Goal: Task Accomplishment & Management: Manage account settings

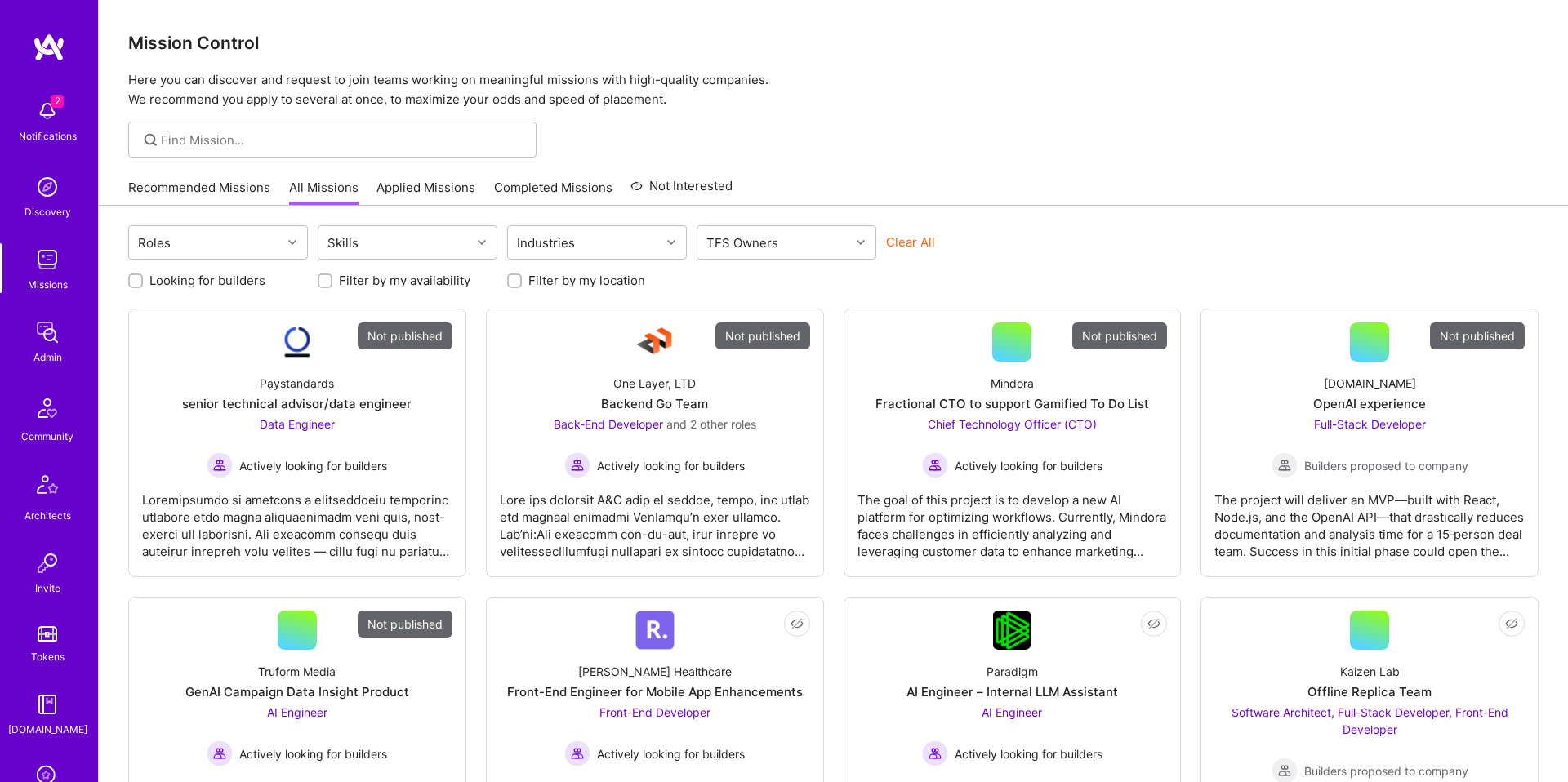
click at [828, 235] on div "TFS Owners" at bounding box center [774, 242] width 153 height 33
click at [756, 338] on div "Doron Snapiri" at bounding box center [787, 342] width 160 height 17
checkbox input "true"
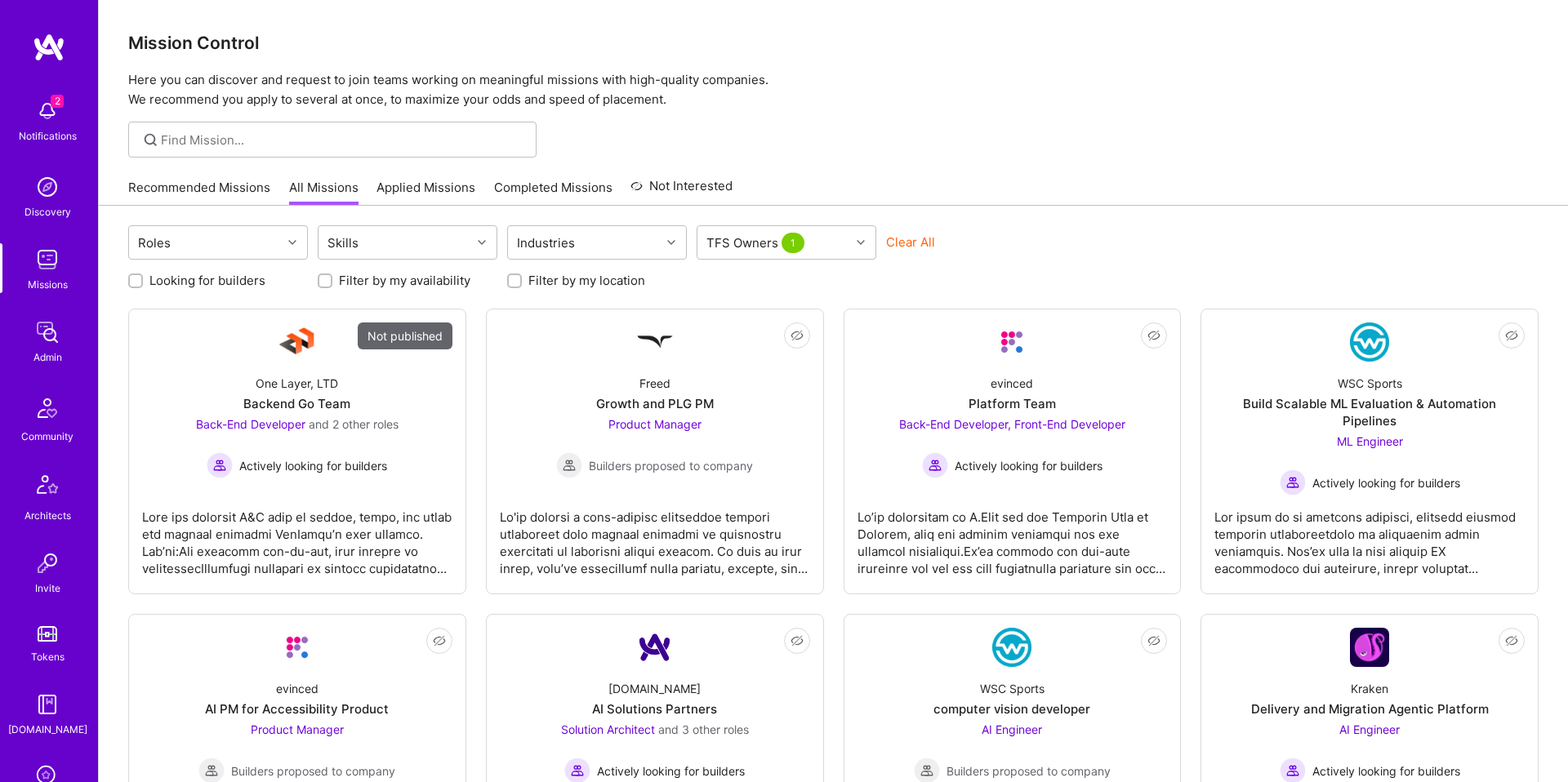
drag, startPoint x: 249, startPoint y: 282, endPoint x: 262, endPoint y: 283, distance: 13.0
click at [249, 282] on label "Looking for builders" at bounding box center [207, 280] width 116 height 17
click at [143, 282] on input "Looking for builders" at bounding box center [137, 282] width 12 height 12
checkbox input "true"
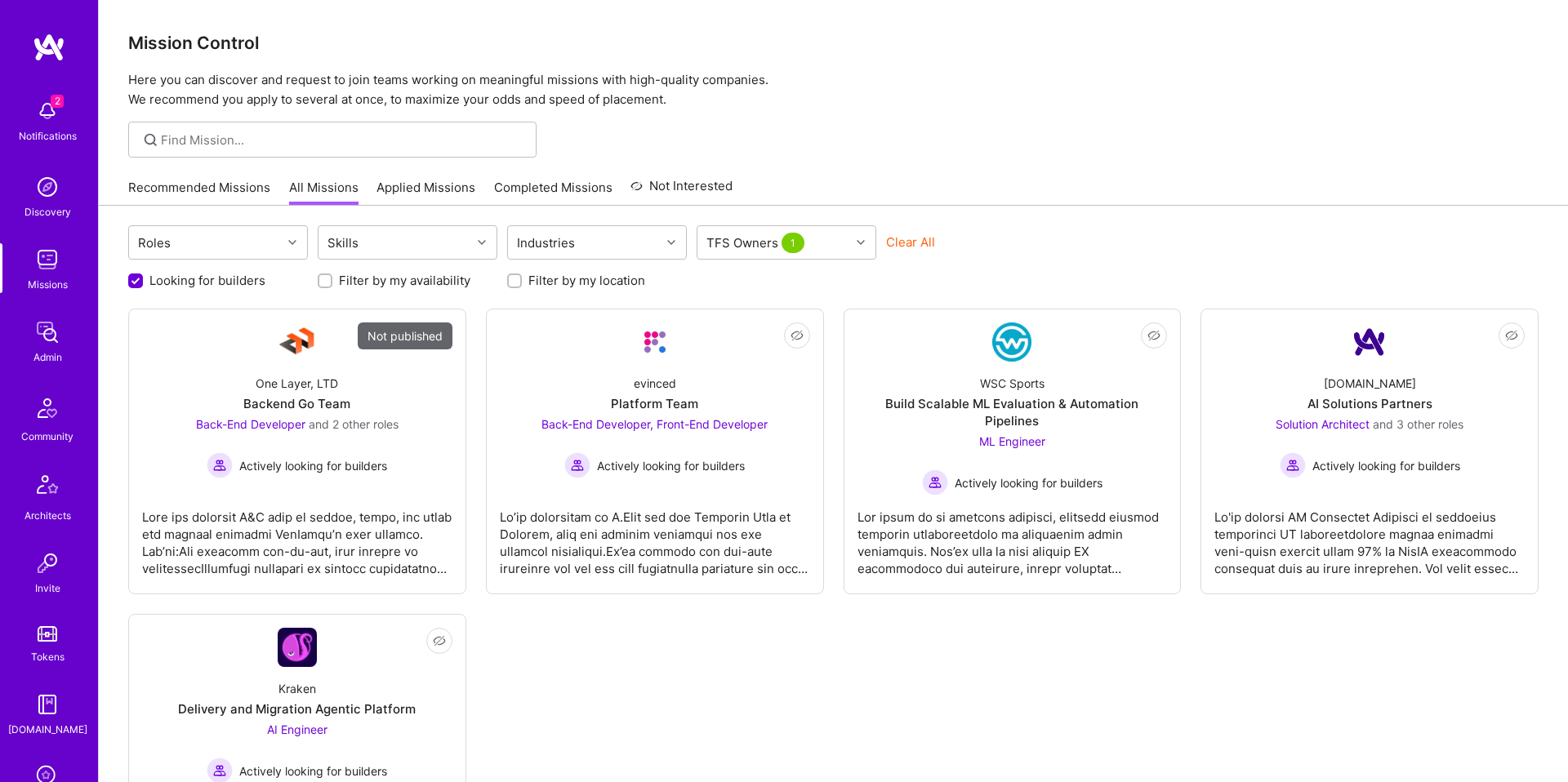
click at [1104, 225] on div "Roles Skills Industries TFS Owners 1 Clear All" at bounding box center [833, 244] width 1410 height 38
click at [345, 411] on div "Backend Go Team" at bounding box center [296, 404] width 107 height 17
click at [1214, 56] on div "Mission Control Here you can discover and request to join teams working on mean…" at bounding box center [833, 55] width 1470 height 109
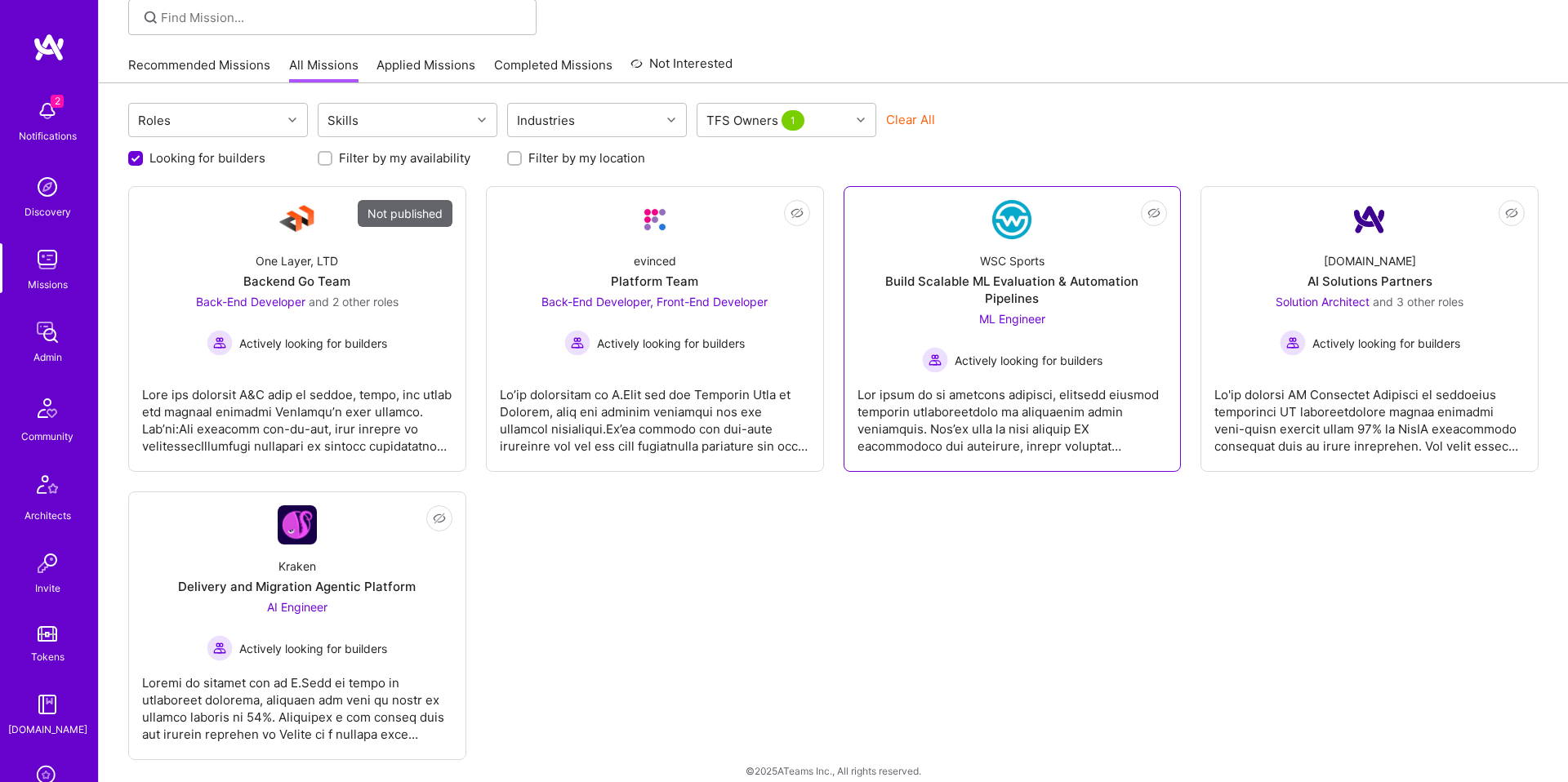
click at [1033, 352] on span "Actively looking for builders" at bounding box center [1028, 360] width 148 height 17
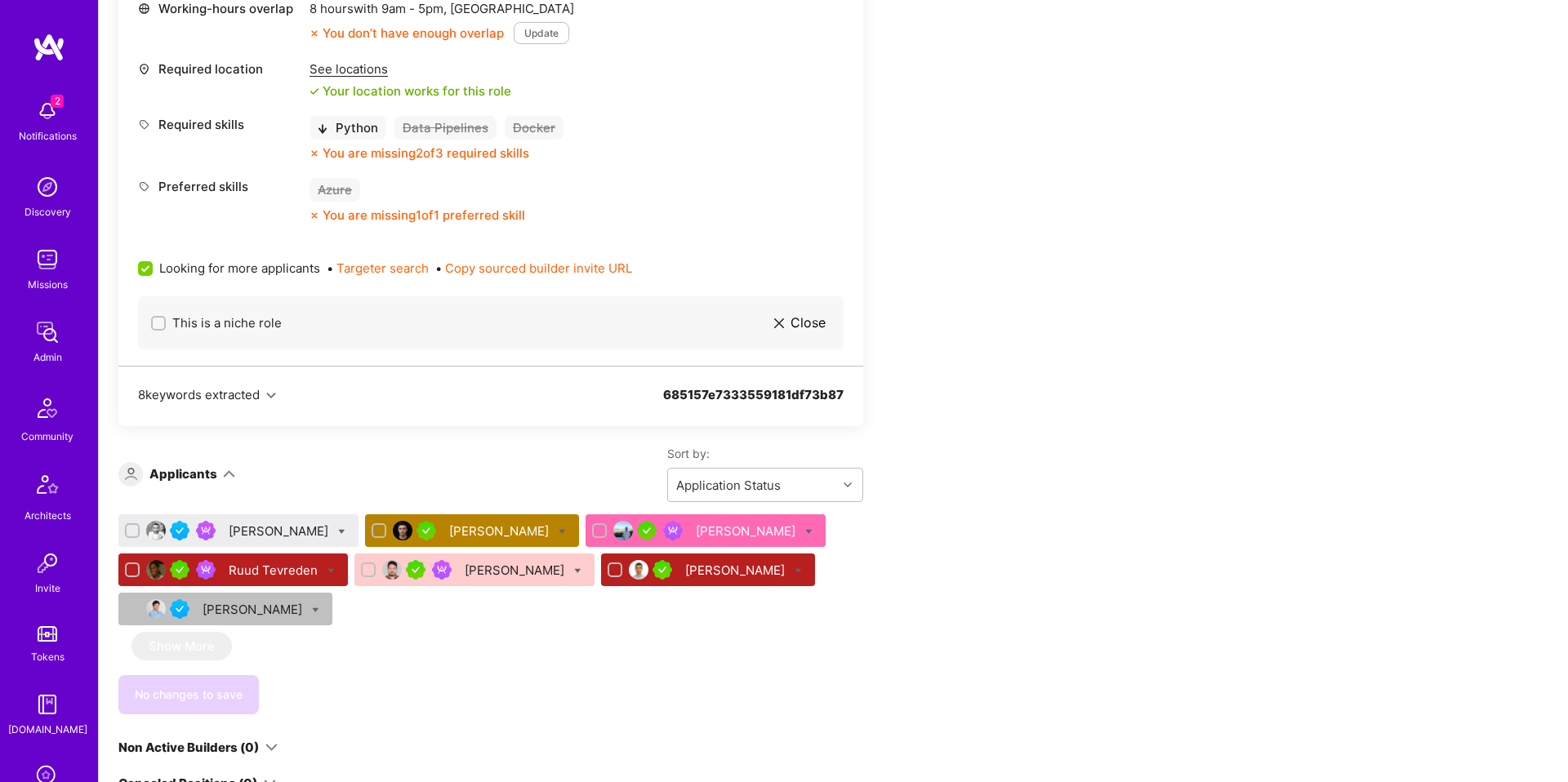
scroll to position [770, 0]
click at [266, 551] on div "Siavosh Zarrasvand Mihai Anton Ayush Bagla Ruud Tevreden Raghwendra Singh Aleks…" at bounding box center [490, 573] width 745 height 118
click at [267, 537] on div "Siavosh Zarrasvand" at bounding box center [280, 531] width 103 height 17
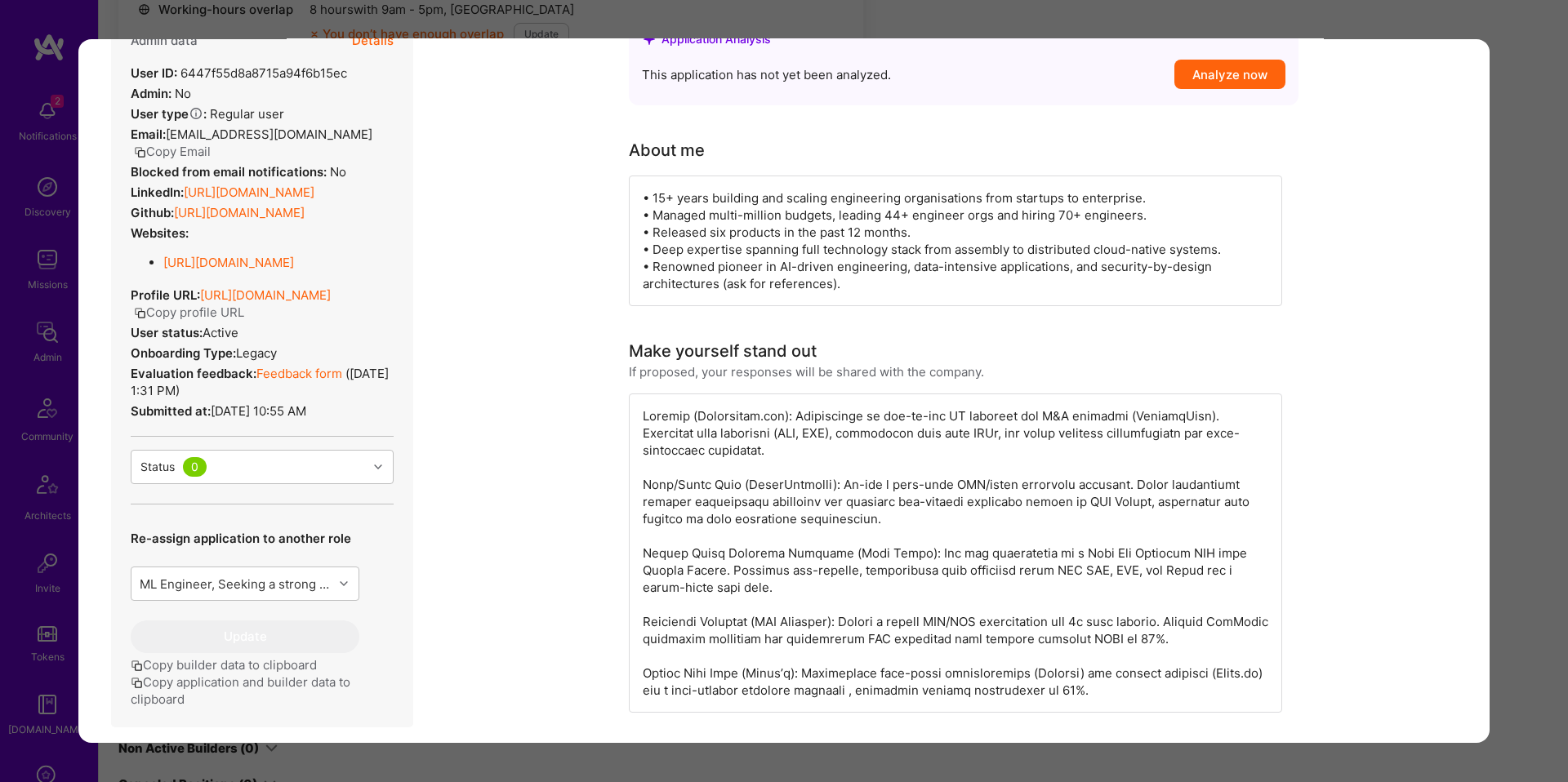
scroll to position [415, 0]
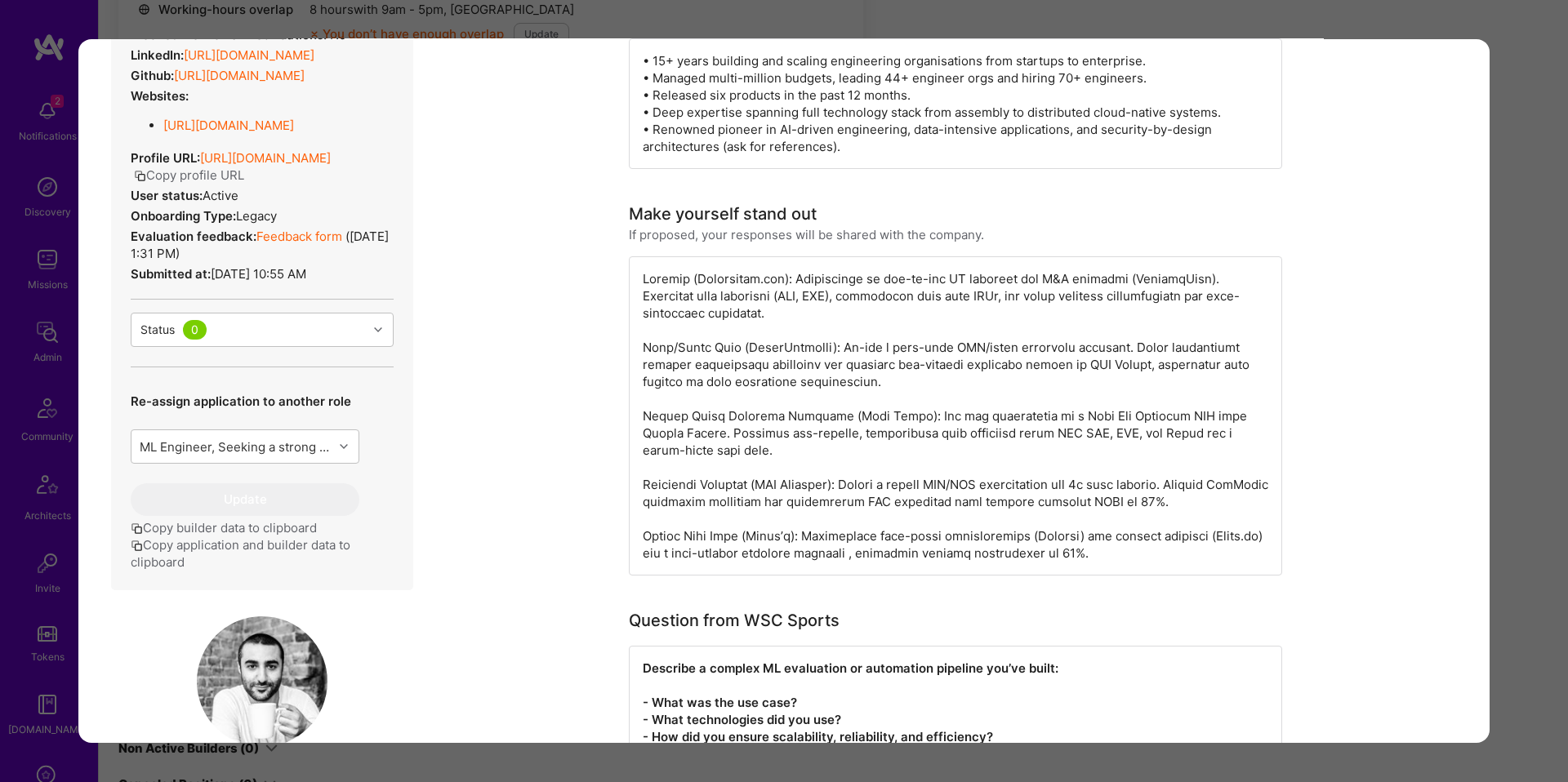
drag, startPoint x: 245, startPoint y: 601, endPoint x: 200, endPoint y: 605, distance: 45.2
click at [200, 571] on button "Copy application and builder data to clipboard" at bounding box center [262, 554] width 263 height 35
click at [64, 379] on div "Application 1 of 7 Builder Missing Requirements Required Location See locations…" at bounding box center [784, 391] width 1568 height 782
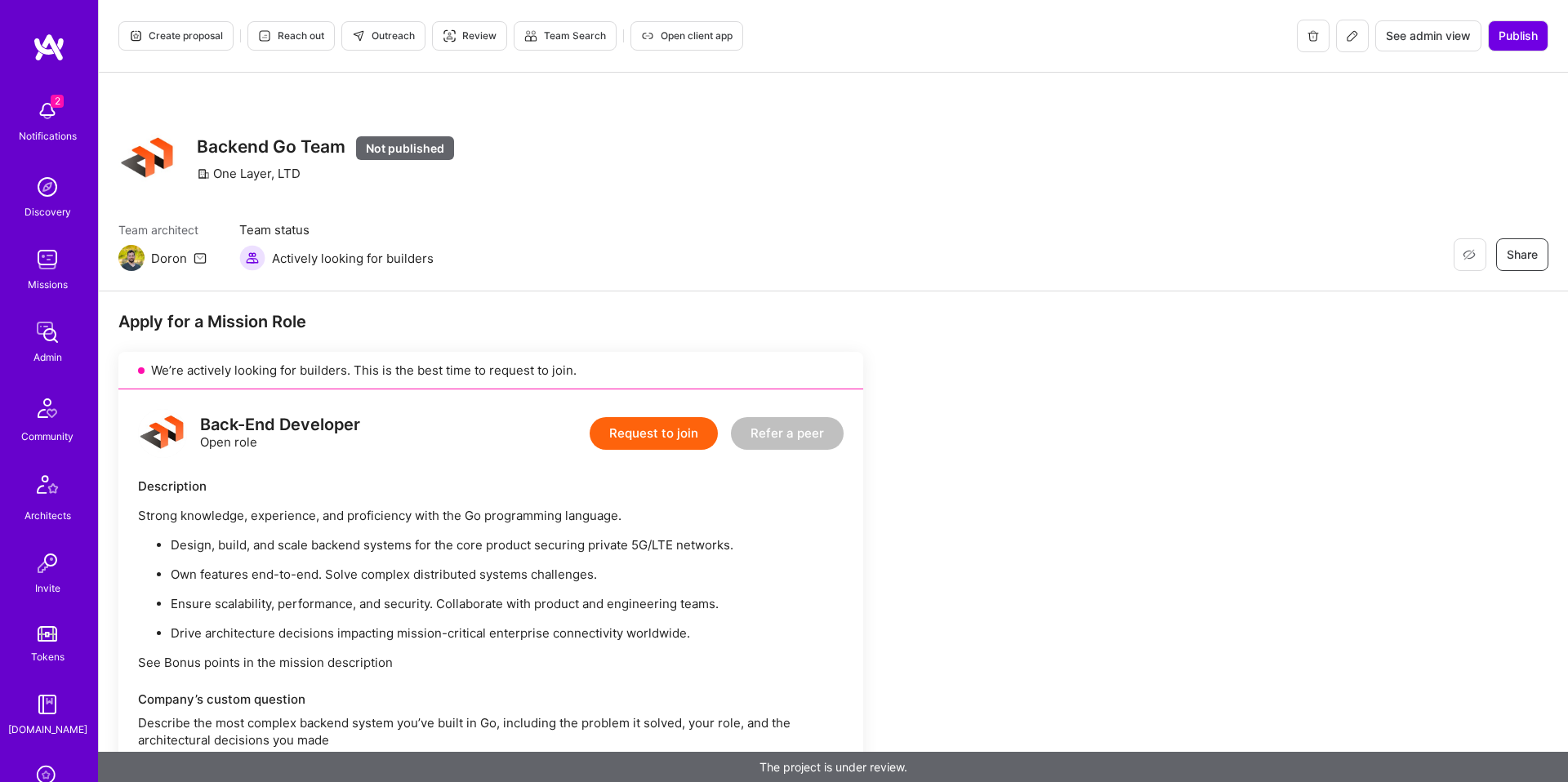
click at [1357, 36] on icon at bounding box center [1352, 36] width 13 height 13
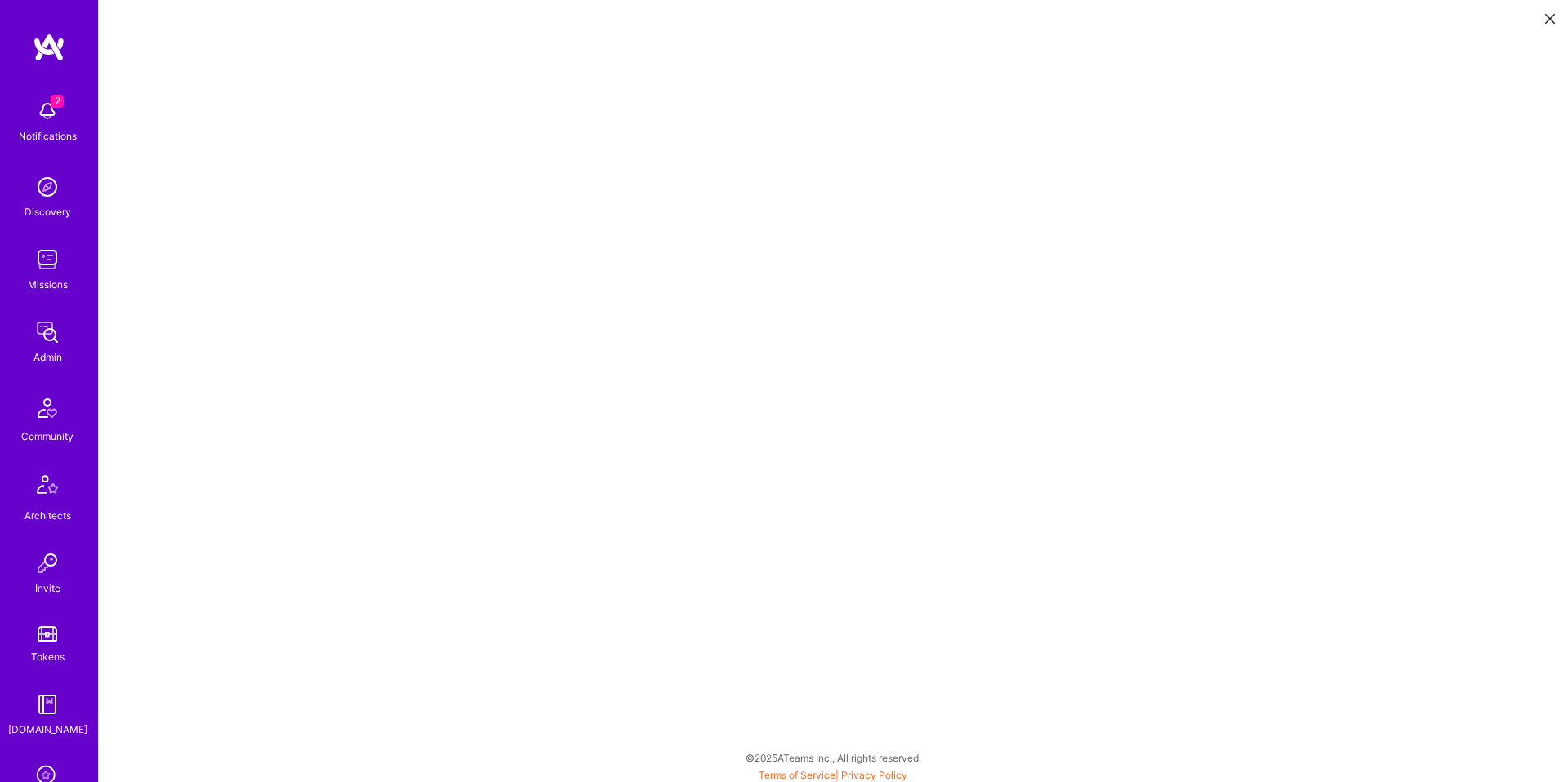
click at [1545, 18] on icon at bounding box center [1550, 18] width 10 height 10
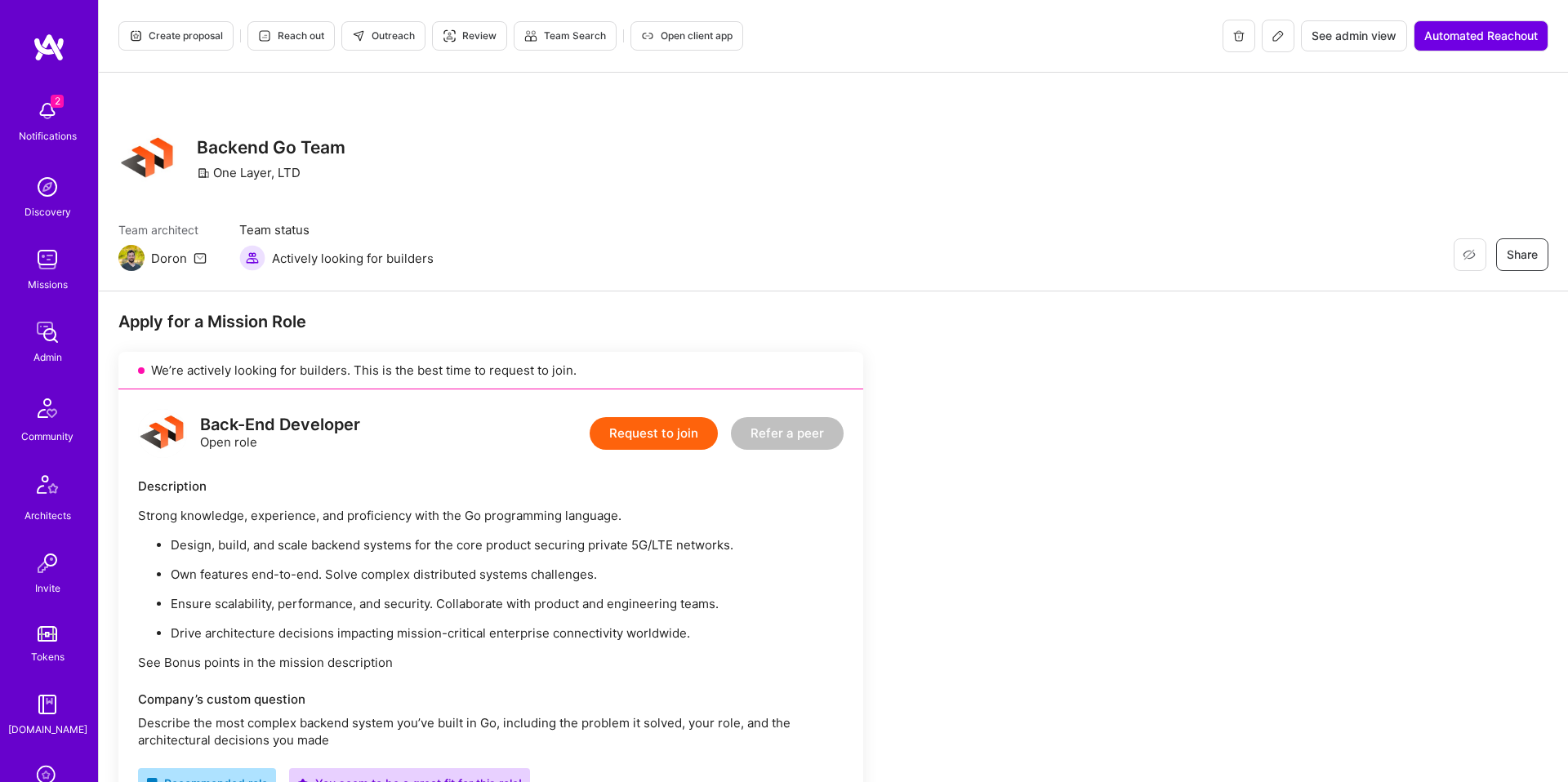
click at [1279, 44] on button at bounding box center [1278, 36] width 33 height 33
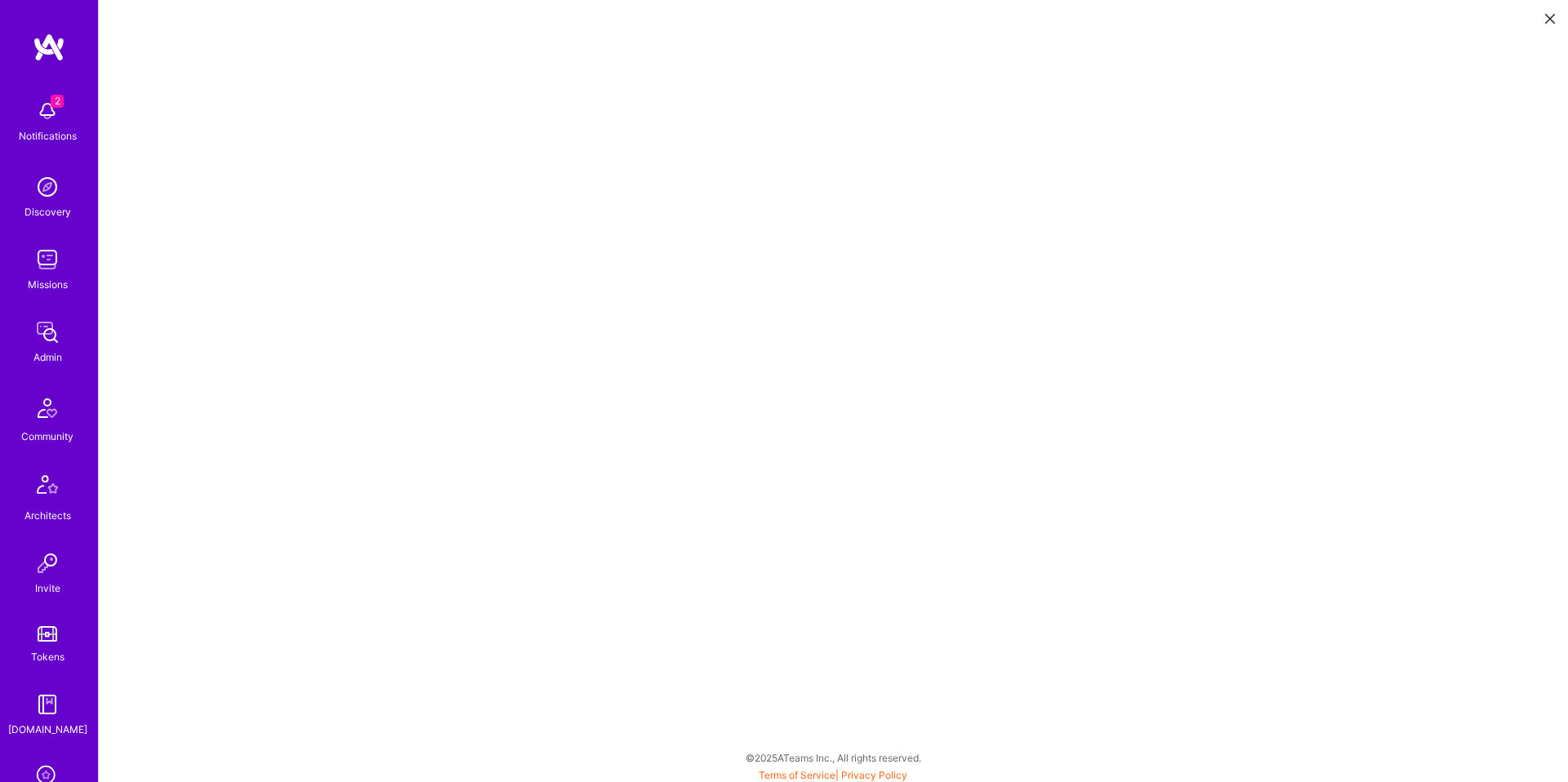
click at [1543, 19] on button at bounding box center [1551, 17] width 20 height 27
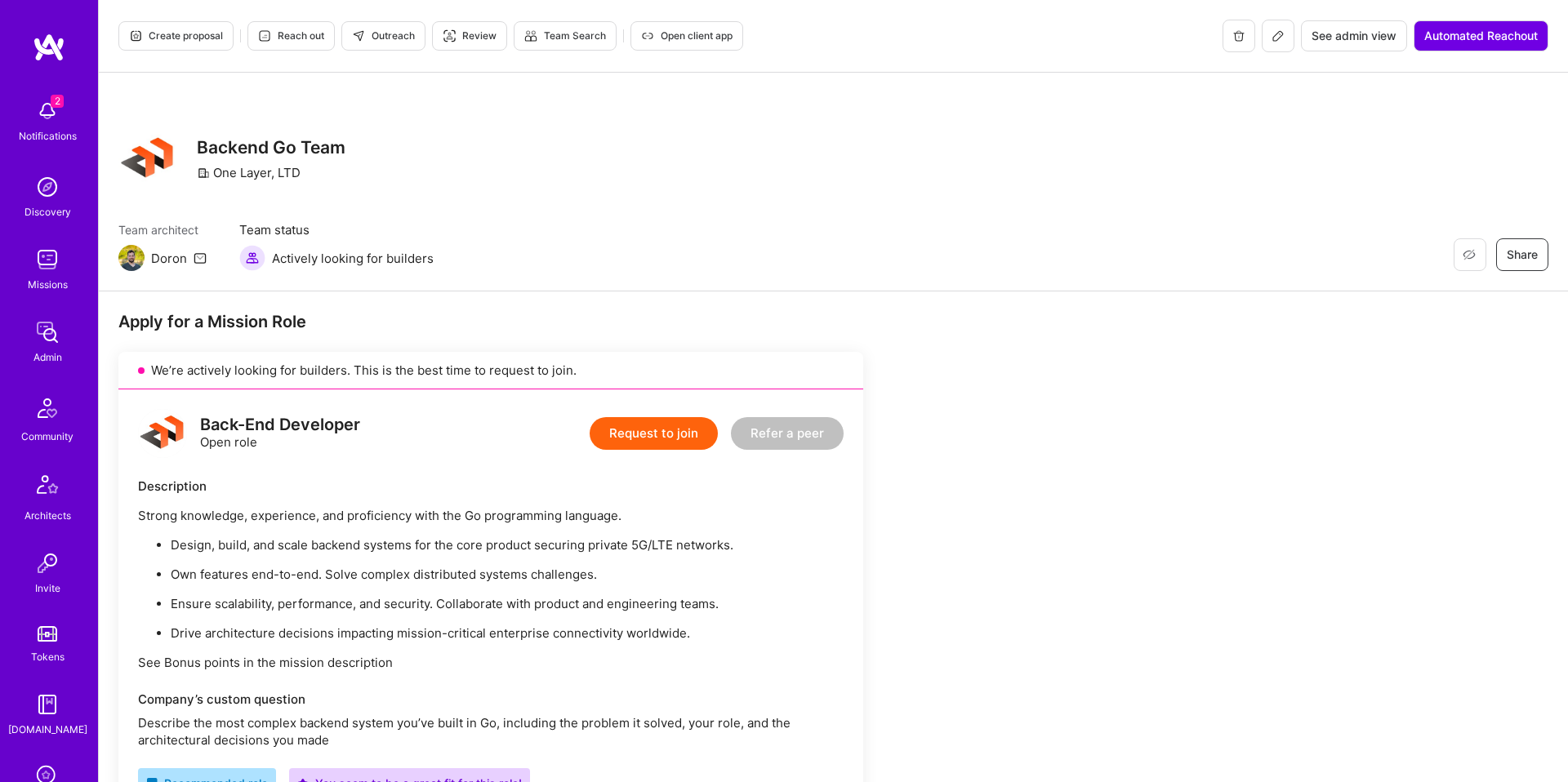
click at [388, 37] on span "Outreach" at bounding box center [383, 36] width 63 height 15
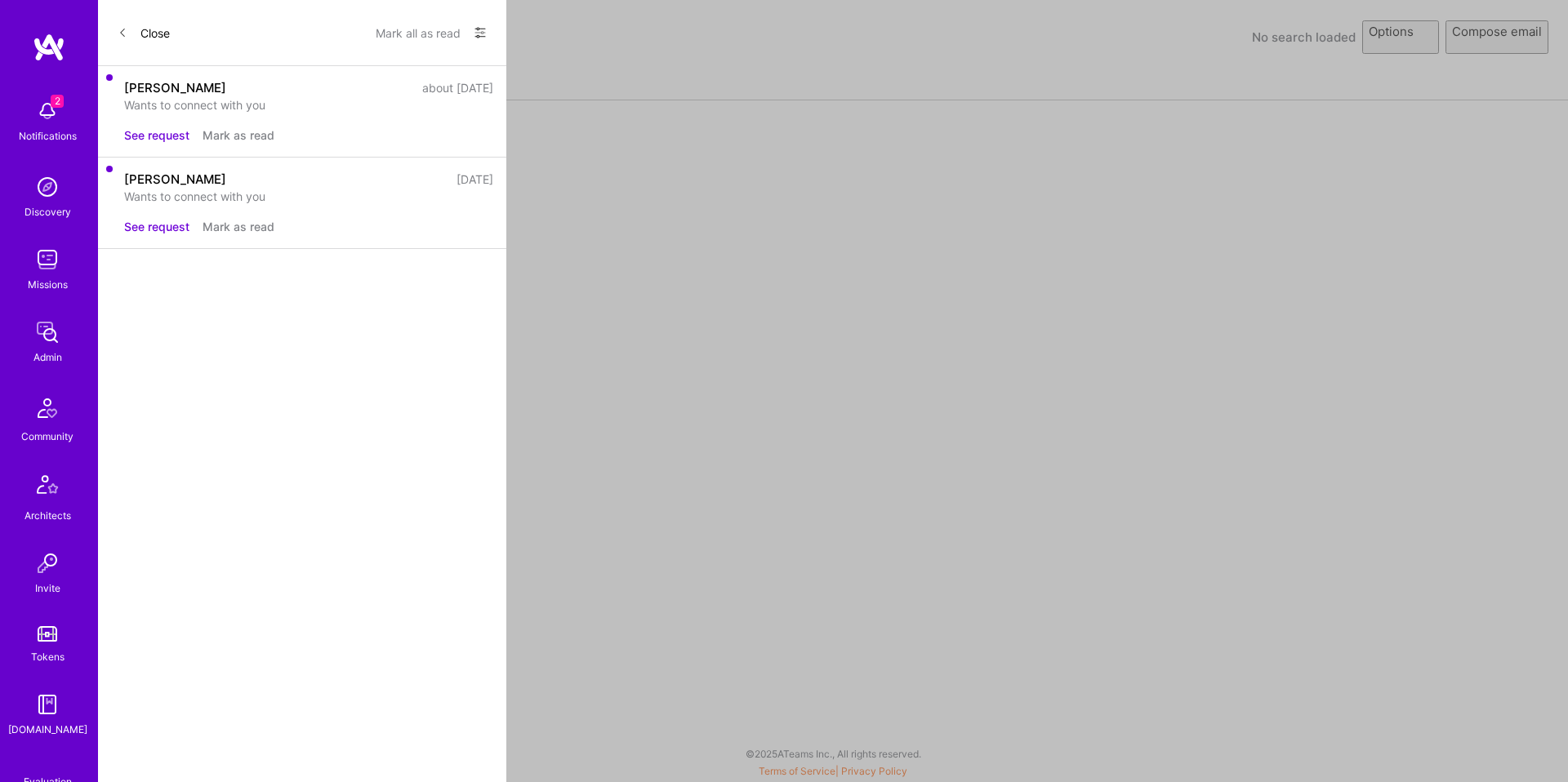
select select "rich-reachout"
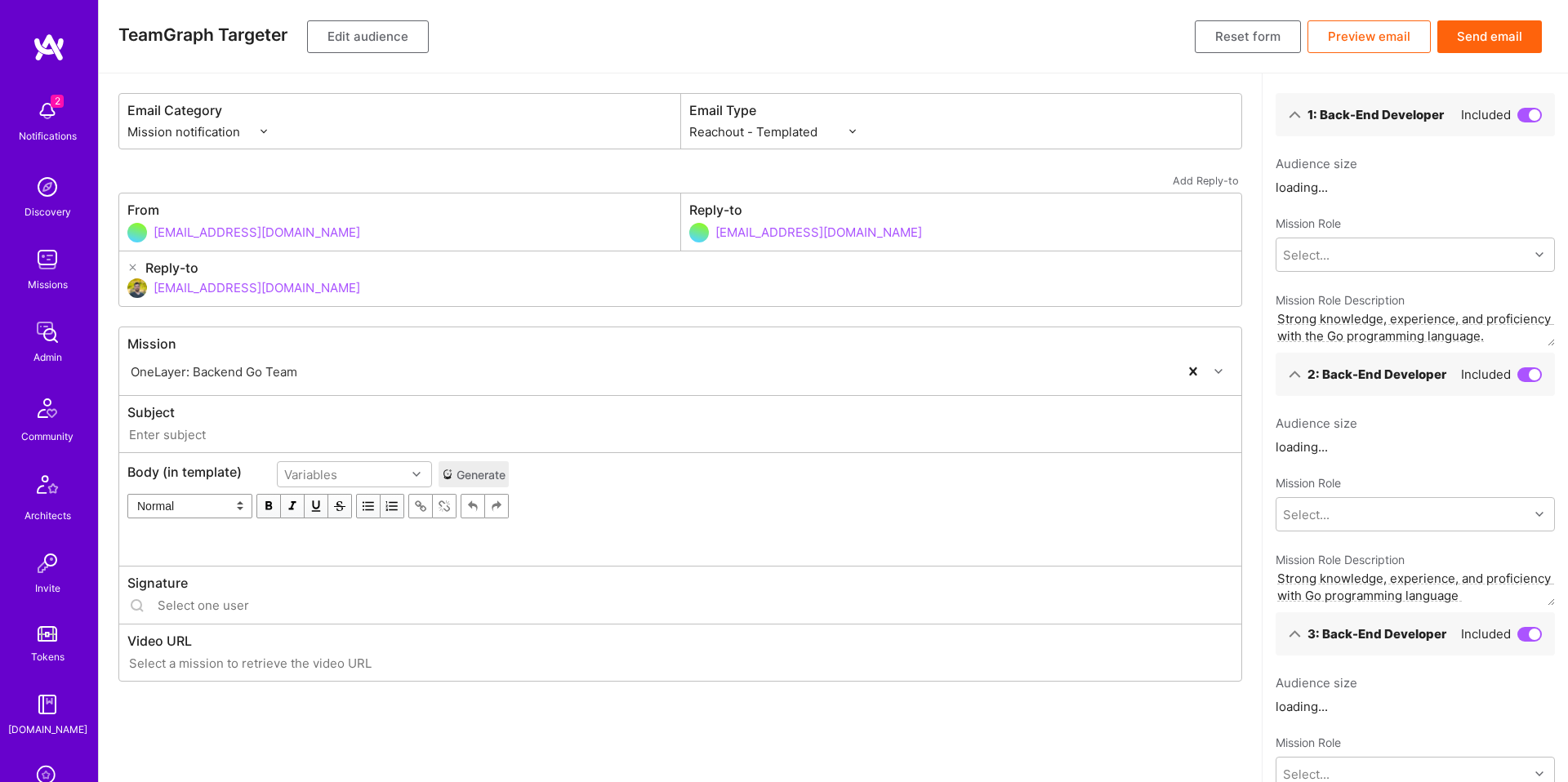
type input "A.Team // OneLayer: Backend Go Team"
type input "doron@a.team"
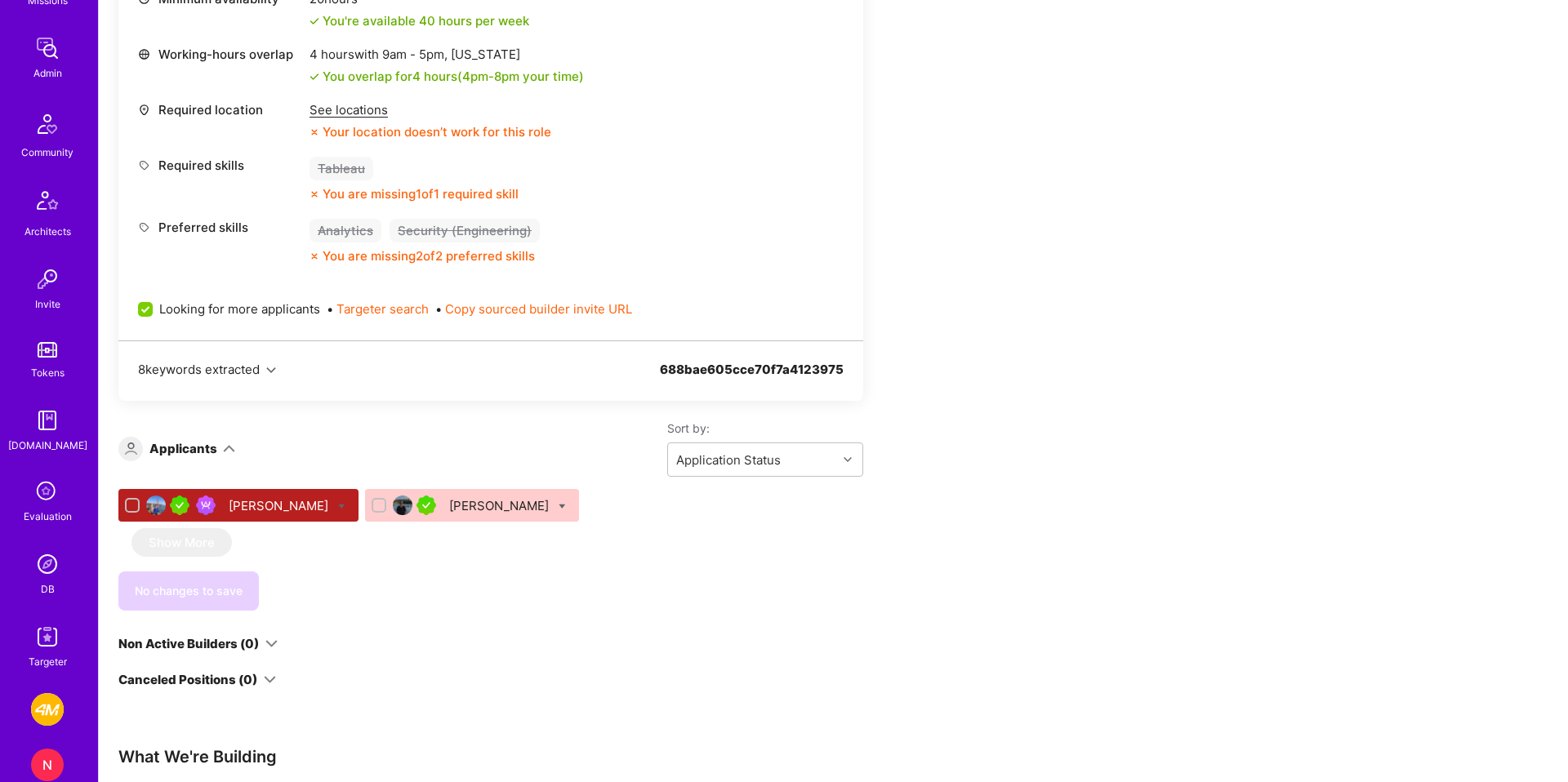
scroll to position [287, 0]
click at [57, 562] on img at bounding box center [47, 561] width 33 height 33
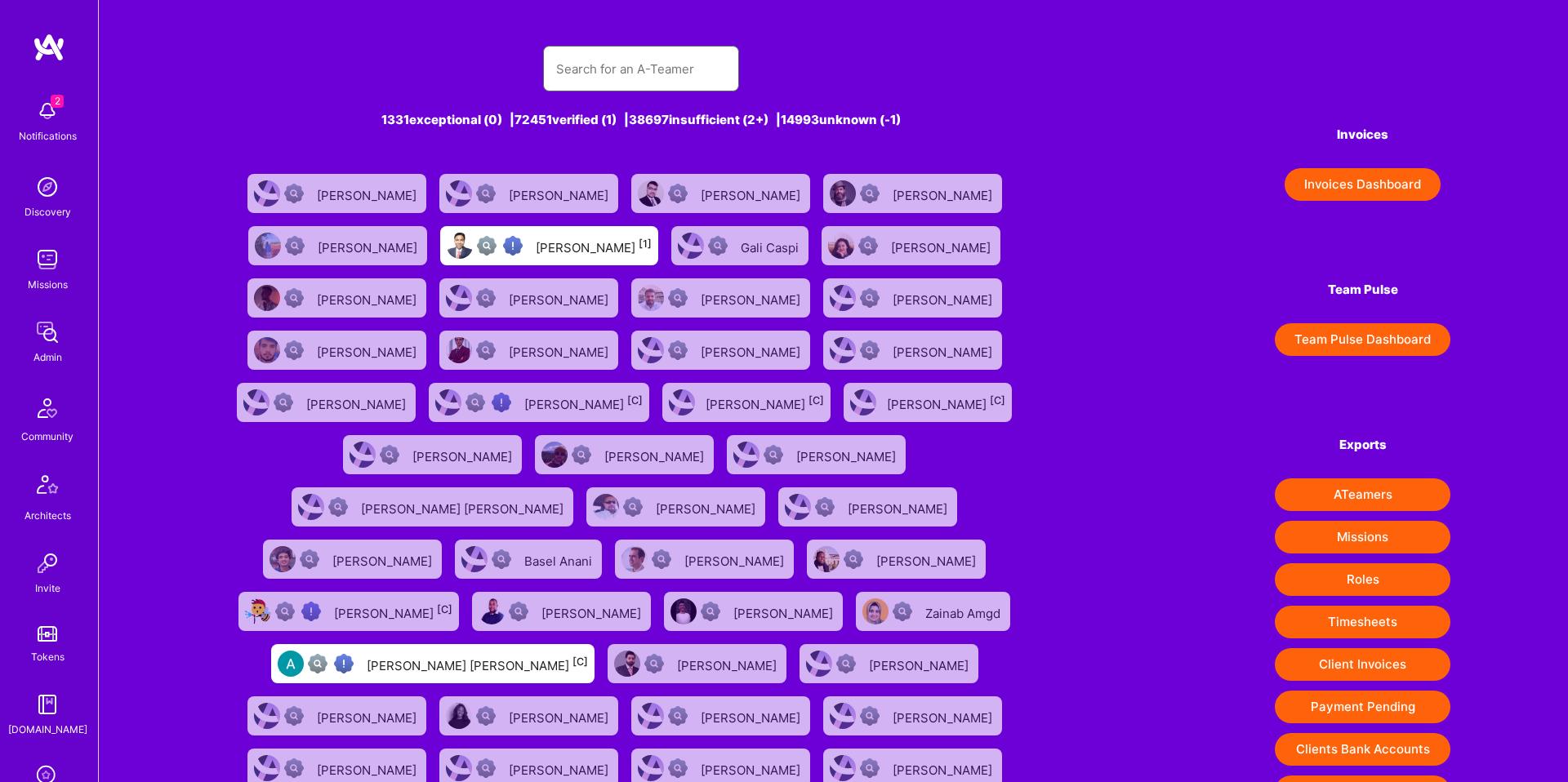
click at [655, 77] on input "text" at bounding box center [641, 69] width 170 height 42
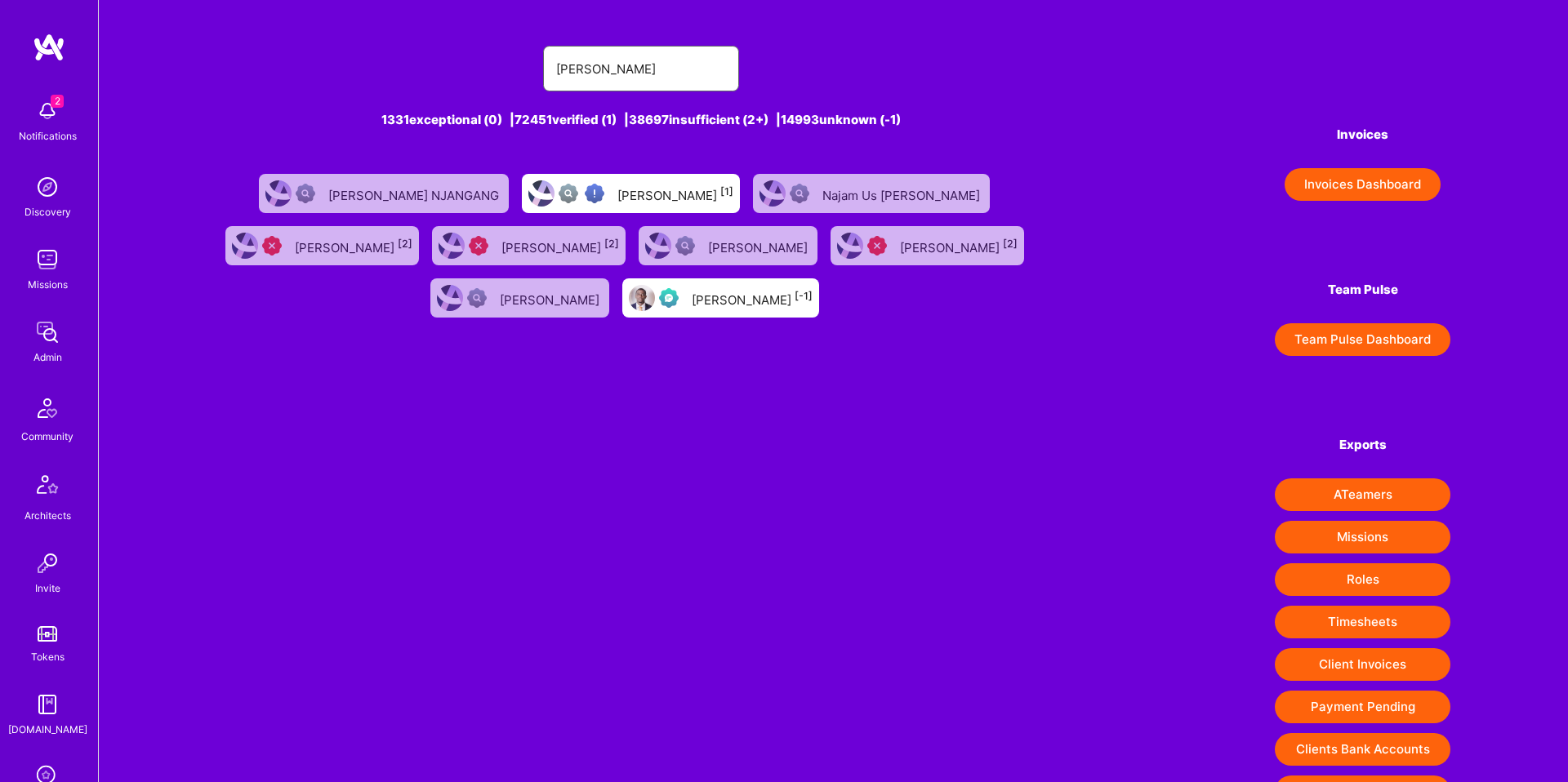
type input "audry"
click at [707, 183] on div "Audry Saskianisa [1]" at bounding box center [675, 193] width 116 height 21
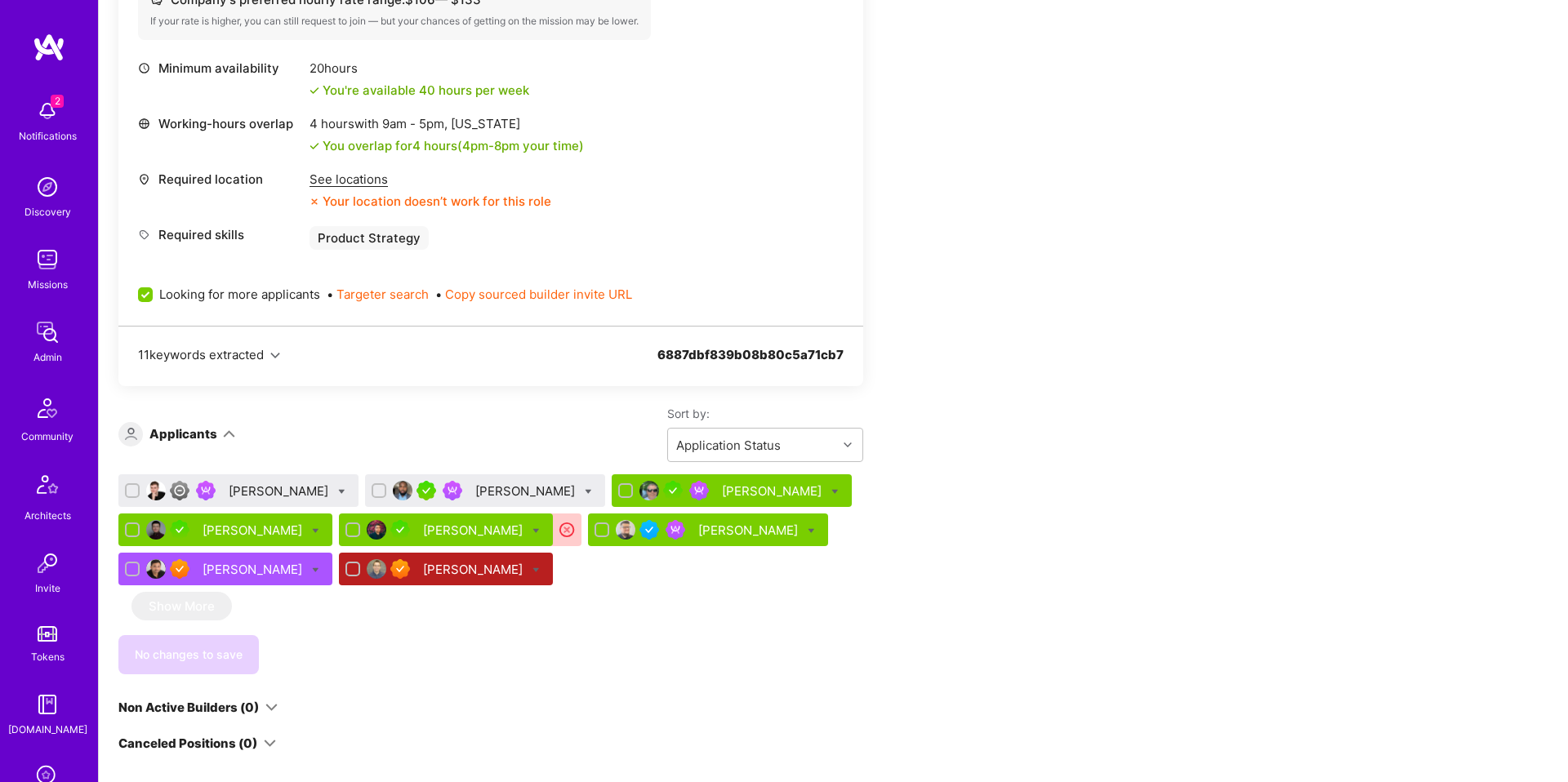
scroll to position [692, 0]
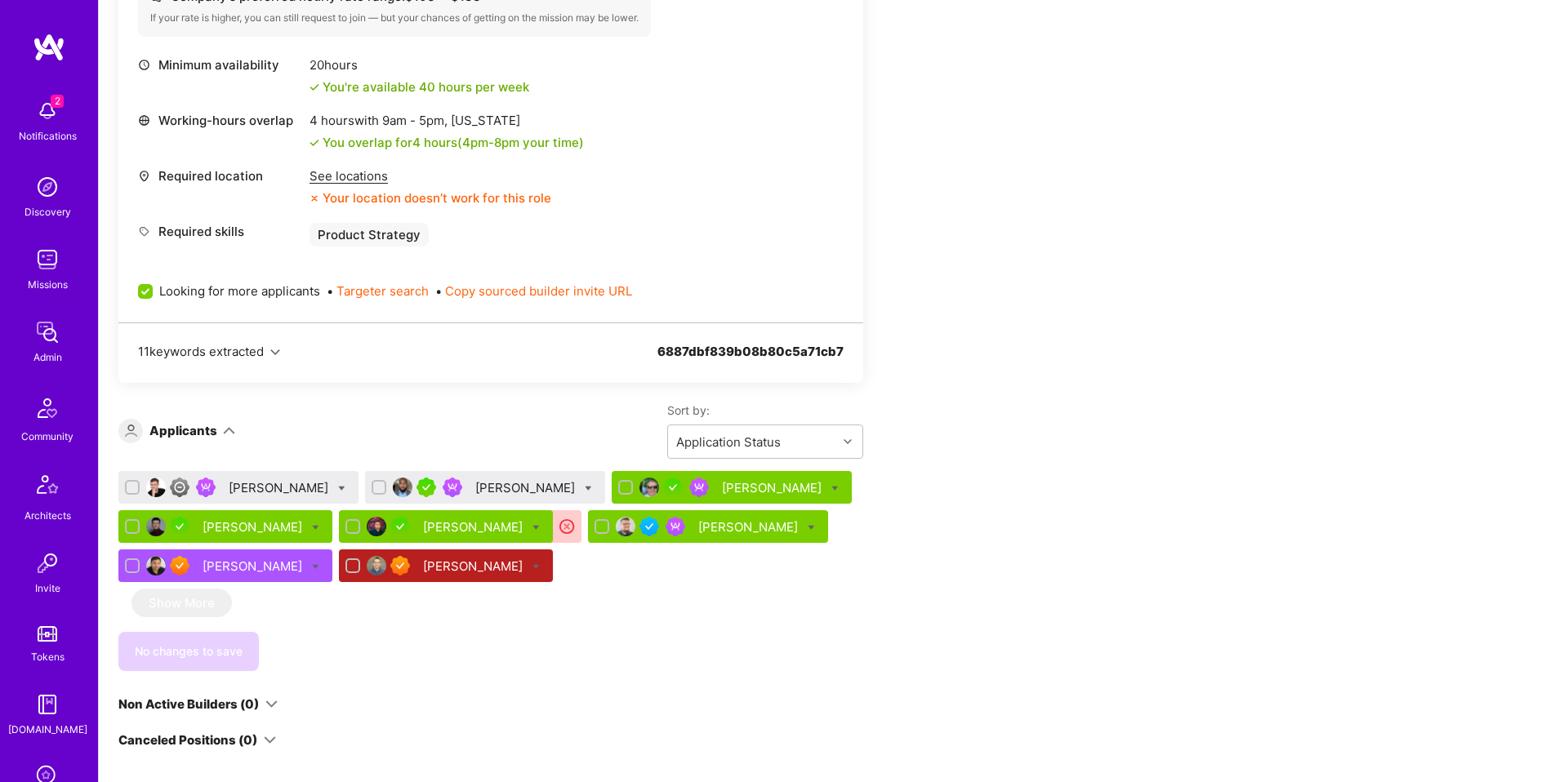
click at [259, 492] on div "Lars Artmann" at bounding box center [280, 488] width 103 height 17
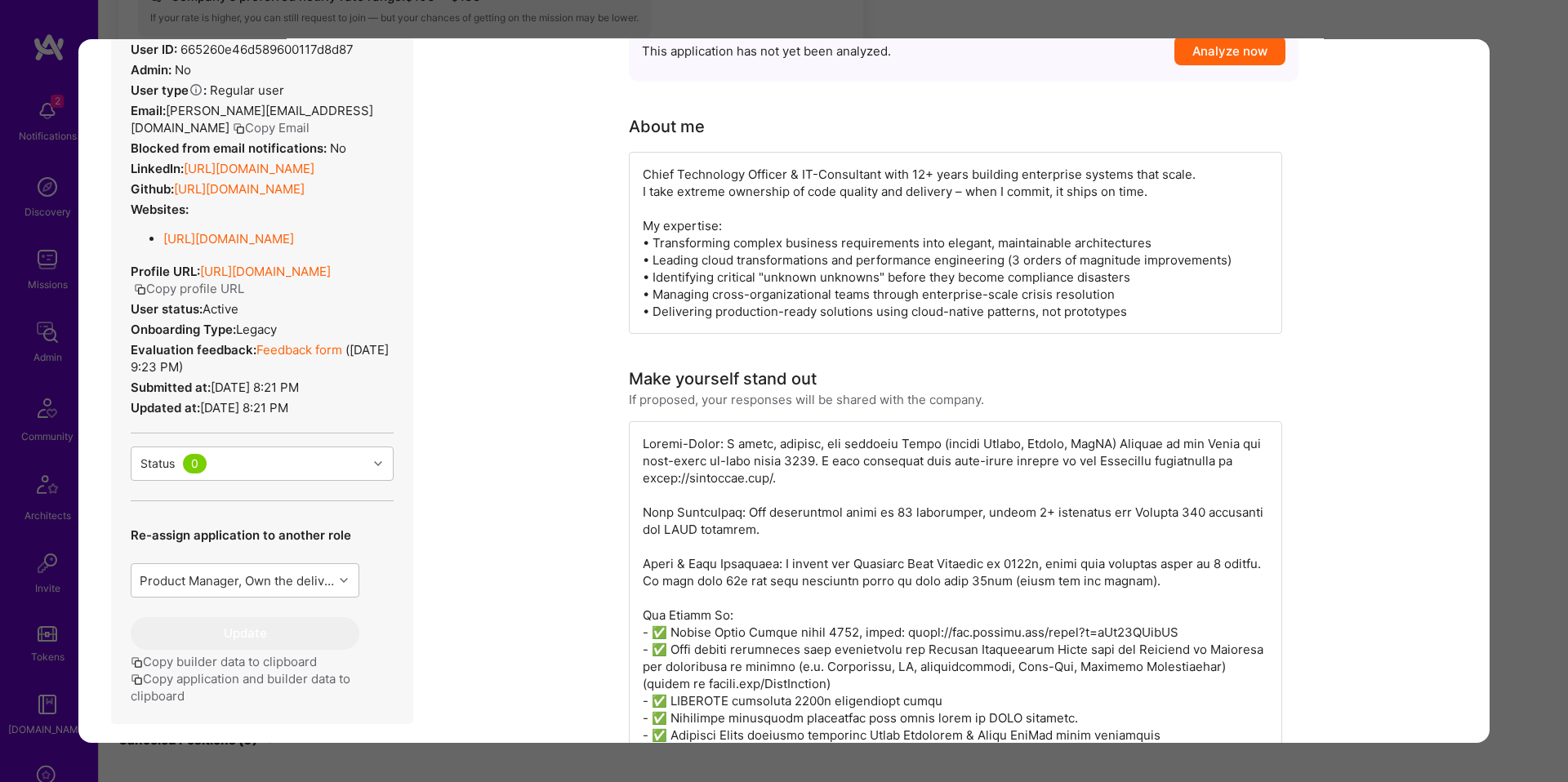
scroll to position [415, 0]
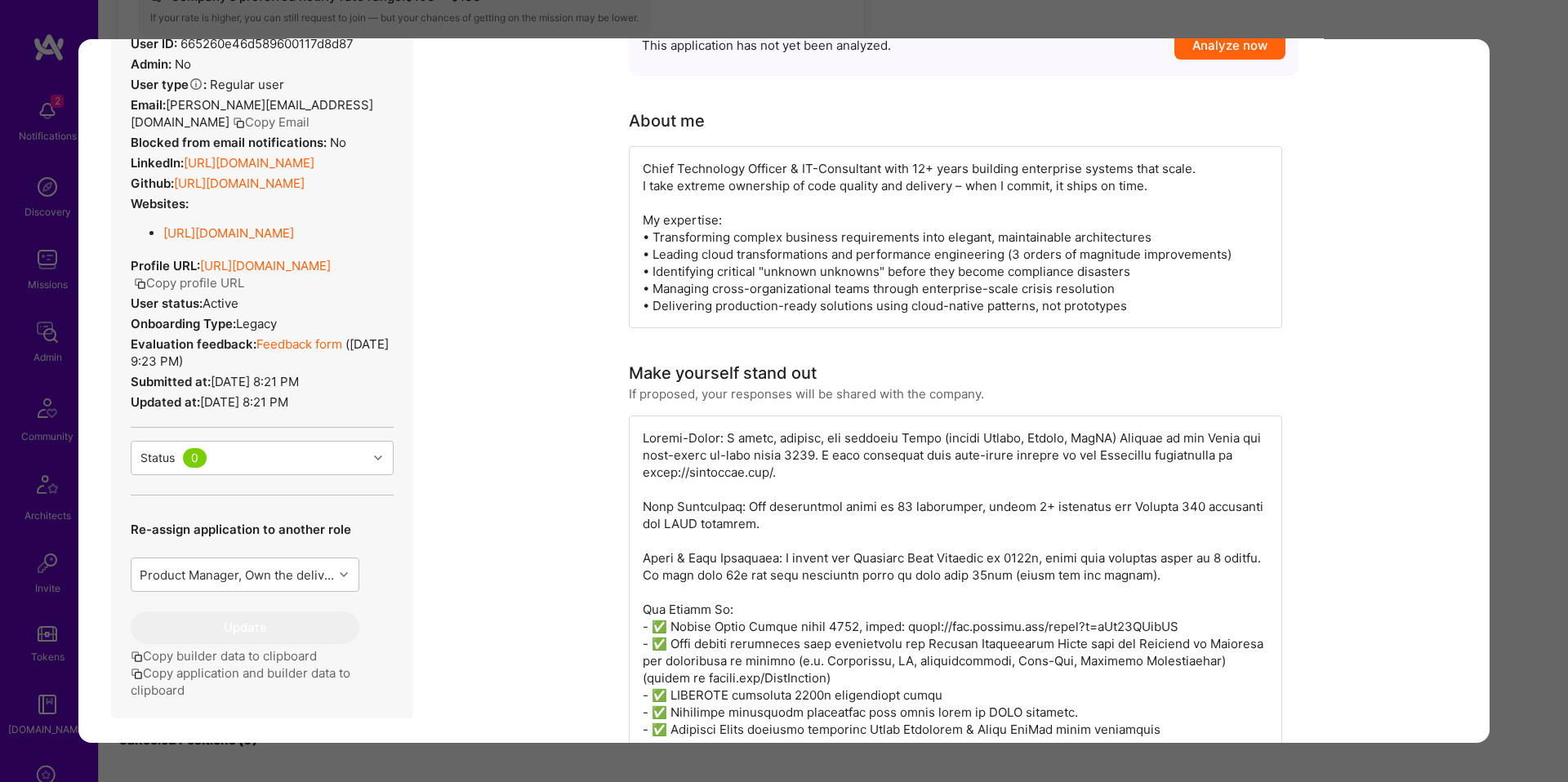
click at [245, 678] on button "Copy application and builder data to clipboard" at bounding box center [262, 682] width 263 height 35
click at [254, 675] on button "Copy application and builder data to clipboard" at bounding box center [262, 682] width 263 height 35
click at [267, 674] on button "Copy application and builder data to clipboard" at bounding box center [262, 682] width 263 height 35
click at [1518, 462] on div "Application 1 of 8 Builder Missing Requirements Required Location See locations…" at bounding box center [784, 391] width 1568 height 782
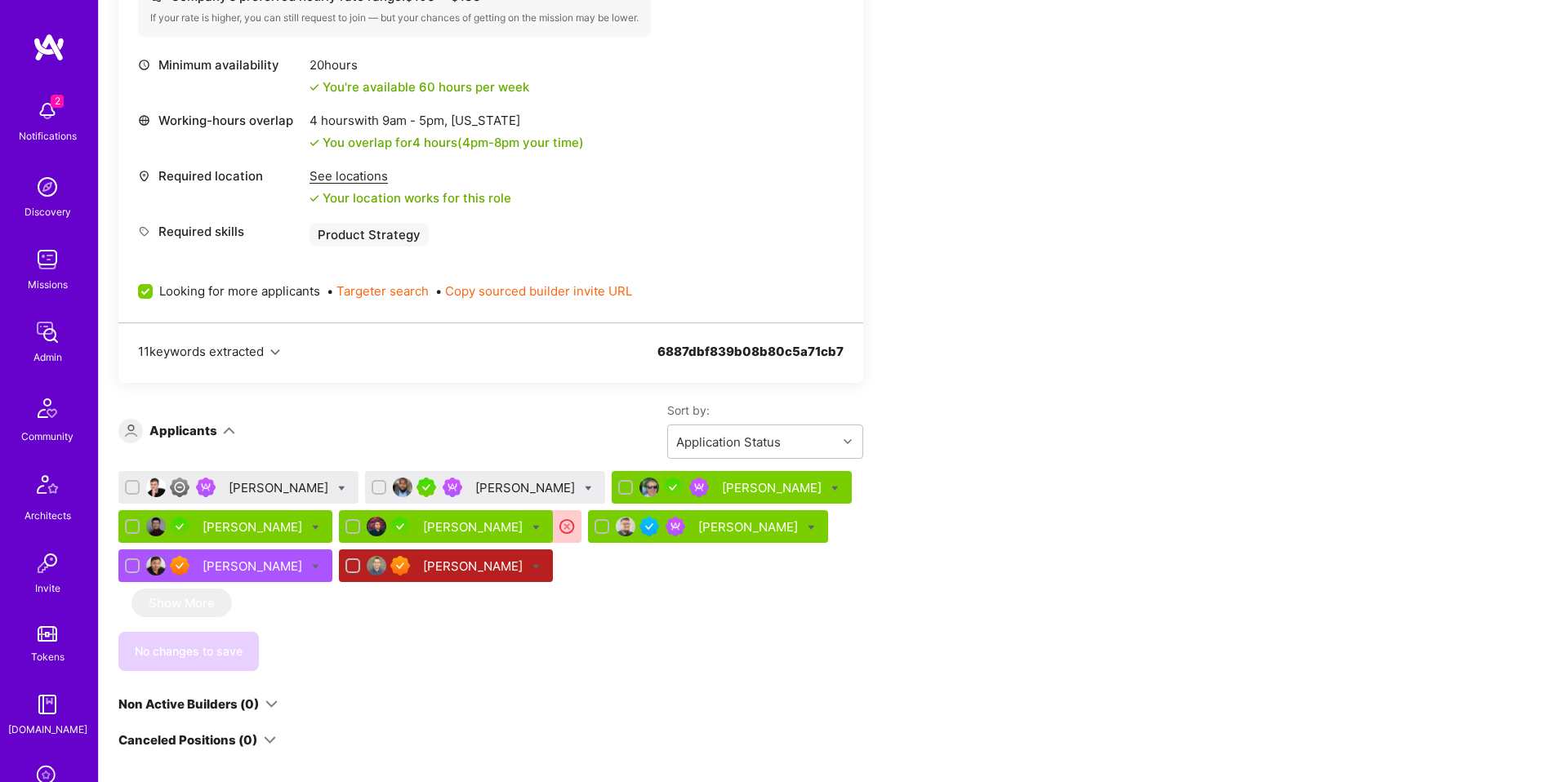
click at [510, 494] on div "Clinton Okike" at bounding box center [526, 488] width 103 height 17
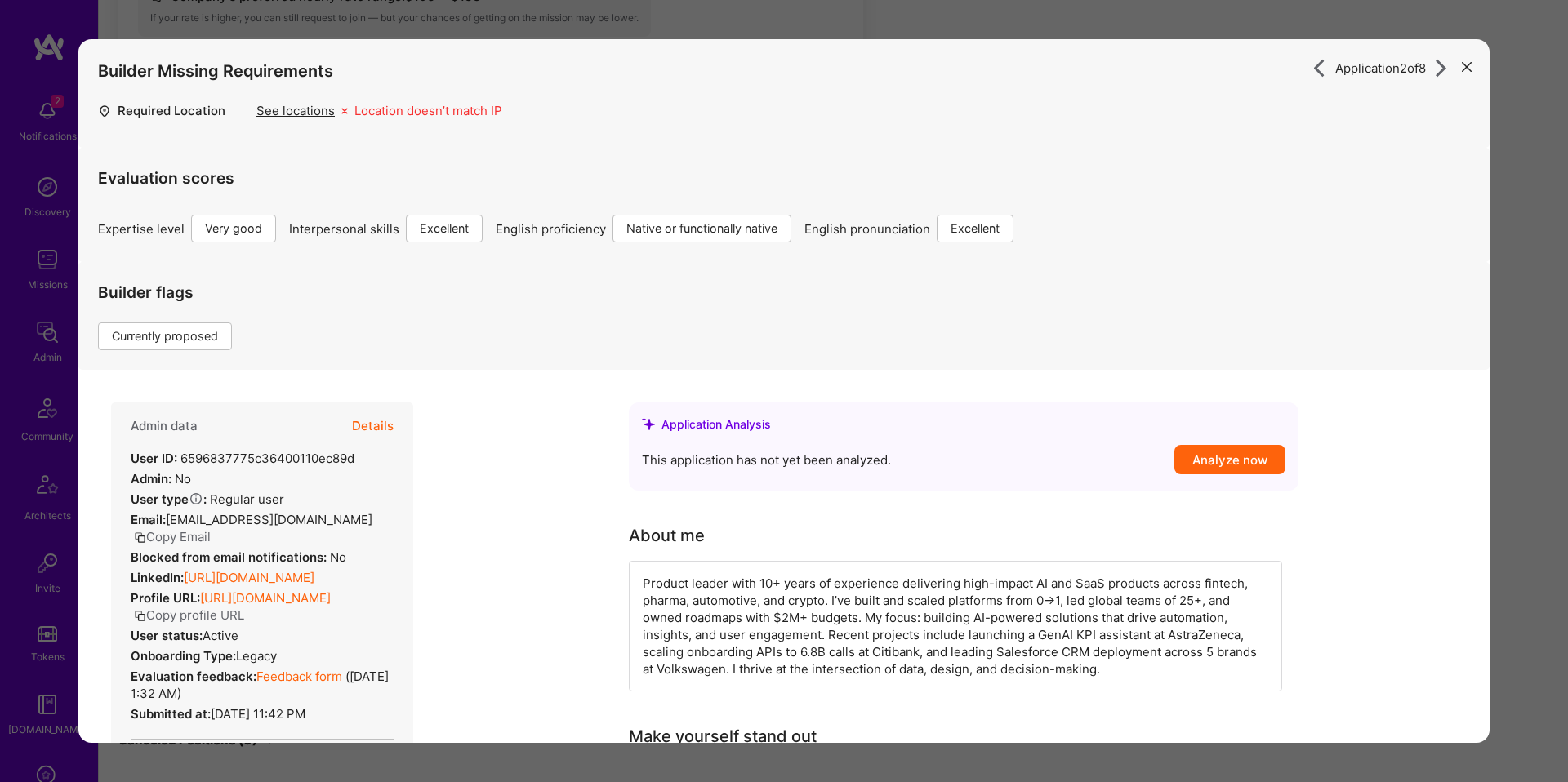
scroll to position [396, 0]
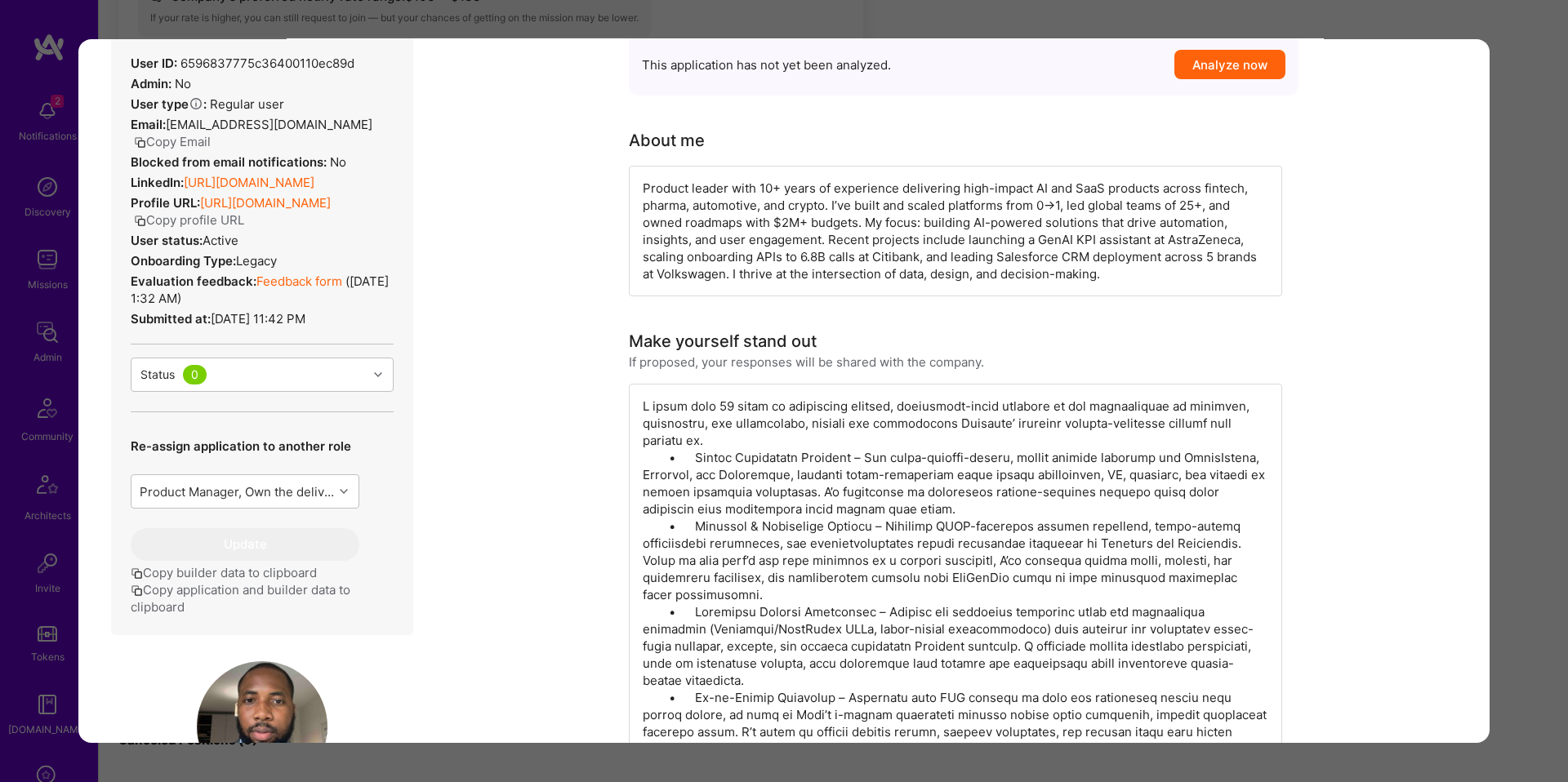
click at [300, 608] on button "Copy application and builder data to clipboard" at bounding box center [262, 599] width 263 height 35
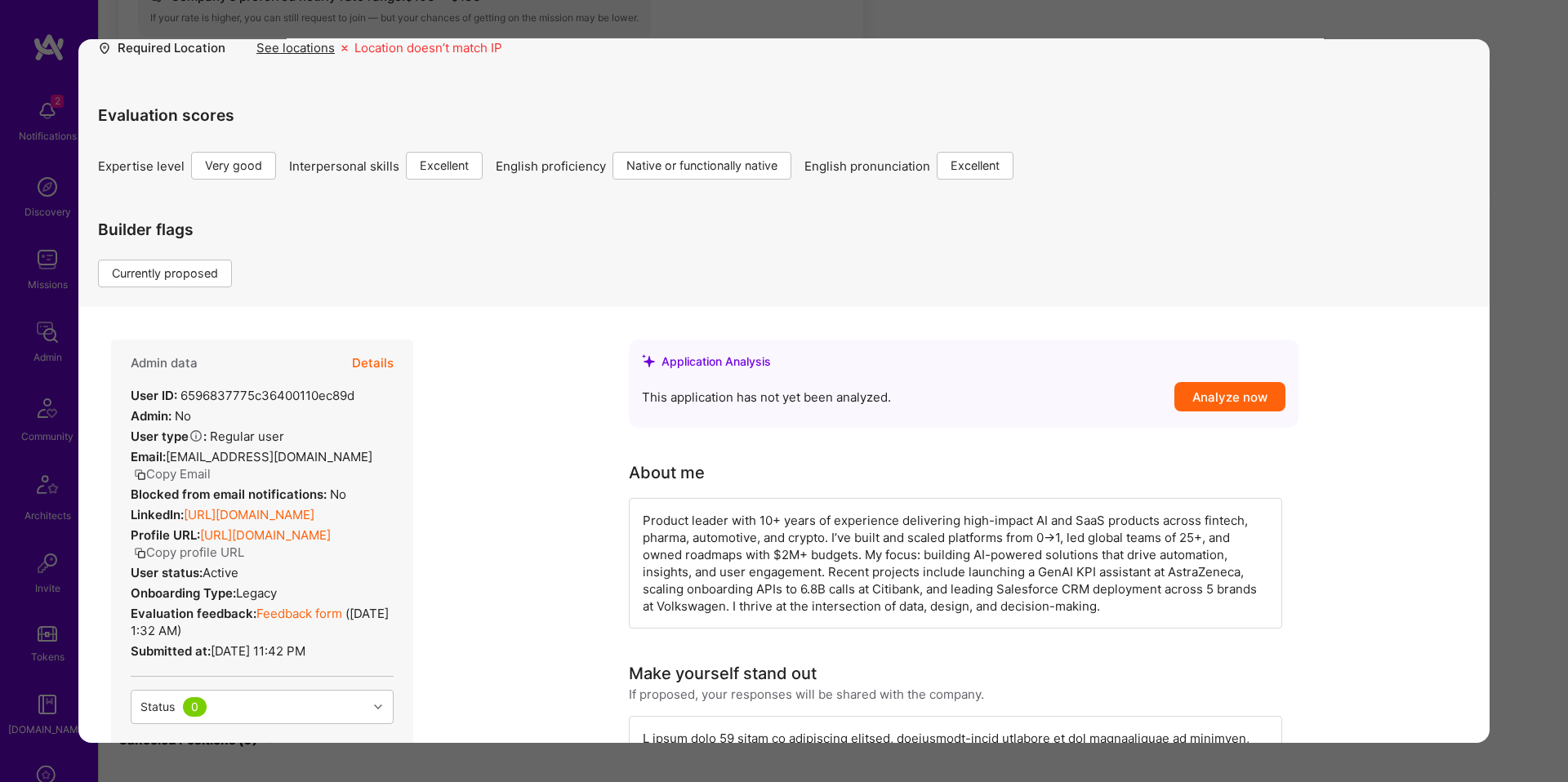
scroll to position [51, 0]
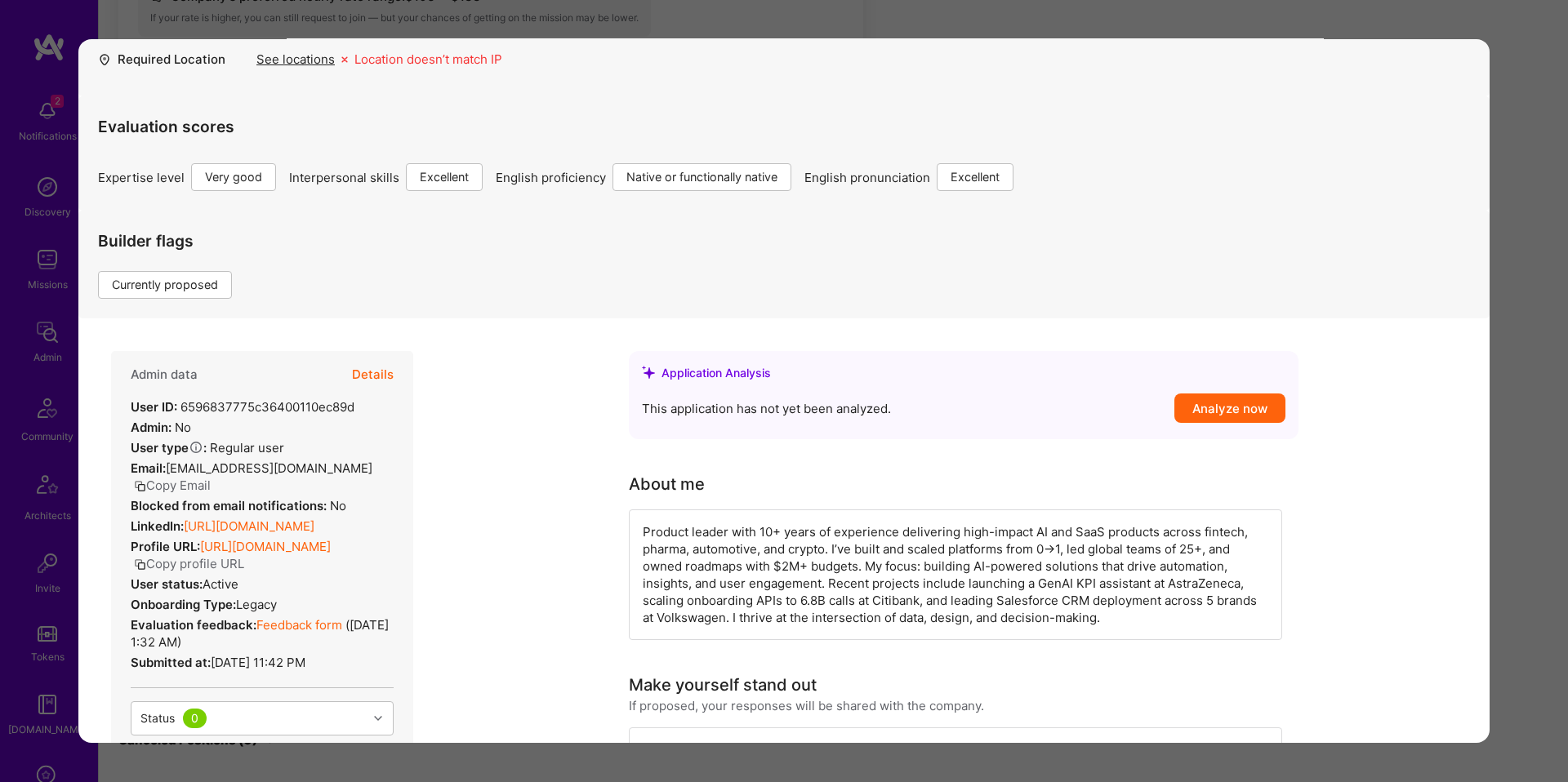
click at [1517, 566] on div "Application 2 of 8 Builder Missing Requirements Required Location See locations…" at bounding box center [784, 391] width 1568 height 782
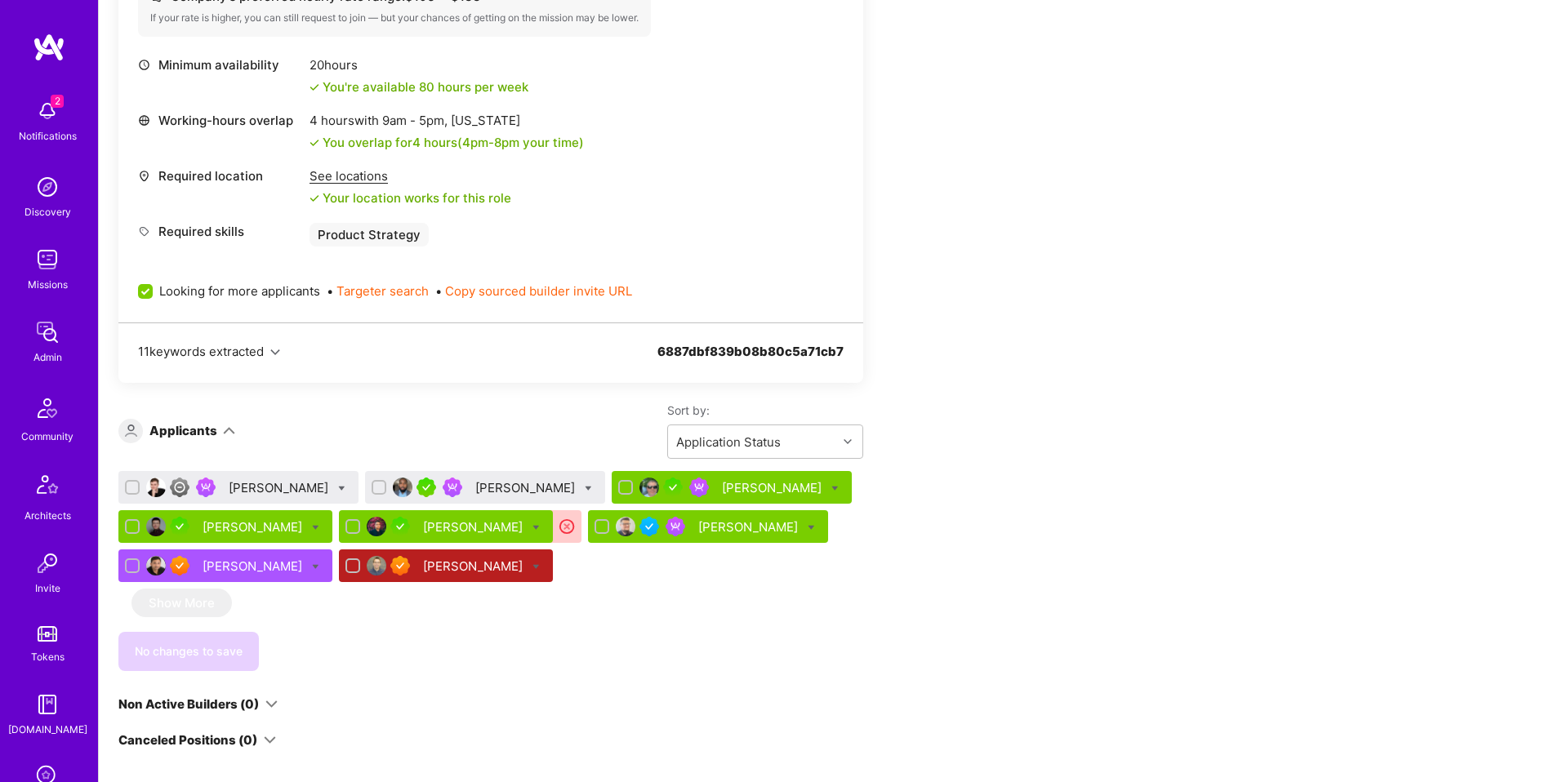
click at [733, 501] on div "Stephen Rifenburgh" at bounding box center [731, 488] width 240 height 33
click at [729, 497] on div "Stephen Rifenburgh" at bounding box center [731, 488] width 240 height 33
click at [722, 489] on div "Stephen Rifenburgh" at bounding box center [773, 488] width 103 height 17
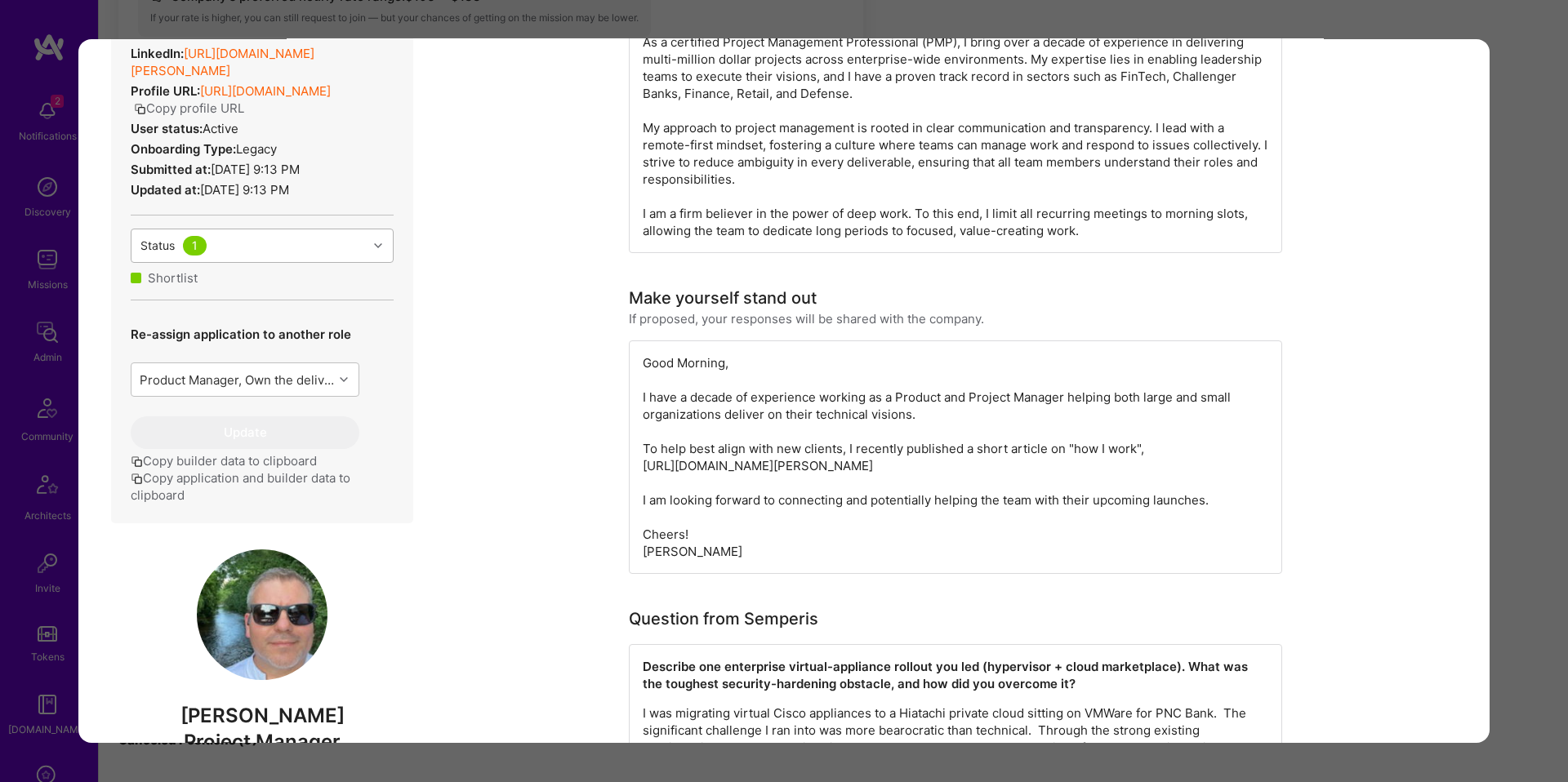
scroll to position [361, 0]
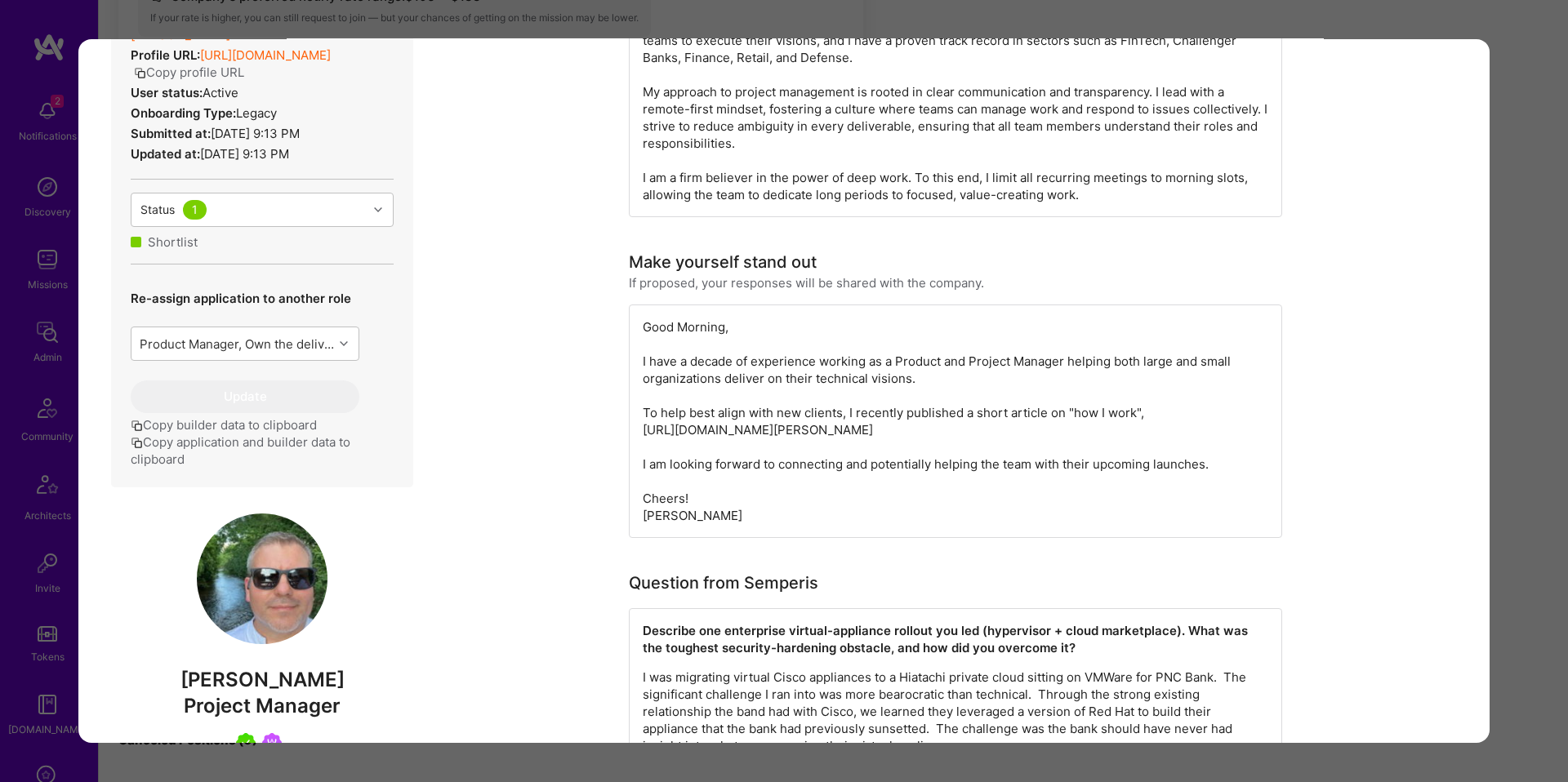
click at [318, 458] on button "Copy application and builder data to clipboard" at bounding box center [262, 451] width 263 height 35
click at [1518, 462] on div "Application 3 of 8 Evaluation scores Expertise level Very good Interpersonal sk…" at bounding box center [784, 391] width 1568 height 782
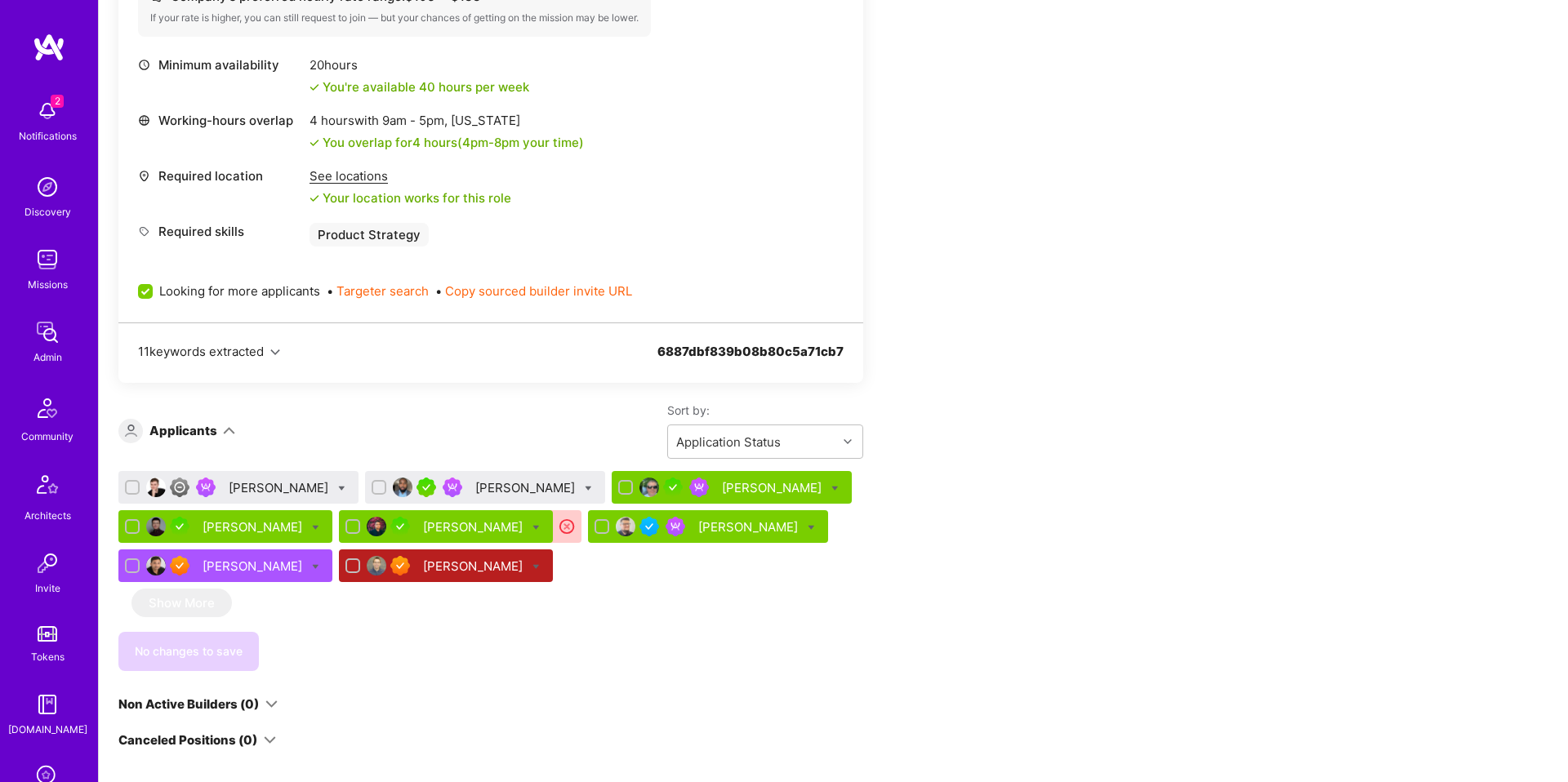
click at [242, 523] on div "Andy Yang" at bounding box center [253, 527] width 103 height 17
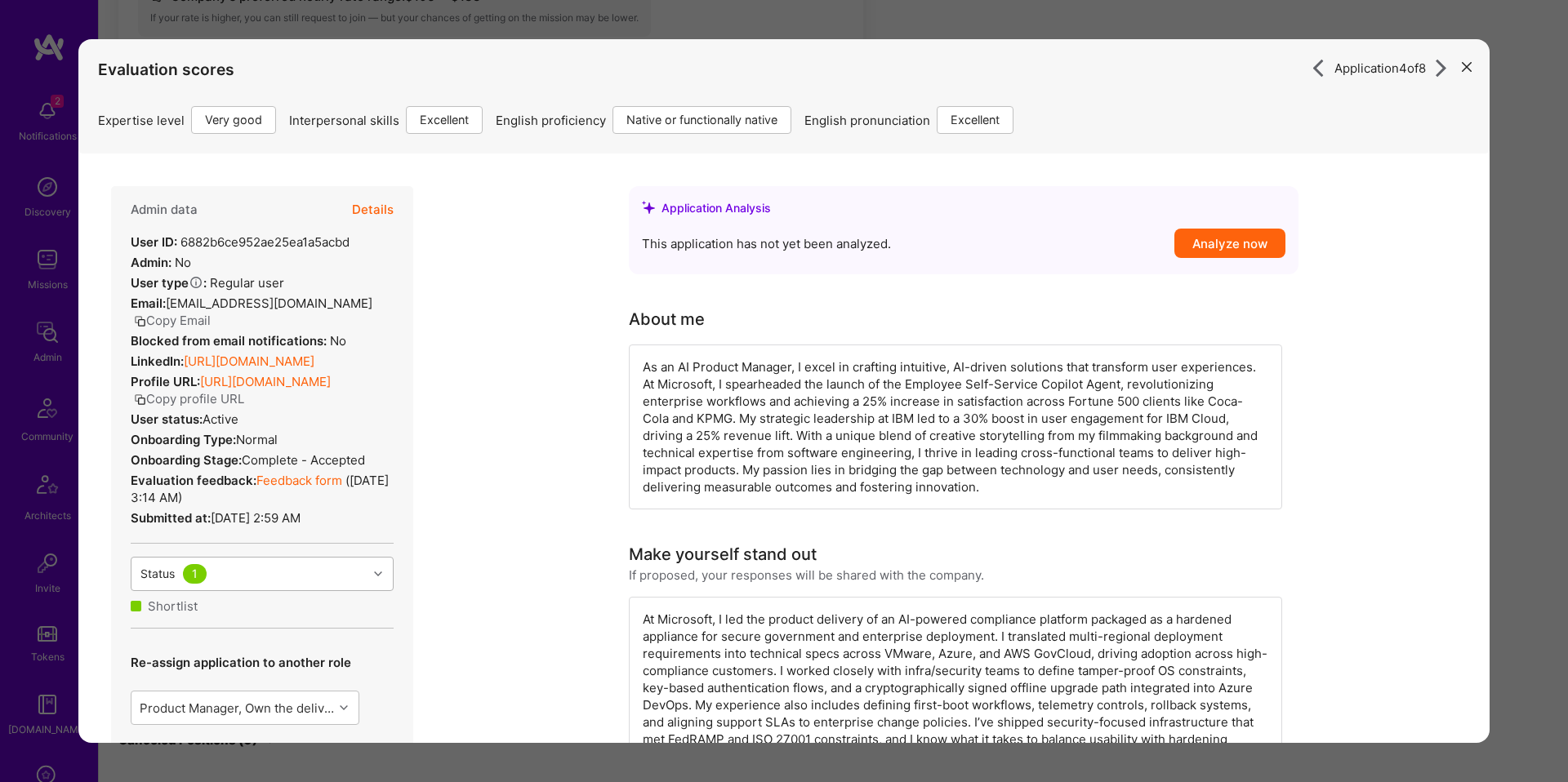
scroll to position [373, 0]
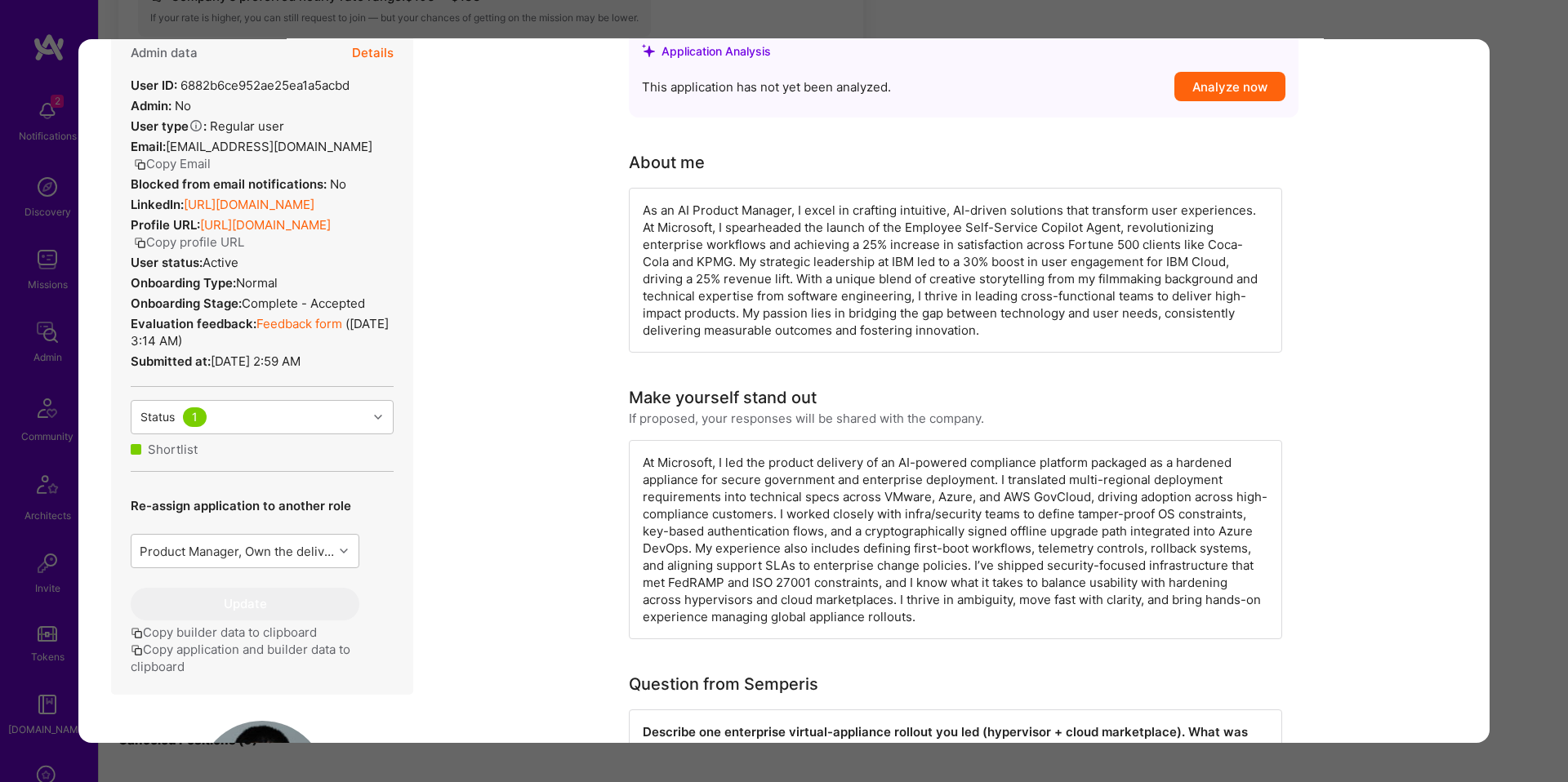
click at [245, 671] on button "Copy application and builder data to clipboard" at bounding box center [262, 658] width 263 height 35
click at [1516, 499] on div "Application 4 of 8 Builder Missing Requirements Required Location See locations…" at bounding box center [784, 391] width 1568 height 782
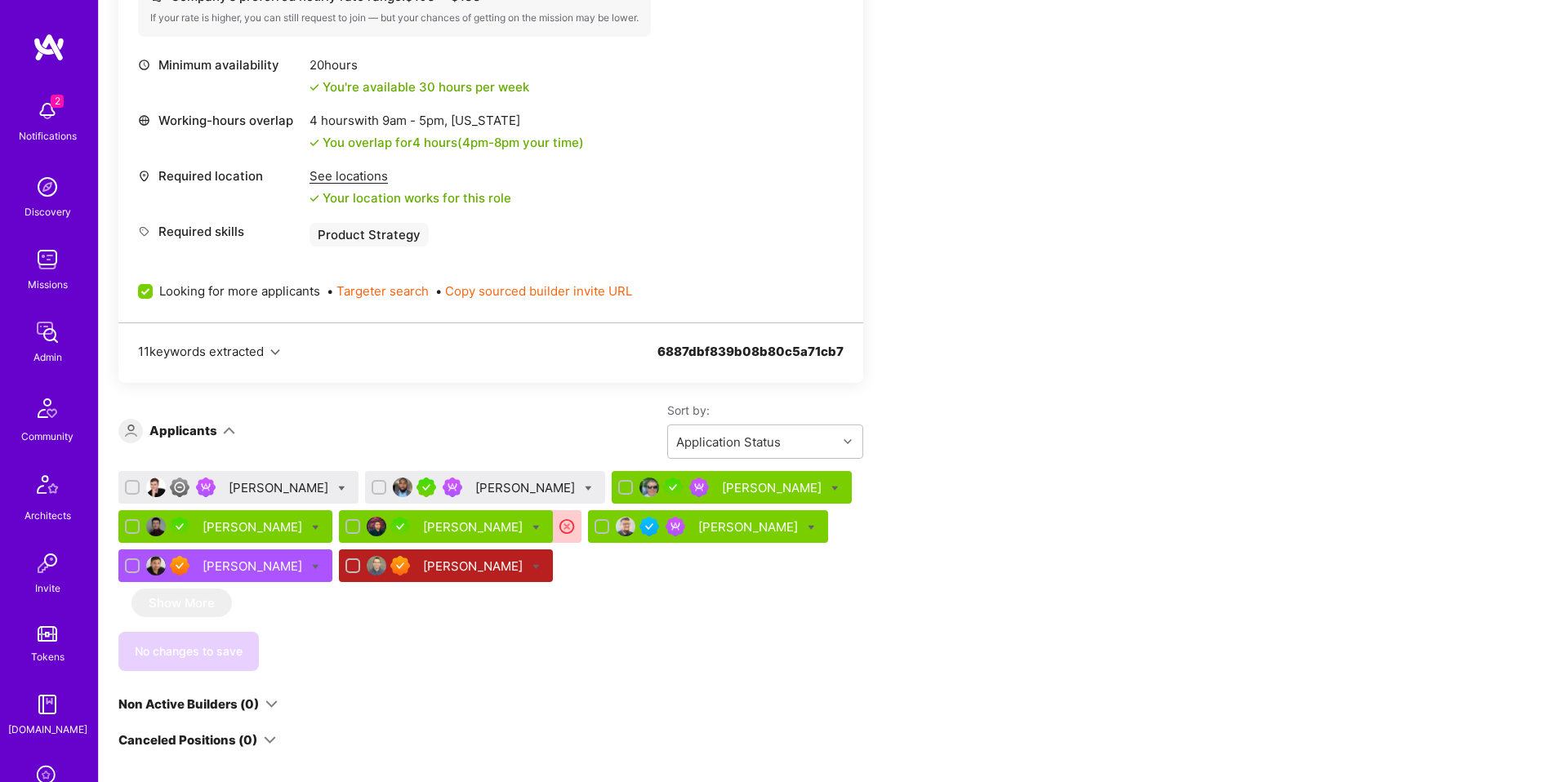
click at [423, 525] on div "Roy Paz" at bounding box center [474, 527] width 103 height 17
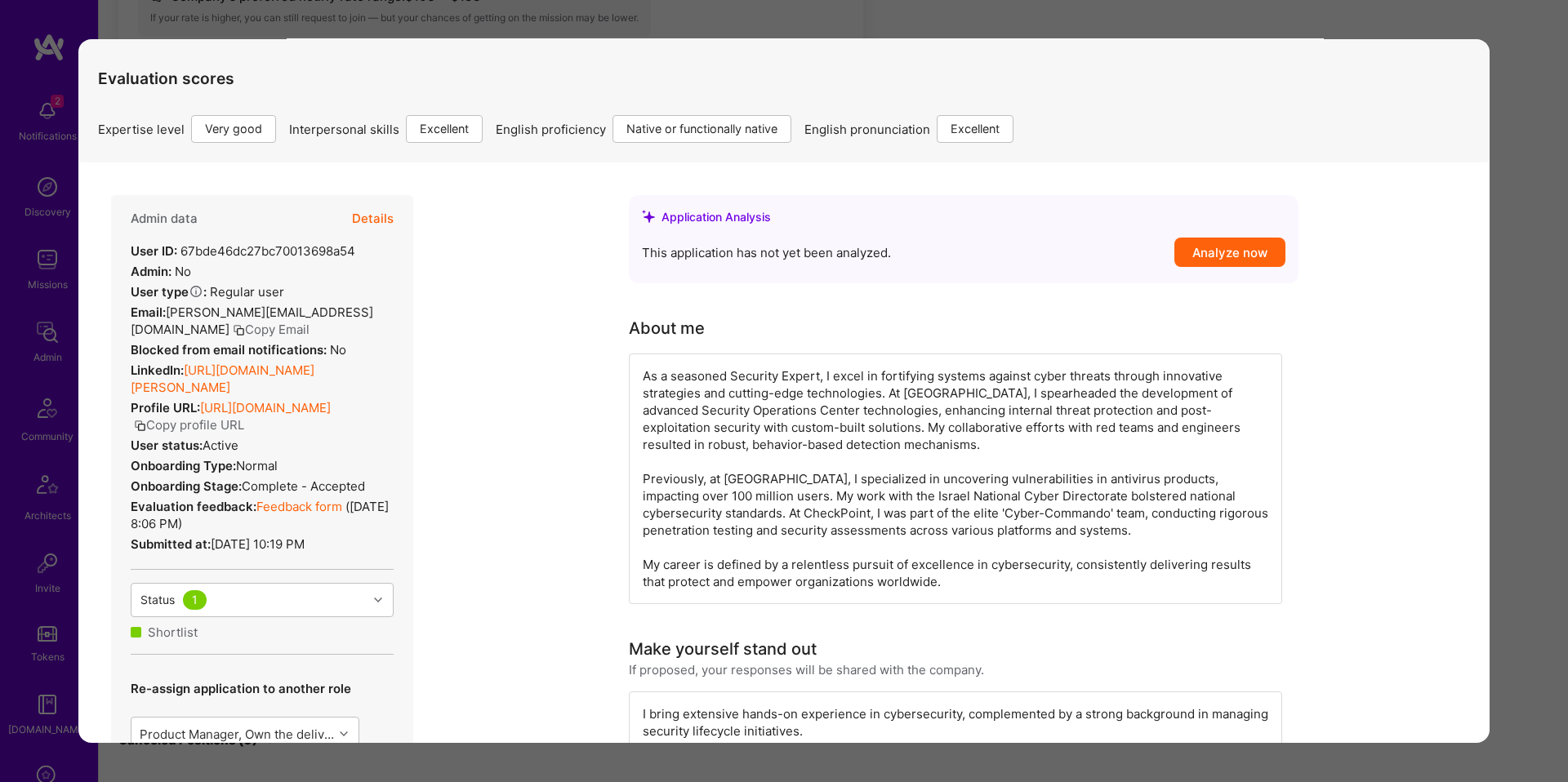
scroll to position [267, 0]
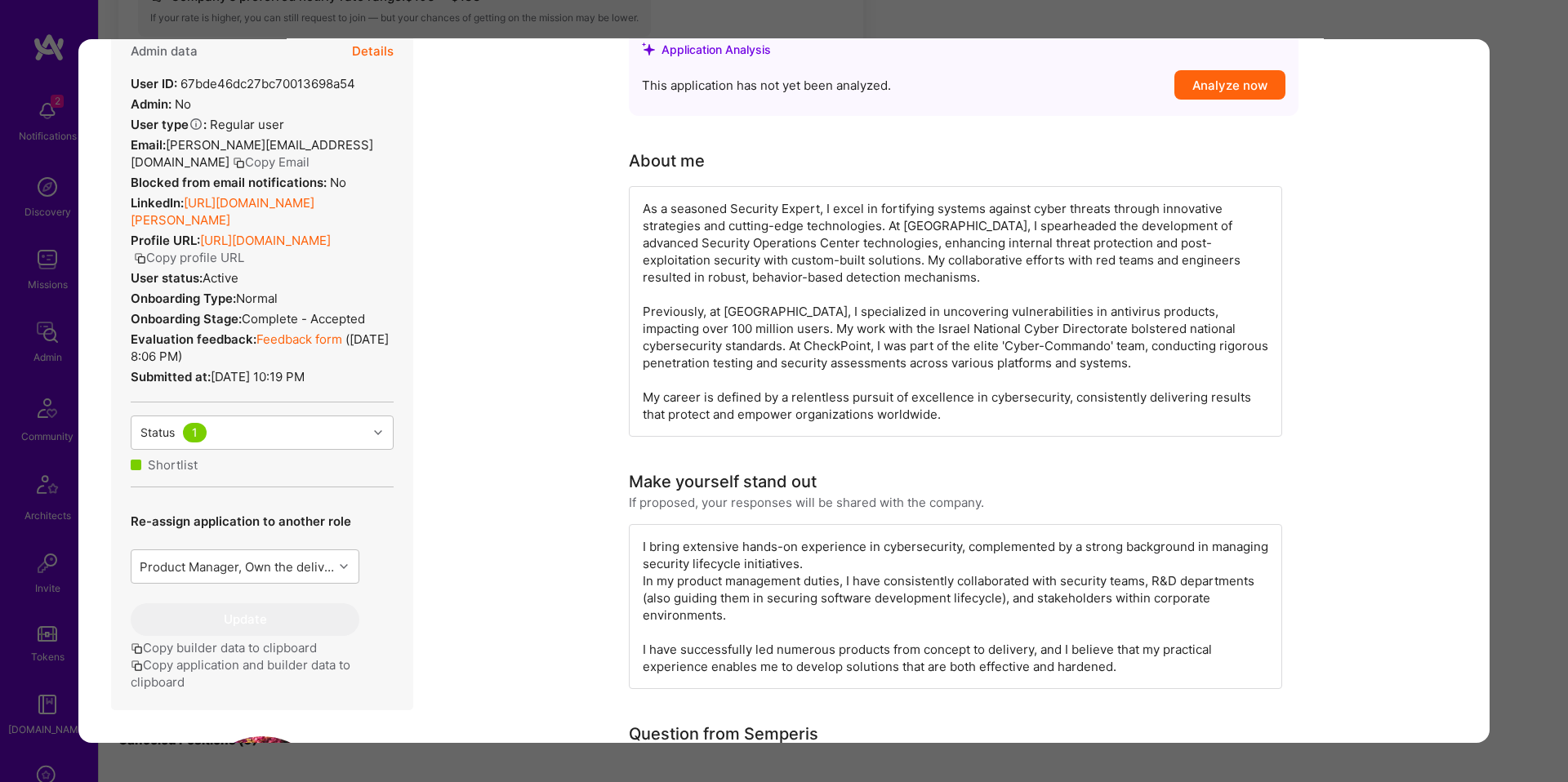
click at [236, 656] on button "Copy application and builder data to clipboard" at bounding box center [262, 674] width 263 height 35
click at [1506, 590] on div "Application 5 of 8 Builder Missing Requirements Required Location See locations…" at bounding box center [784, 391] width 1568 height 782
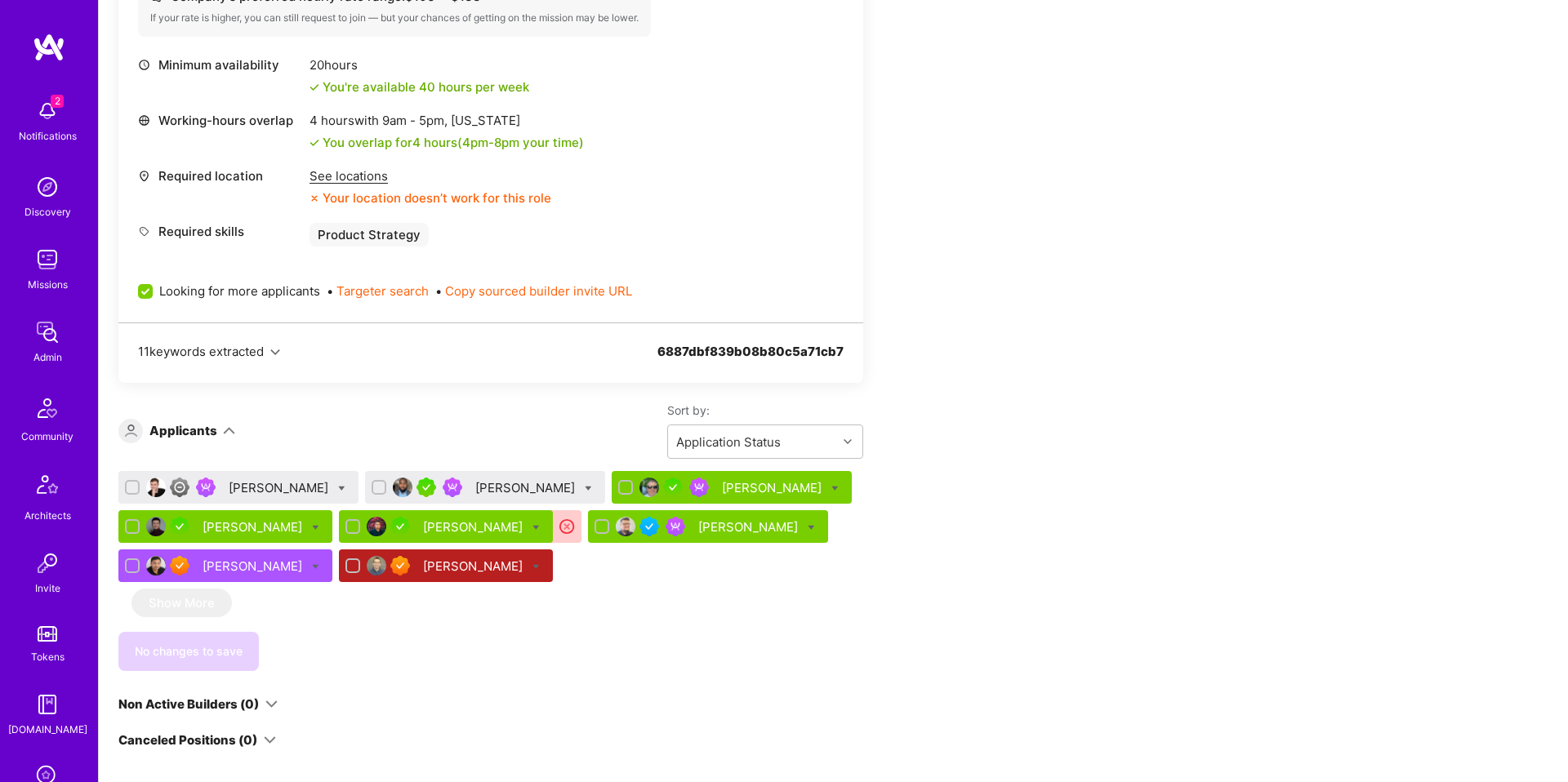
click at [673, 541] on div "John De Goes" at bounding box center [707, 527] width 240 height 33
click at [698, 535] on div "John De Goes" at bounding box center [749, 527] width 103 height 17
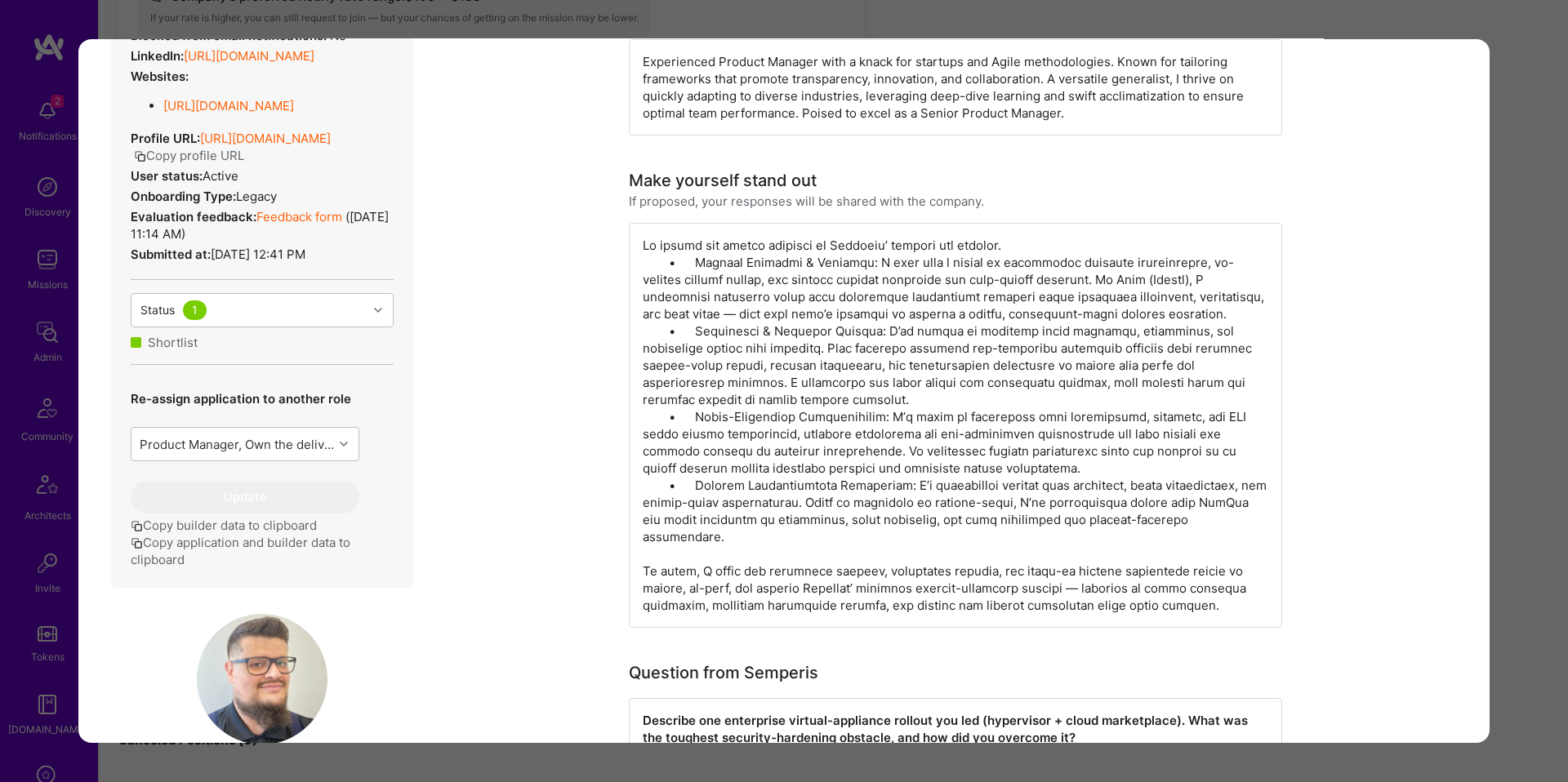
scroll to position [307, 0]
click at [185, 547] on button "Copy application and builder data to clipboard" at bounding box center [262, 550] width 263 height 35
click at [1521, 495] on div "Application 6 of 8 Evaluation scores Expertise level Good Interpersonal skills …" at bounding box center [784, 391] width 1568 height 782
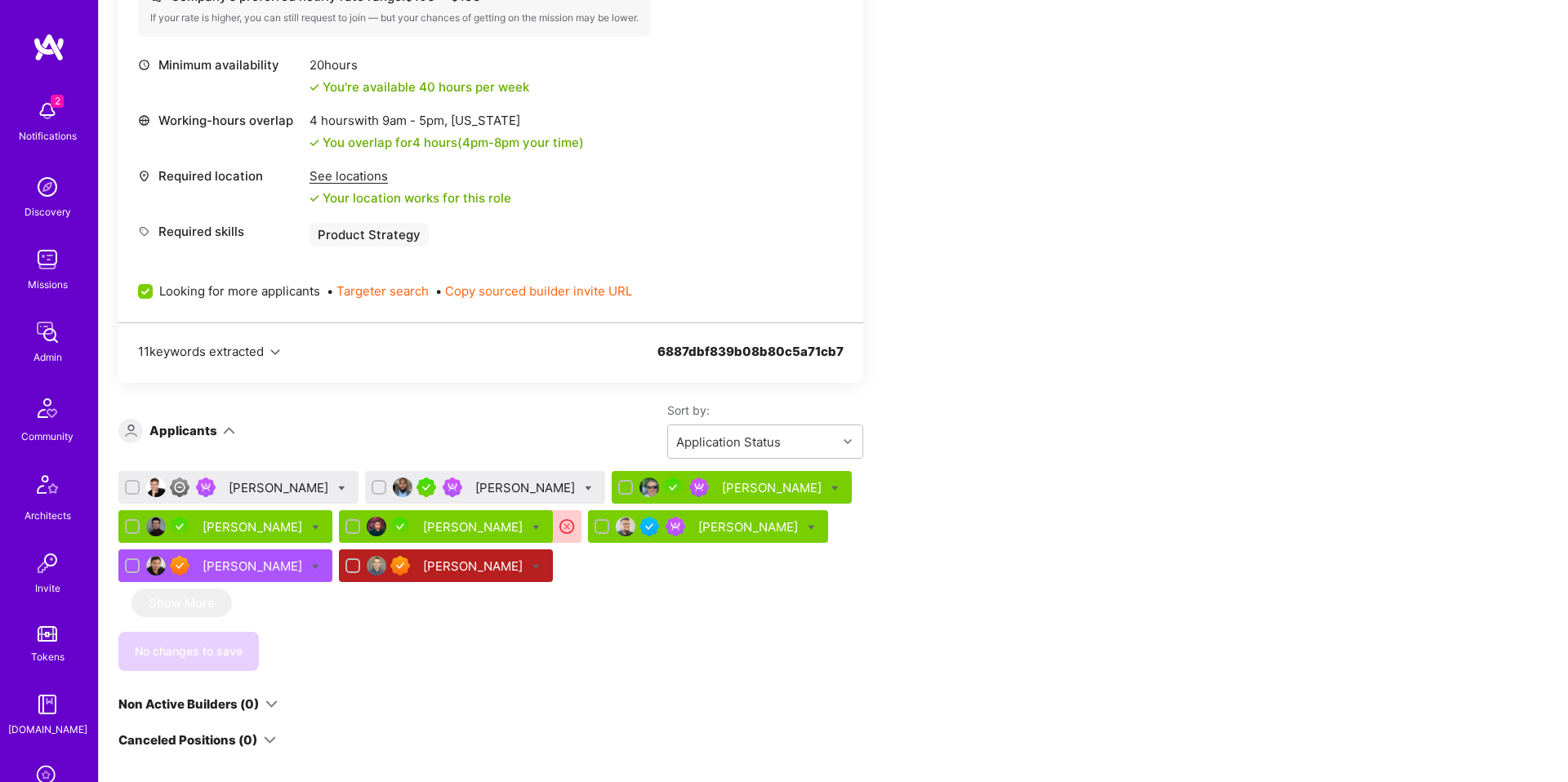
click at [1516, 478] on div "Apply for a Mission Role We’re actively looking for builders. This is the best …" at bounding box center [833, 530] width 1470 height 1859
click at [1178, 503] on div "Apply for a Mission Role We’re actively looking for builders. This is the best …" at bounding box center [833, 530] width 1470 height 1859
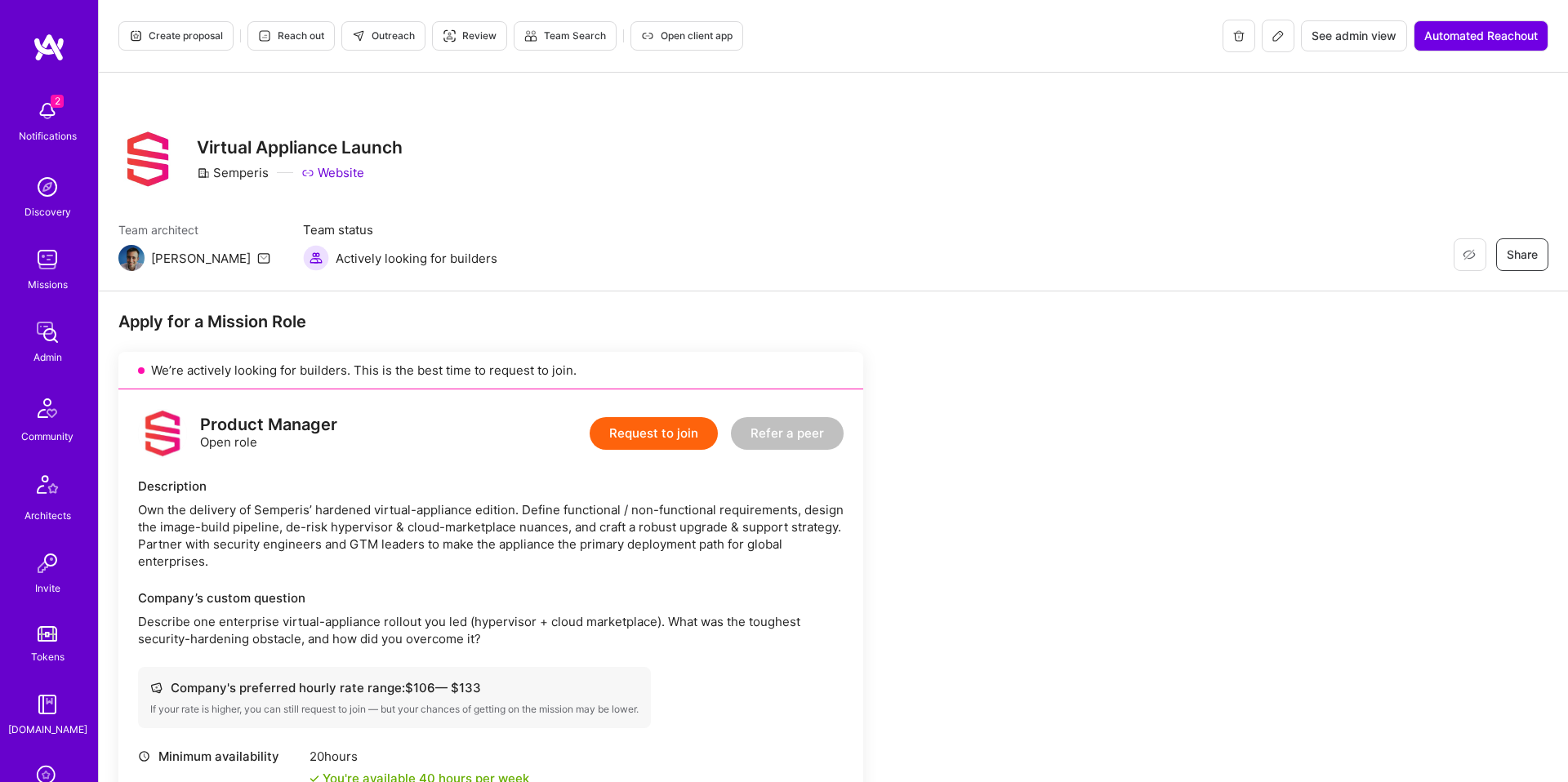
click at [220, 47] on button "Create proposal" at bounding box center [176, 36] width 115 height 29
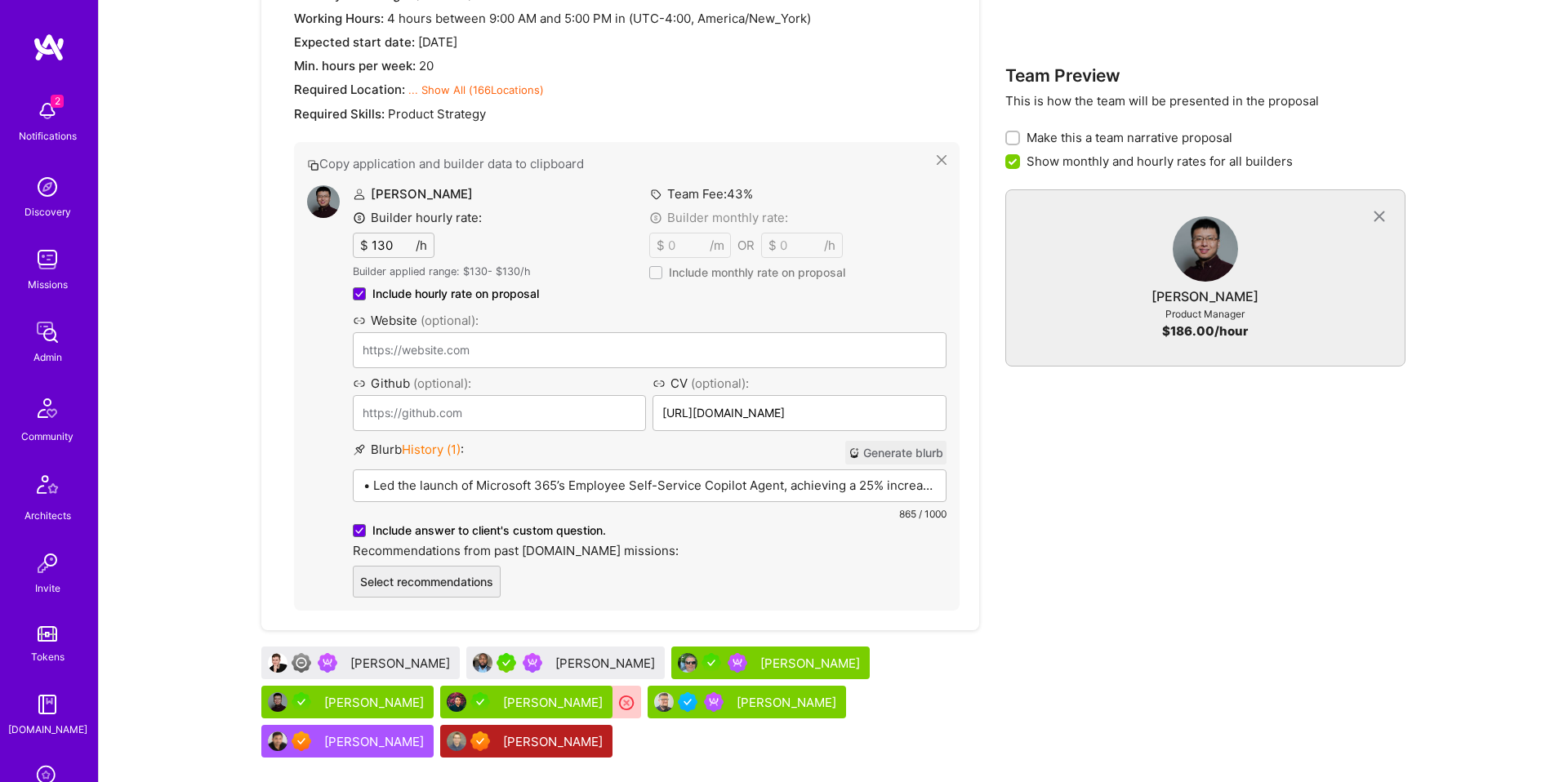
scroll to position [1029, 0]
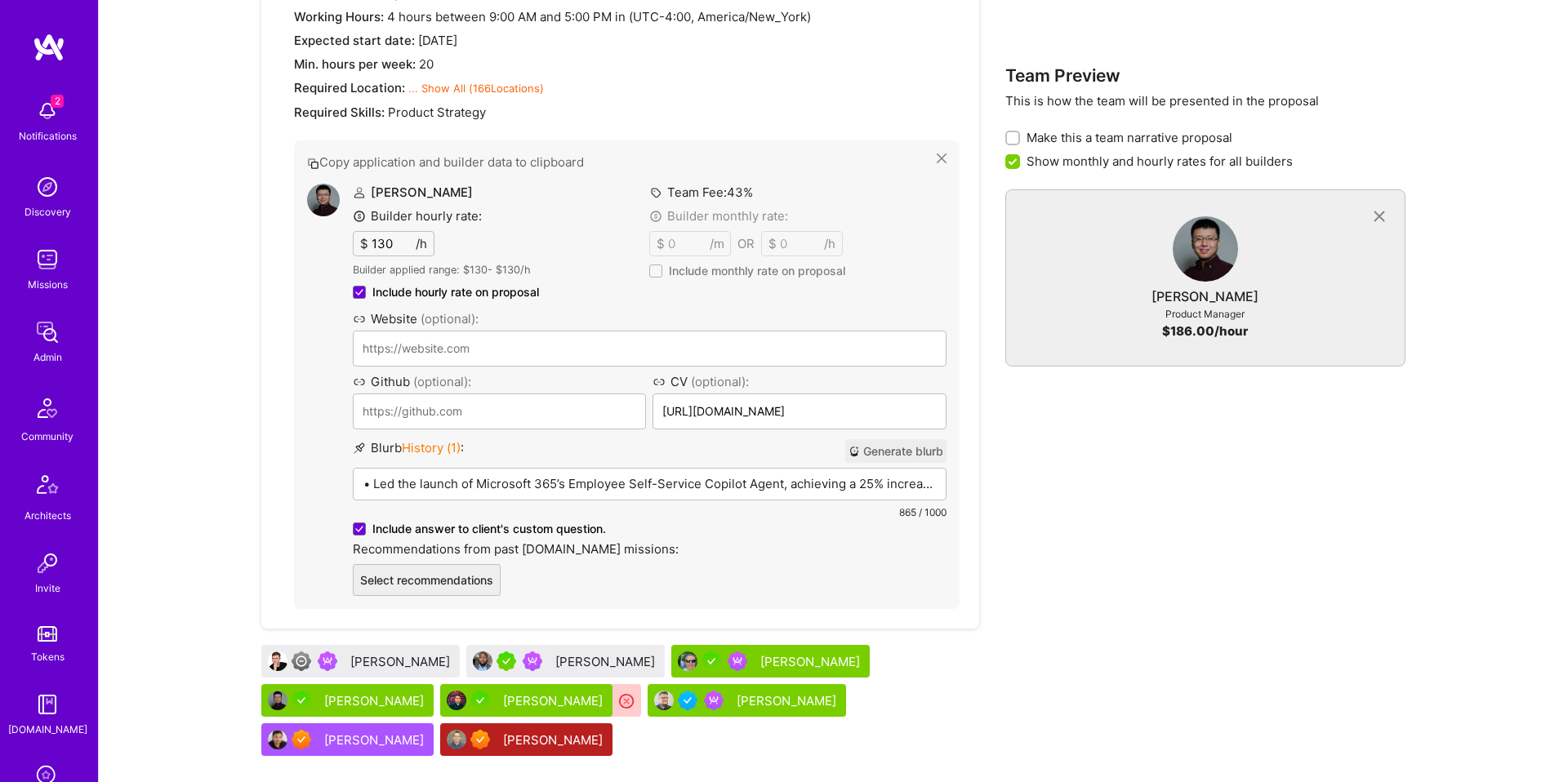
click at [483, 475] on p "• Led the launch of Microsoft 365’s Employee Self-Service Copilot Agent, achiev…" at bounding box center [650, 483] width 573 height 17
click at [484, 475] on p "• Led the launch of Microsoft 365’s Employee Self-Service Copilot Agent, achiev…" at bounding box center [650, 483] width 573 height 17
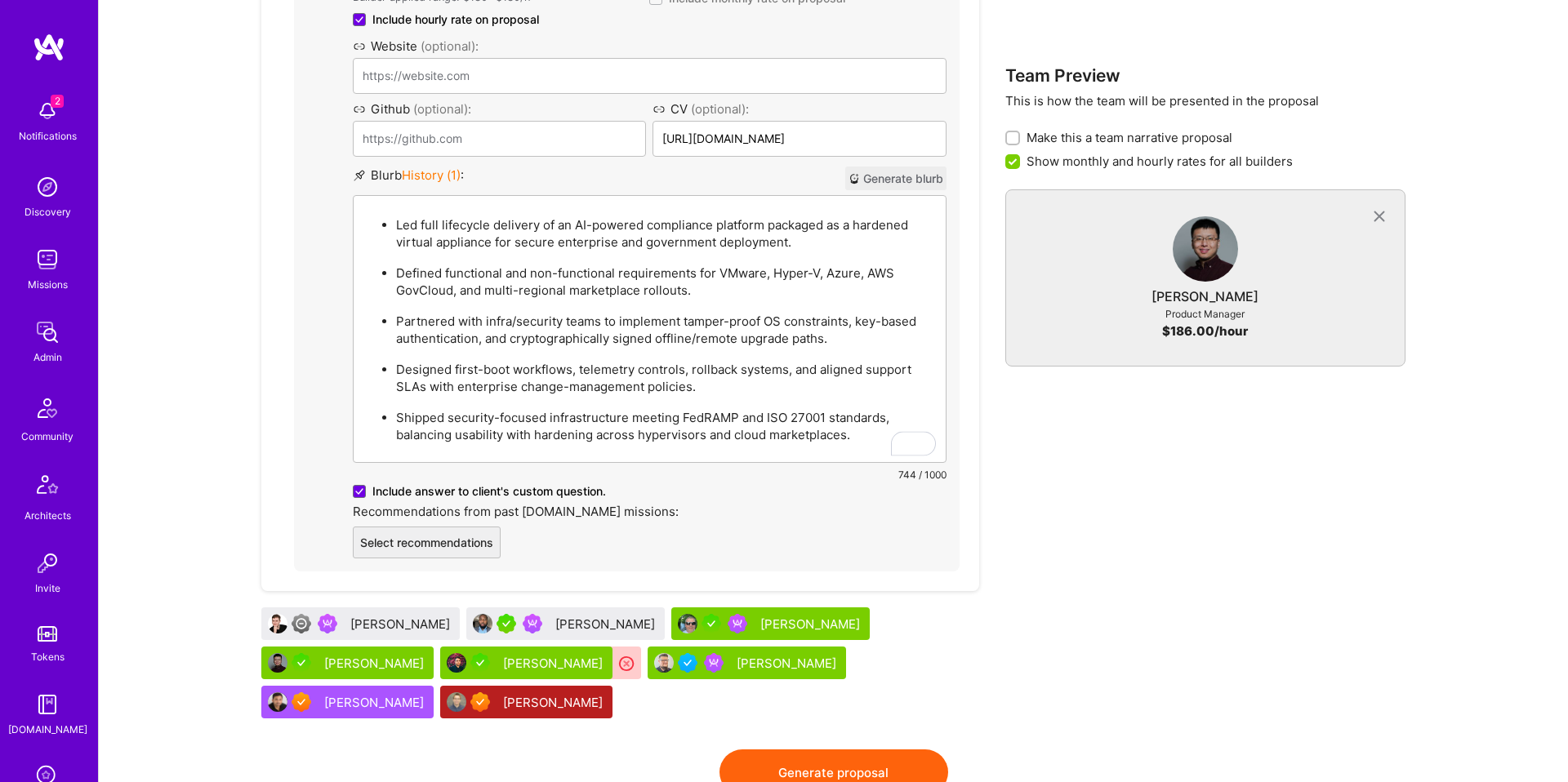
scroll to position [1380, 0]
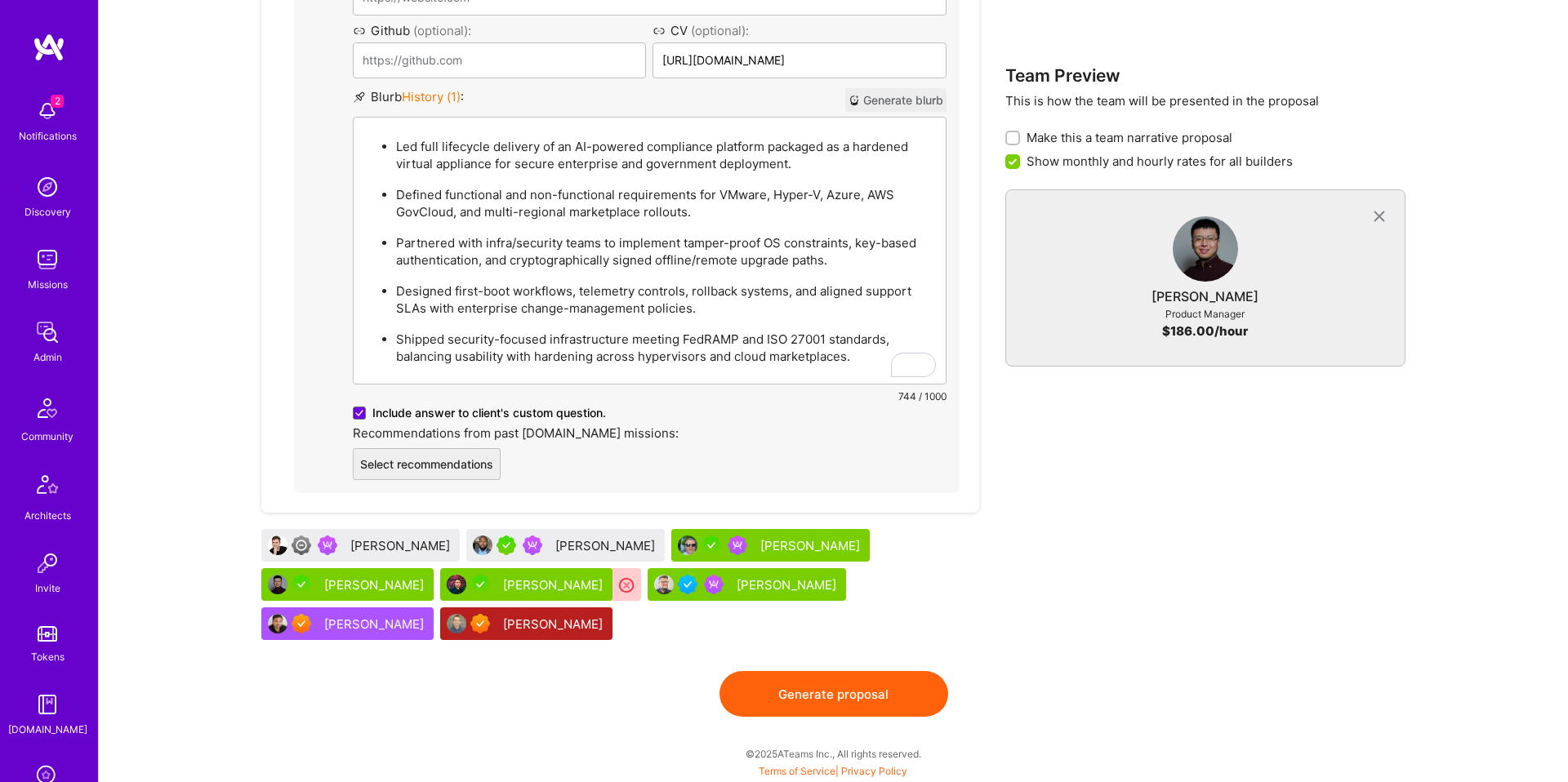
click at [880, 698] on button "Generate proposal" at bounding box center [833, 694] width 229 height 46
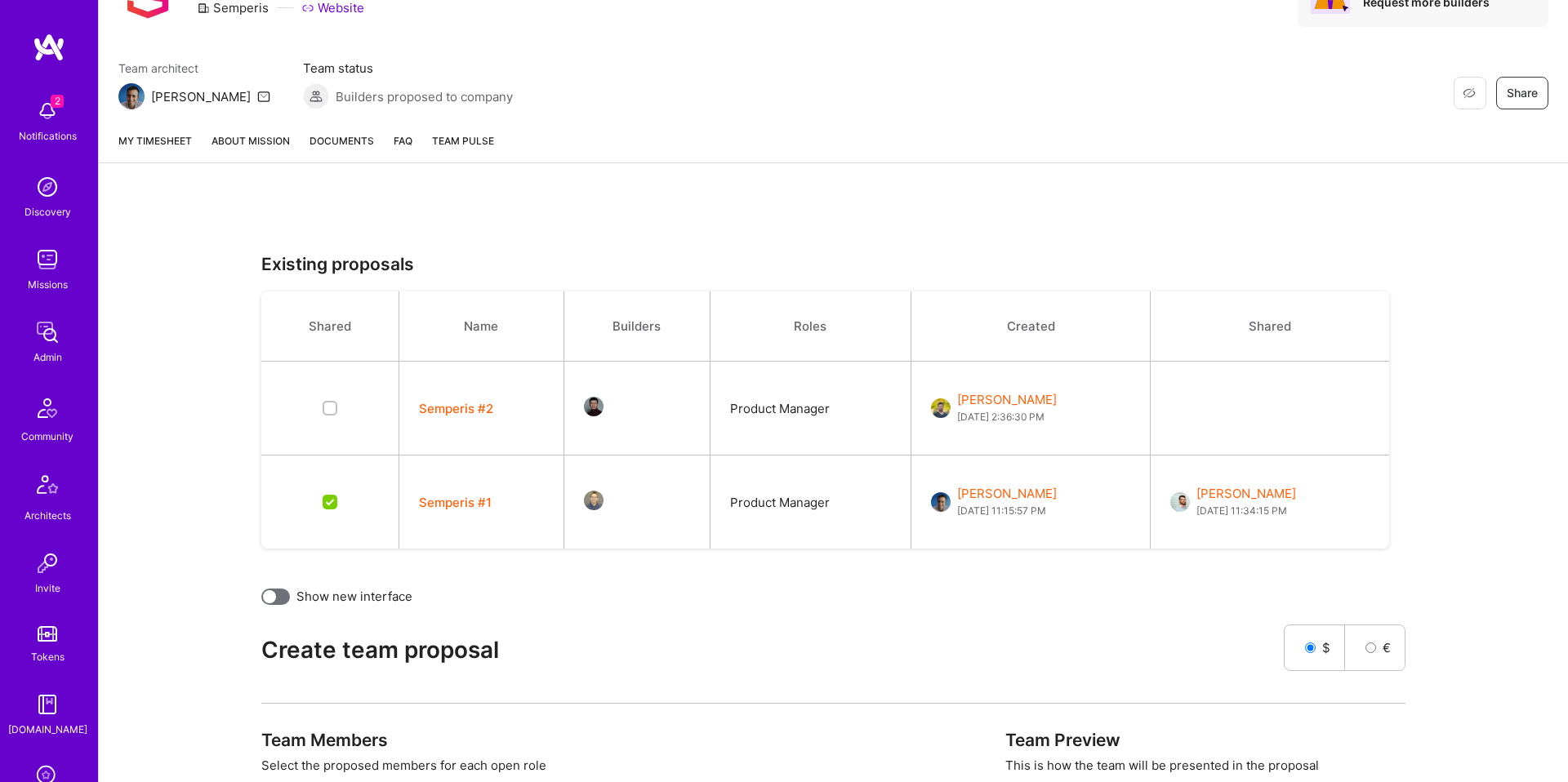
scroll to position [0, 0]
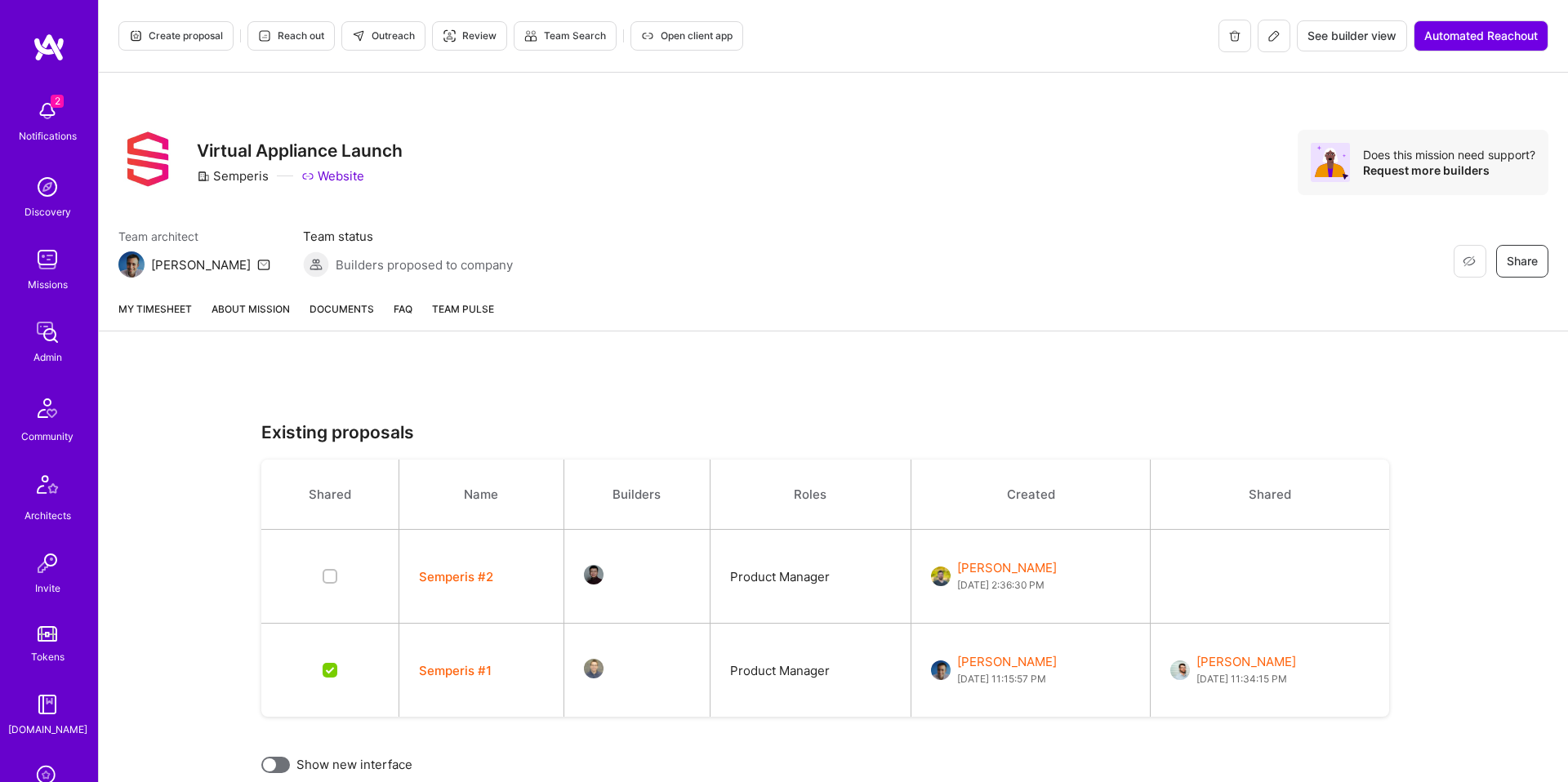
click at [269, 310] on link "About Mission" at bounding box center [251, 315] width 78 height 30
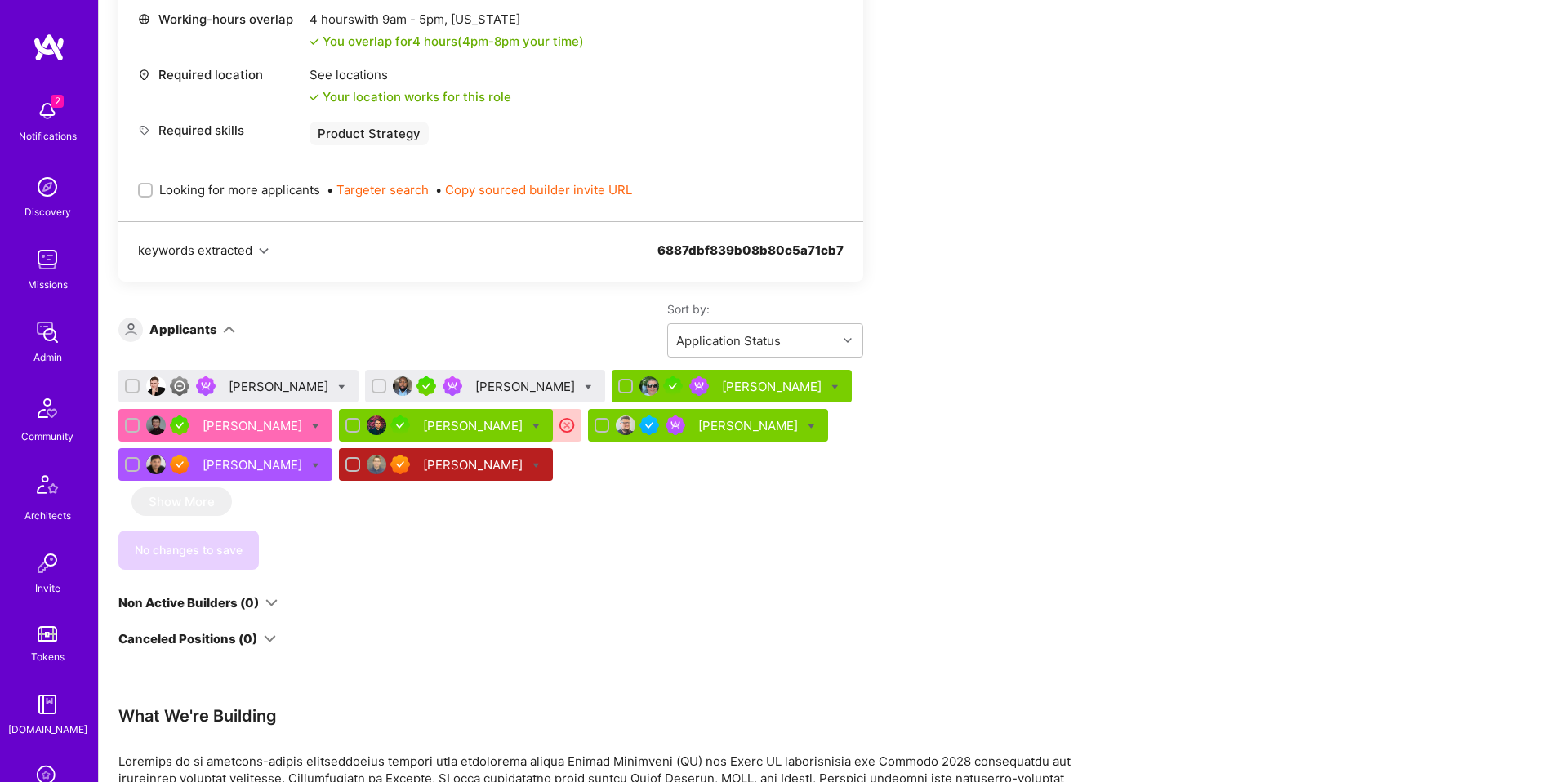
scroll to position [784, 0]
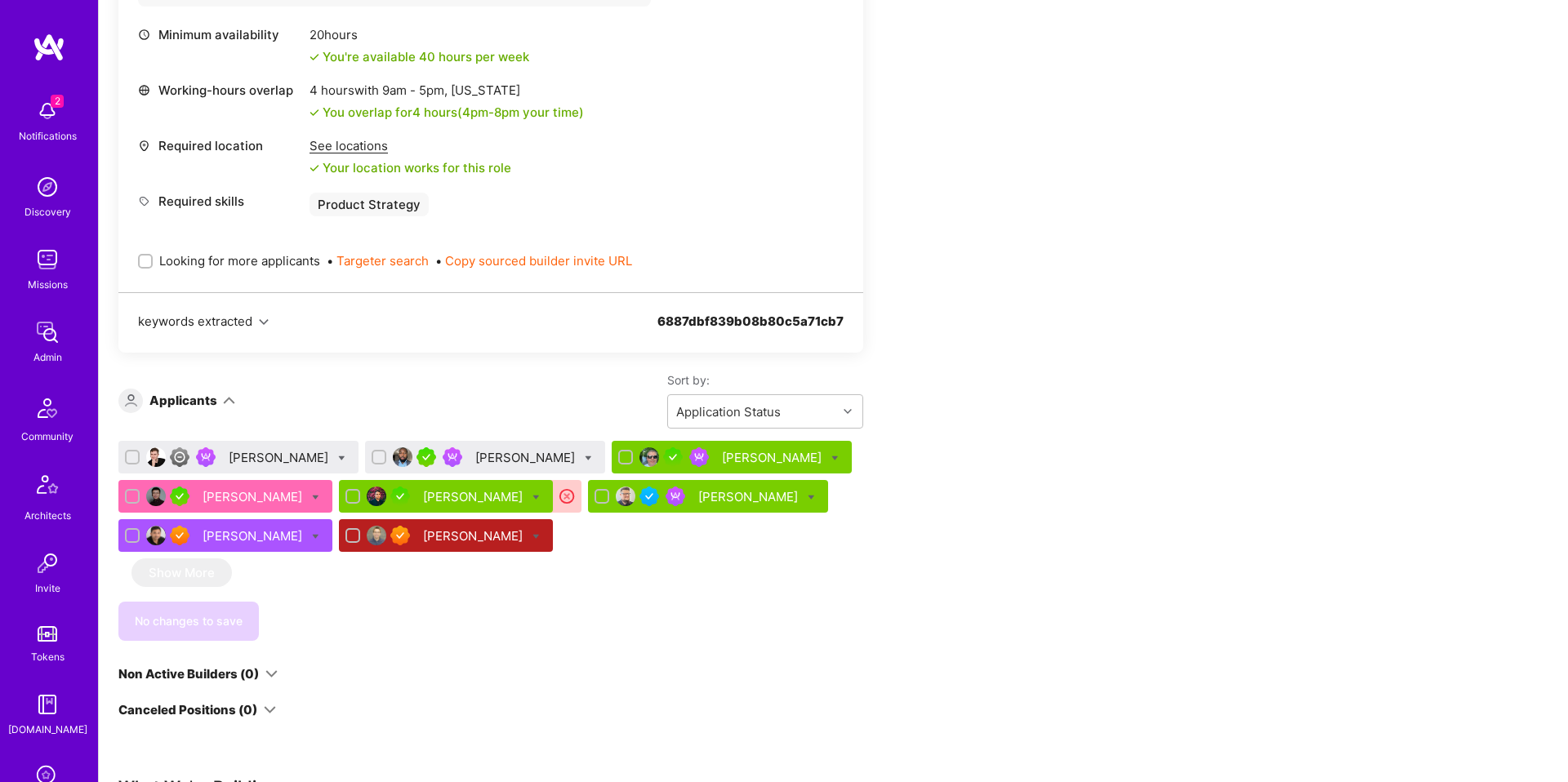
click at [283, 262] on span "Looking for more applicants" at bounding box center [240, 261] width 160 height 17
click at [153, 262] on input "Looking for more applicants" at bounding box center [147, 262] width 12 height 12
checkbox input "true"
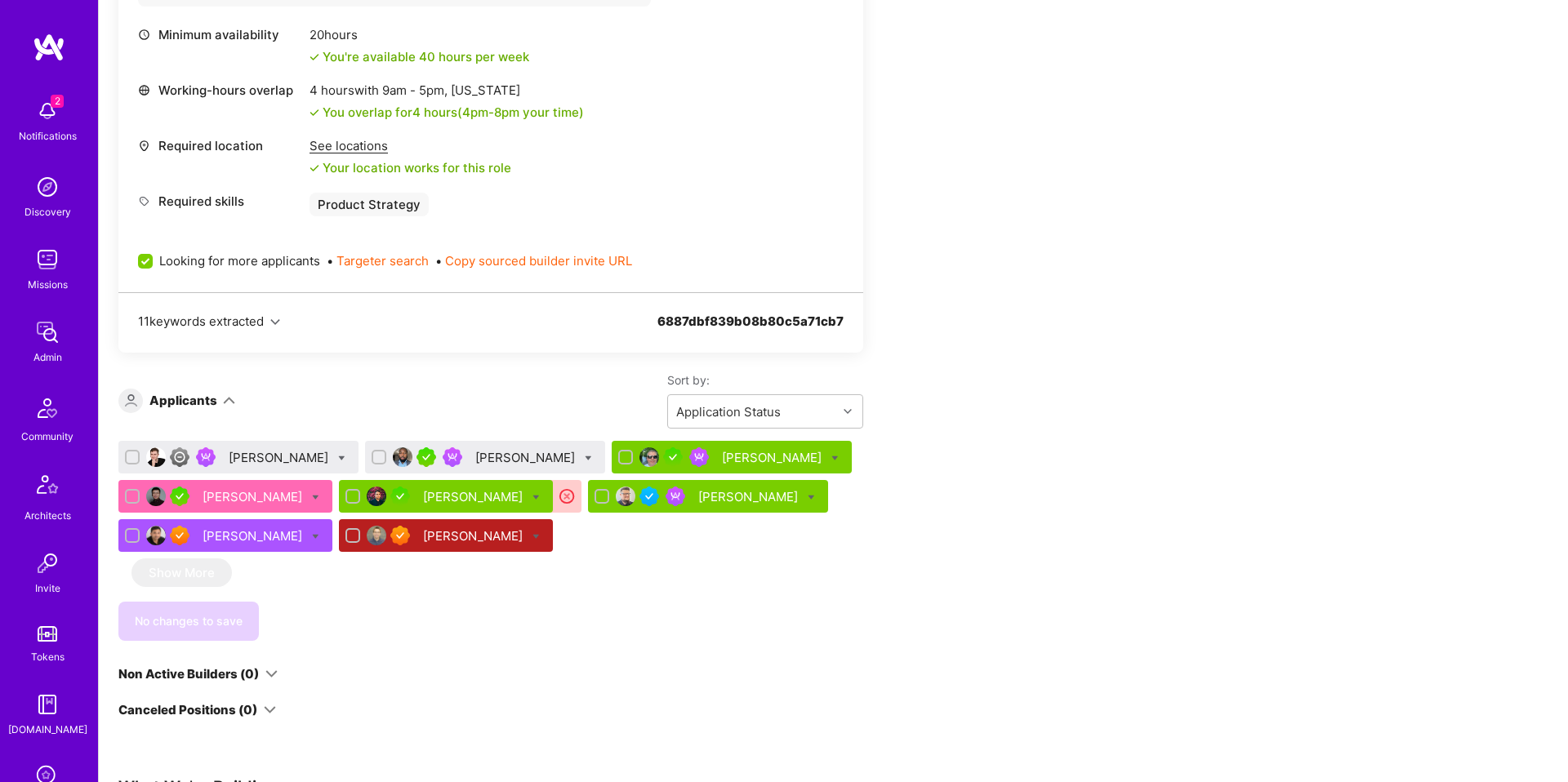
click at [678, 546] on div "Lars Artmann Clinton Okike Stephen Rifenburgh Andy Yang Roy Paz John De Goes Sa…" at bounding box center [490, 499] width 745 height 118
click at [339, 498] on div "Roy Paz" at bounding box center [446, 497] width 214 height 33
click at [349, 496] on input "checkbox" at bounding box center [355, 497] width 12 height 12
click at [347, 496] on input "checkbox" at bounding box center [355, 498] width 15 height 15
checkbox input "false"
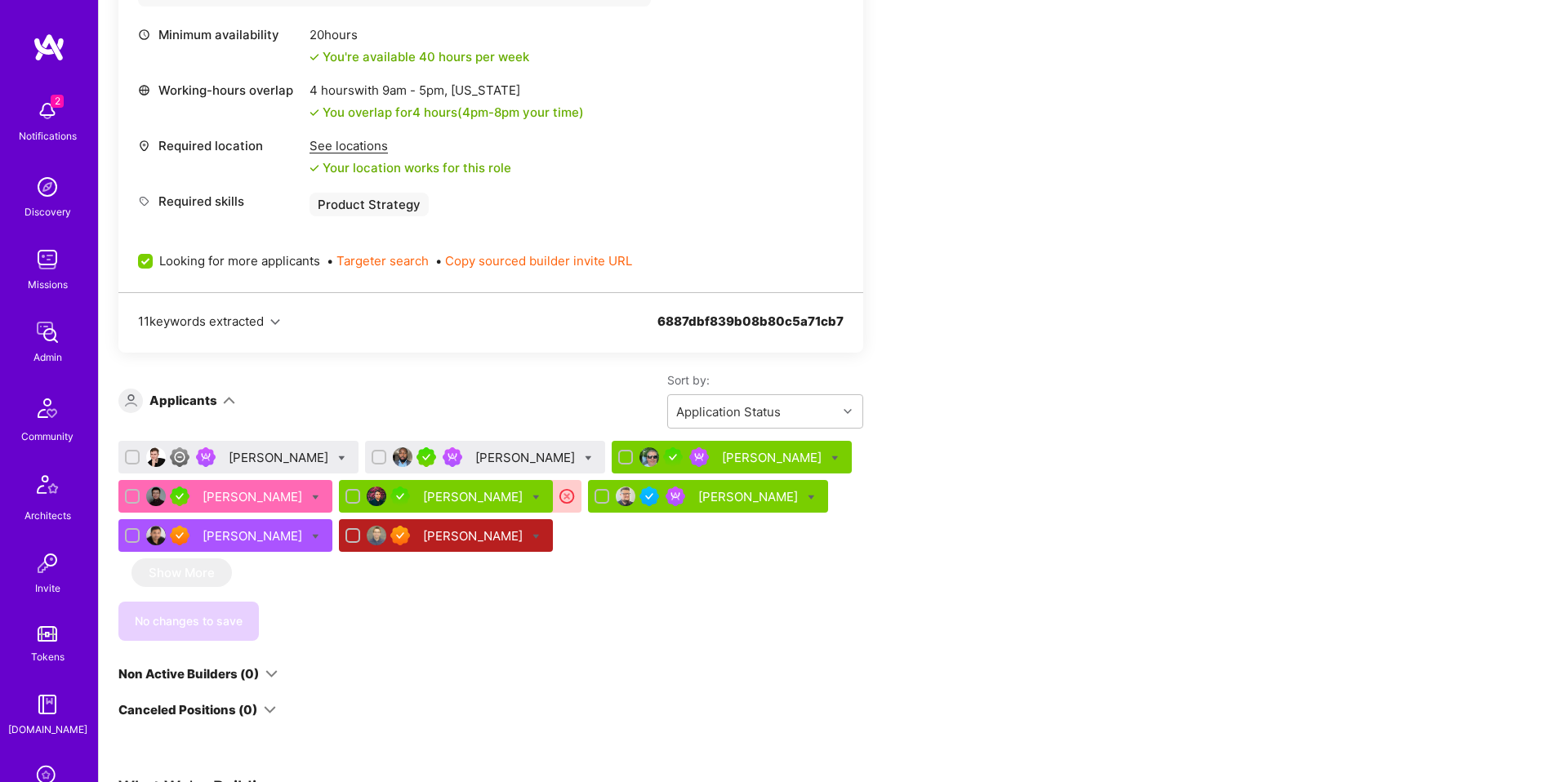
click at [475, 453] on div "Clinton Okike" at bounding box center [526, 458] width 103 height 17
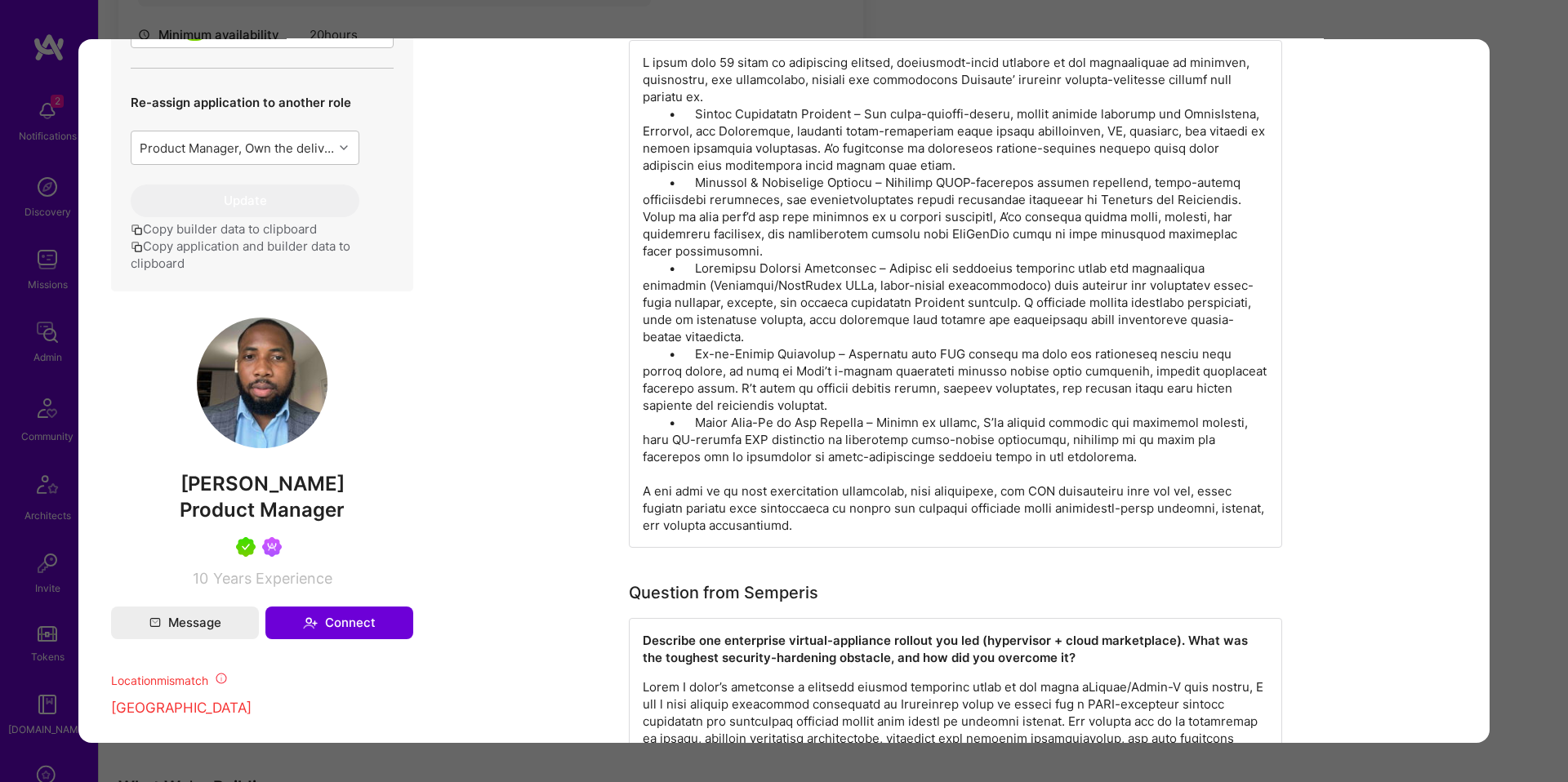
scroll to position [1192, 0]
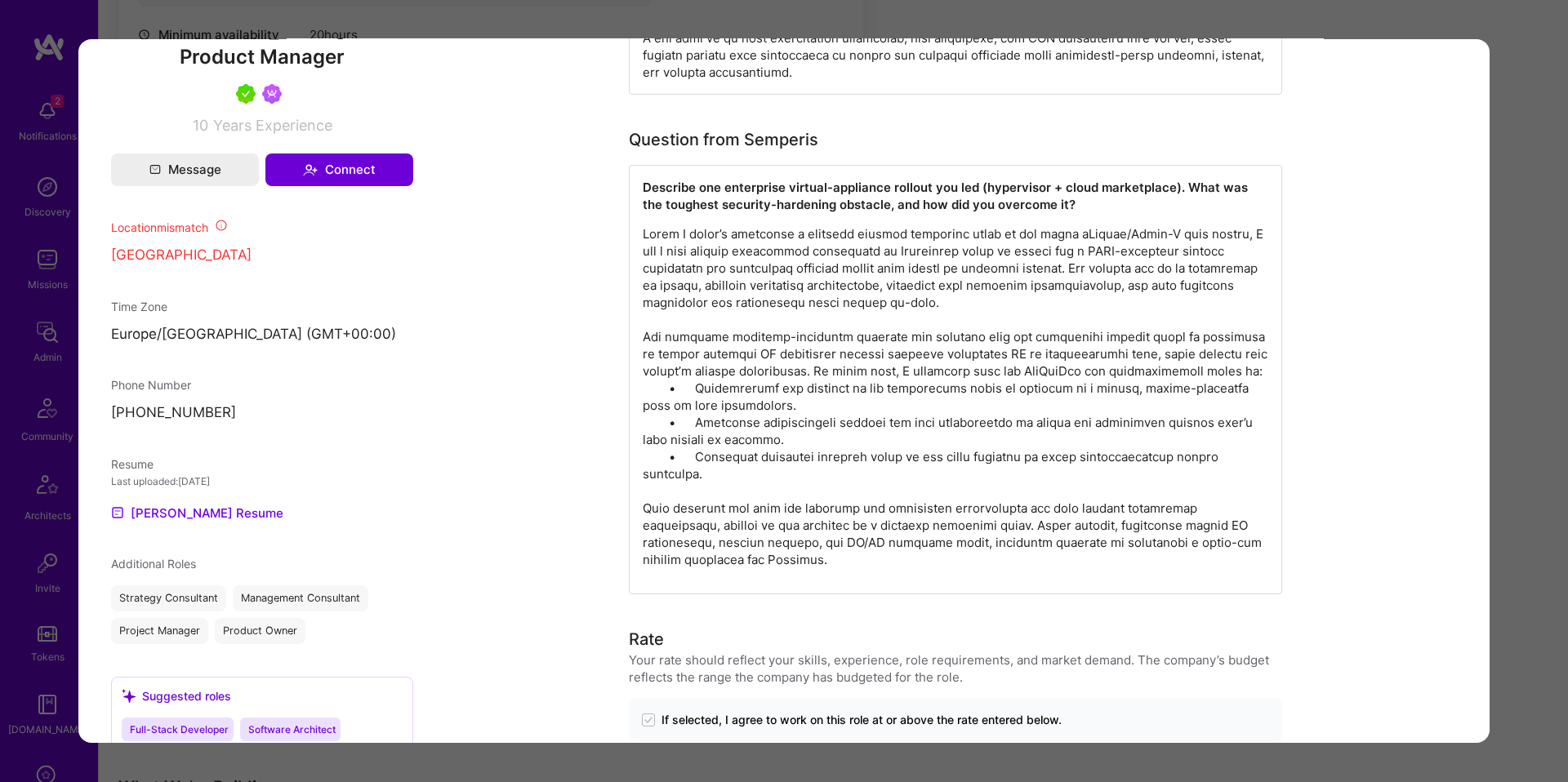
click at [1522, 296] on div "Application 2 of 8 Builder Missing Requirements Required Location See locations…" at bounding box center [784, 391] width 1568 height 782
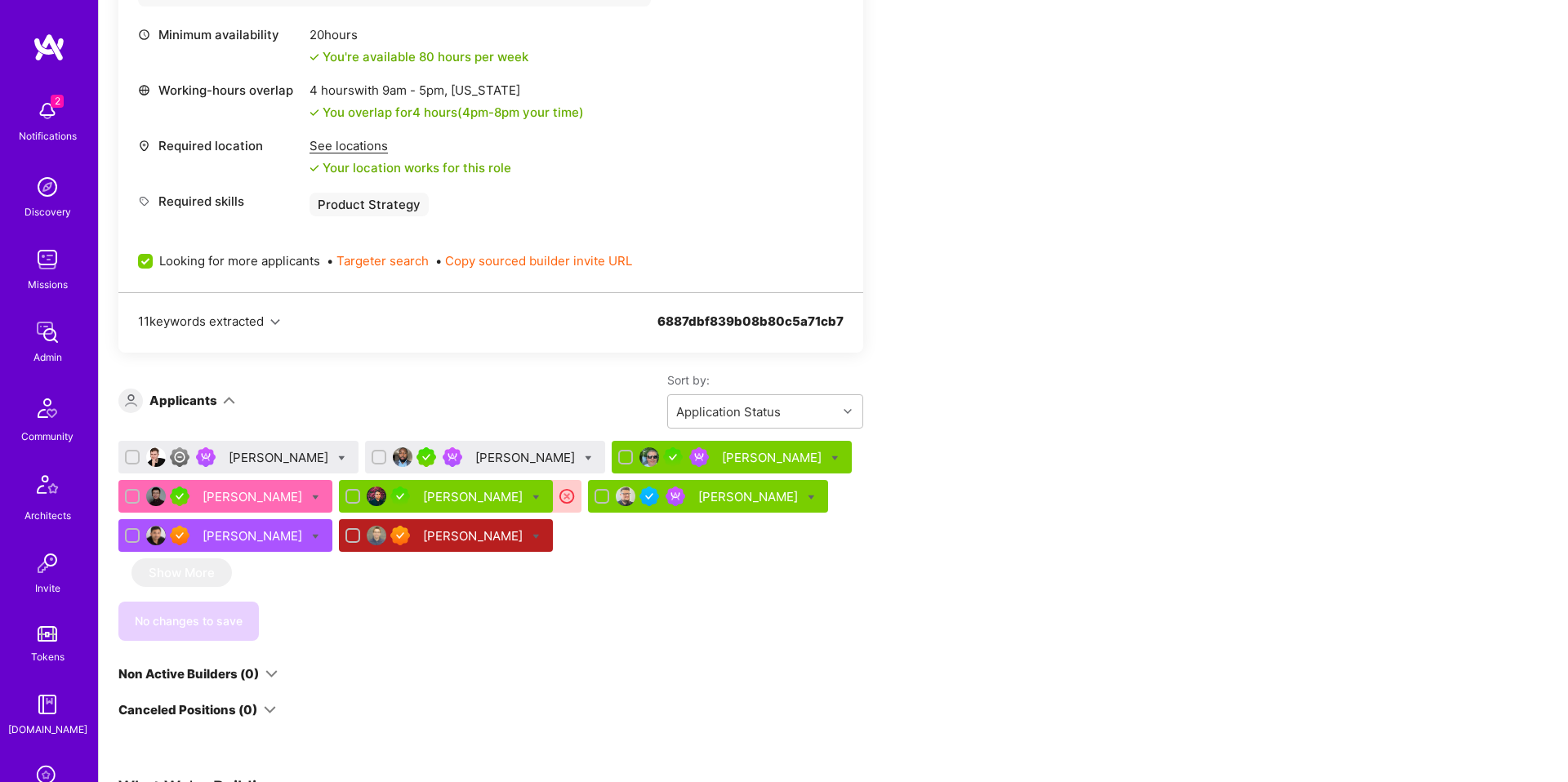
click at [584, 458] on icon at bounding box center [588, 458] width 7 height 7
checkbox input "true"
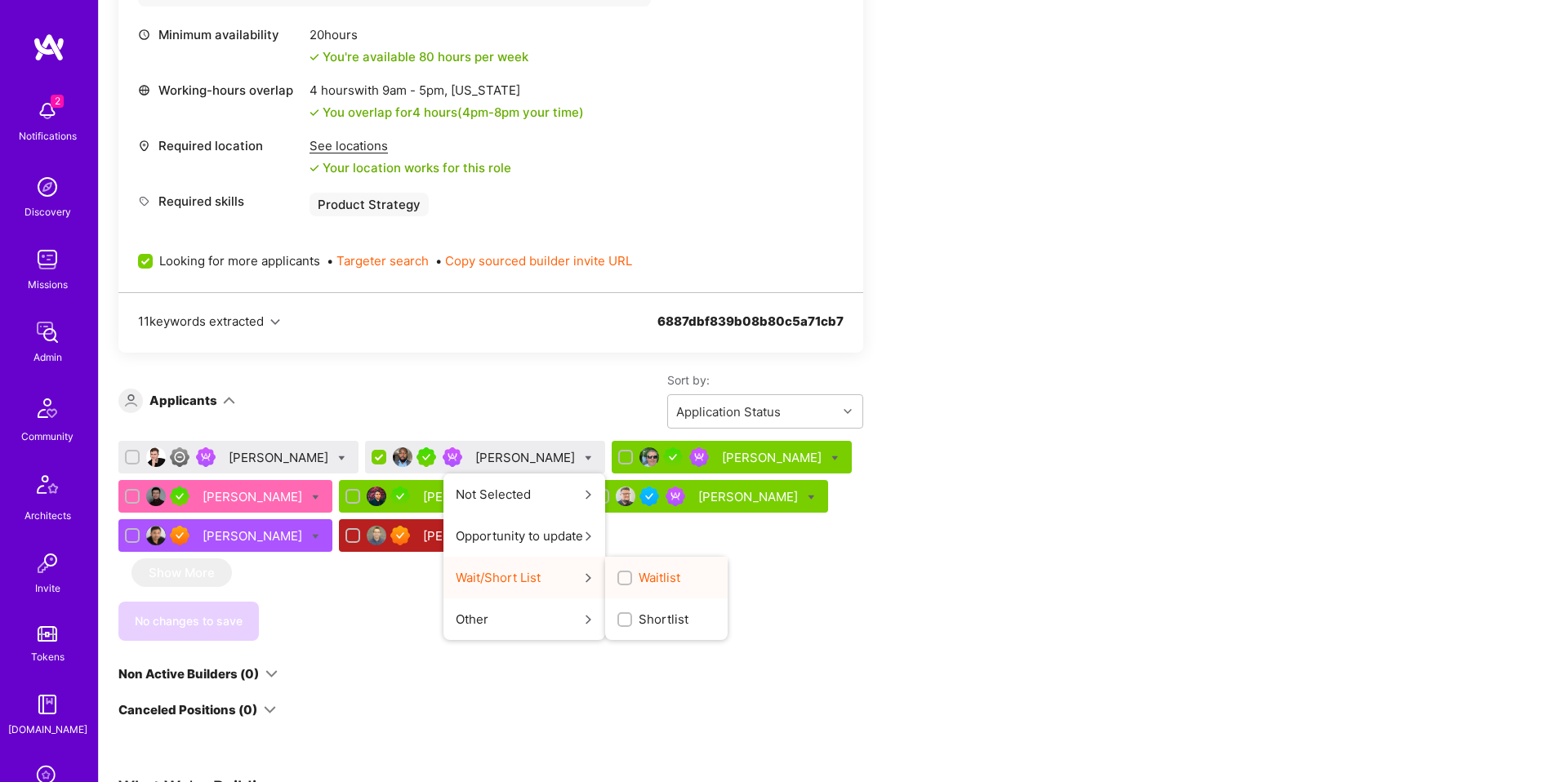
click at [617, 575] on div "button" at bounding box center [624, 578] width 15 height 15
click at [621, 575] on input "Waitlist" at bounding box center [626, 579] width 12 height 12
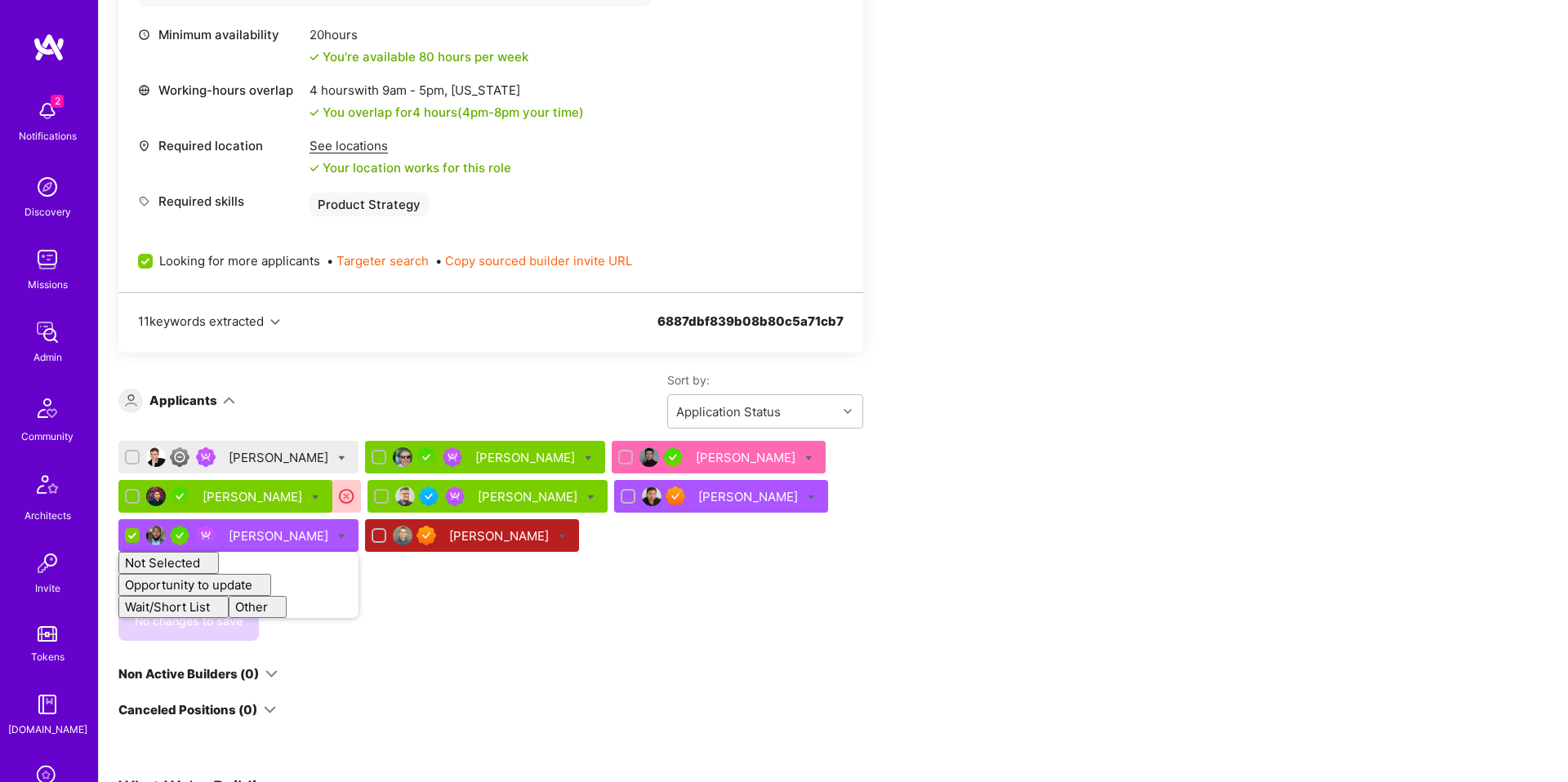
checkbox input "false"
click at [288, 464] on div "Lars Artmann" at bounding box center [280, 458] width 103 height 17
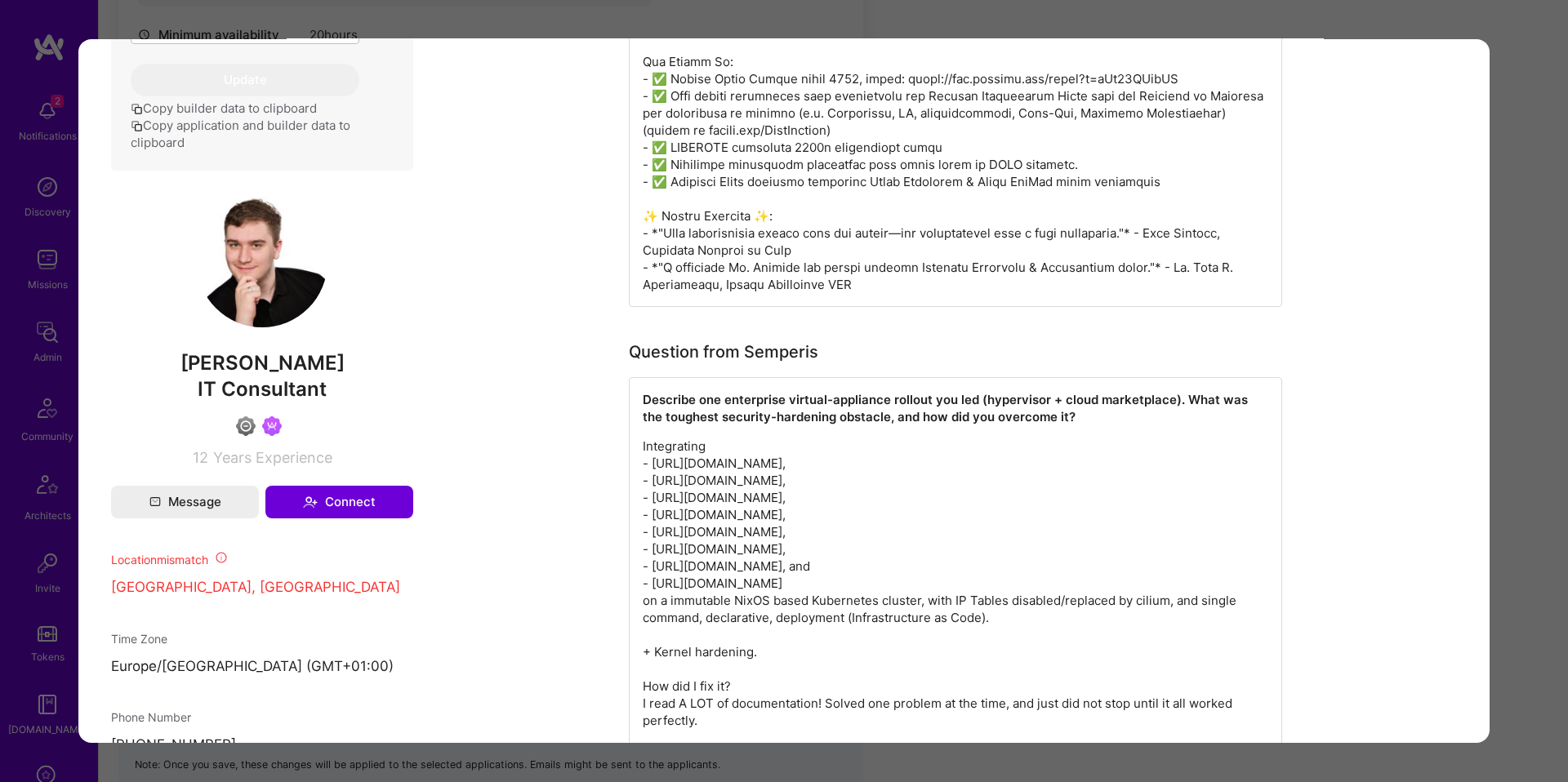
scroll to position [1030, 0]
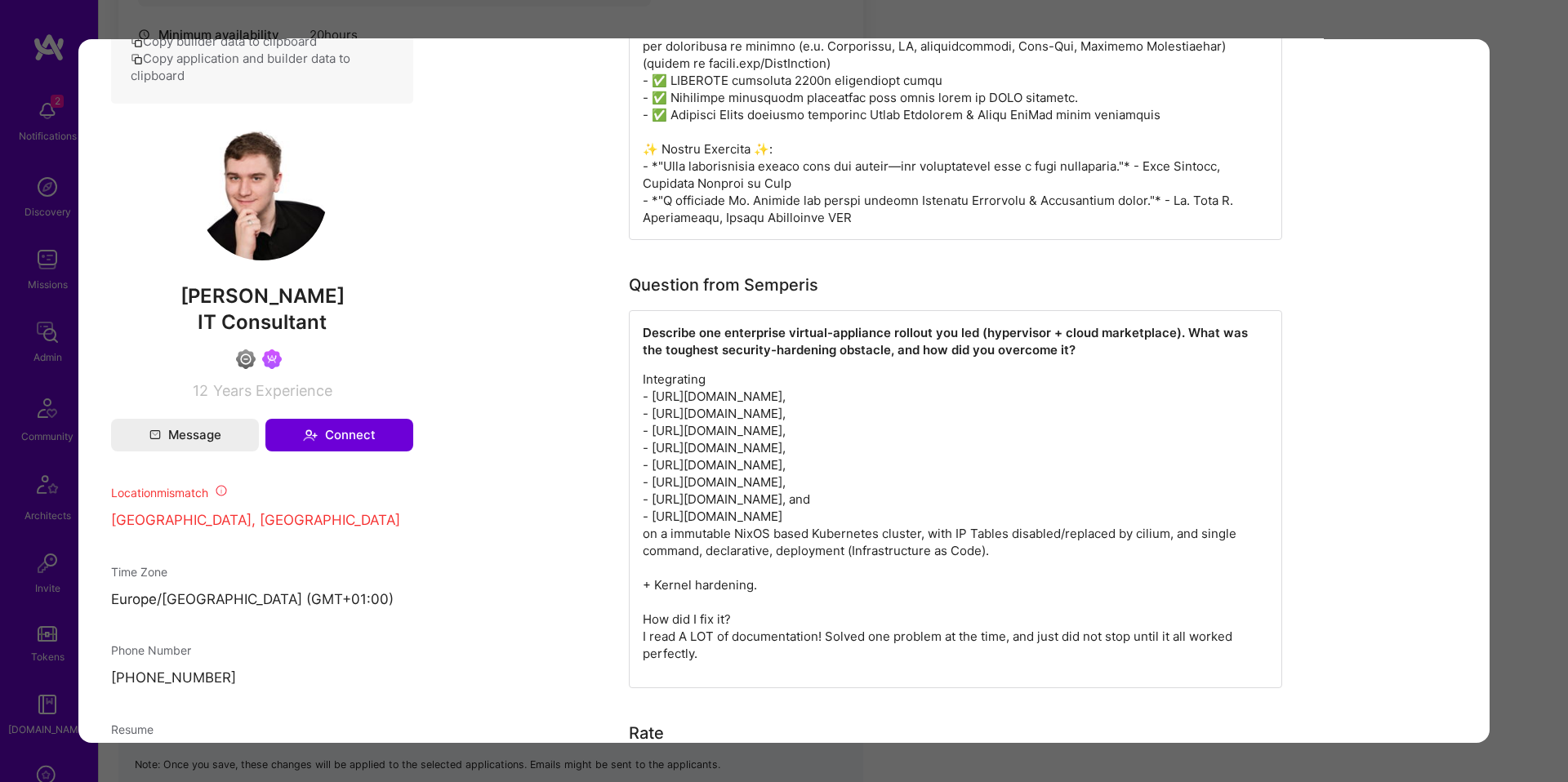
click at [1539, 515] on div "Application 1 of 8 Builder Missing Requirements Required Location See locations…" at bounding box center [784, 391] width 1568 height 782
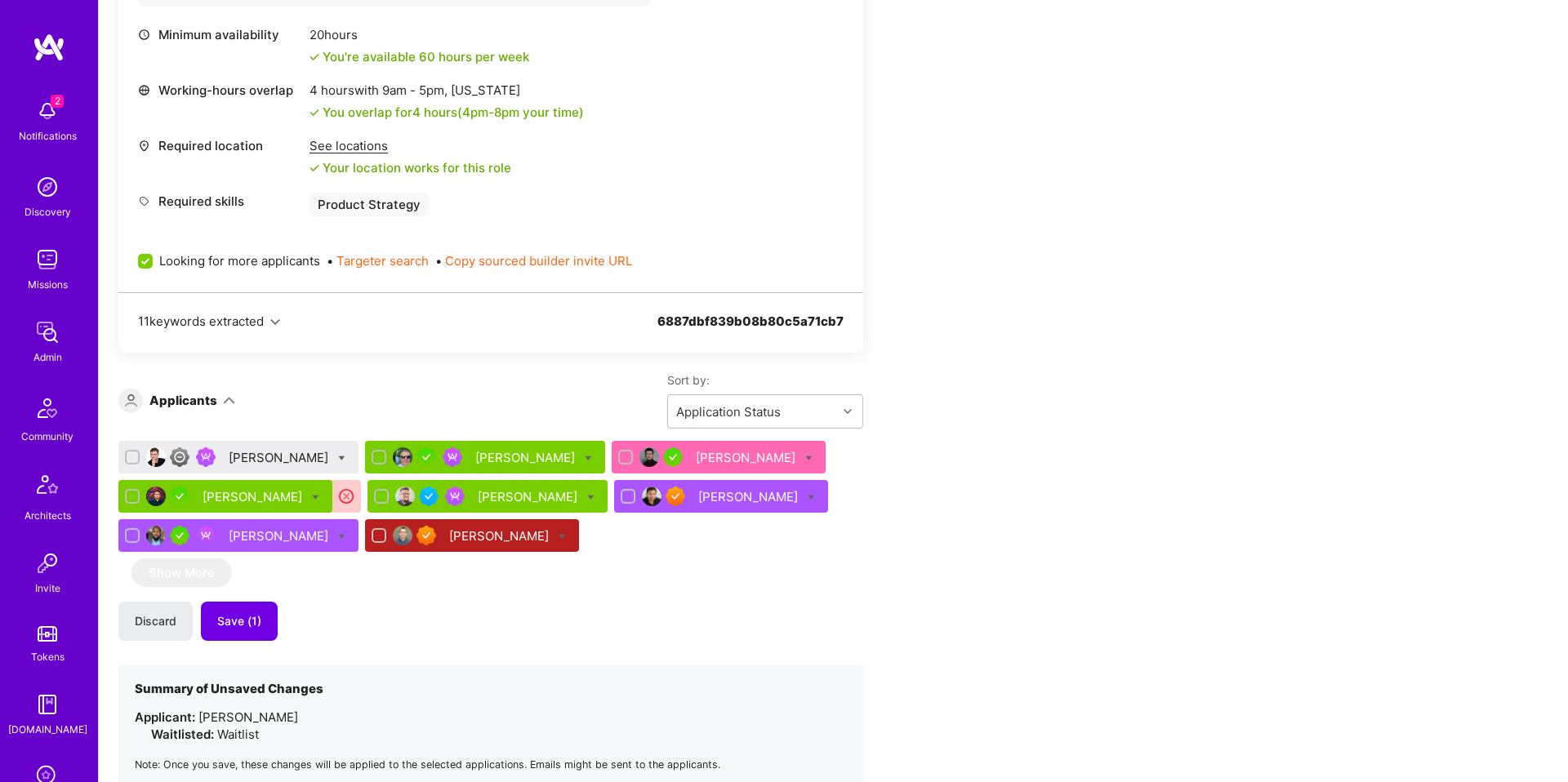
click at [338, 458] on icon at bounding box center [342, 458] width 7 height 7
checkbox input "true"
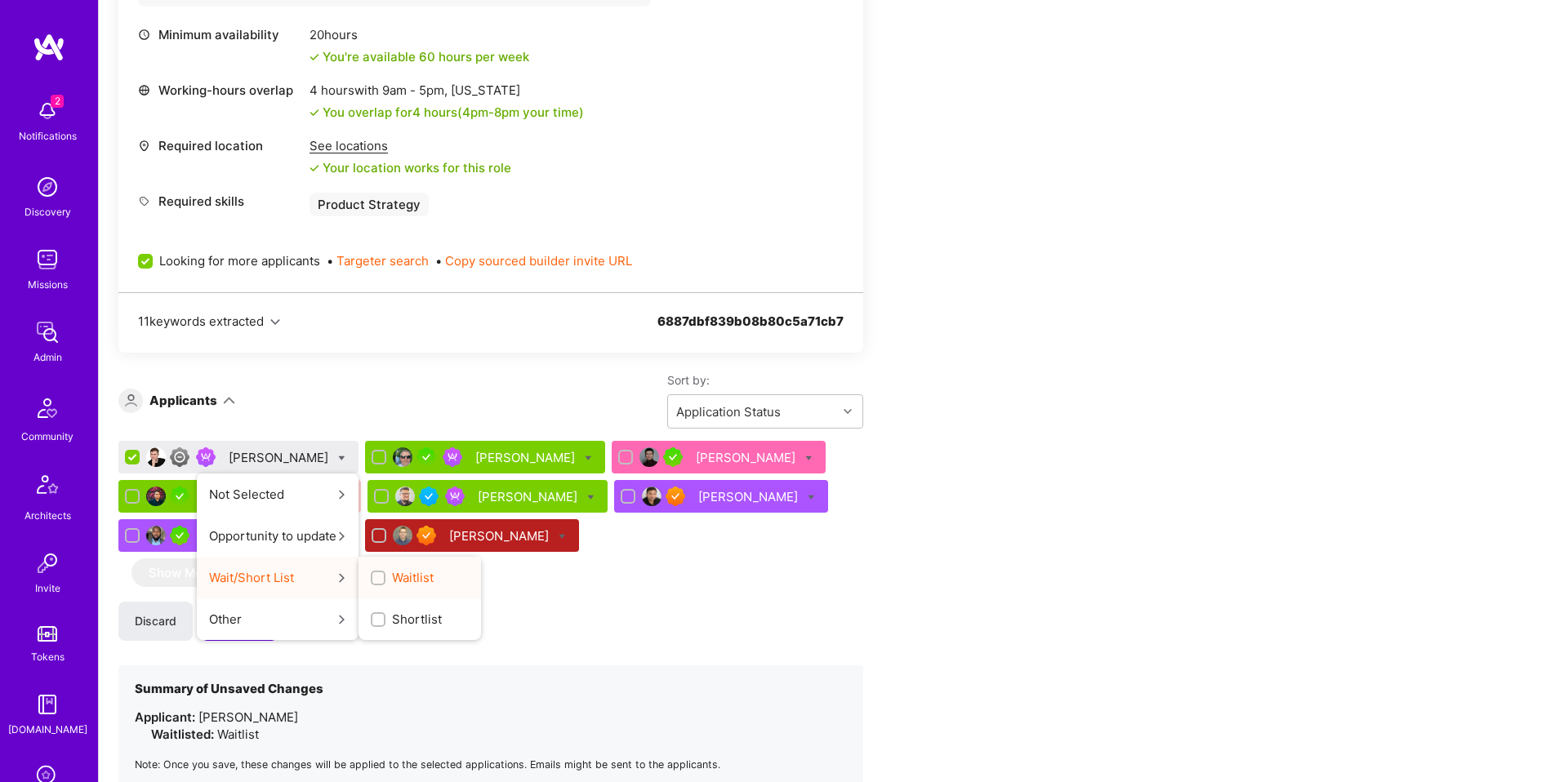
click at [374, 579] on input "Waitlist" at bounding box center [379, 579] width 12 height 12
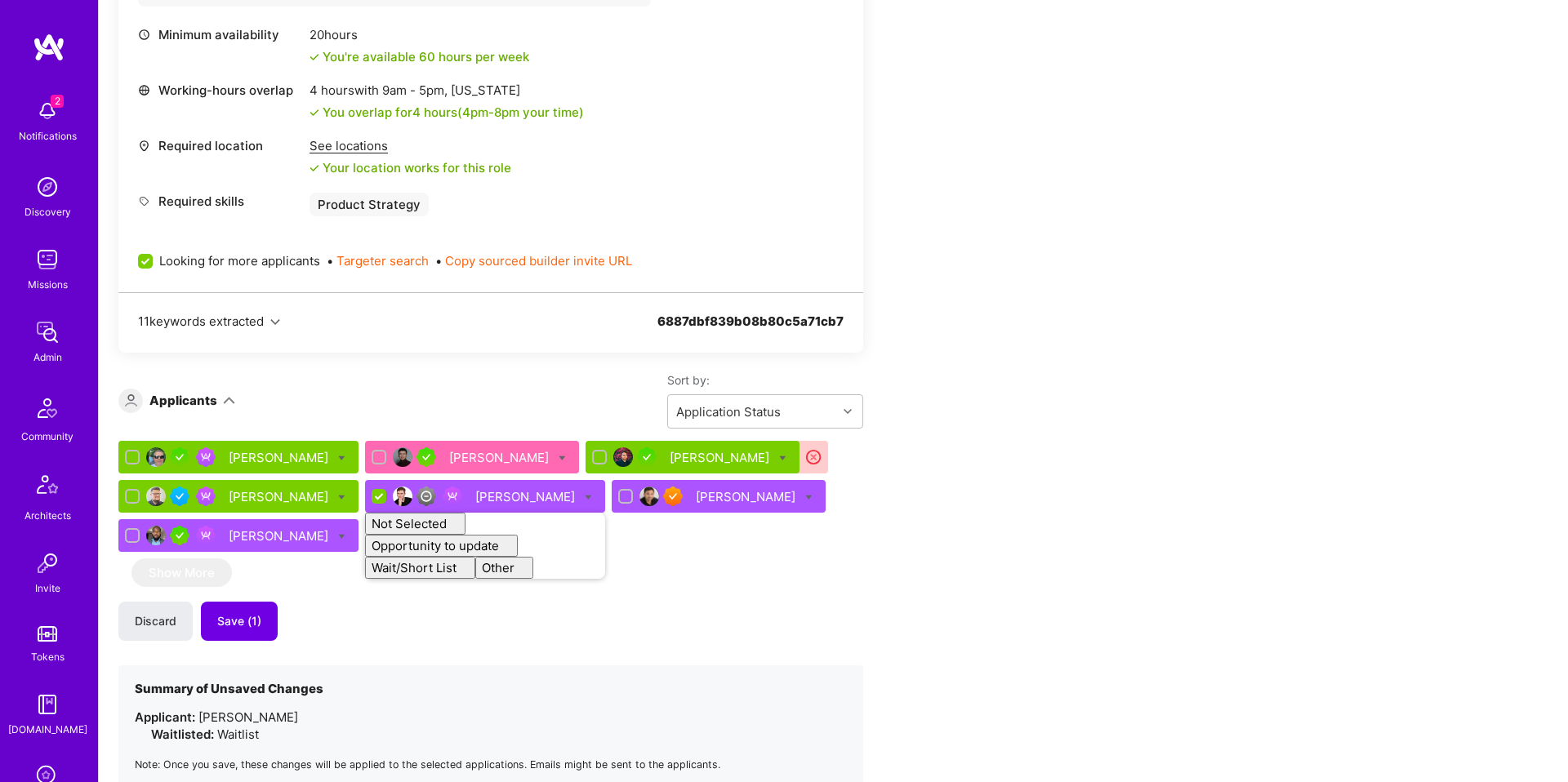
checkbox input "false"
click at [871, 516] on div "Apply for a Mission Role We’re actively looking for builders. This is the best …" at bounding box center [608, 554] width 980 height 1930
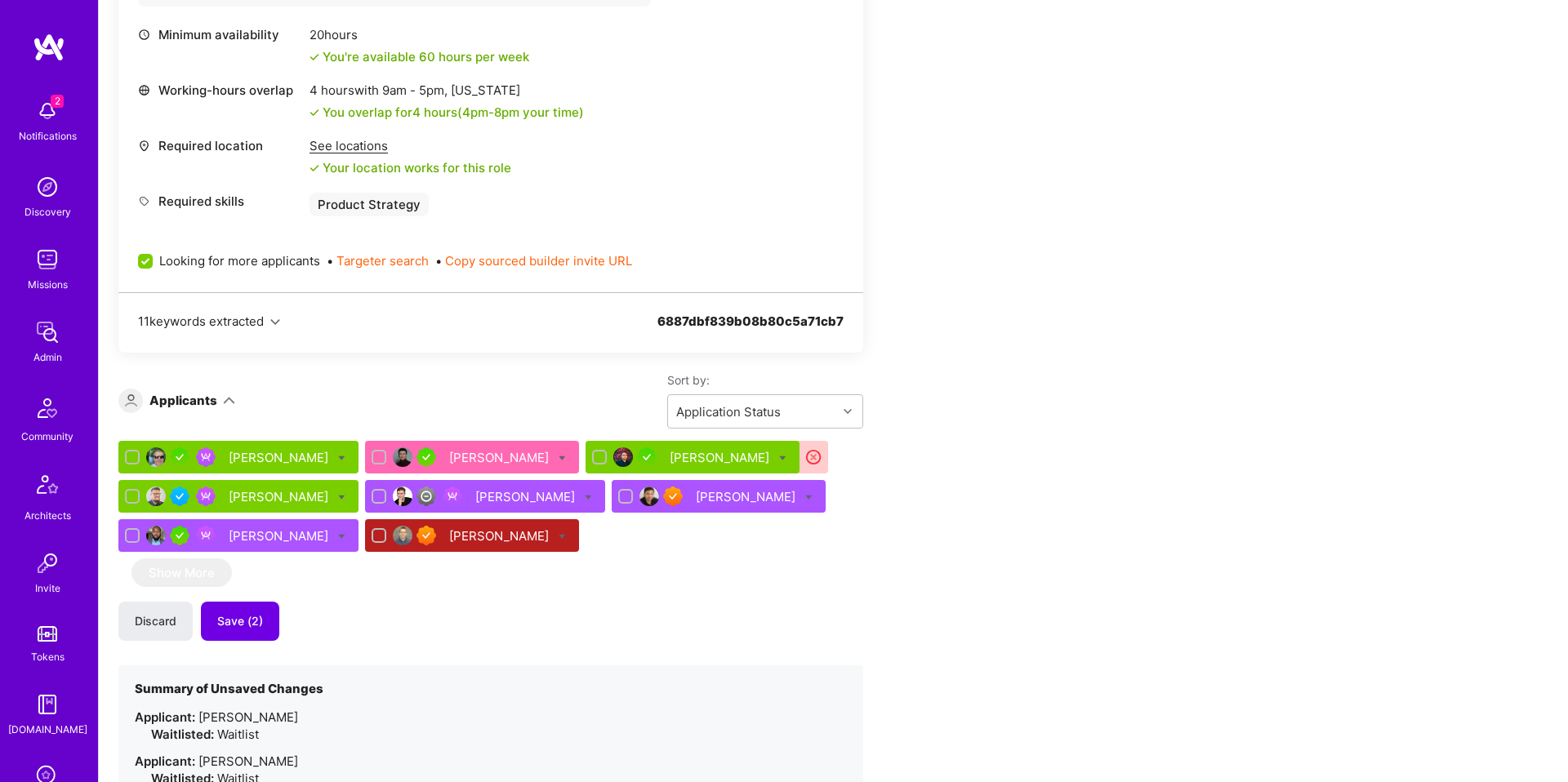
click at [682, 458] on div "Roy Paz" at bounding box center [721, 458] width 103 height 17
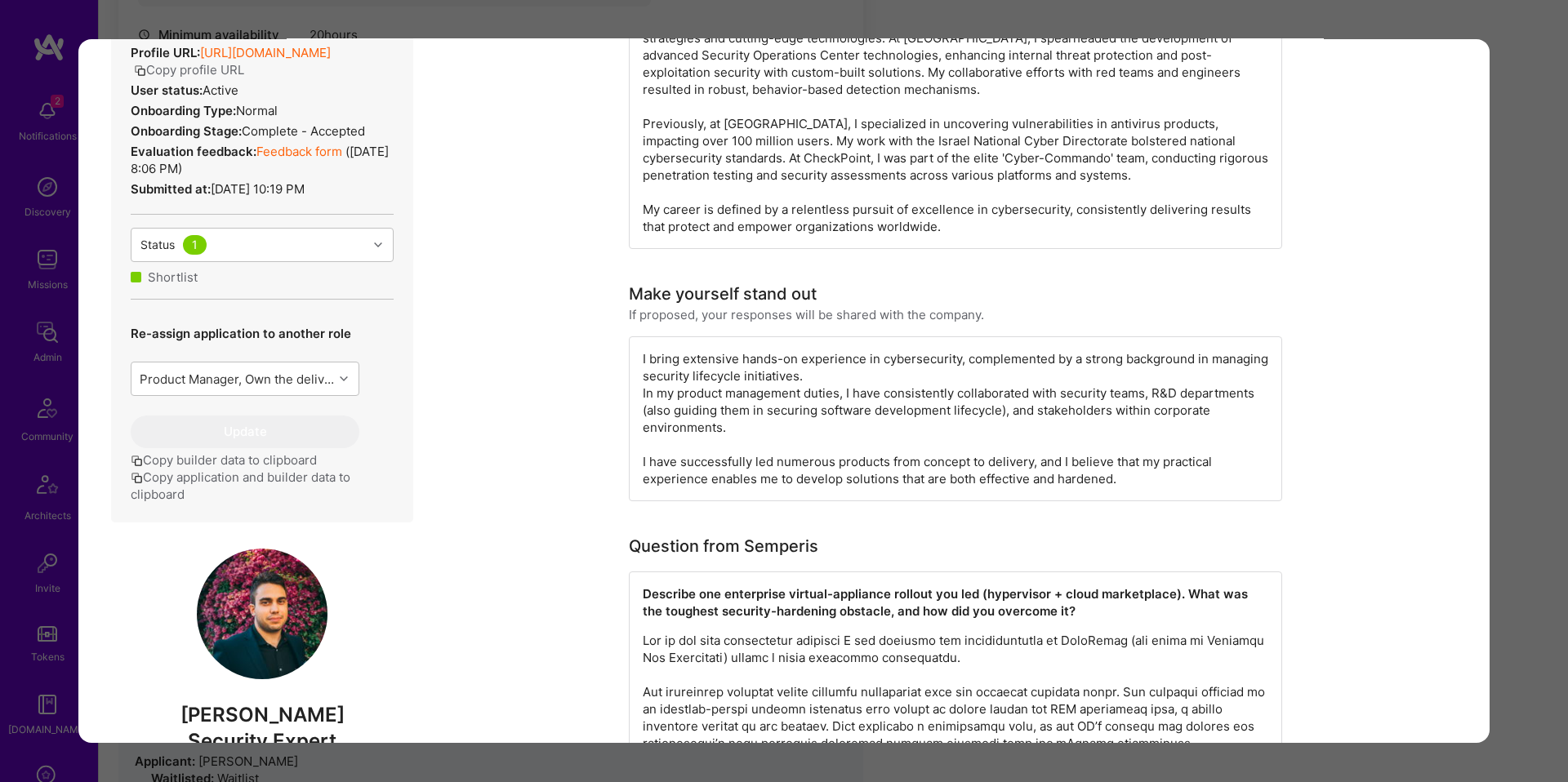
scroll to position [752, 0]
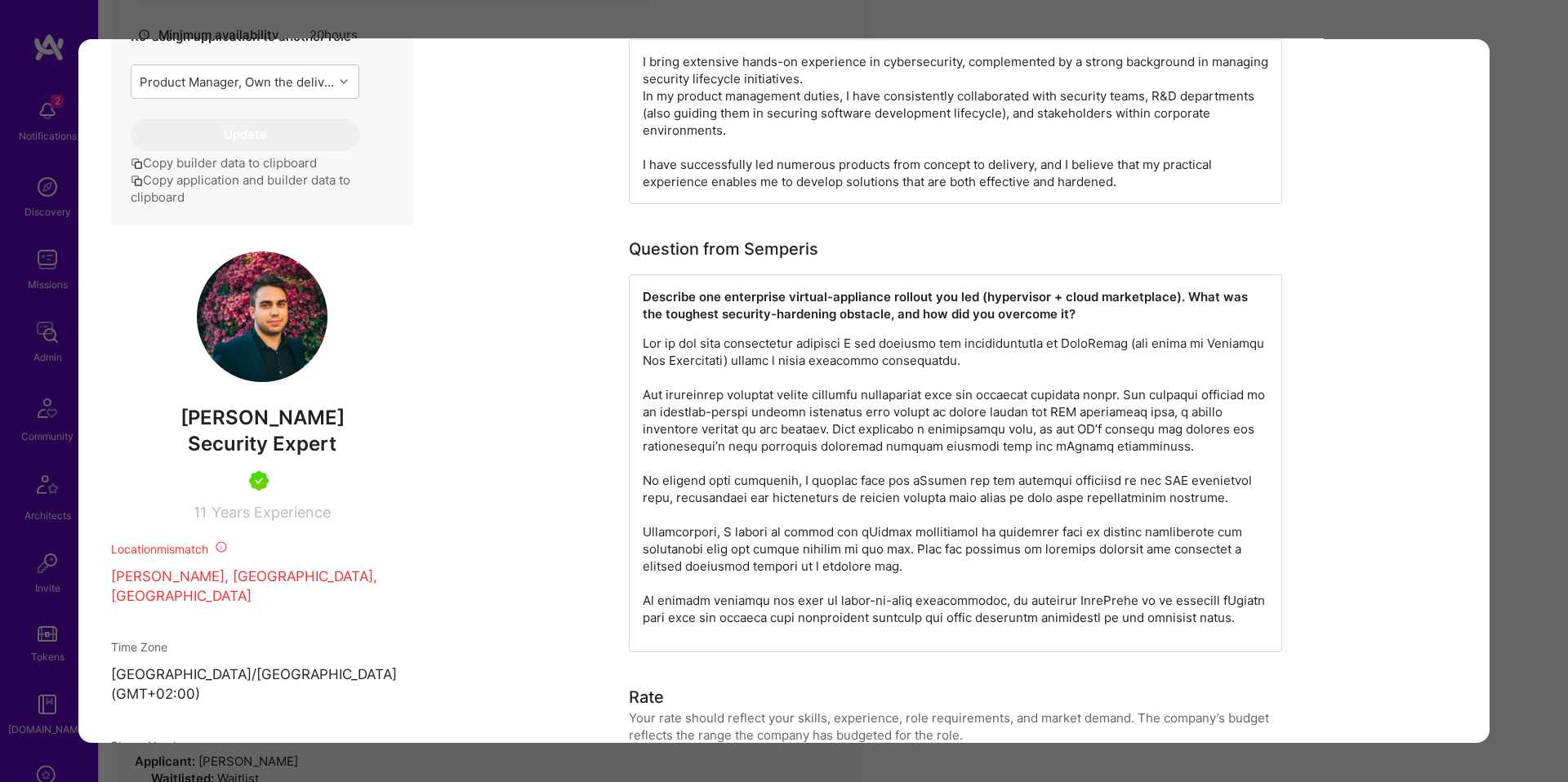
click at [1531, 290] on div "Application 3 of 8 Builder Missing Requirements Required Location See locations…" at bounding box center [784, 391] width 1568 height 782
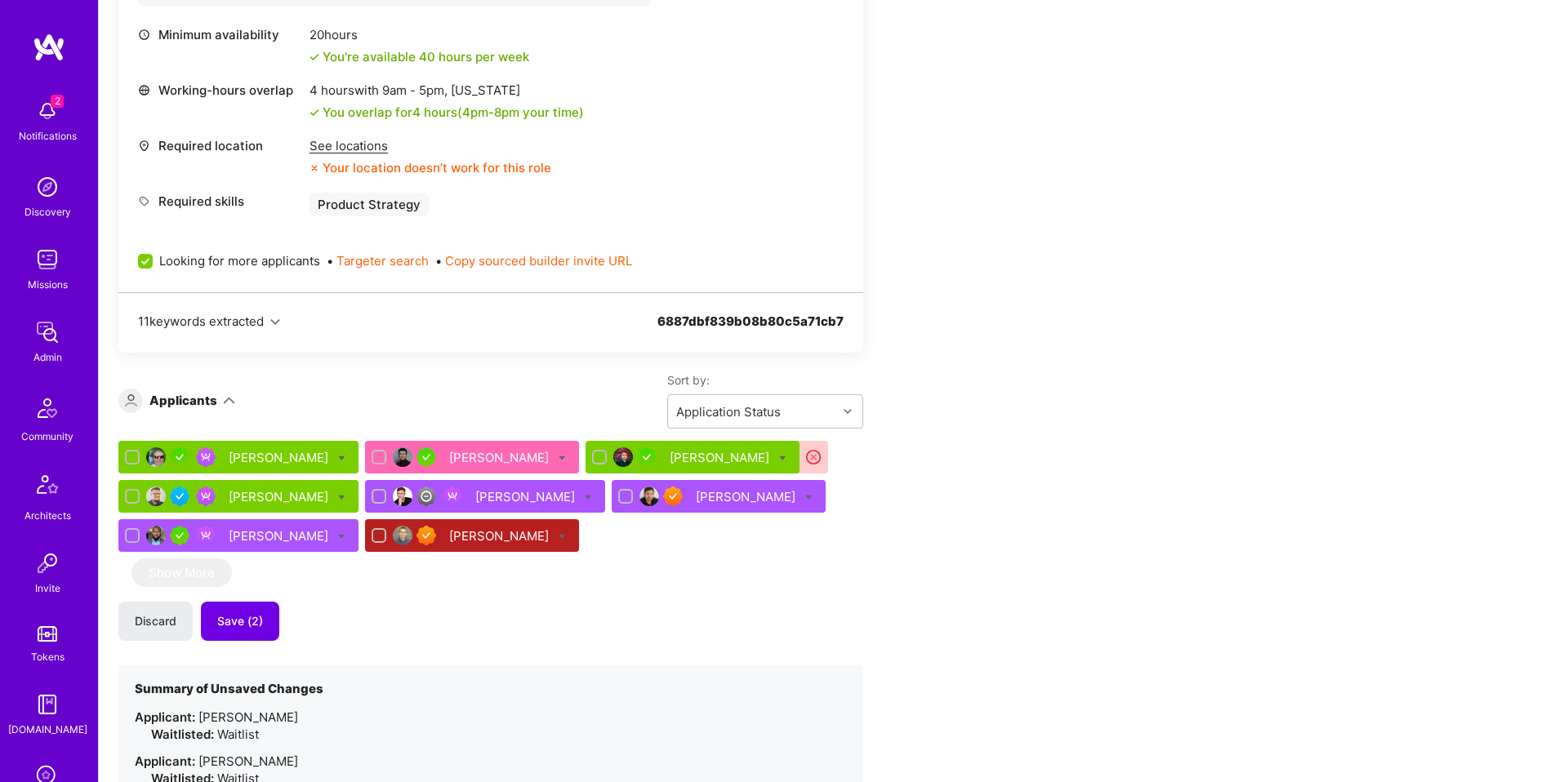
click at [288, 466] on div "Stephen Rifenburgh" at bounding box center [238, 458] width 240 height 33
click at [298, 459] on div "Stephen Rifenburgh" at bounding box center [280, 458] width 103 height 17
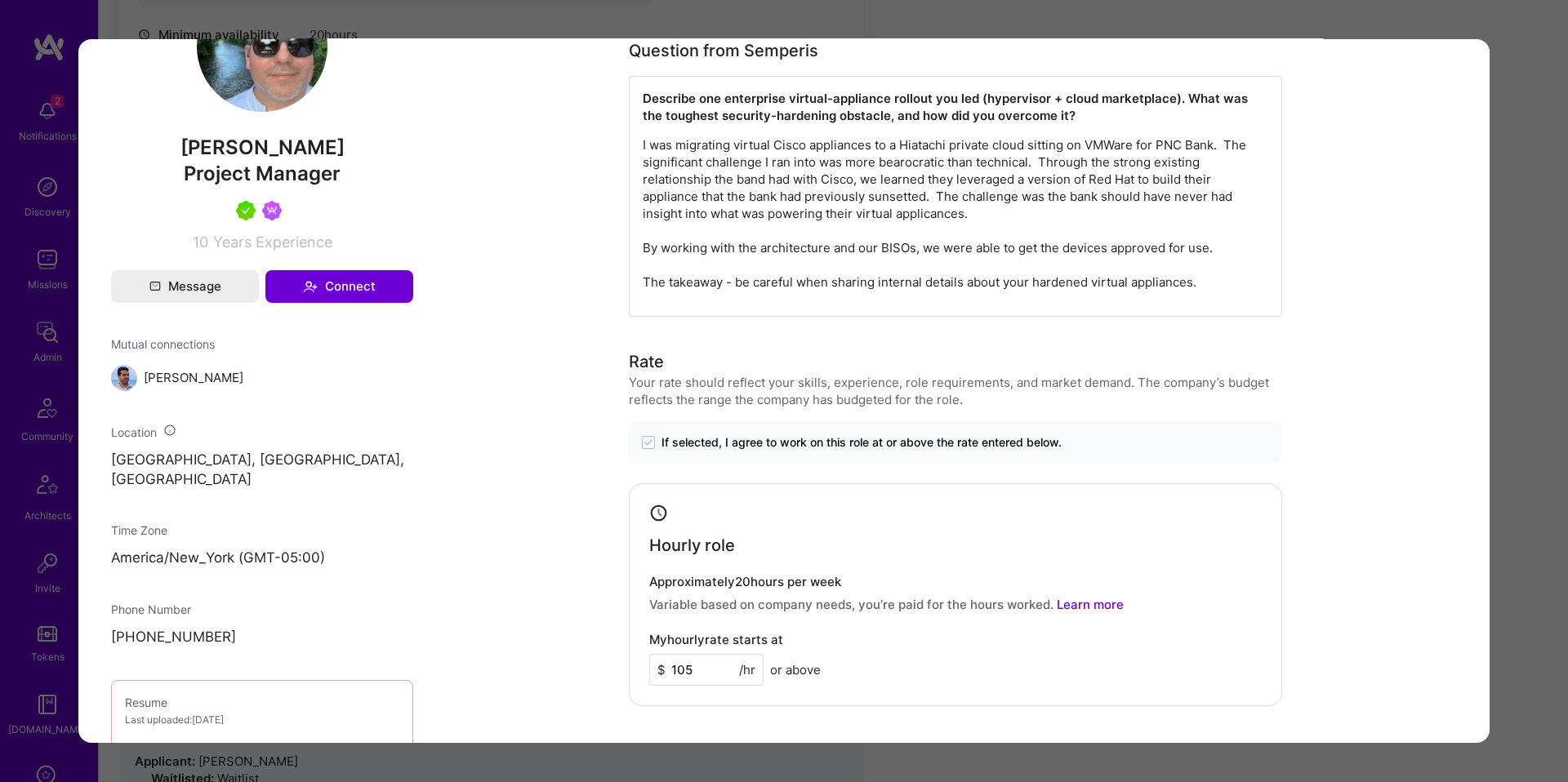
scroll to position [894, 0]
click at [1532, 322] on div "Application 1 of 8 Evaluation scores Expertise level Very good Interpersonal sk…" at bounding box center [784, 391] width 1568 height 782
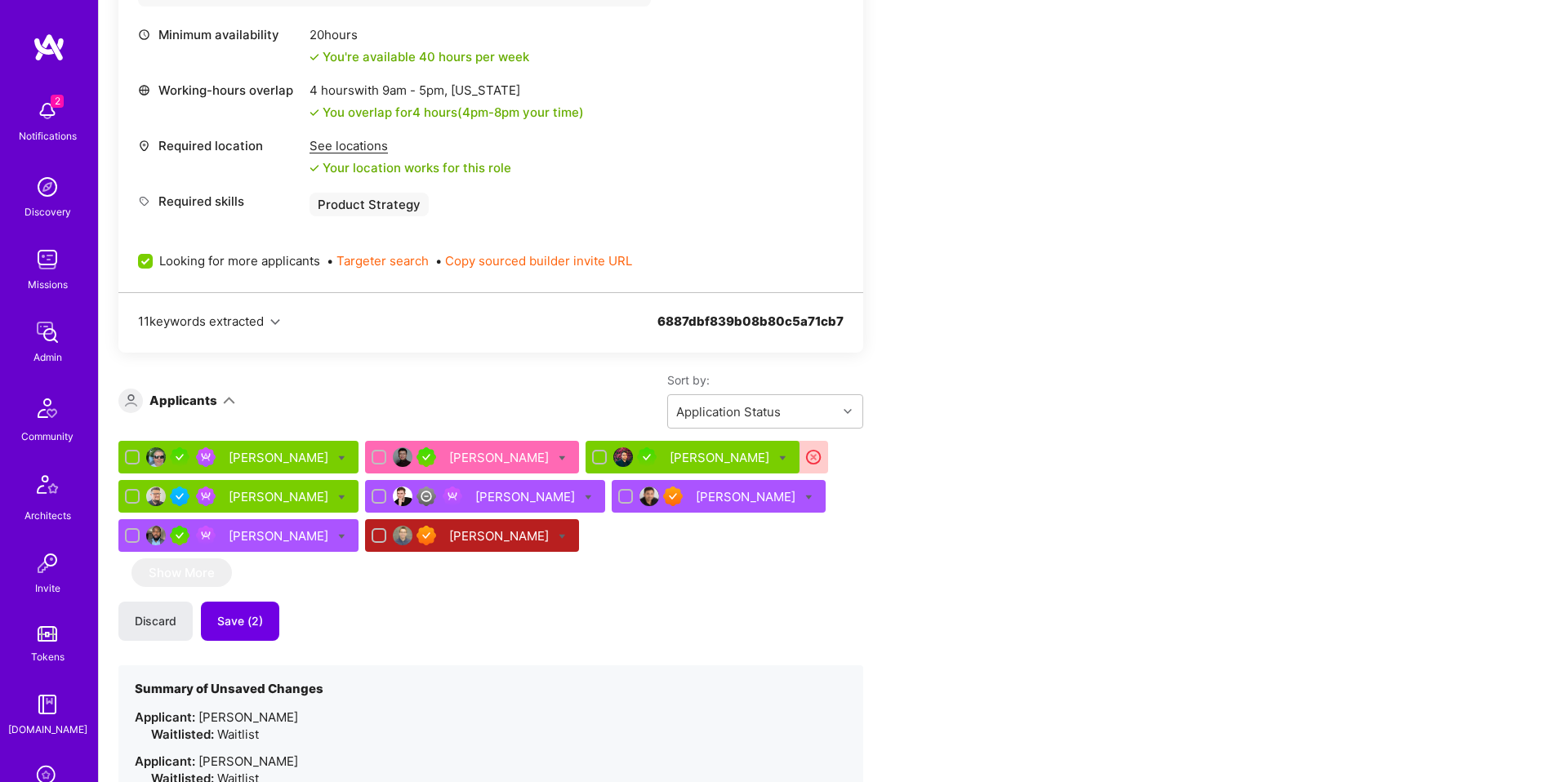
click at [246, 490] on div "John De Goes" at bounding box center [280, 497] width 103 height 17
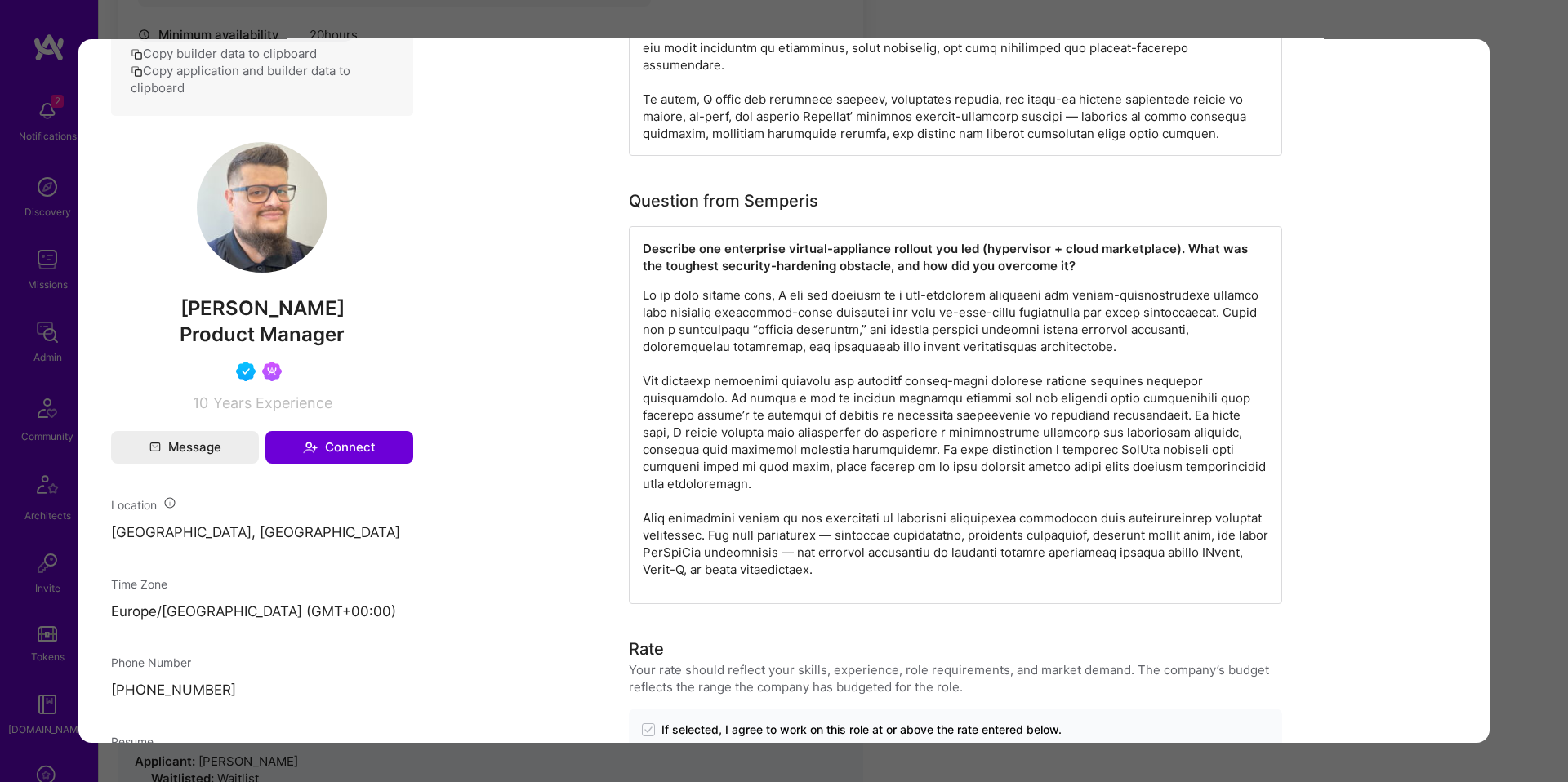
scroll to position [780, 0]
click at [1501, 315] on div "Application 4 of 8 Evaluation scores Expertise level Good Interpersonal skills …" at bounding box center [784, 391] width 1568 height 782
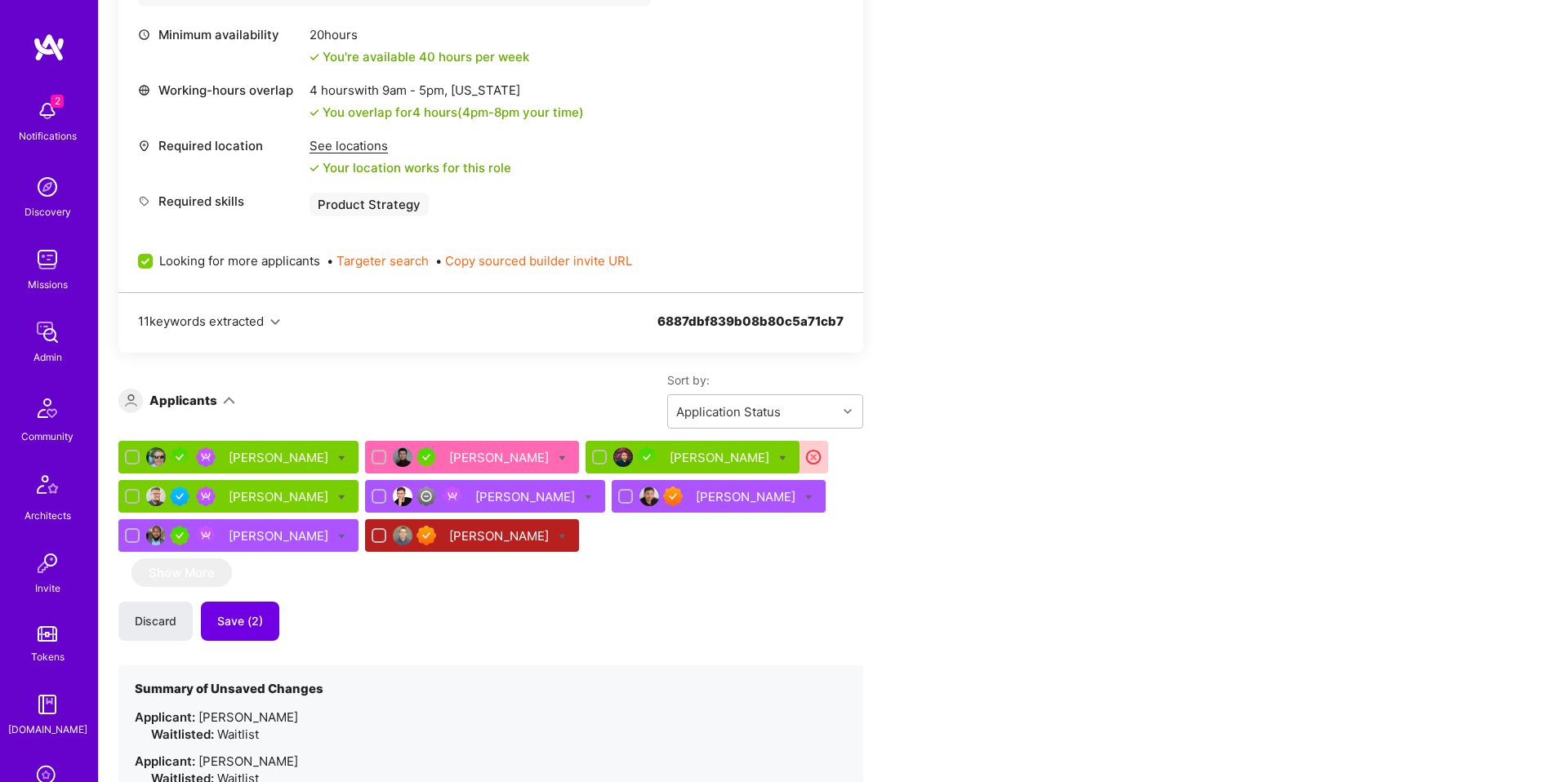
click at [134, 491] on input "checkbox" at bounding box center [134, 497] width 12 height 12
checkbox input "true"
click at [129, 450] on div at bounding box center [132, 458] width 15 height 15
click at [129, 452] on input "checkbox" at bounding box center [134, 458] width 12 height 12
checkbox input "true"
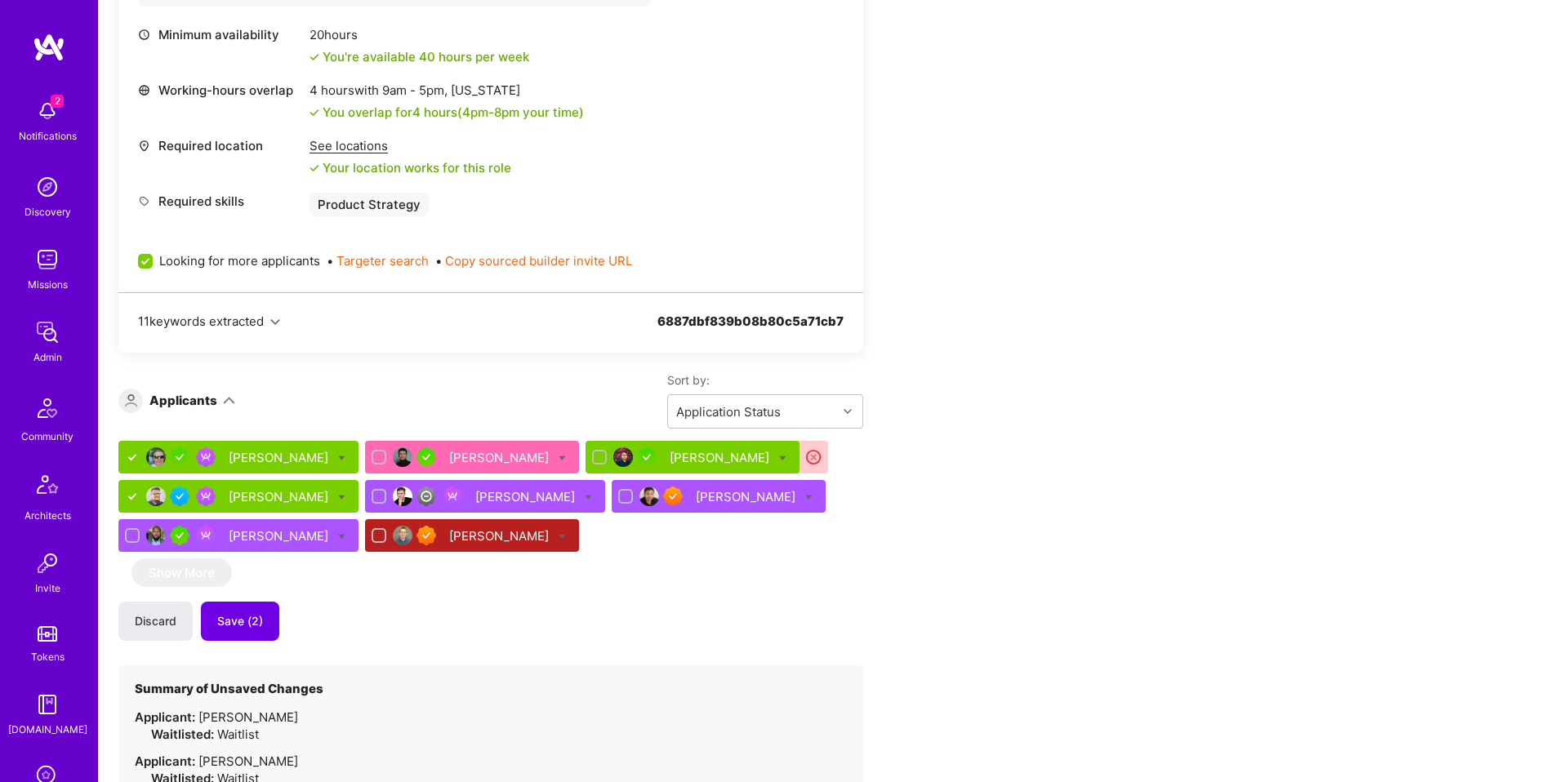
click at [595, 456] on input "checkbox" at bounding box center [601, 458] width 12 height 12
checkbox input "true"
click at [346, 455] on icon at bounding box center [342, 458] width 7 height 7
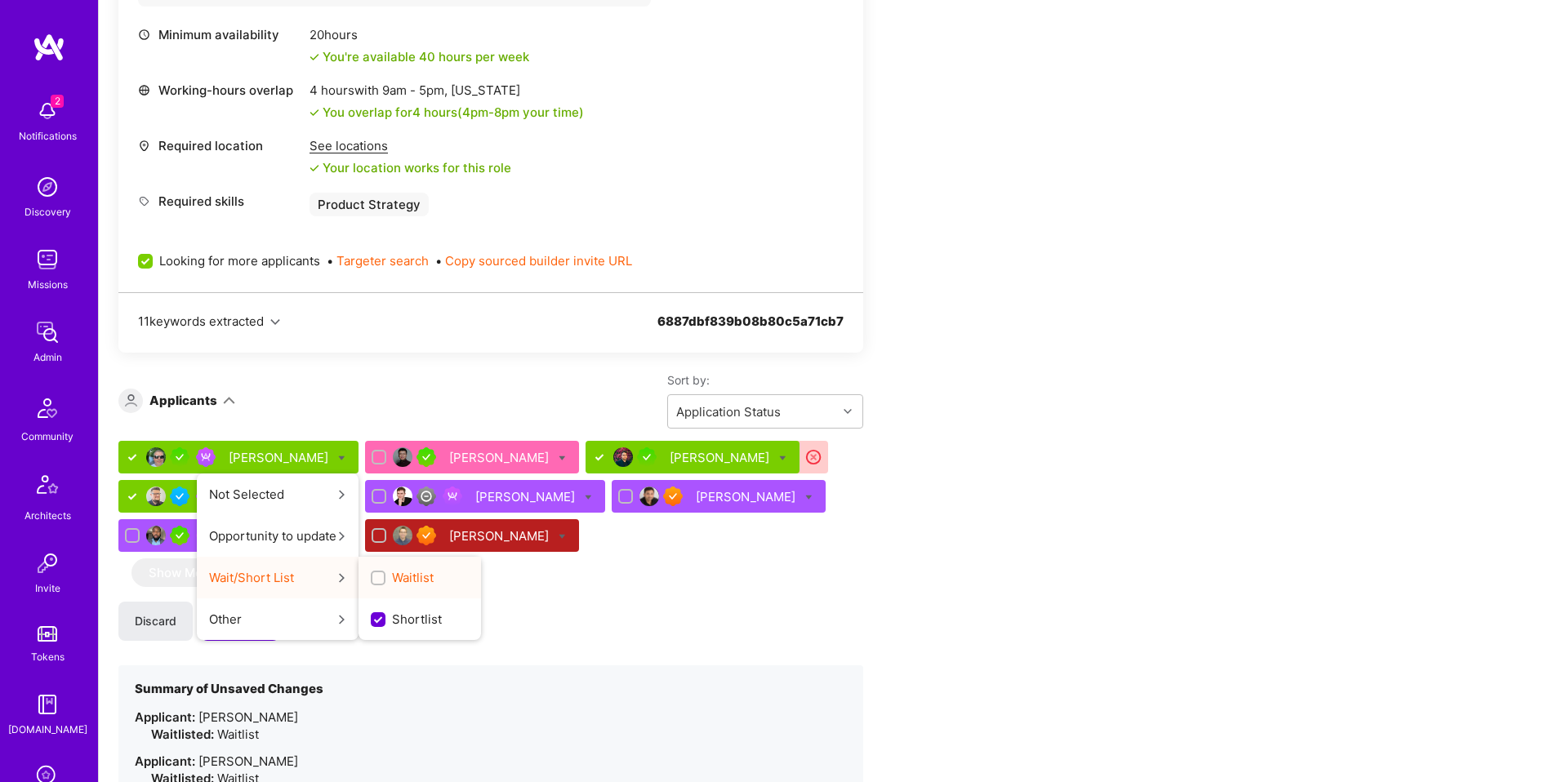
click at [386, 573] on input "Waitlist" at bounding box center [379, 579] width 12 height 12
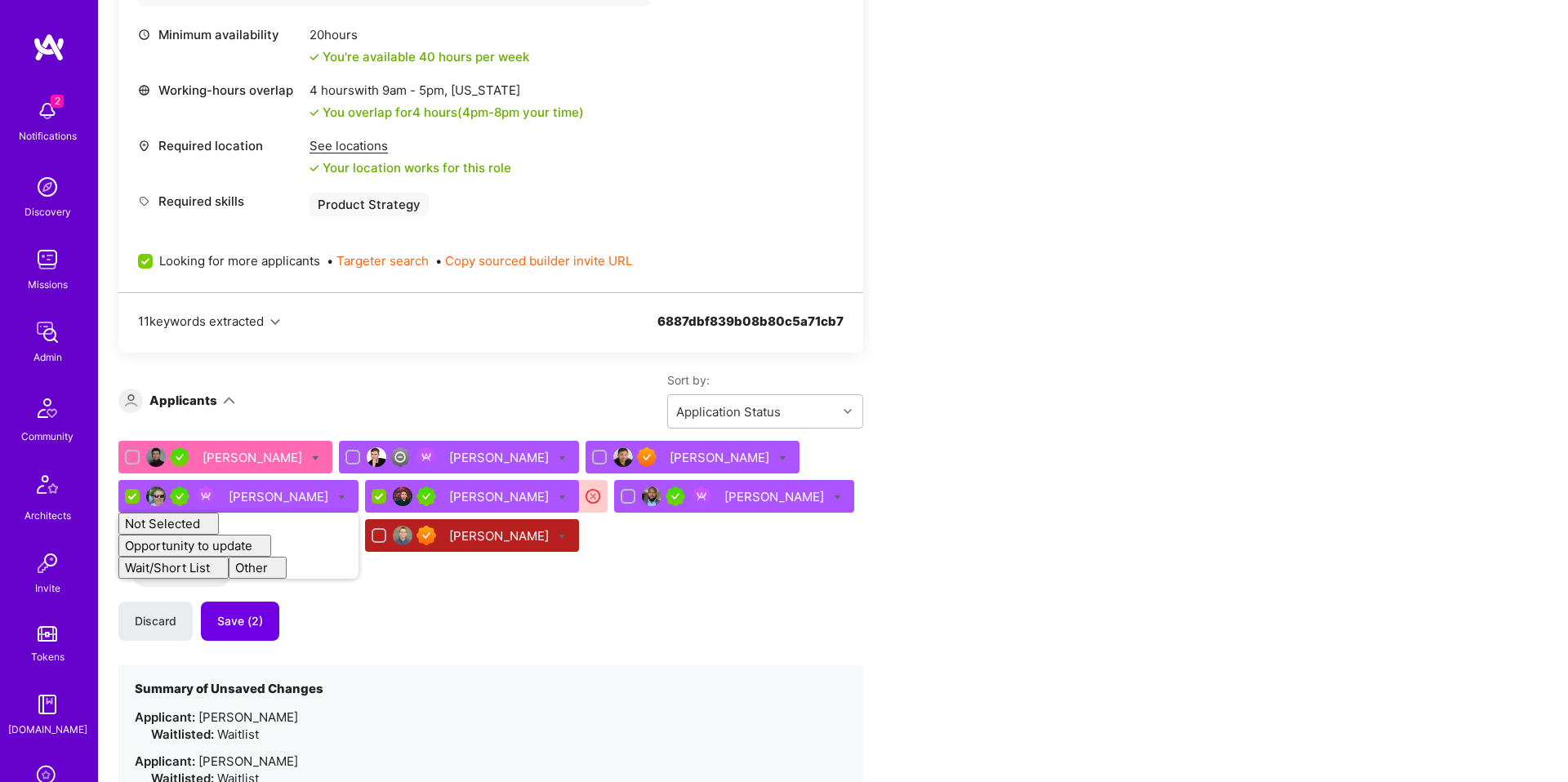
checkbox input "false"
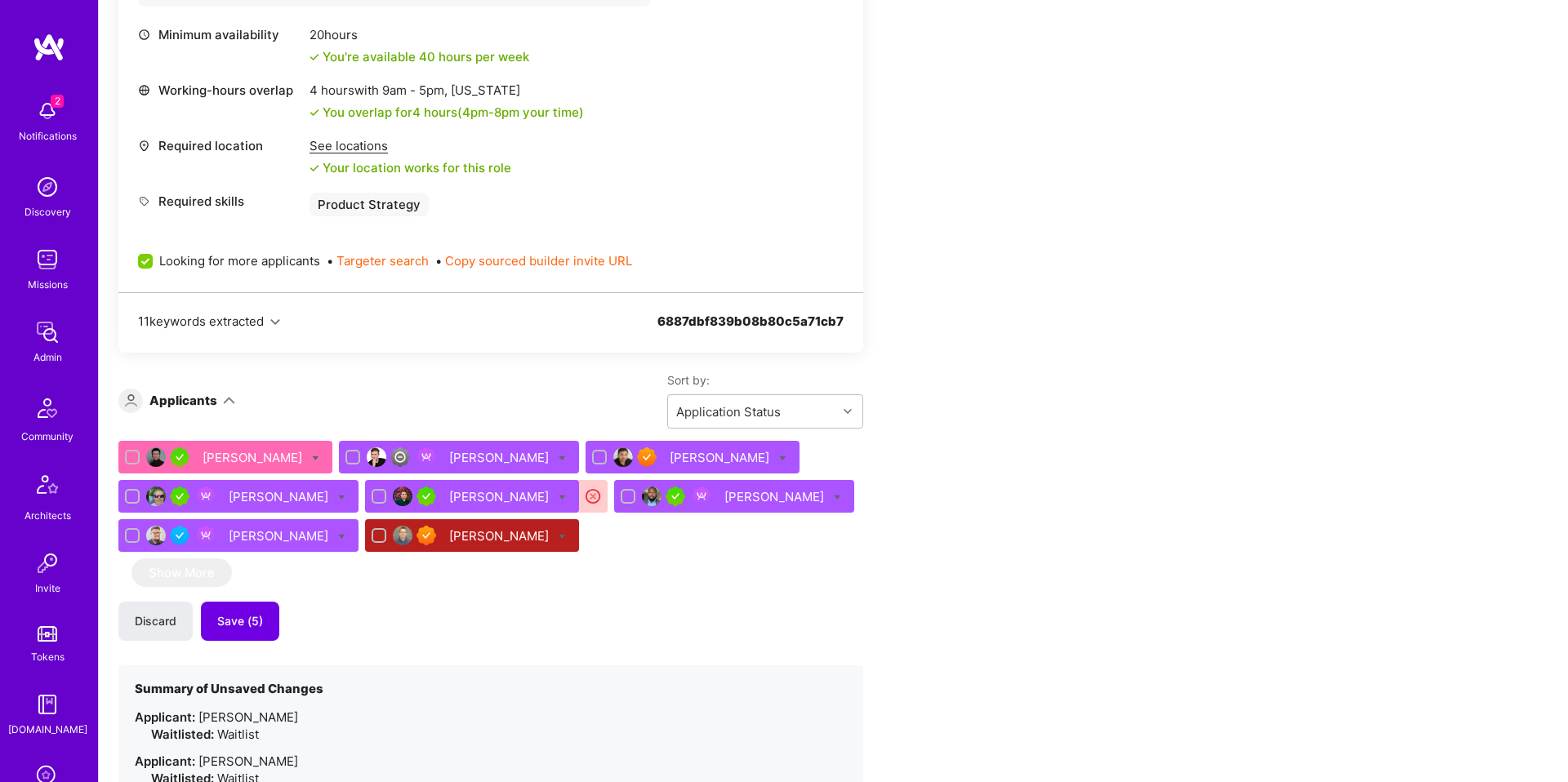
click at [535, 584] on div "Andy Yang Lars Artmann Sarfraz Nawaz Stephen Rifenburgh Roy Paz Clinton Okike J…" at bounding box center [490, 704] width 745 height 525
click at [242, 605] on button "Save (5)" at bounding box center [240, 621] width 78 height 39
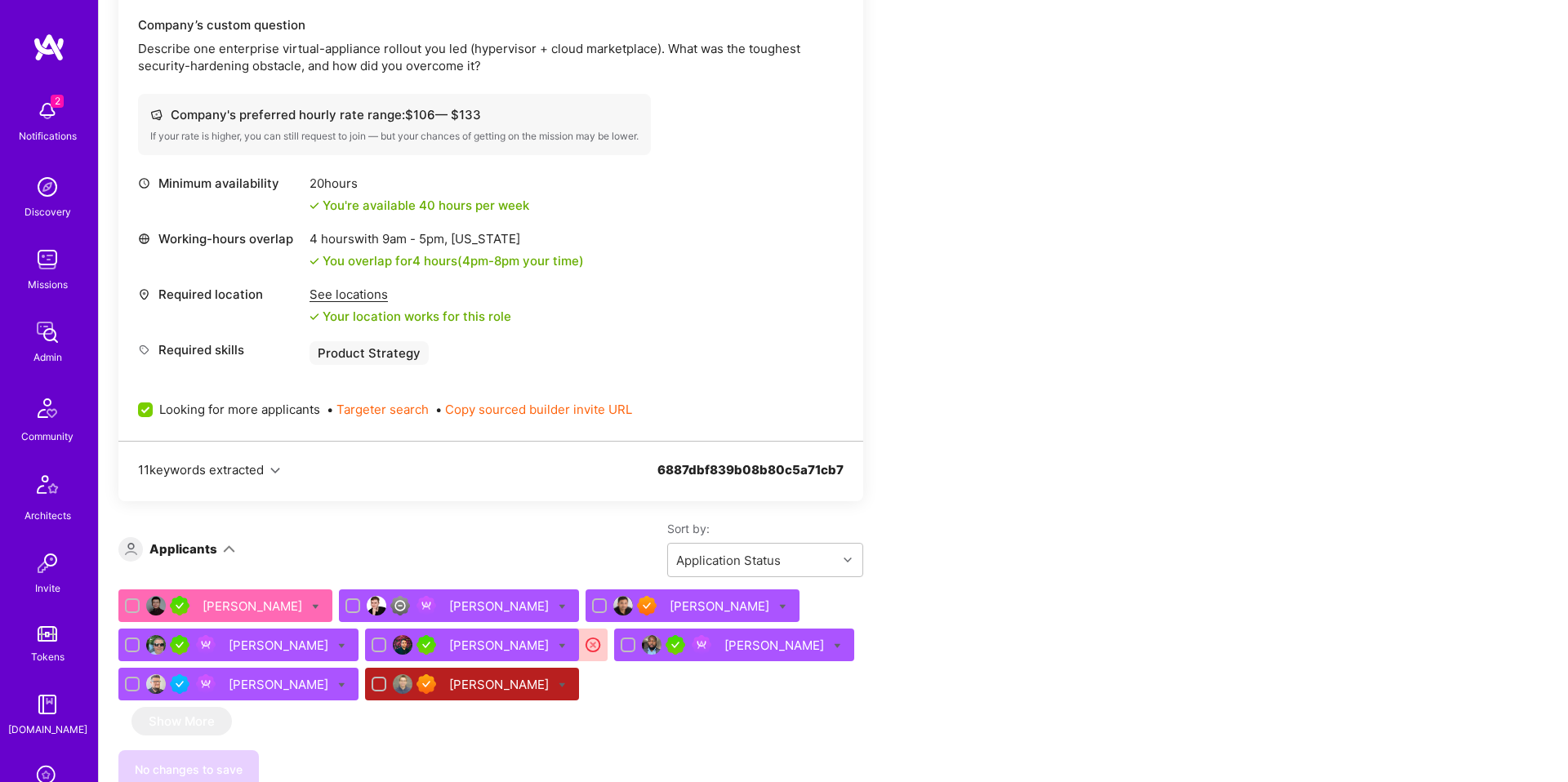
scroll to position [638, 0]
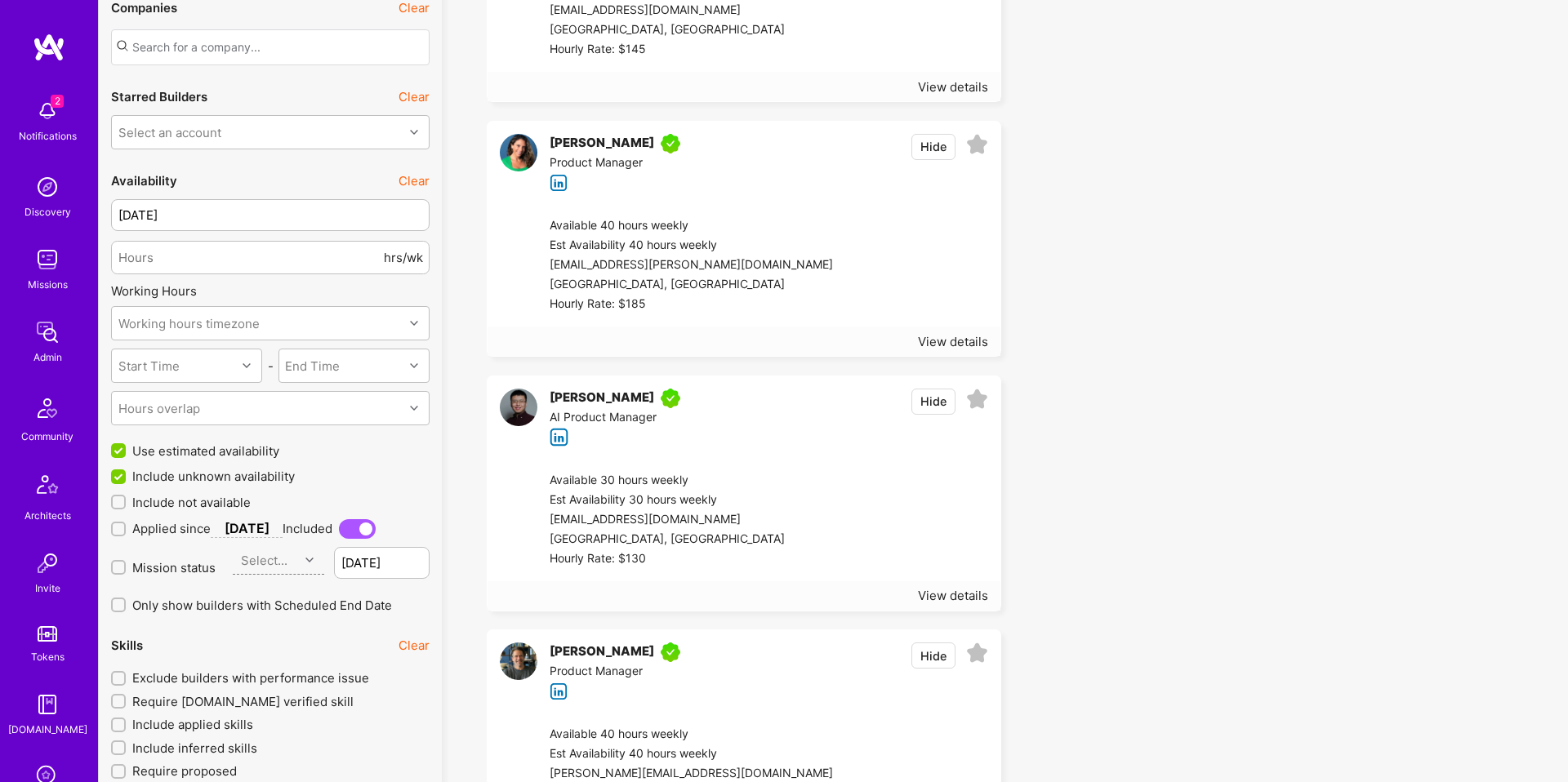
scroll to position [1642, 0]
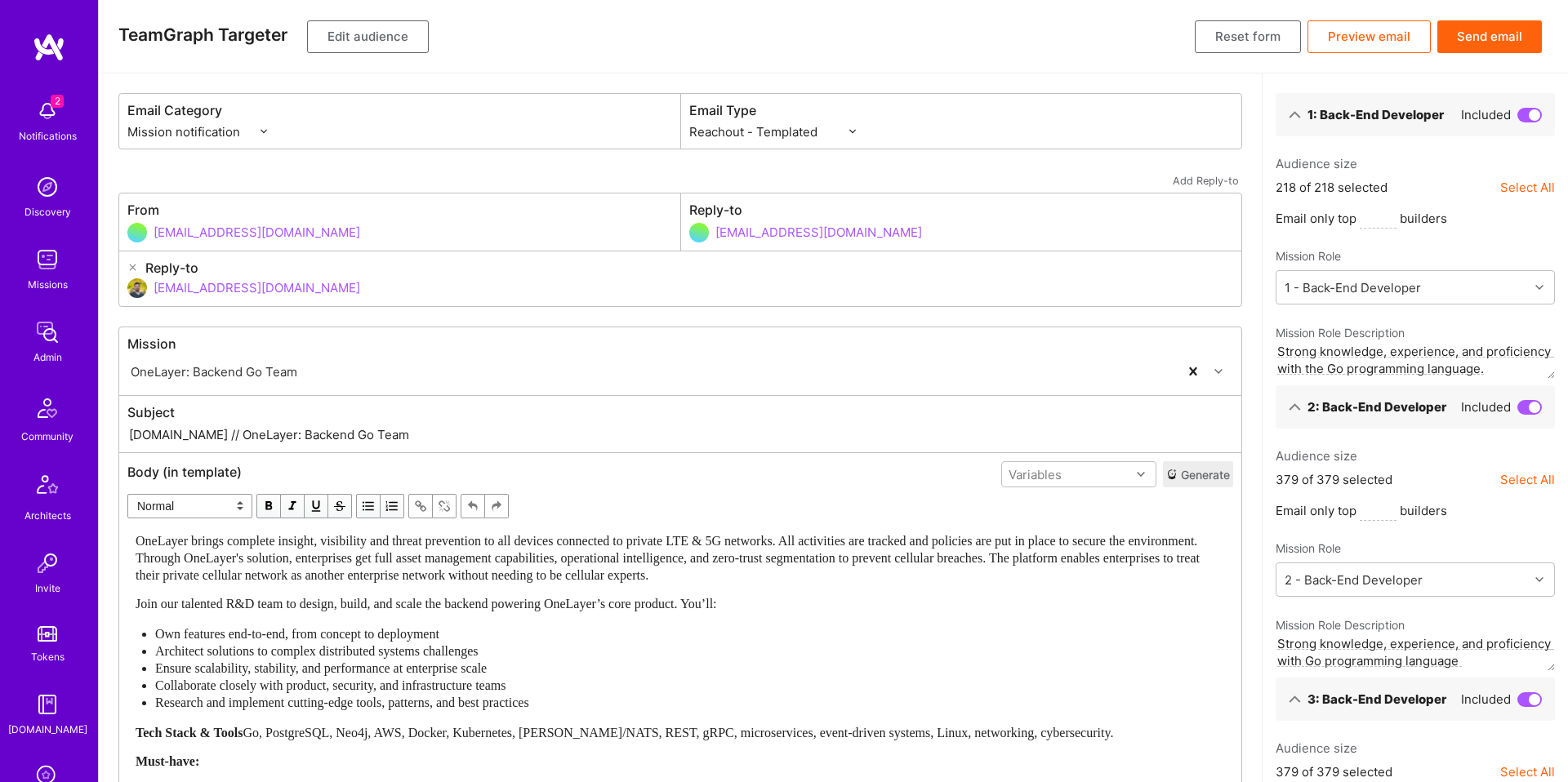
select select "rich-reachout"
click at [523, 564] on span "OneLayer brings complete insight, visibility and threat prevention to all devic…" at bounding box center [669, 558] width 1068 height 48
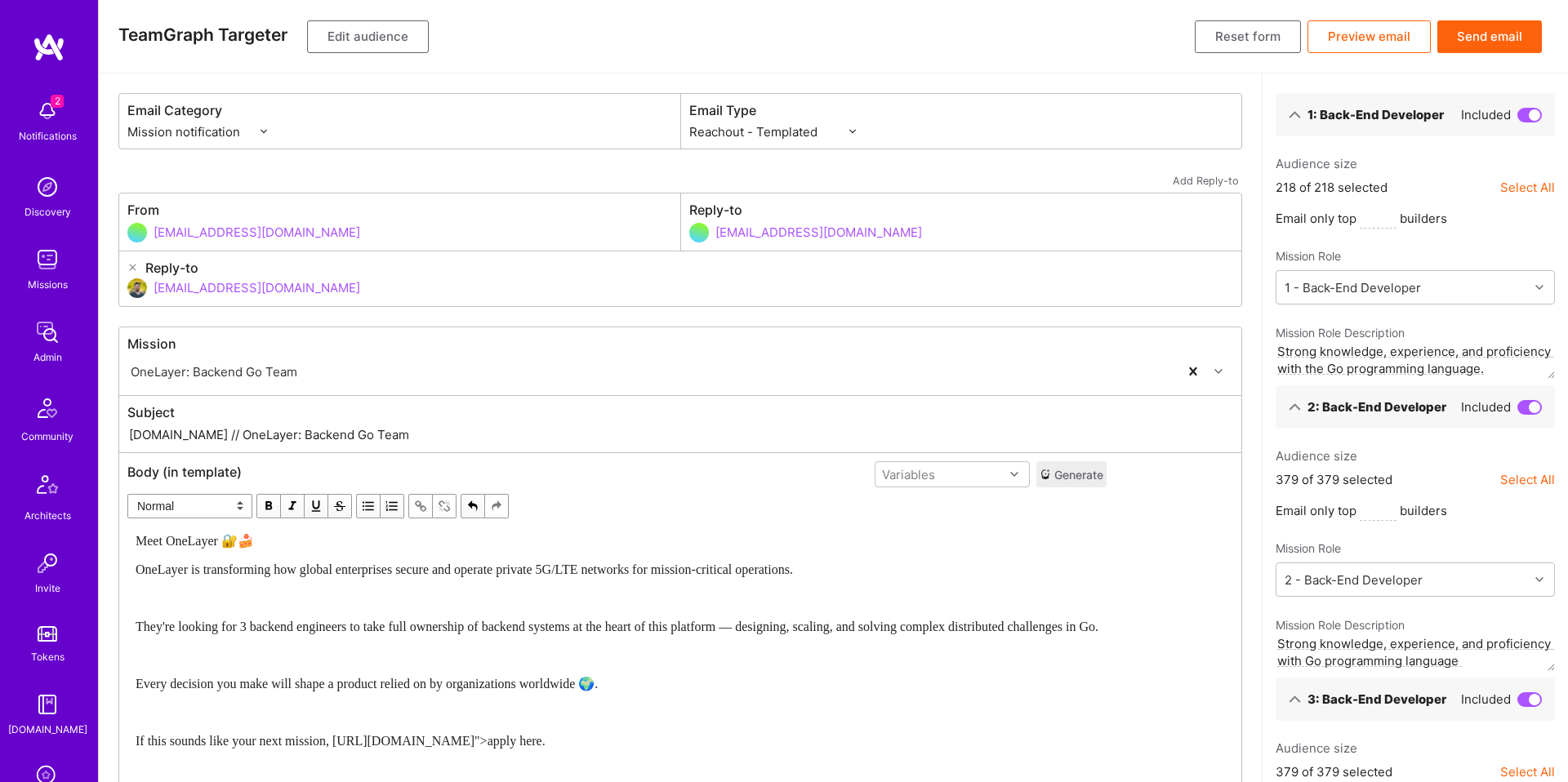
click at [163, 538] on span "Meet OneLayer 🔐🍰" at bounding box center [195, 540] width 119 height 14
click at [172, 509] on select "Normal Heading Large Heading Medium Heading Small" at bounding box center [190, 506] width 125 height 25
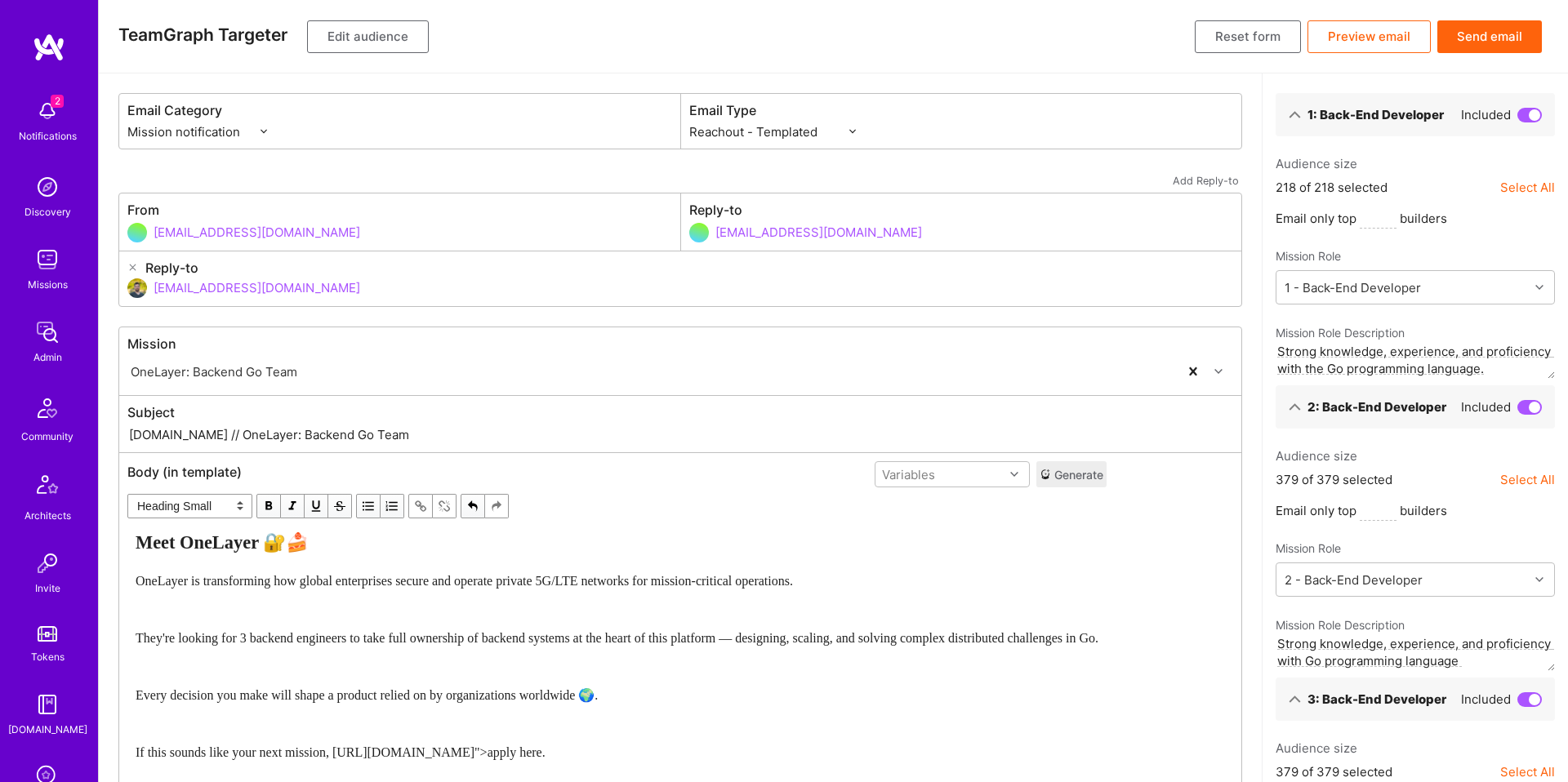
click at [223, 598] on div "Meet OneLayer 🔐🍰 OneLayer is transforming how global enterprises secure and ope…" at bounding box center [617, 732] width 963 height 400
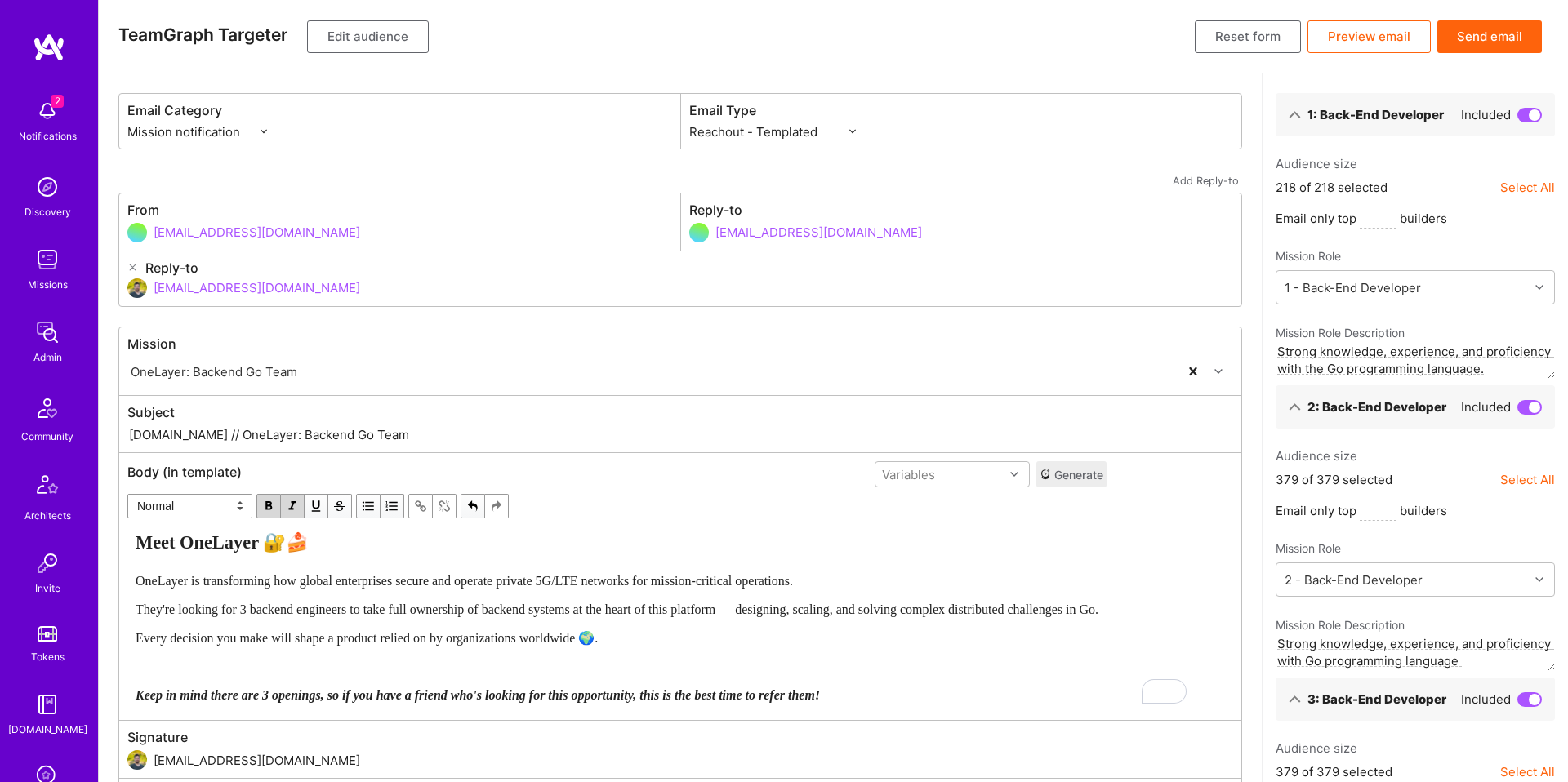
click at [800, 628] on div "Meet OneLayer 🔐🍰 OneLayer is transforming how global enterprises secure and ope…" at bounding box center [617, 618] width 963 height 171
click at [789, 635] on div "Every decision you make will shape a product relied on by organizations worldwi…" at bounding box center [617, 638] width 963 height 17
click at [935, 474] on div "Variables" at bounding box center [909, 475] width 53 height 17
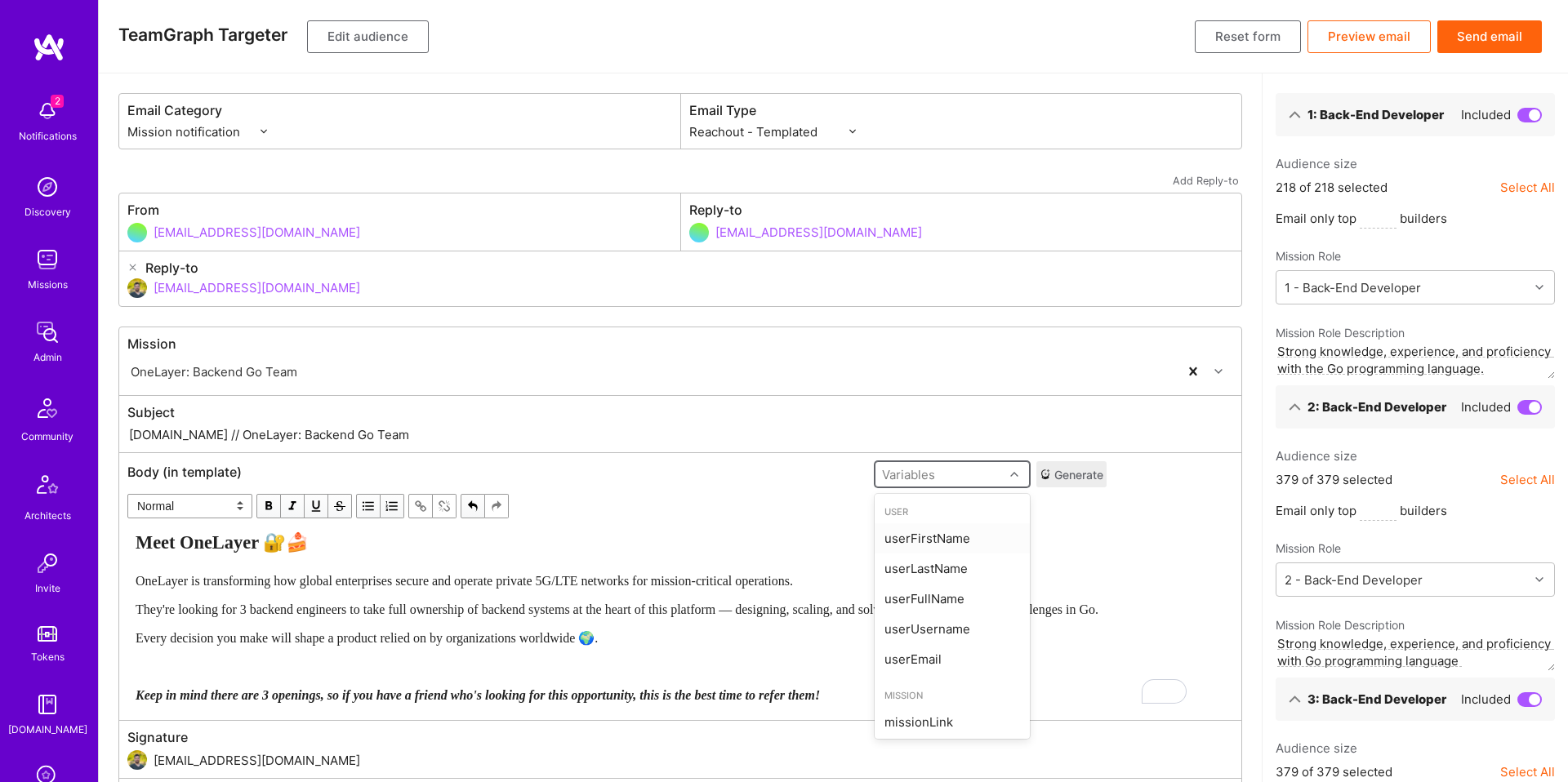
click at [1007, 530] on div "userFirstName" at bounding box center [952, 538] width 155 height 30
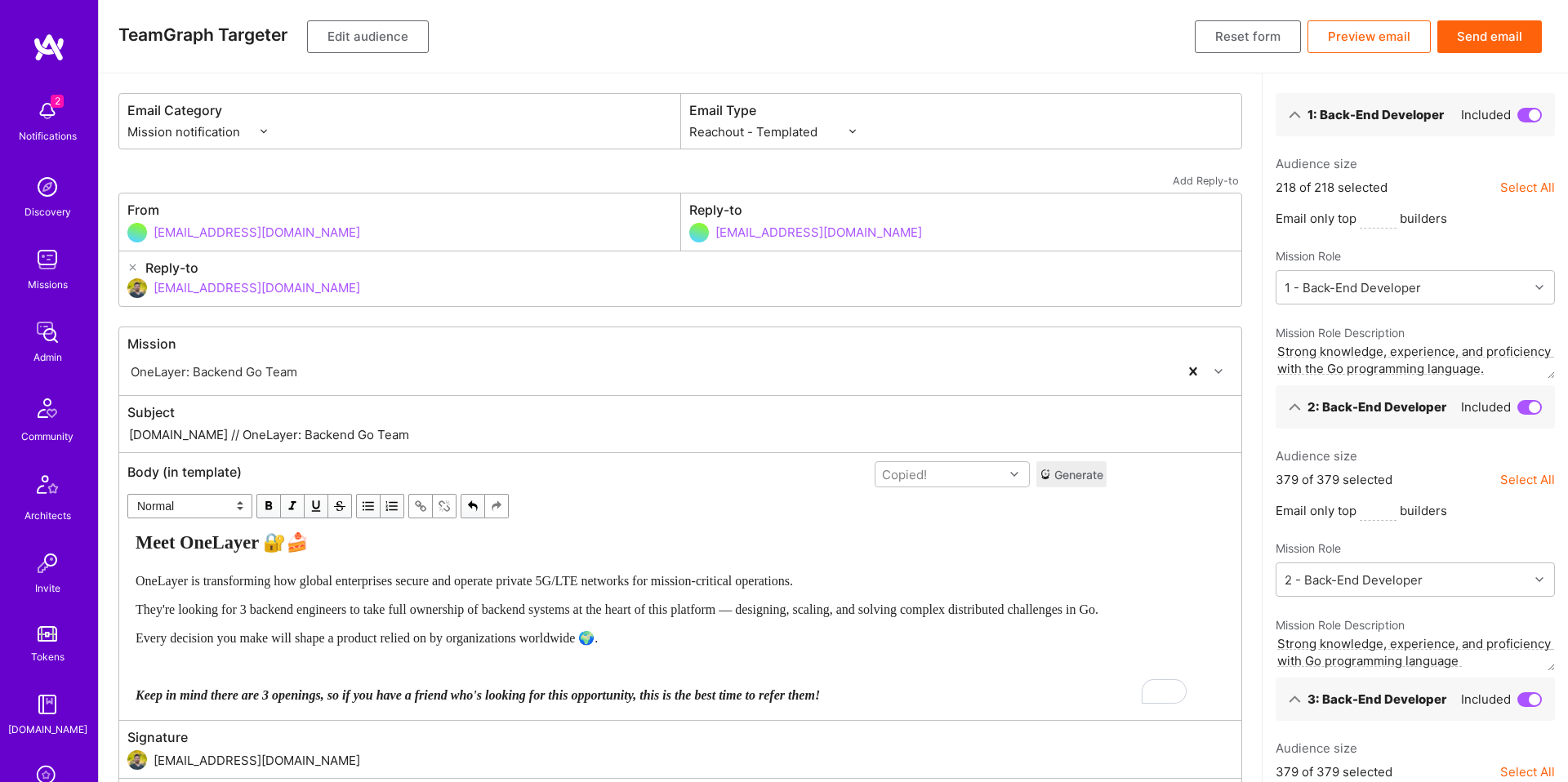
click at [624, 537] on div "Meet OneLayer 🔐🍰" at bounding box center [617, 543] width 963 height 22
select select "header-three"
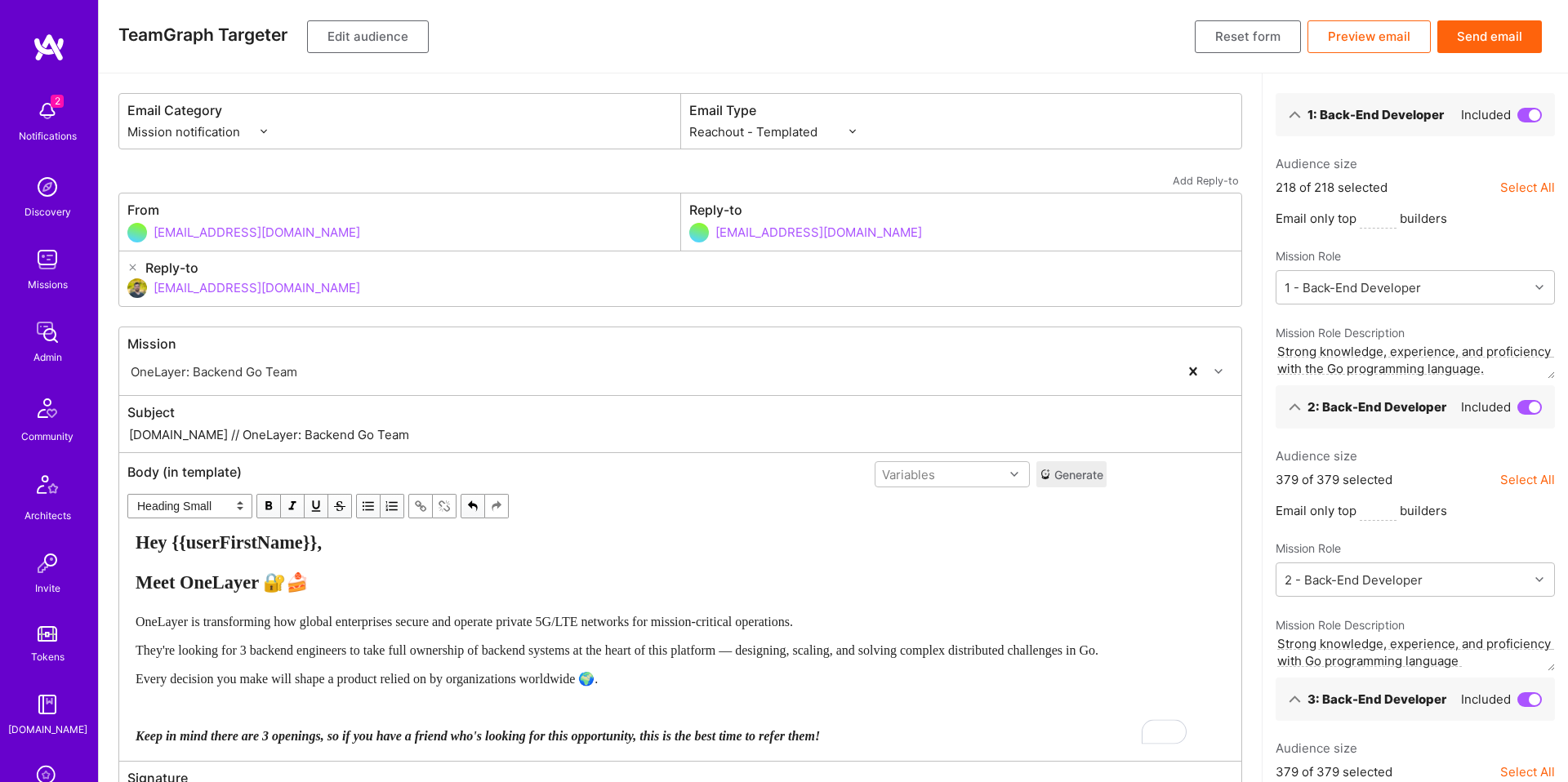
click at [231, 513] on select "Normal Heading Large Heading Medium Heading Small" at bounding box center [190, 506] width 125 height 25
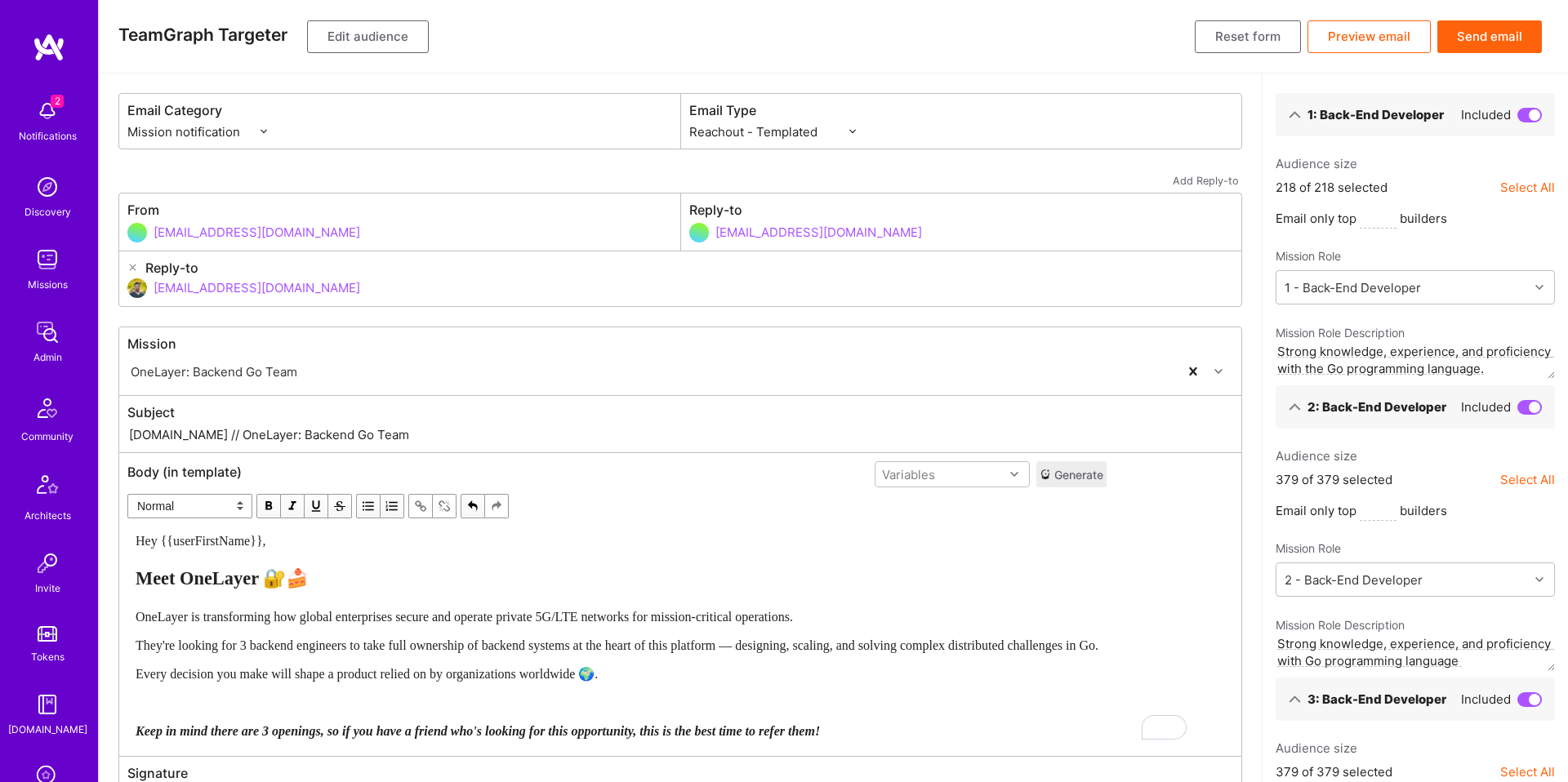
click at [153, 579] on span "Meet OneLayer 🔐🍰" at bounding box center [222, 579] width 173 height 20
select select "unstyled"
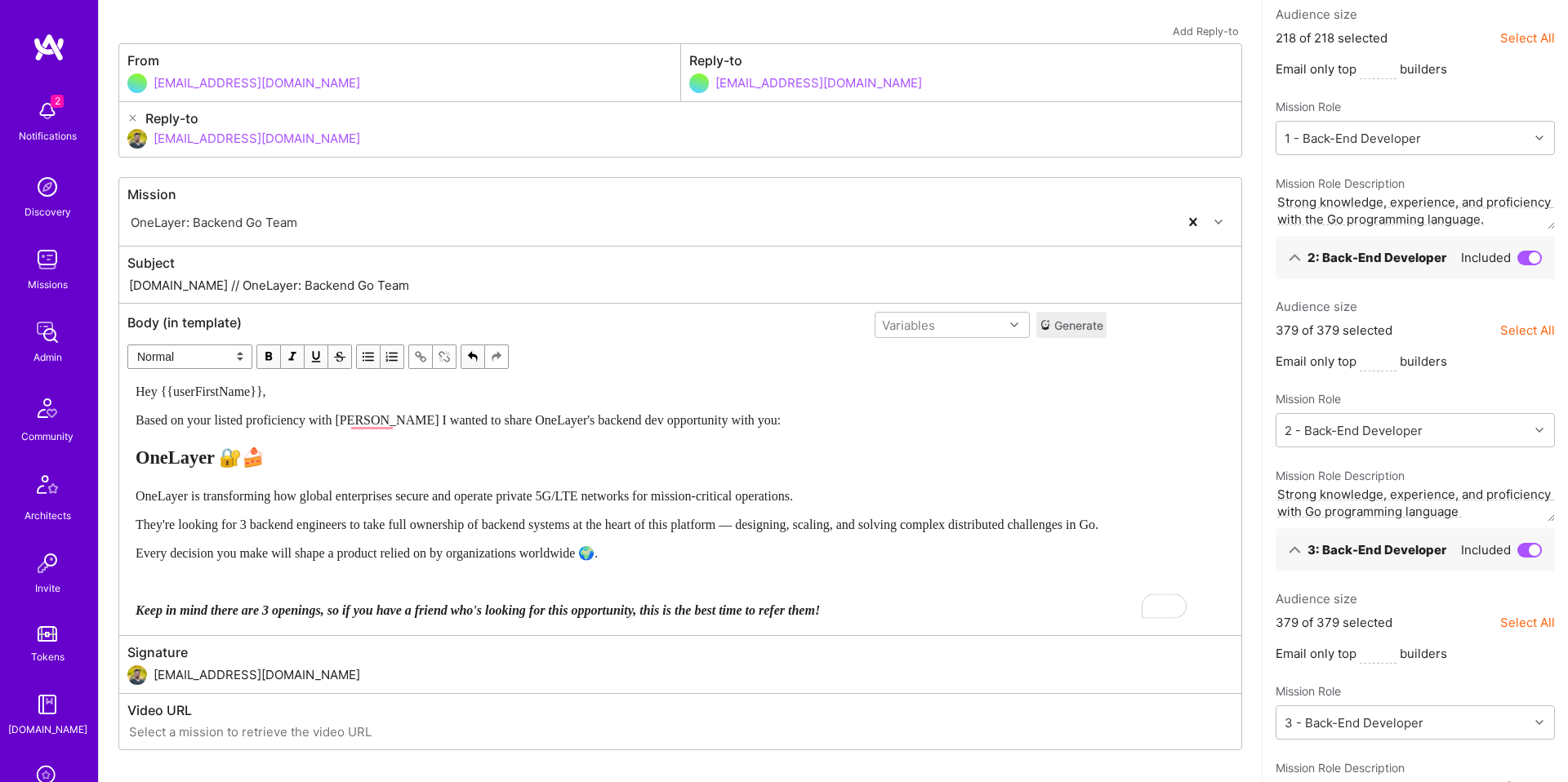
scroll to position [150, 0]
click at [394, 577] on div "To enrich screen reader interactions, please activate Accessibility in Grammarl…" at bounding box center [617, 581] width 963 height 17
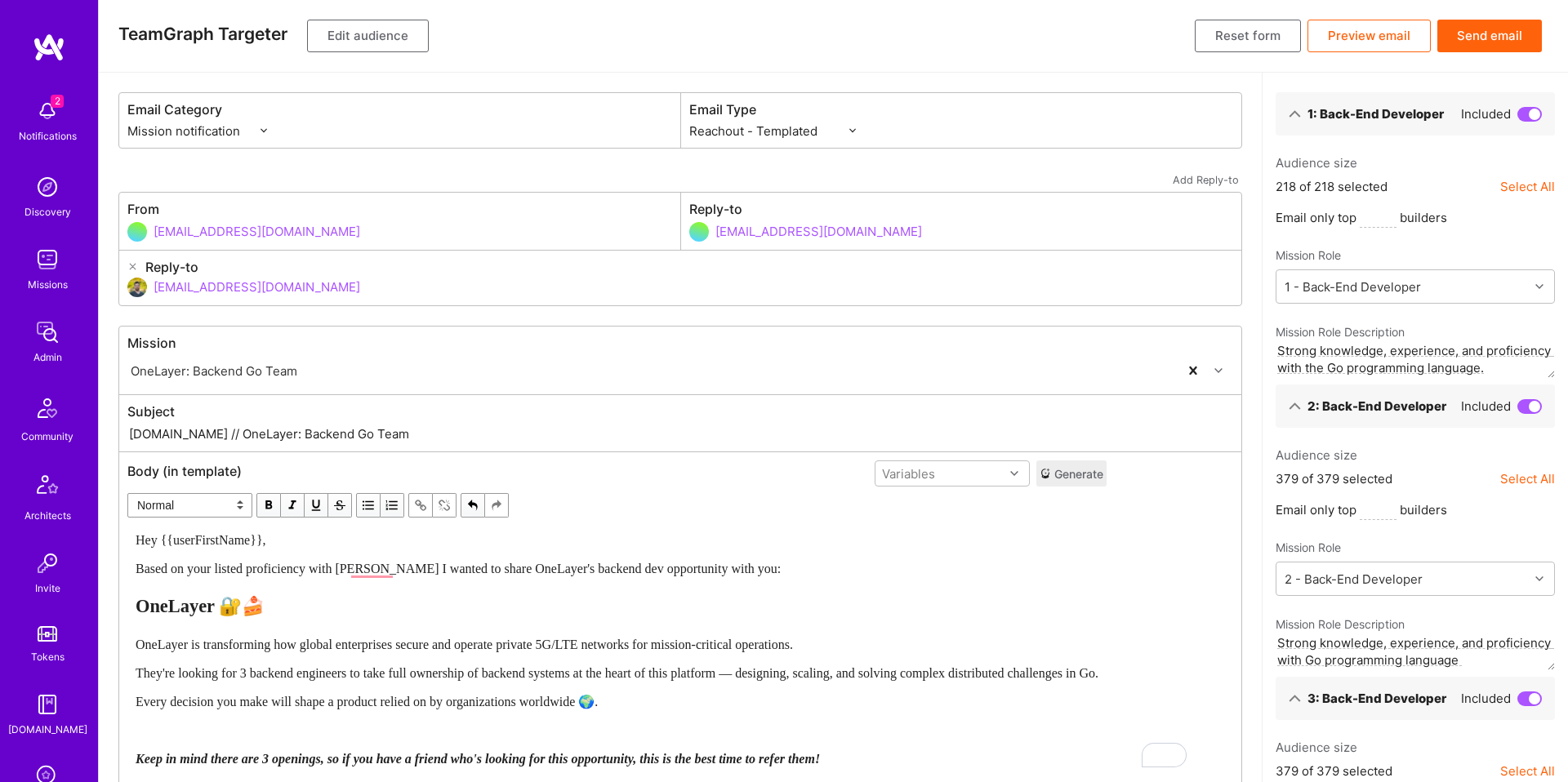
scroll to position [0, 0]
click at [374, 33] on button "Edit audience" at bounding box center [367, 36] width 121 height 33
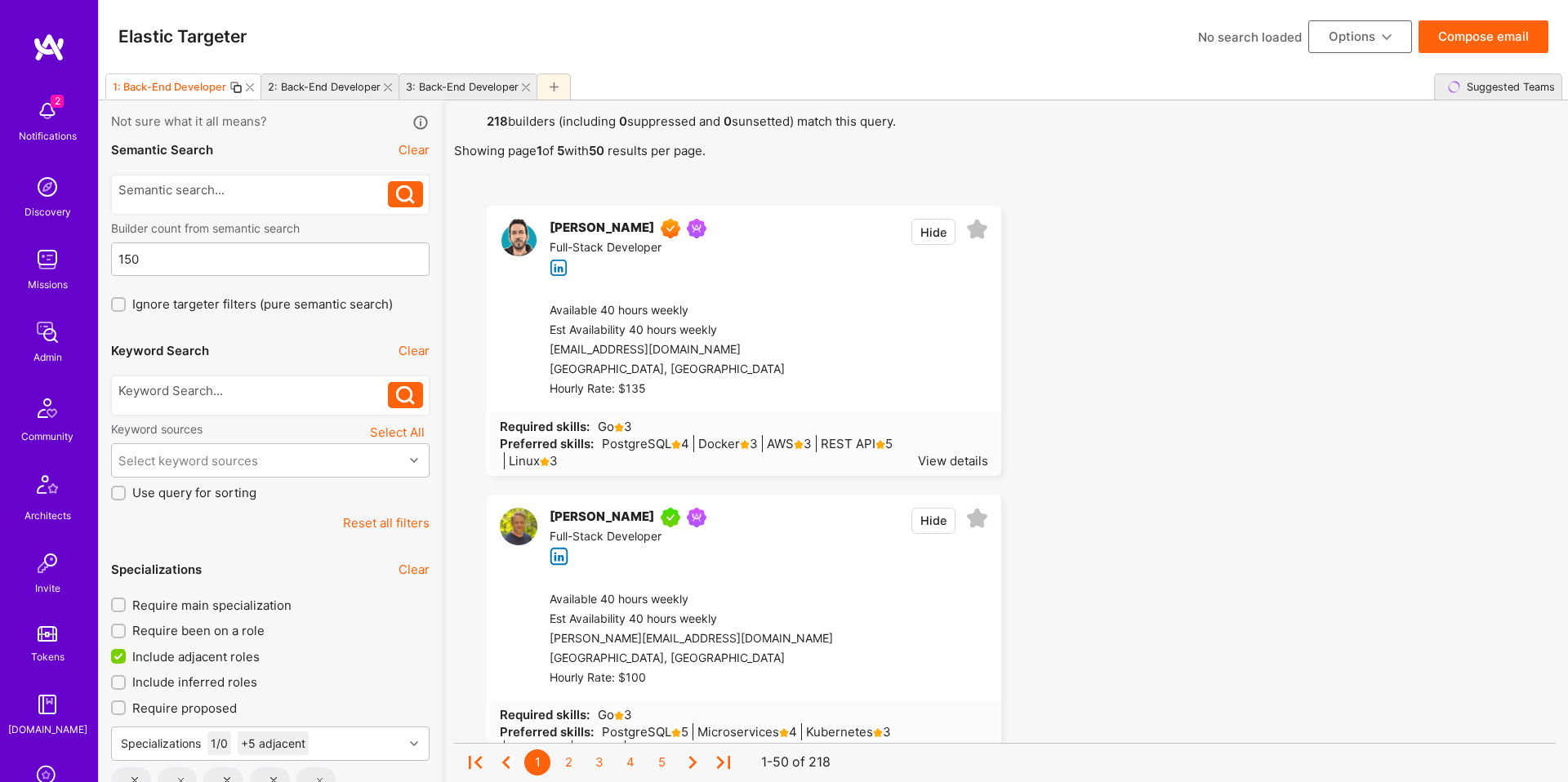
click at [384, 87] on icon at bounding box center [387, 87] width 8 height 8
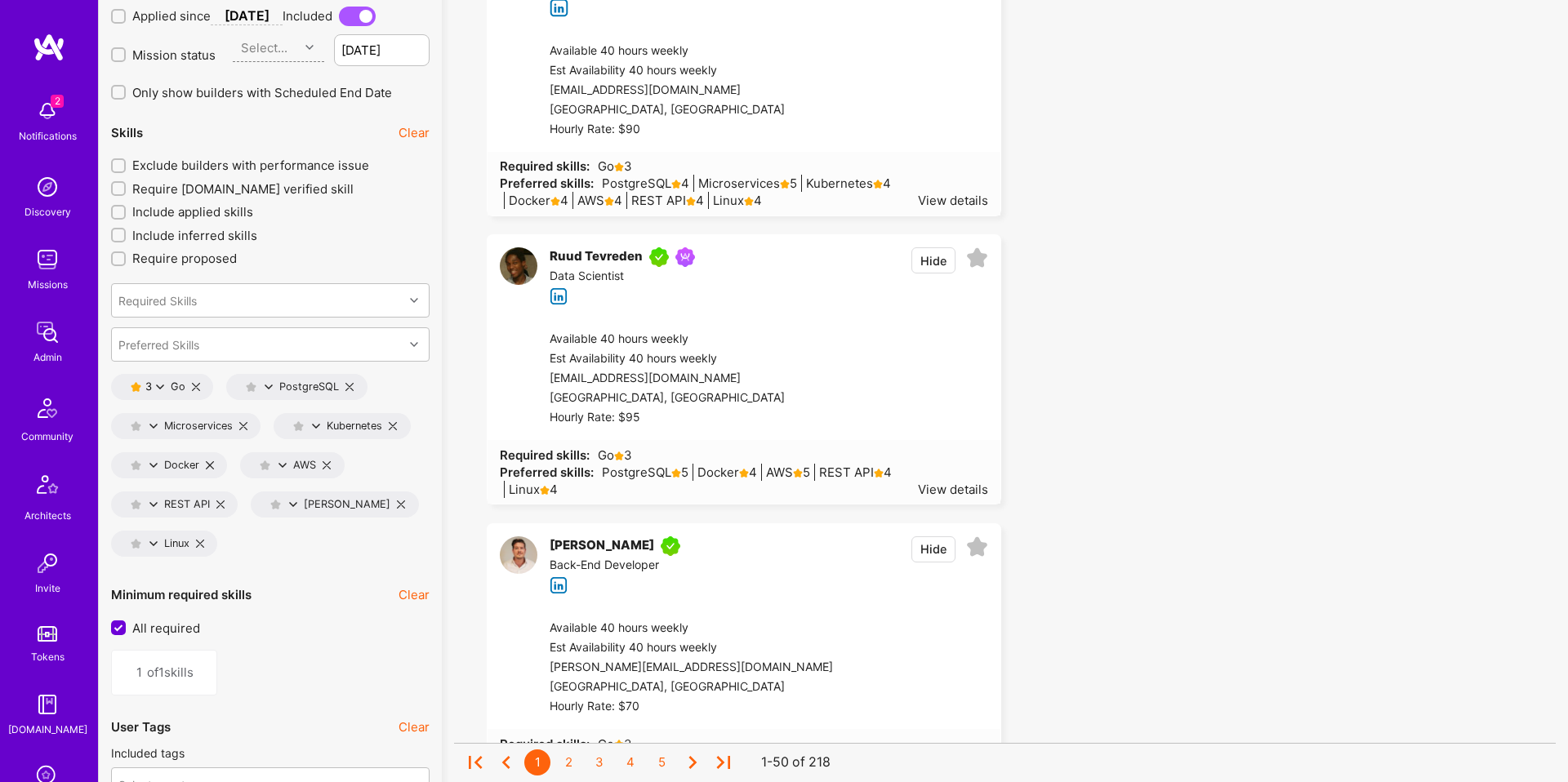
scroll to position [2283, 0]
click at [160, 385] on icon at bounding box center [160, 385] width 8 height 8
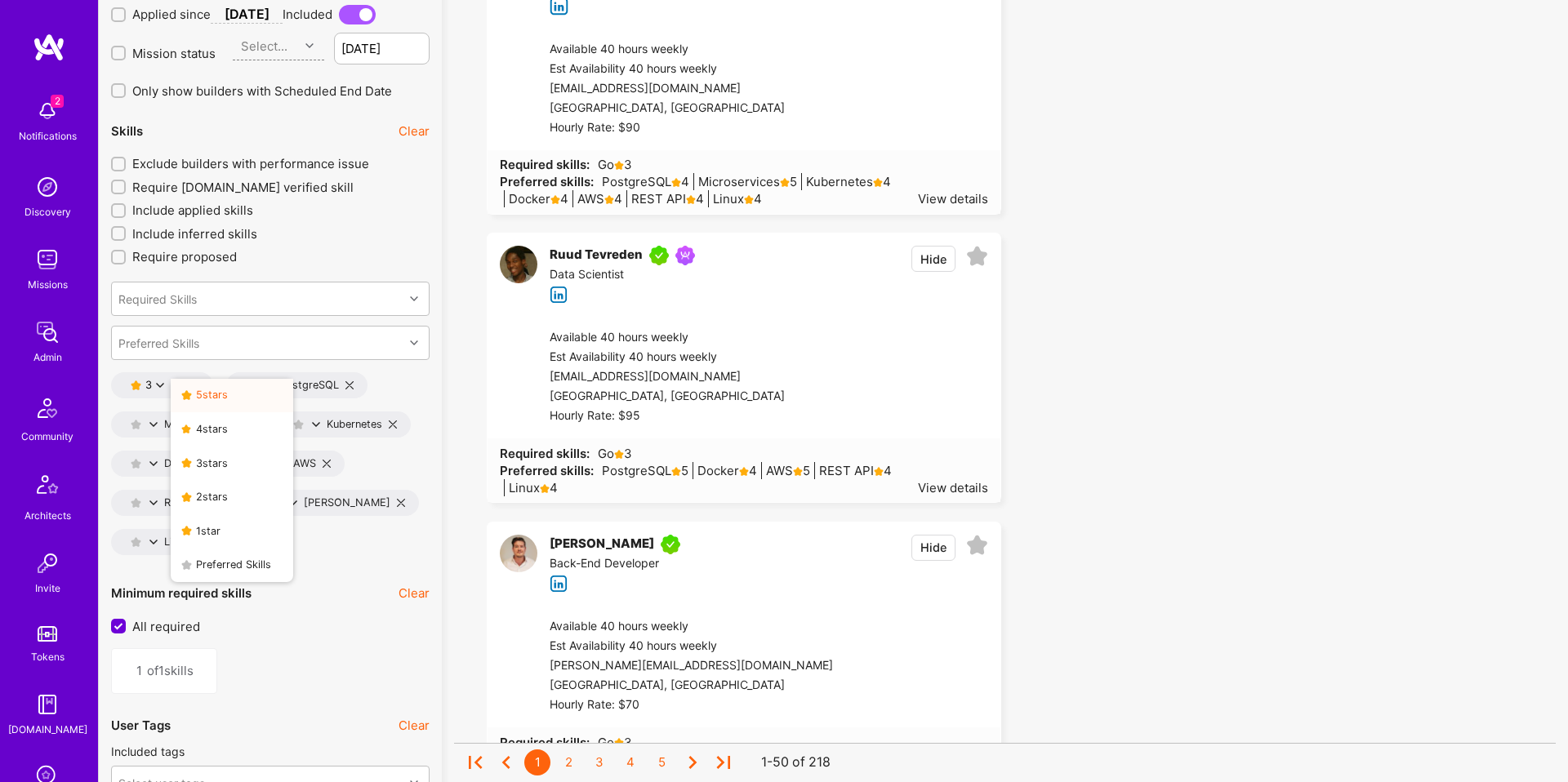
click at [242, 394] on button "5 star s" at bounding box center [232, 396] width 122 height 35
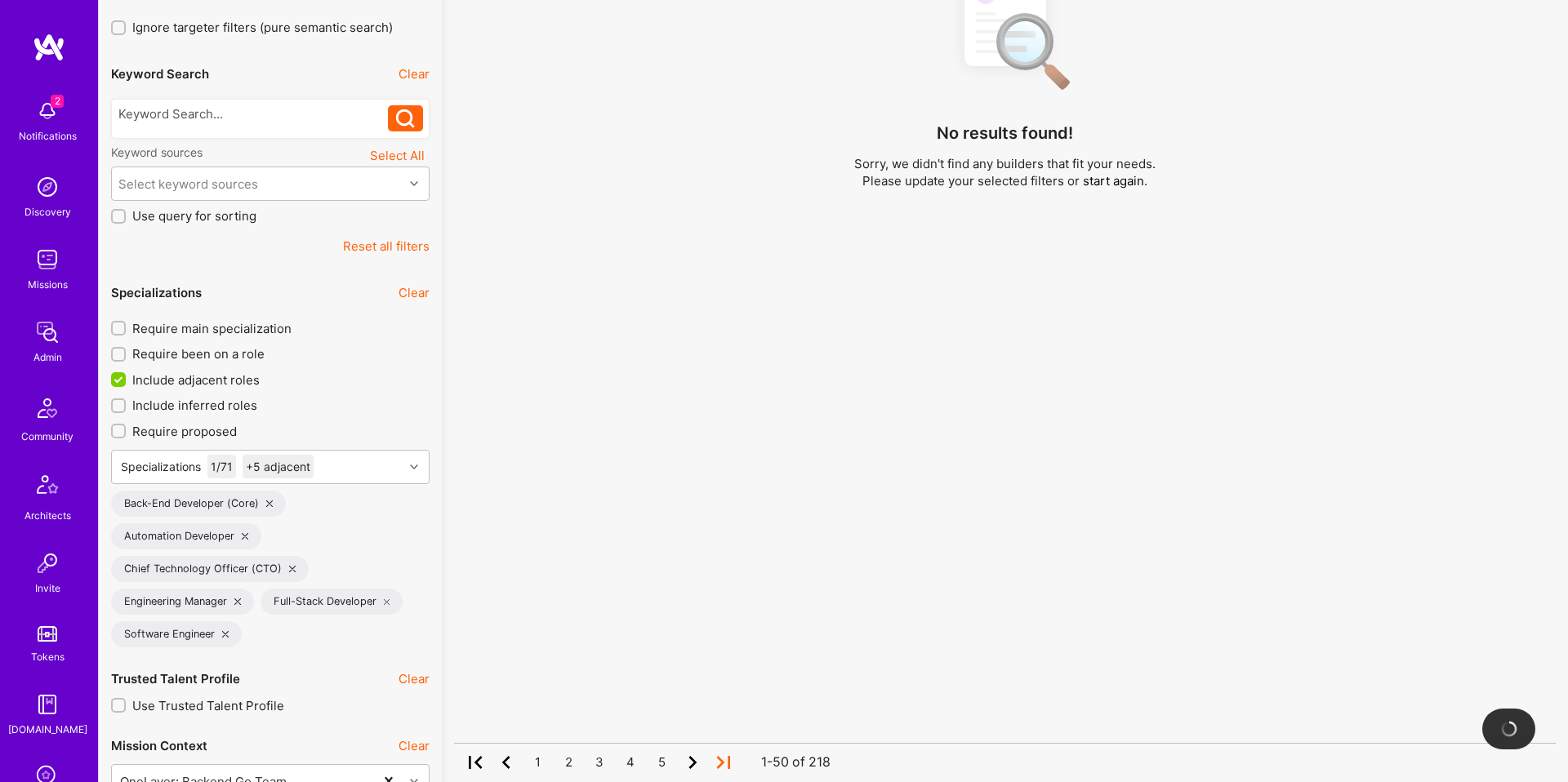
scroll to position [280, 0]
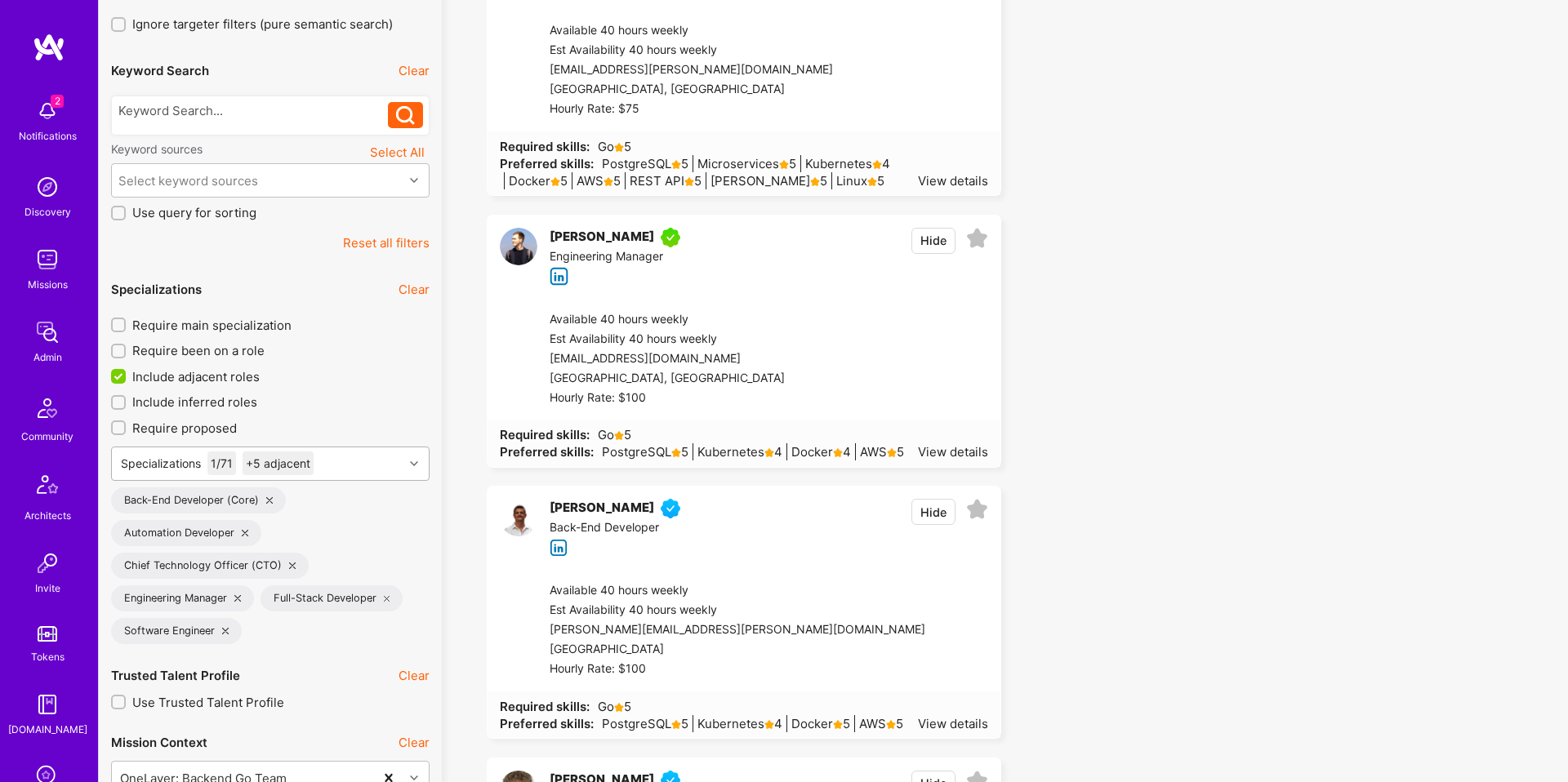
click at [317, 469] on div "Specializations 1 / 71 +5 adjacent" at bounding box center [217, 463] width 201 height 24
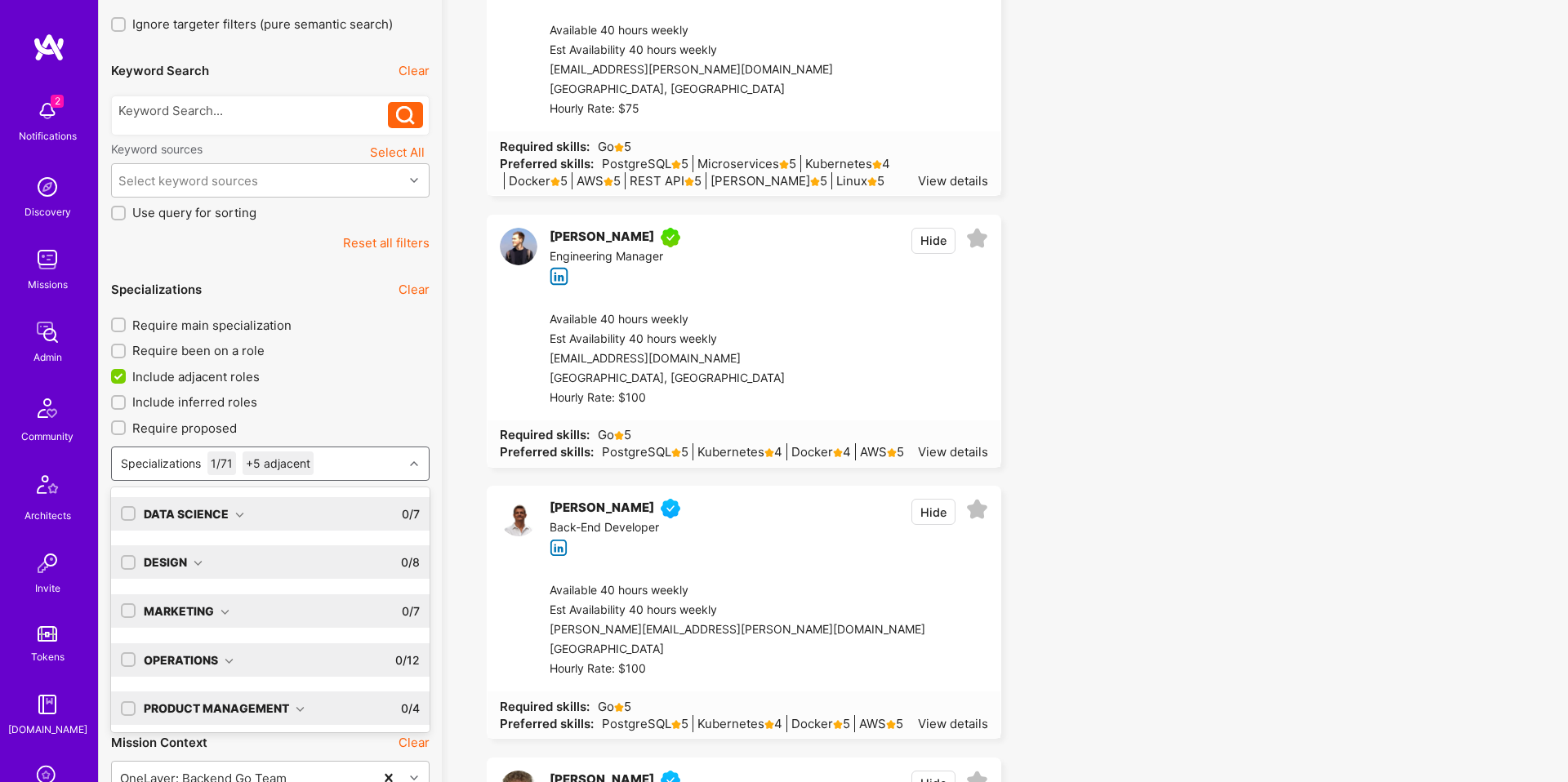
scroll to position [102, 0]
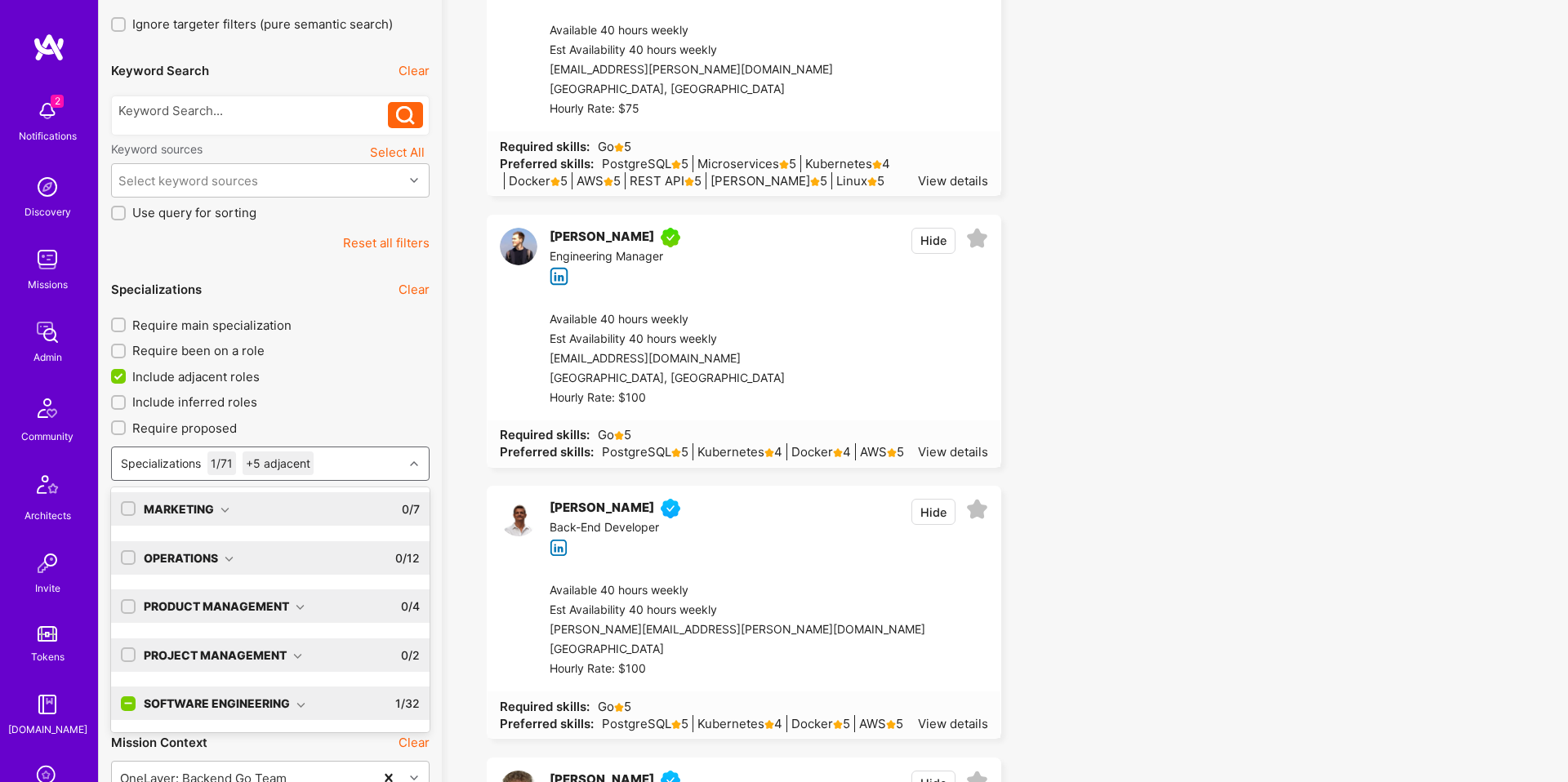
click at [128, 706] on input "checkbox" at bounding box center [129, 705] width 15 height 15
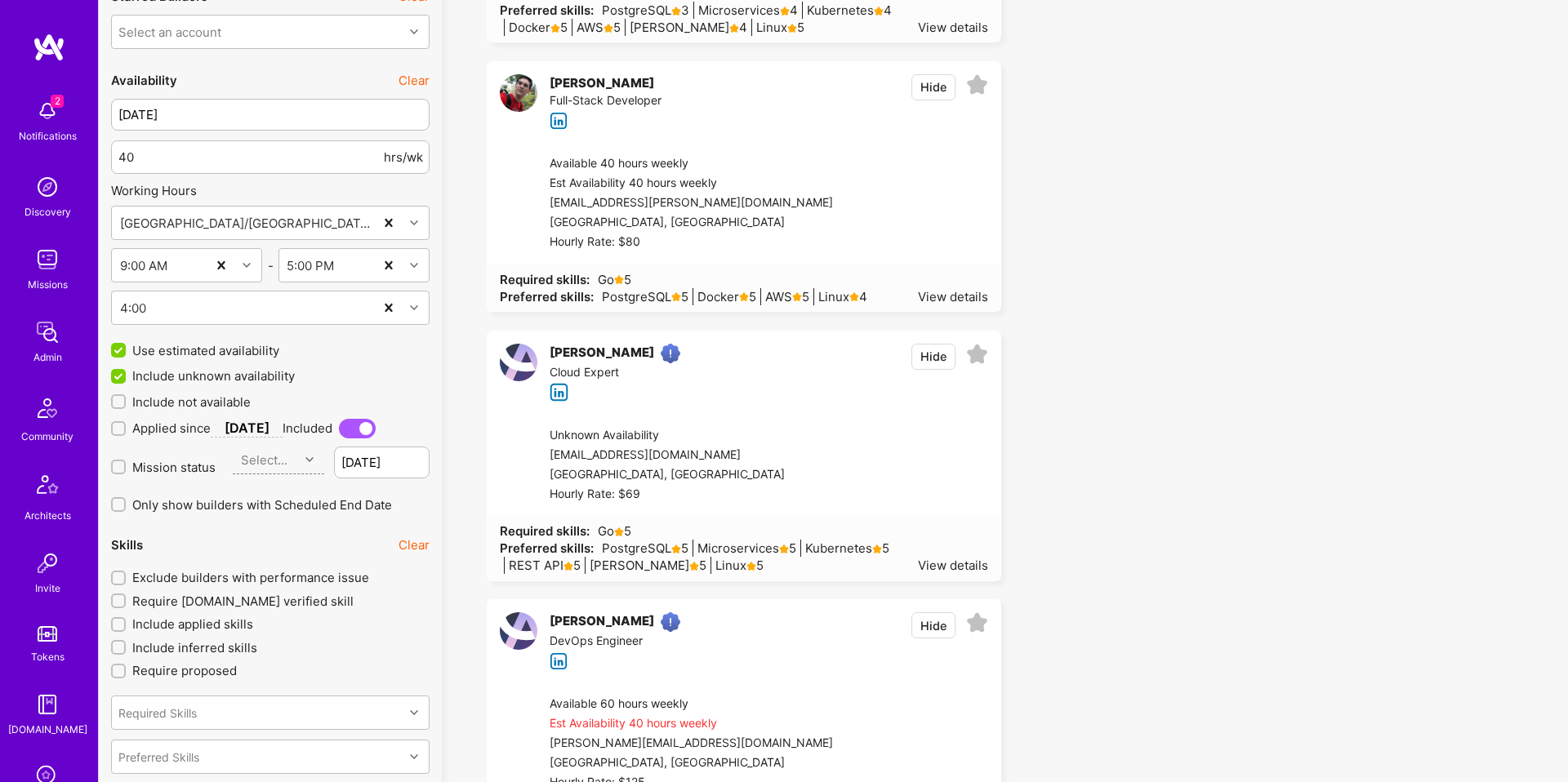
scroll to position [2650, 0]
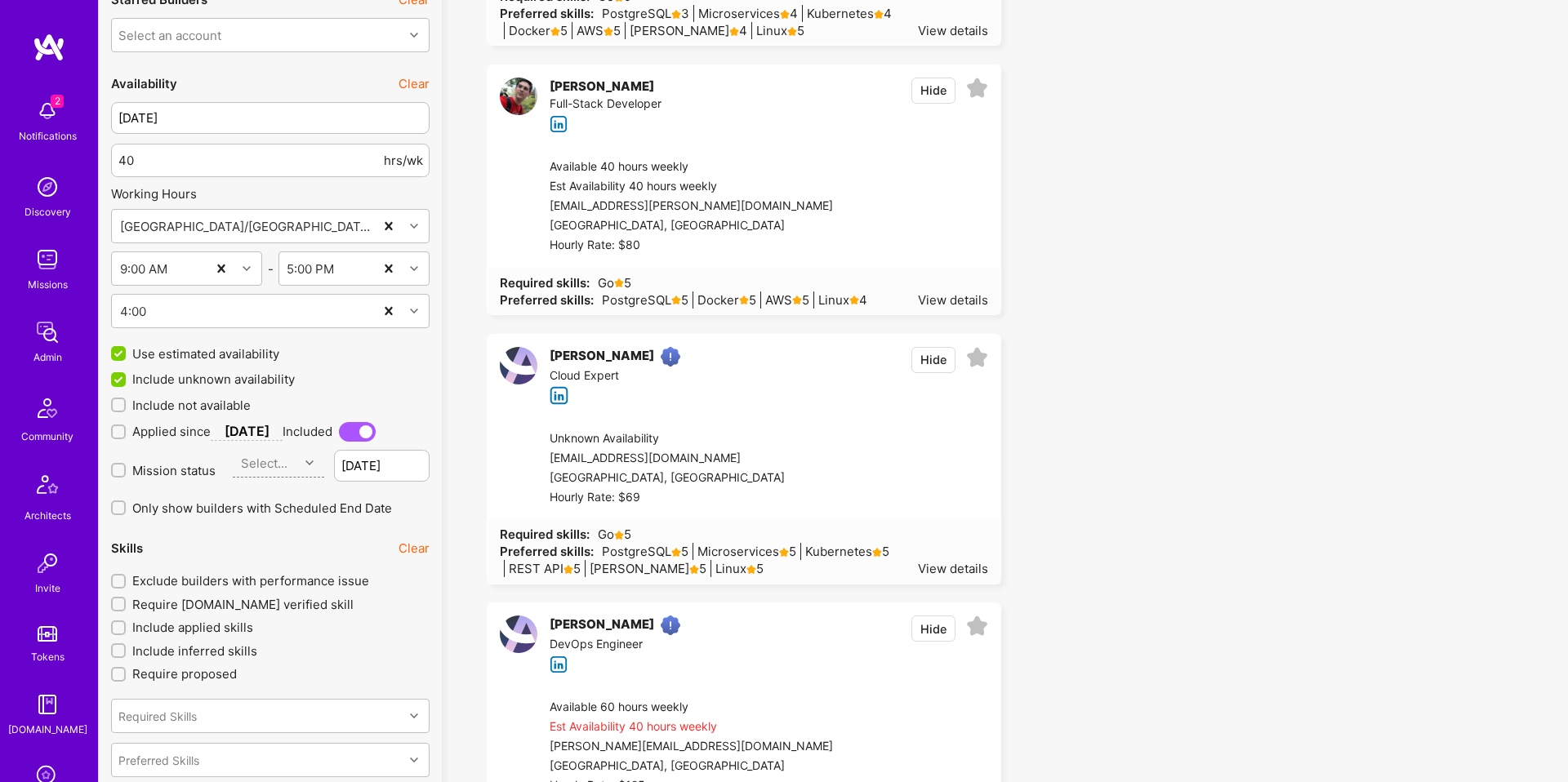
click at [177, 468] on span "Mission status" at bounding box center [173, 470] width 83 height 17
click at [126, 468] on input "Mission status" at bounding box center [119, 471] width 12 height 12
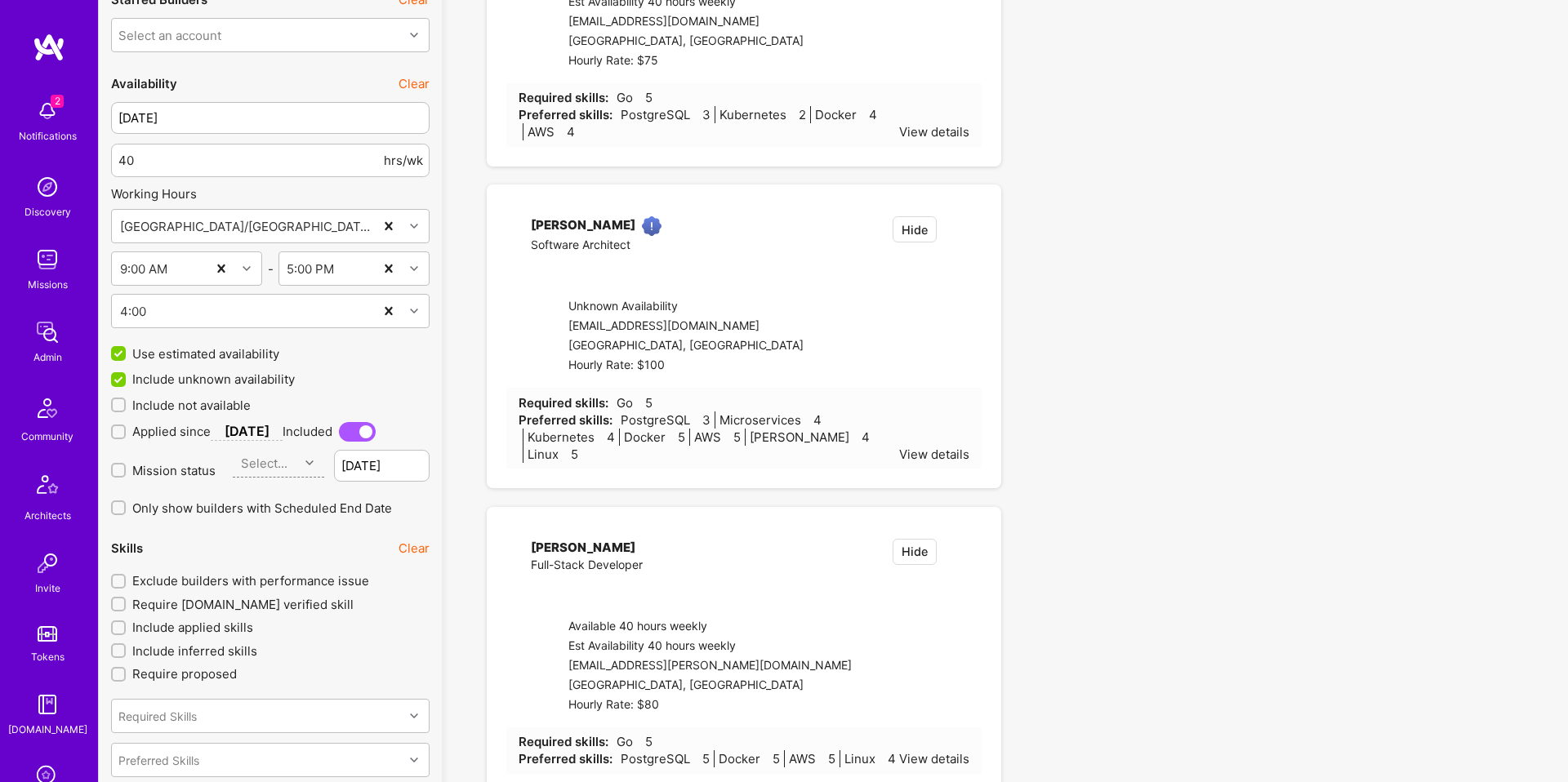
checkbox input "true"
type input "[DATE]"
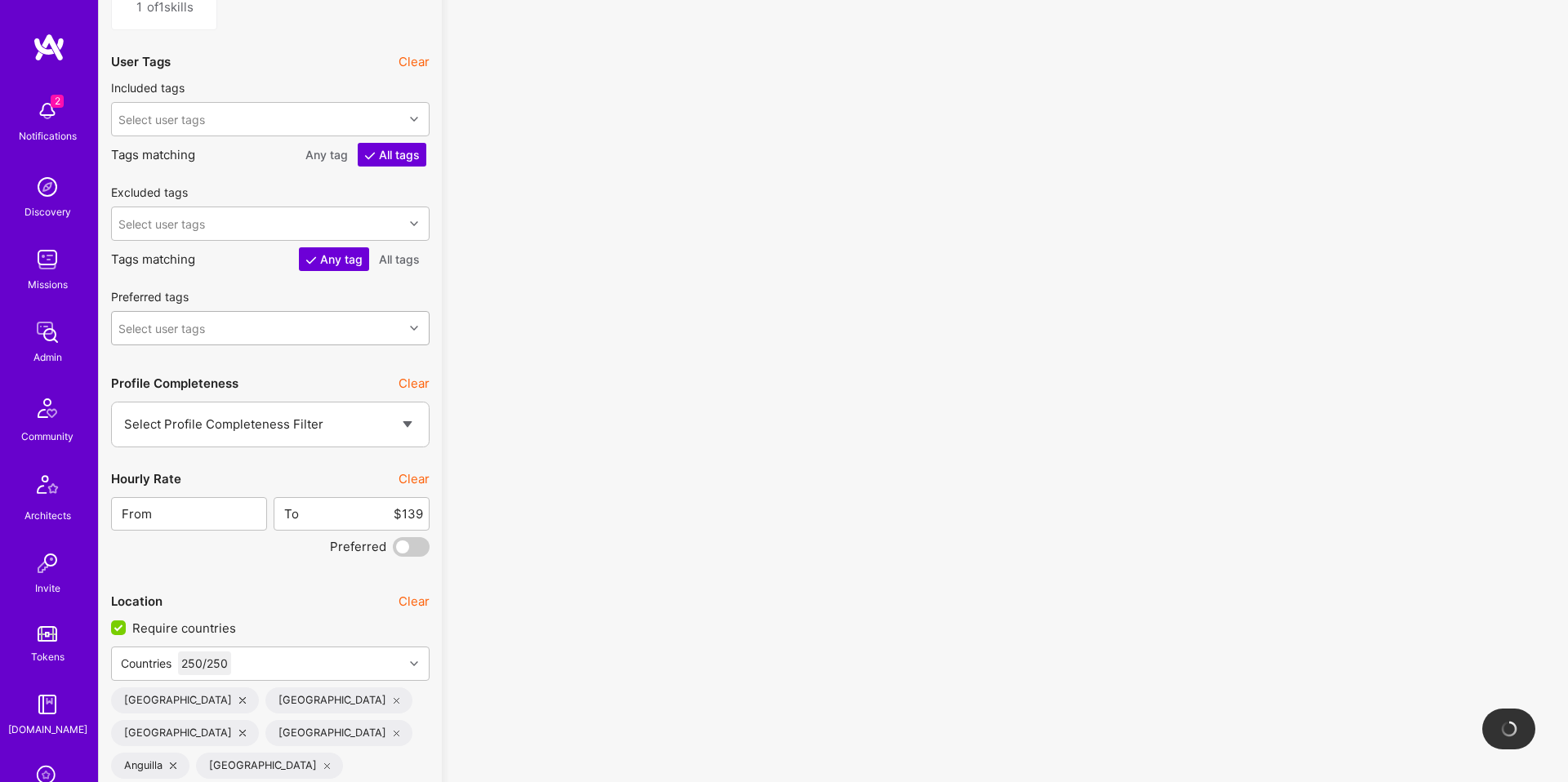
scroll to position [2884, 0]
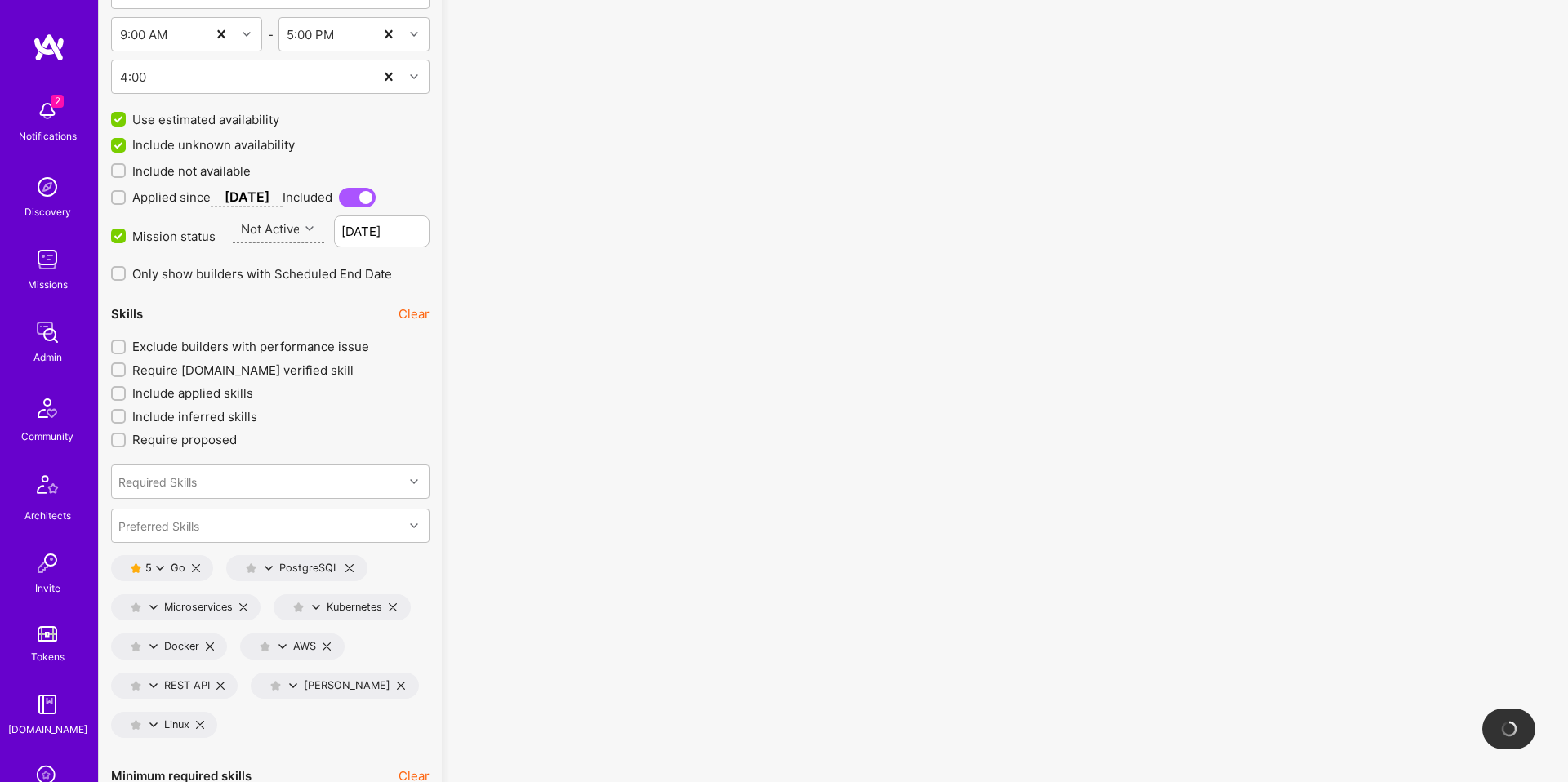
click at [299, 351] on span "Exclude builders with performance issue" at bounding box center [251, 346] width 237 height 17
click at [126, 351] on input "Exclude builders with performance issue" at bounding box center [119, 347] width 12 height 12
checkbox input "true"
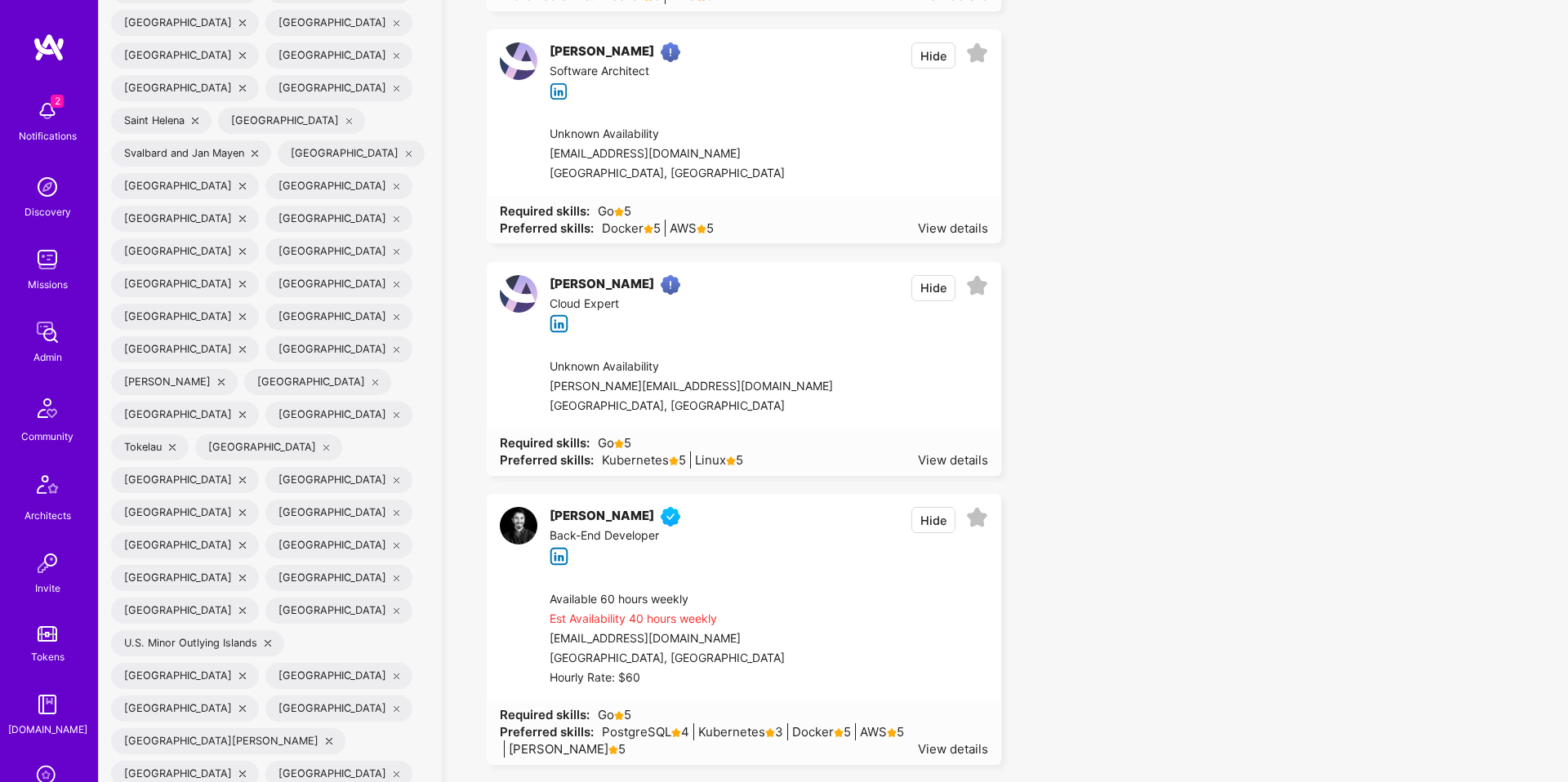
scroll to position [7567, 0]
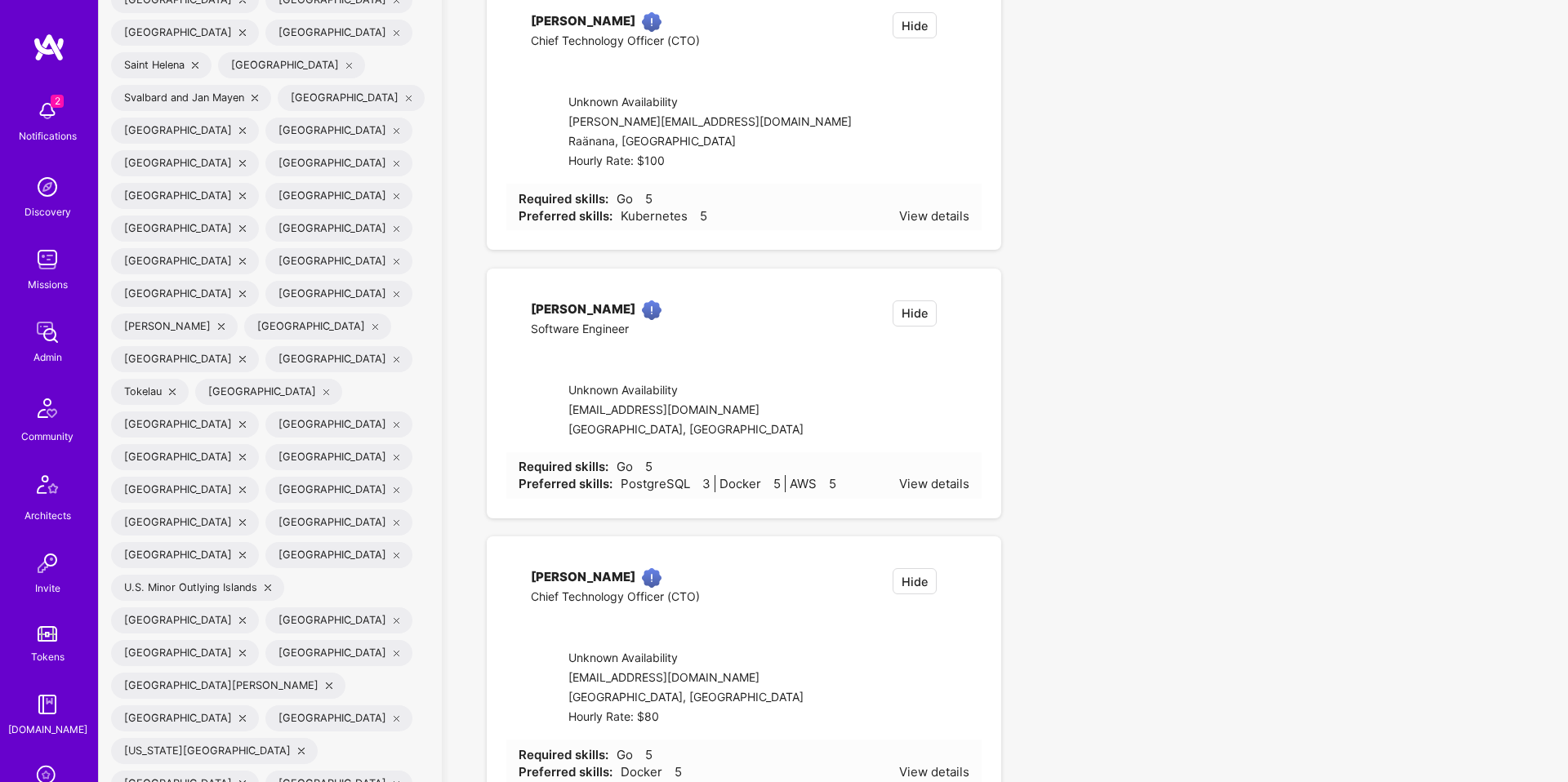
checkbox input "false"
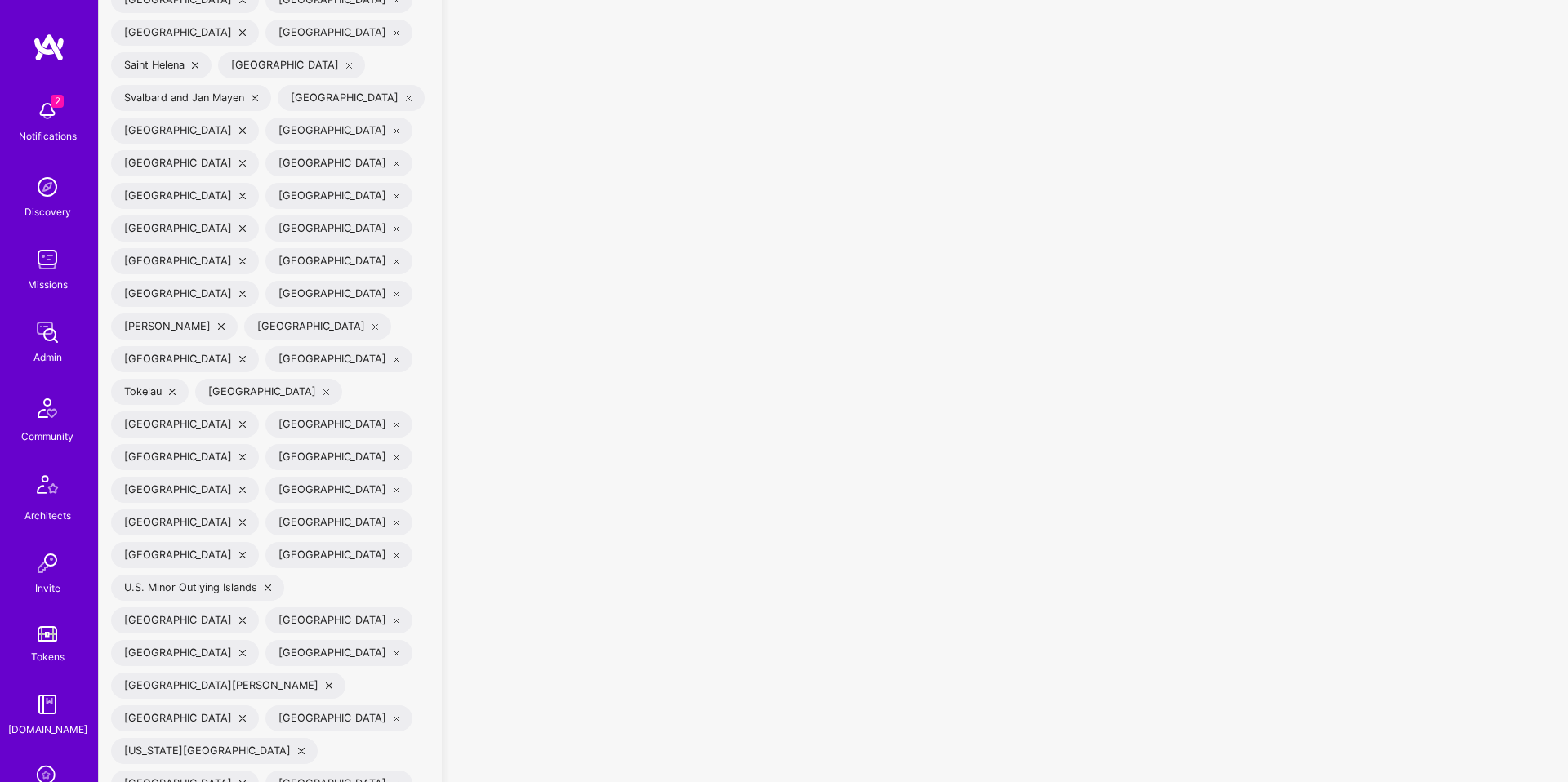
scroll to position [1, 0]
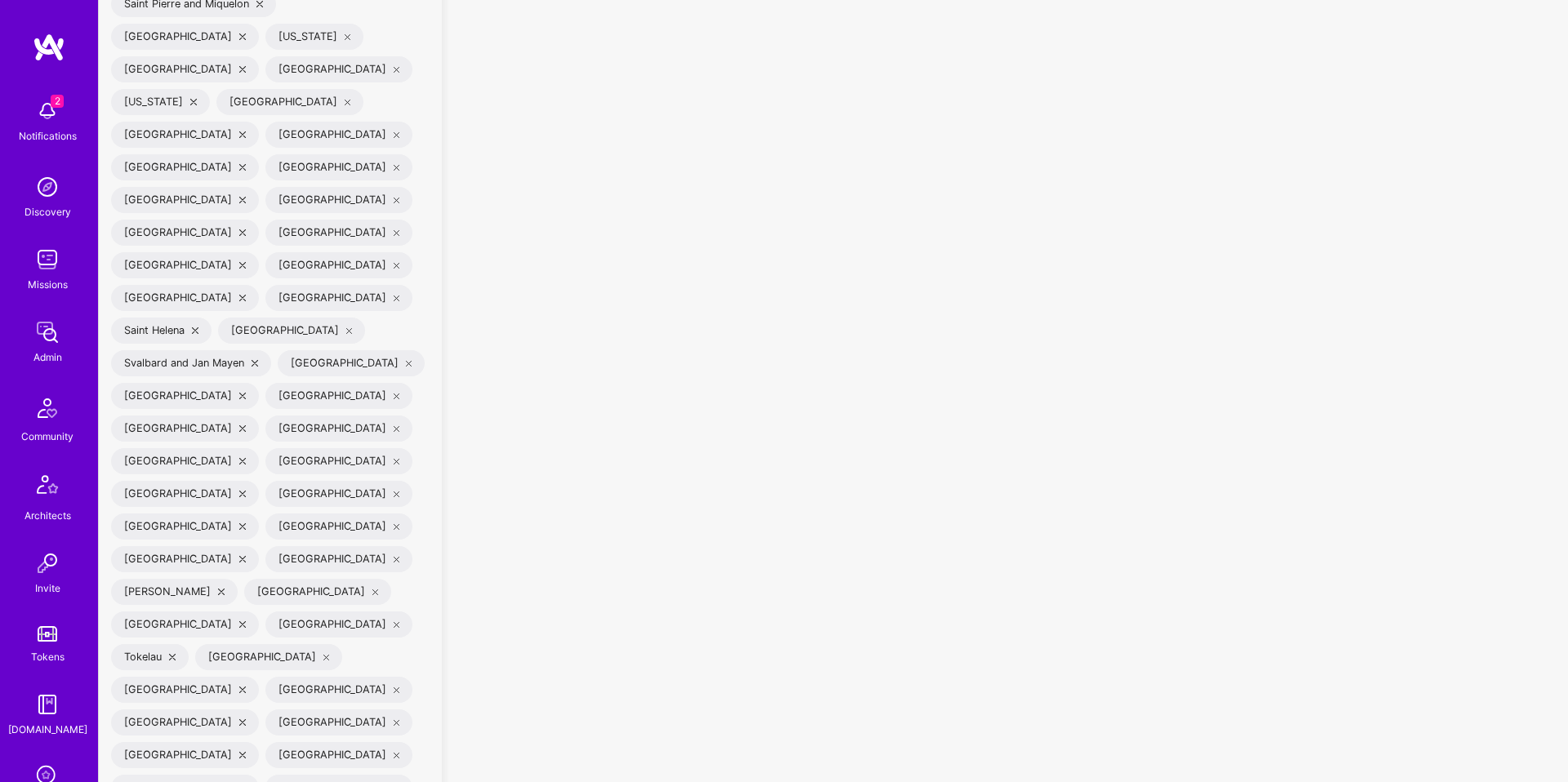
scroll to position [7303, 0]
checkbox input "true"
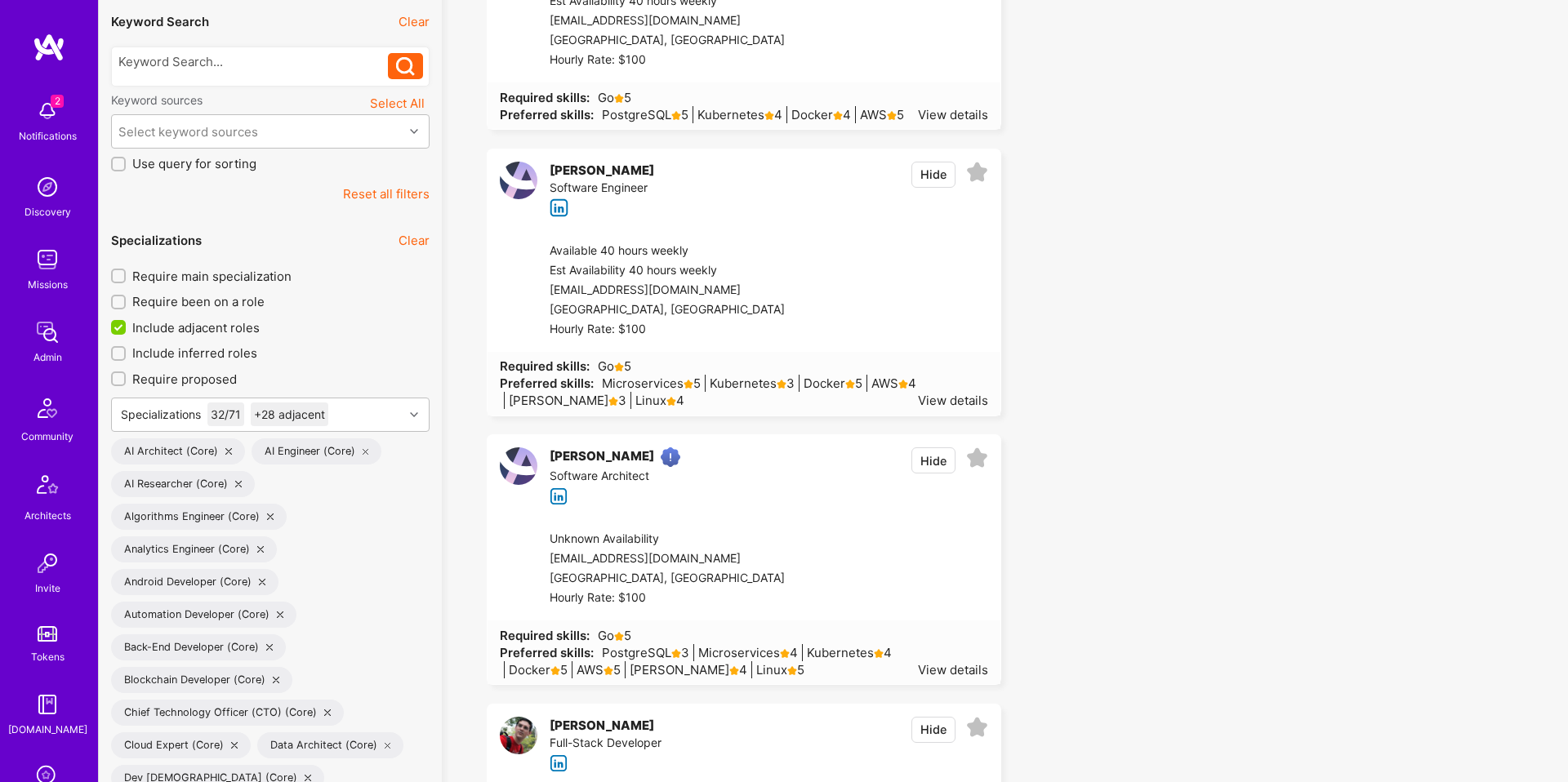
scroll to position [467, 0]
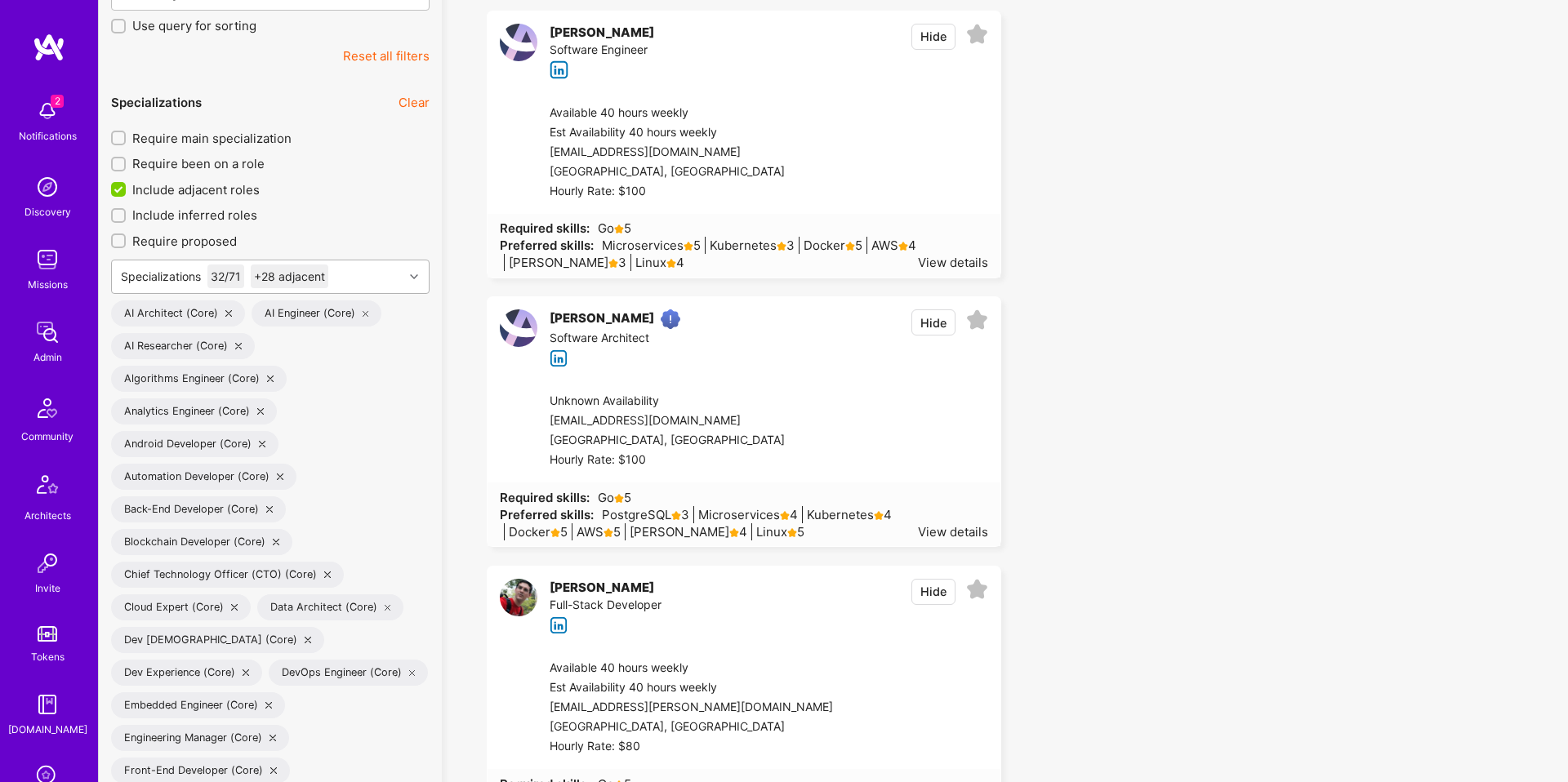
click at [401, 278] on div "Specializations 32 / 71 +28 adjacent" at bounding box center [258, 277] width 292 height 33
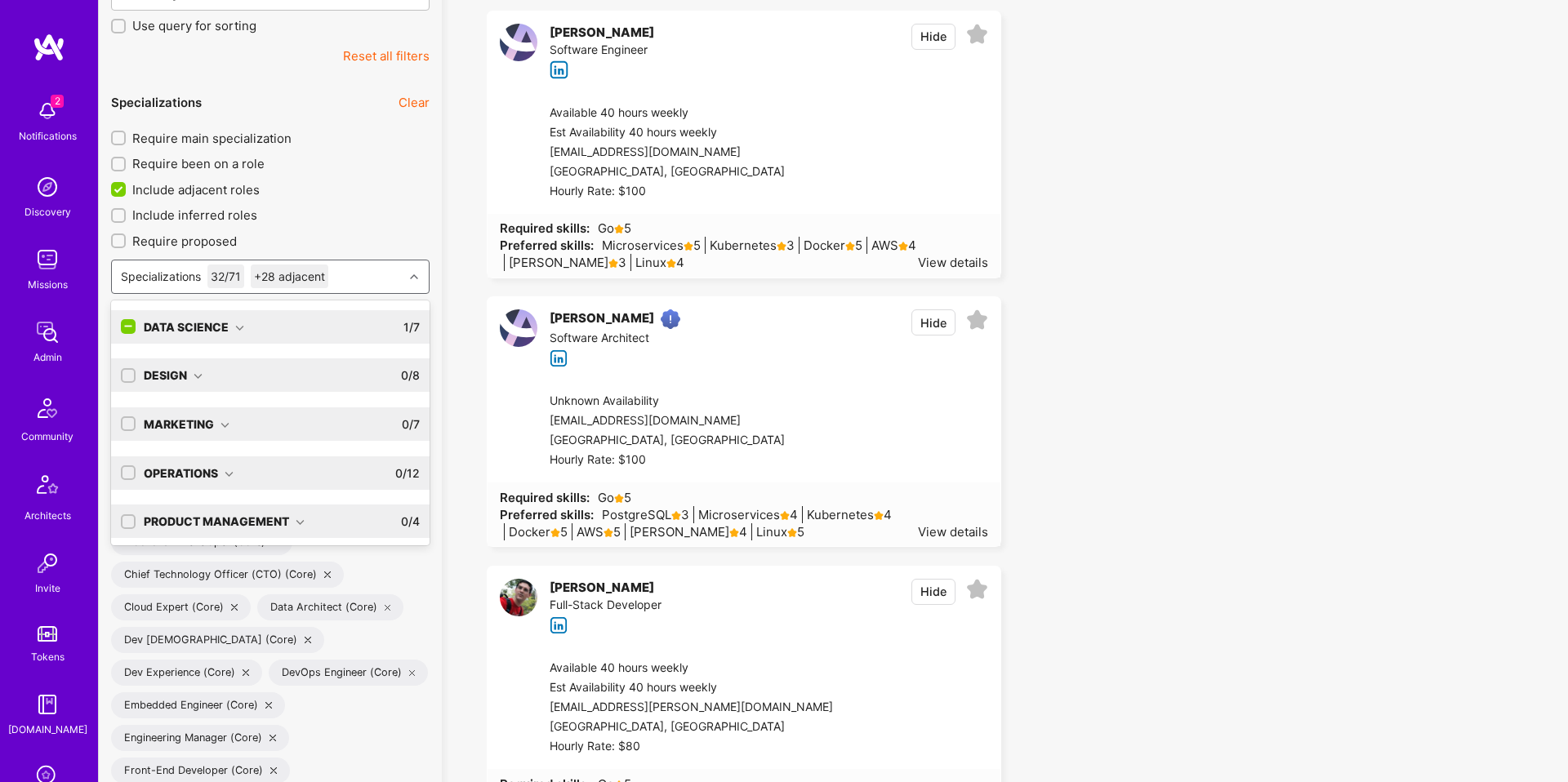
click at [128, 325] on input "checkbox" at bounding box center [129, 327] width 15 height 15
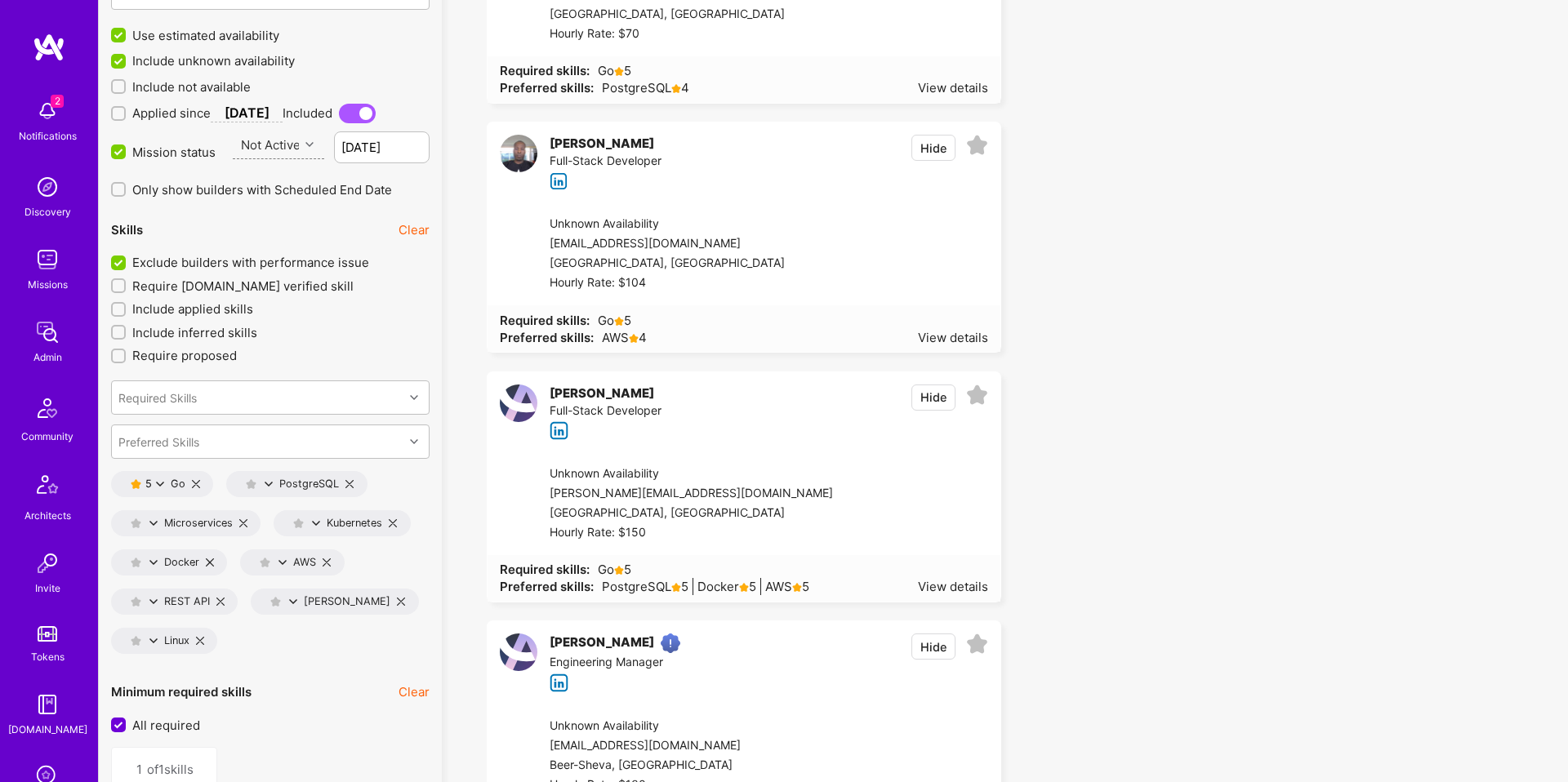
scroll to position [3179, 0]
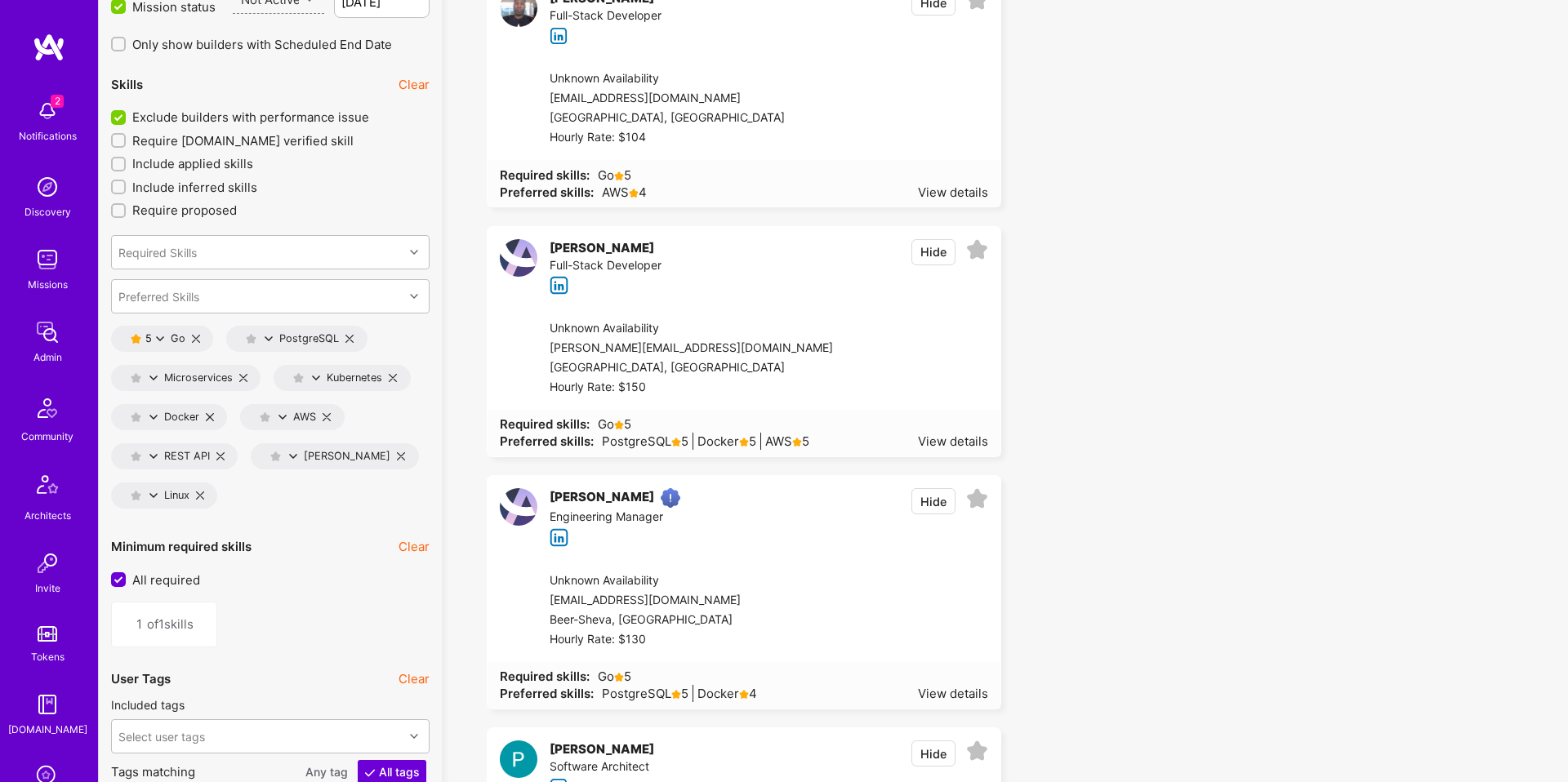
click at [160, 340] on icon at bounding box center [160, 338] width 8 height 8
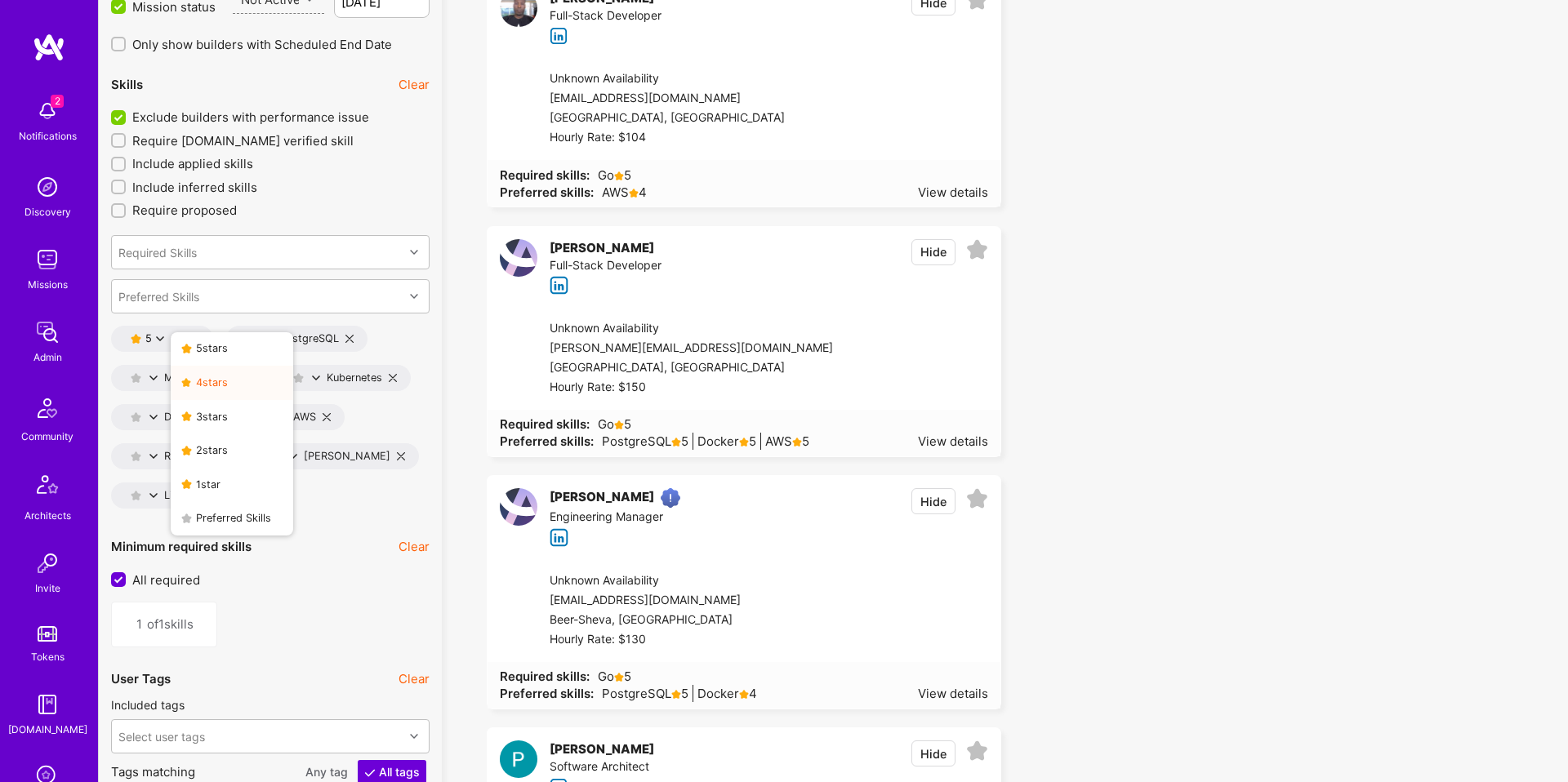
click at [215, 391] on button "4 star s" at bounding box center [232, 383] width 122 height 35
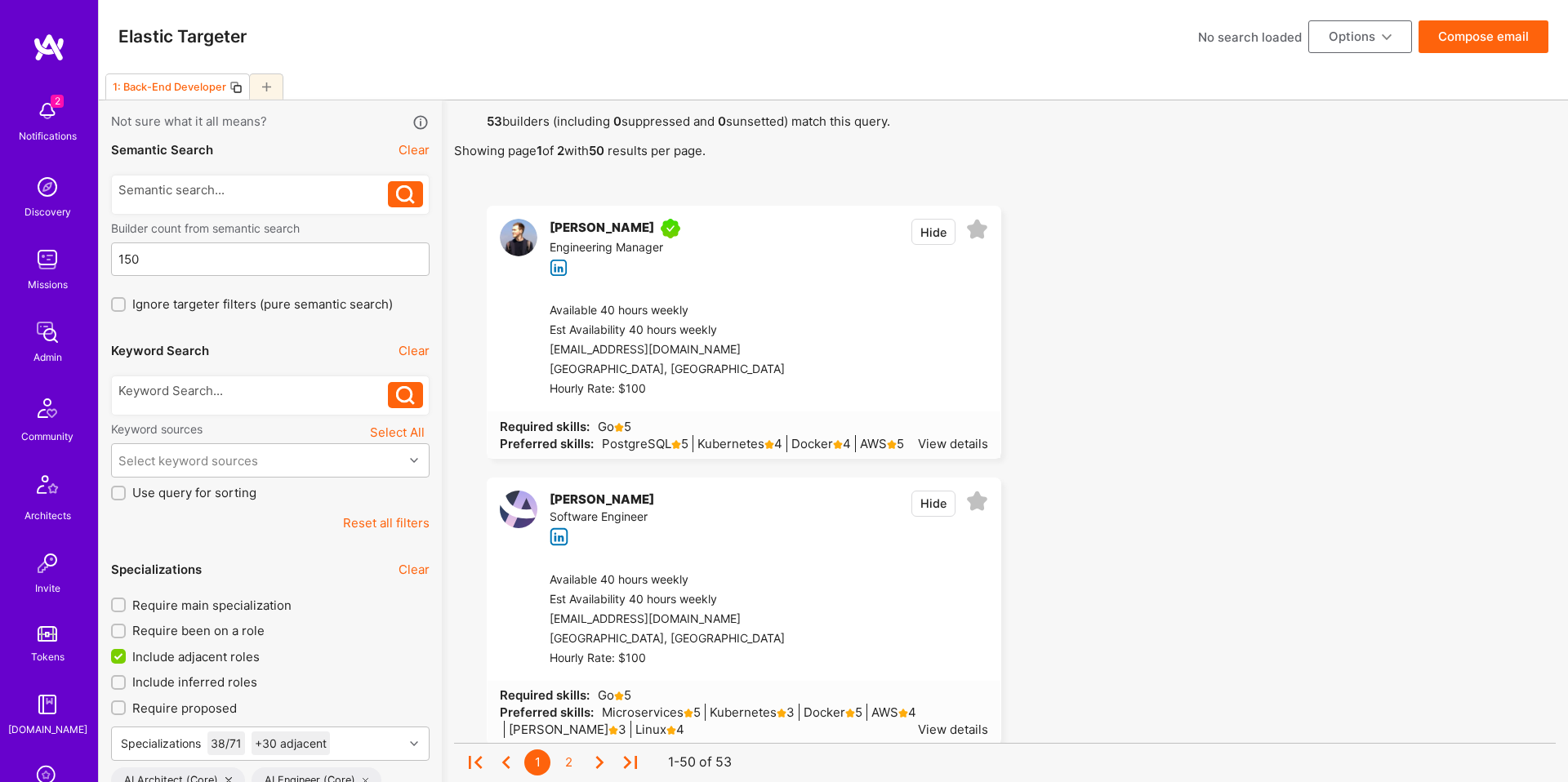
click at [1491, 36] on button "Compose email" at bounding box center [1483, 36] width 129 height 33
select select "rich-reachout"
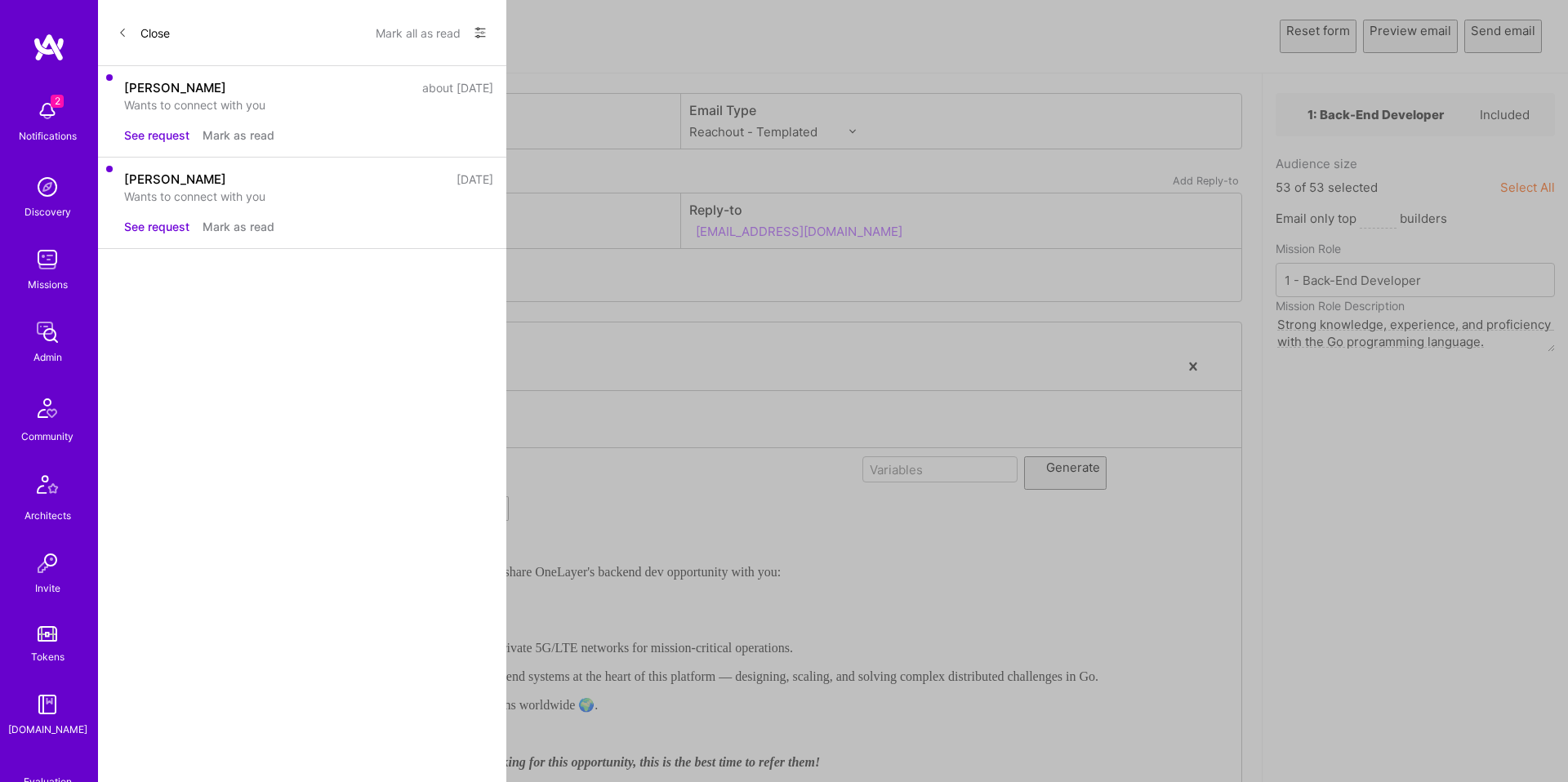
click at [1507, 30] on button "Send email" at bounding box center [1502, 36] width 77 height 34
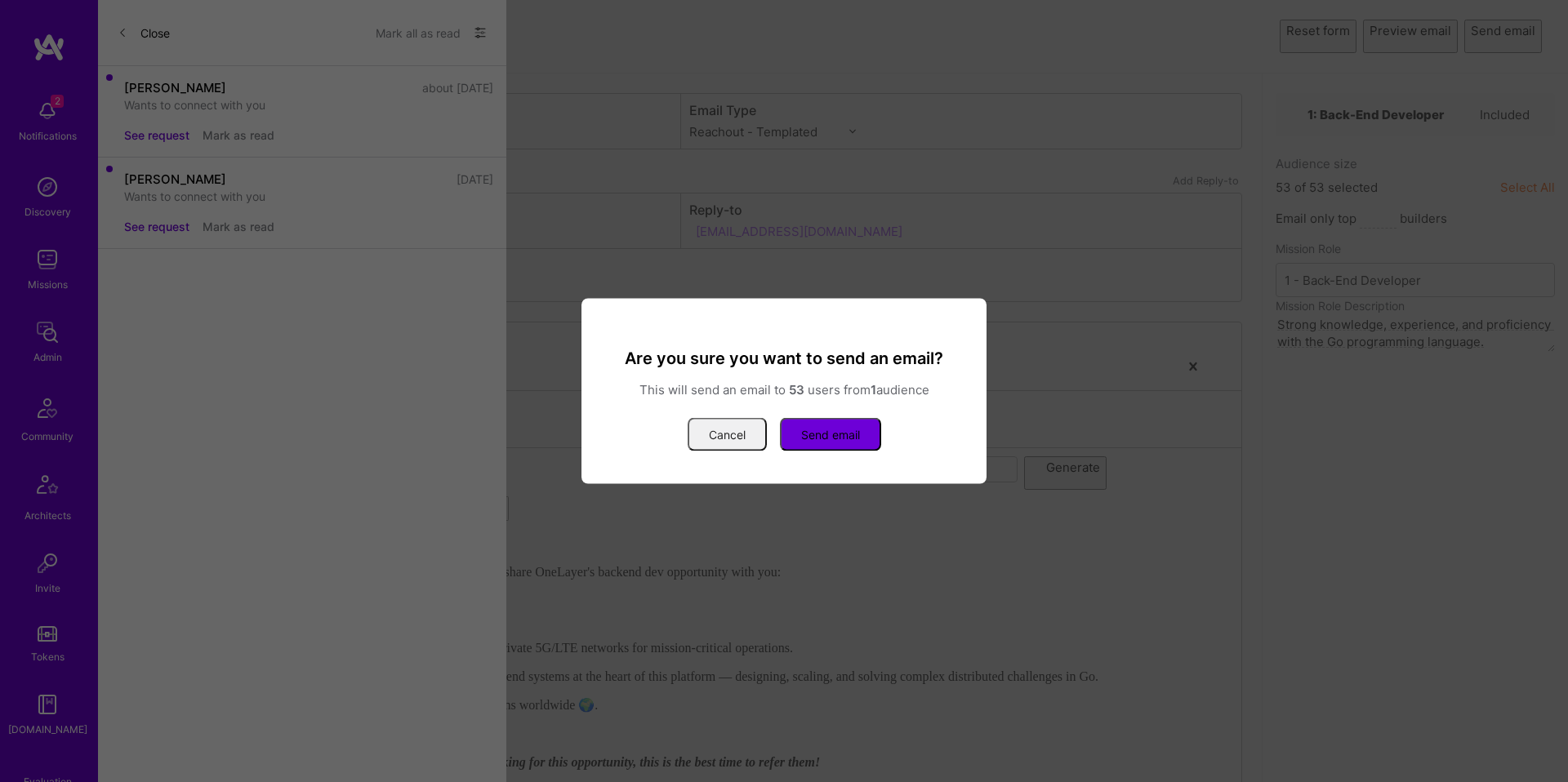
click at [740, 435] on button "Cancel" at bounding box center [727, 435] width 79 height 34
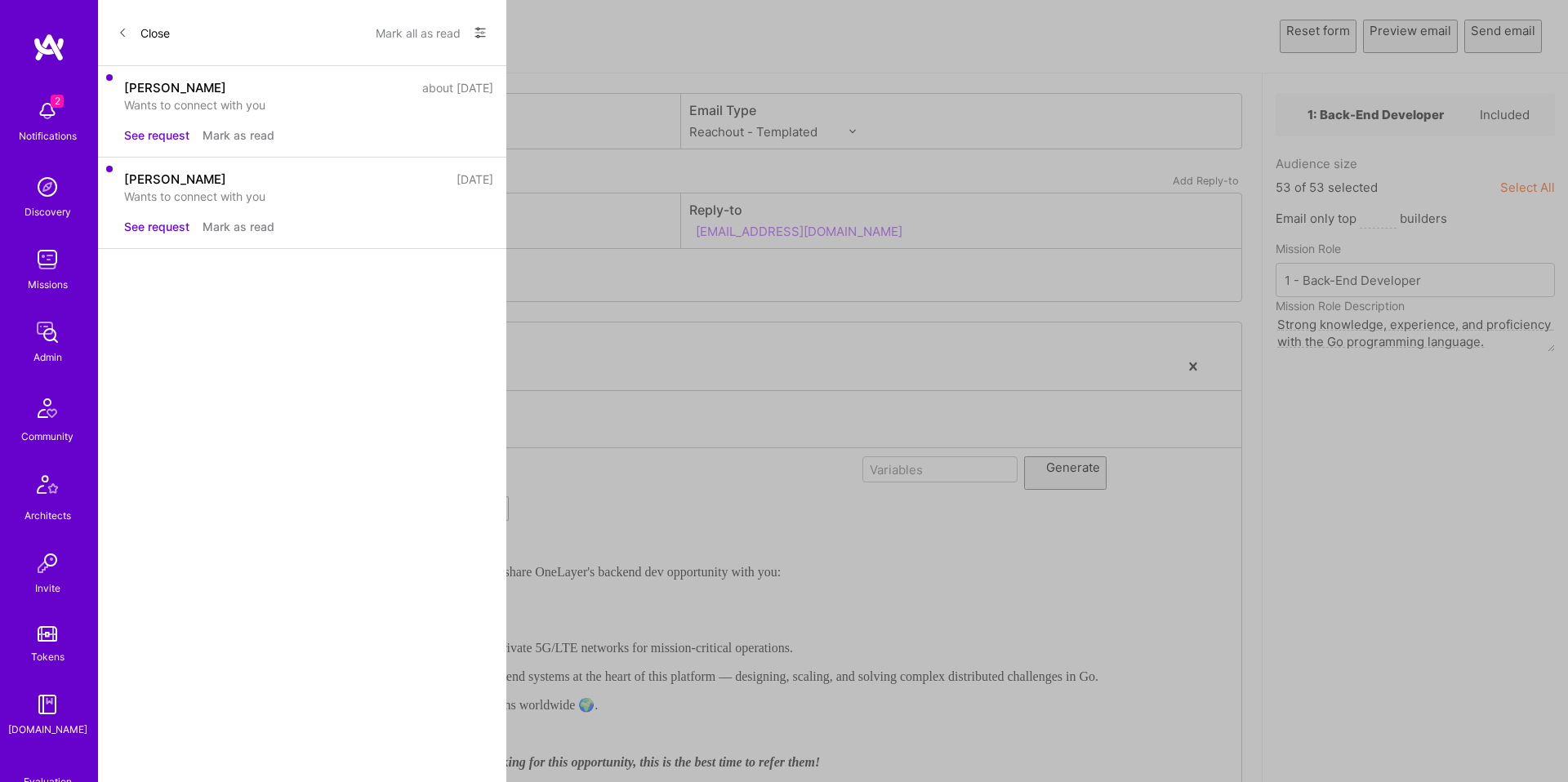
click at [794, 145] on div "Email Type Custom - Templated Custom - Plain Reachout - Templated Reachout - Te…" at bounding box center [961, 121] width 561 height 55
click at [793, 132] on select "Custom - Templated Custom - Plain Reachout - Templated Reachout - Templated (v2…" at bounding box center [772, 131] width 167 height 17
click at [451, 617] on div "OneLayer 🔐🍰" at bounding box center [617, 611] width 963 height 22
click at [459, 614] on div "OneLayer 🔐🍰" at bounding box center [617, 611] width 963 height 22
select select "unstyled"
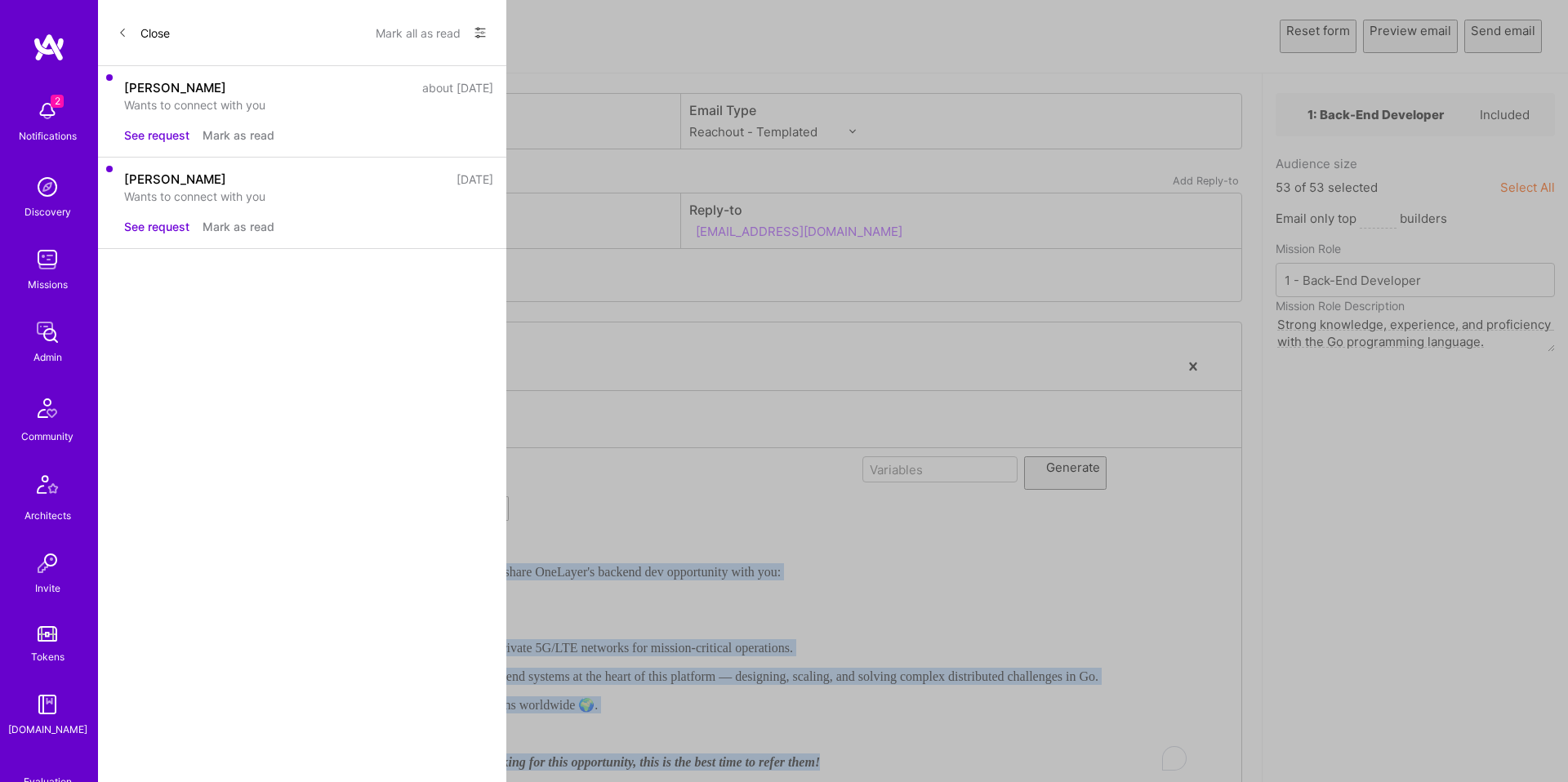
copy div "Hey {{userFirstName}}, Based on your listed proficiency with Golang I wanted to…"
click at [752, 135] on select "Custom - Templated Custom - Plain Reachout - Templated Reachout - Templated (v2…" at bounding box center [772, 131] width 167 height 17
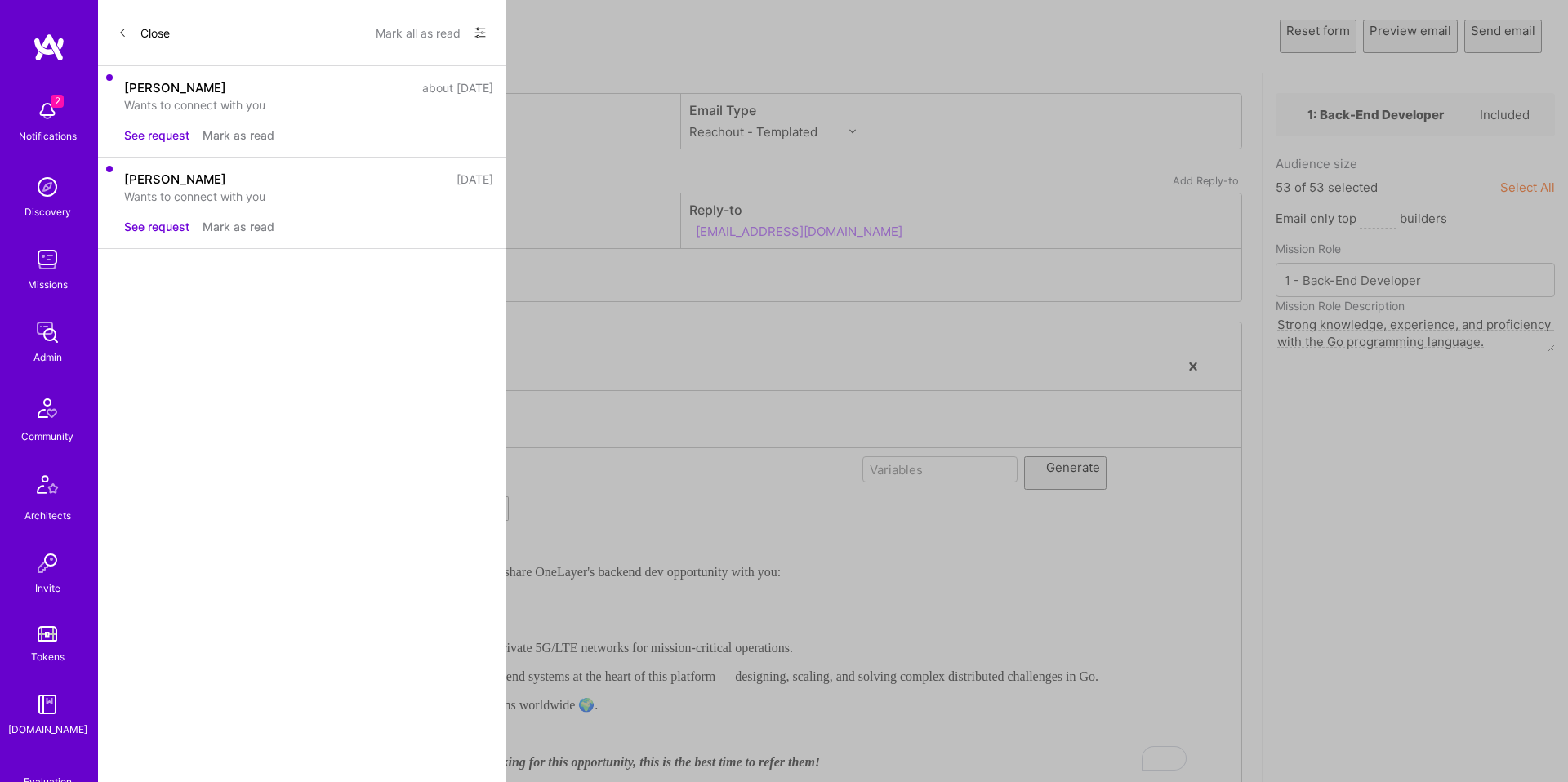
select select "rich-reachout-v2"
click at [484, 608] on div "OneLayer 🔐🍰" at bounding box center [617, 611] width 963 height 22
select select "header-three"
click at [1494, 39] on button "Send email" at bounding box center [1502, 36] width 77 height 34
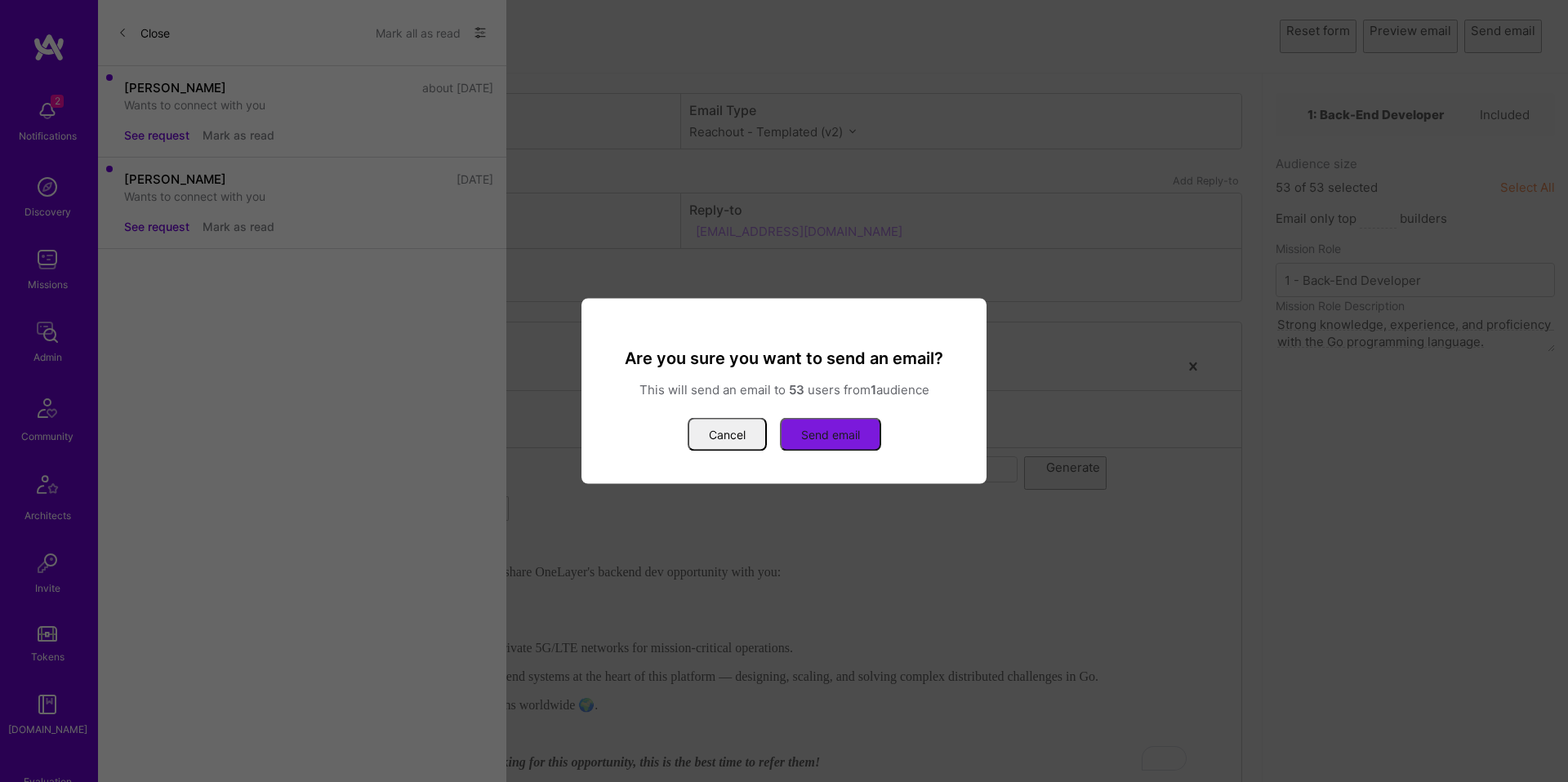
click at [858, 428] on button "Send email" at bounding box center [830, 435] width 101 height 34
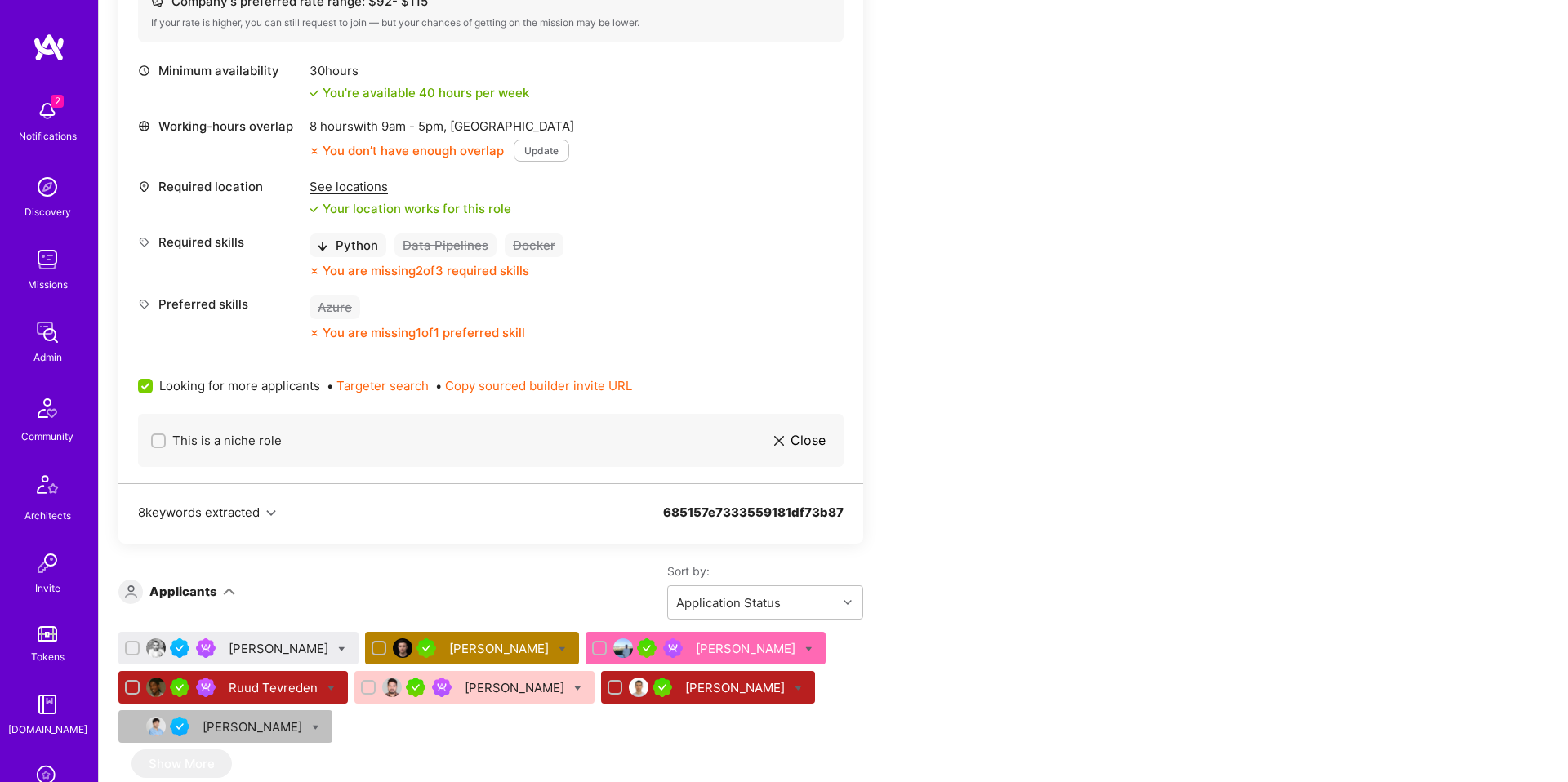
scroll to position [675, 0]
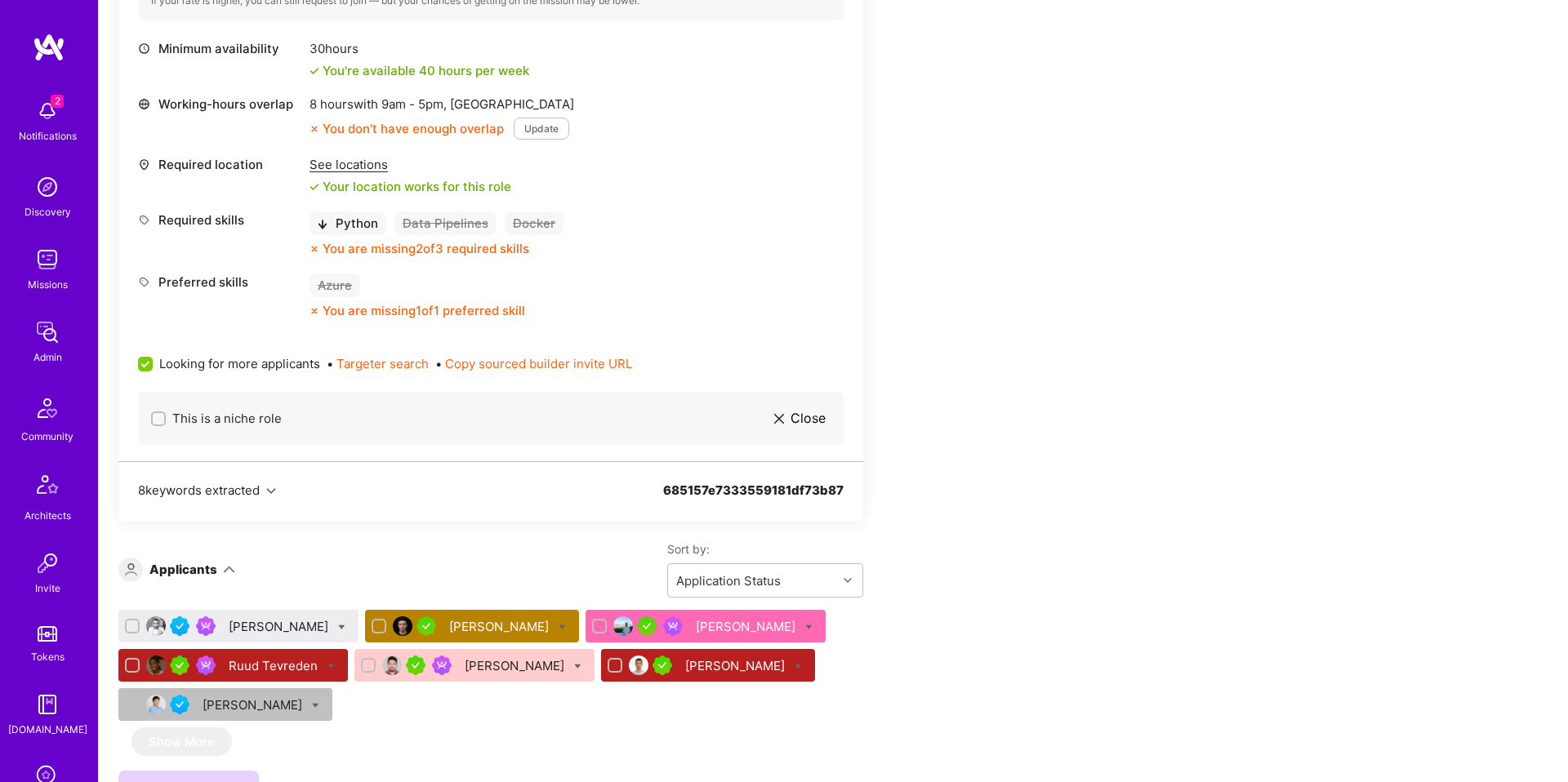
click at [249, 629] on div "[PERSON_NAME]" at bounding box center [280, 626] width 103 height 17
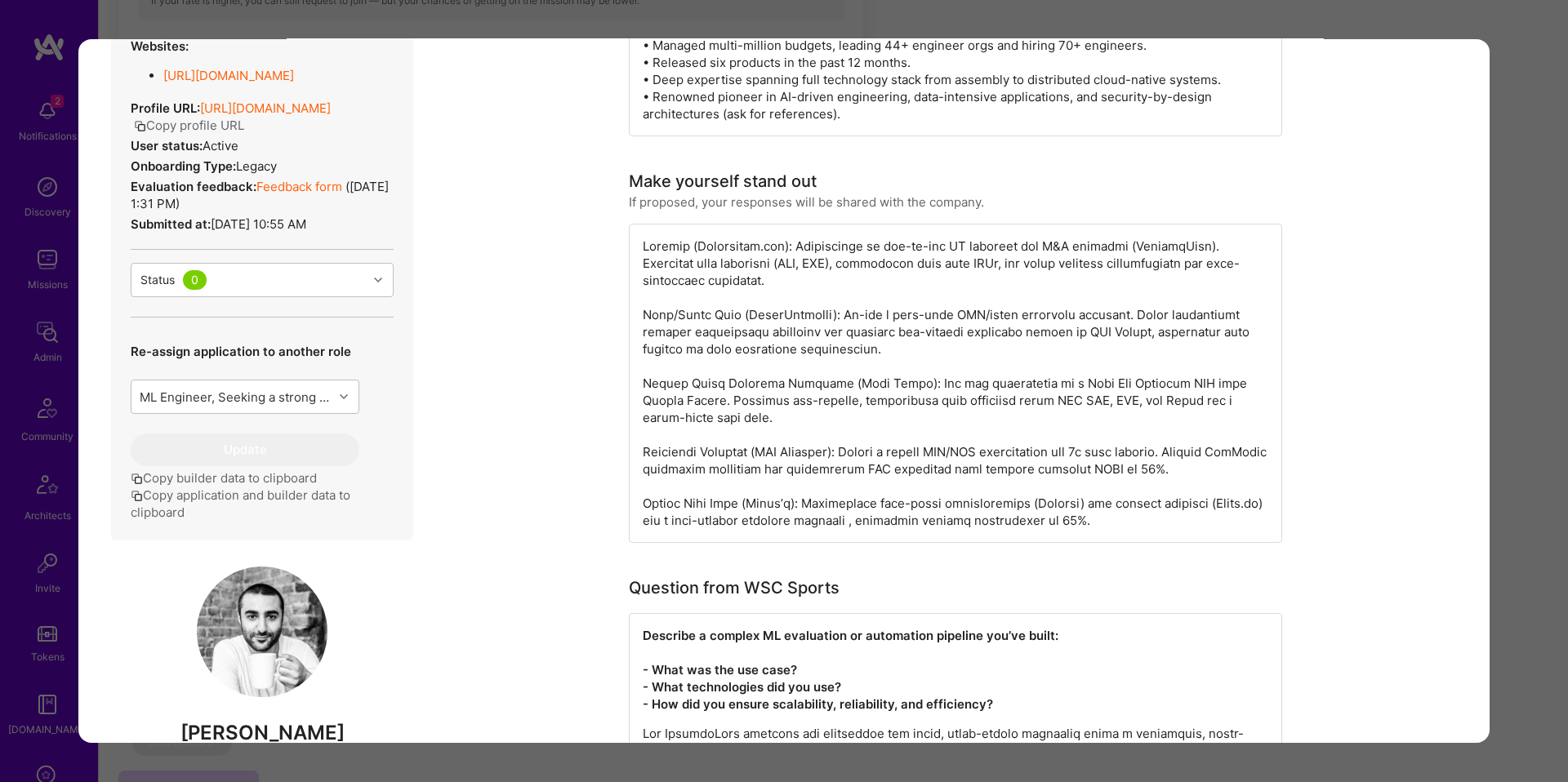
scroll to position [465, 0]
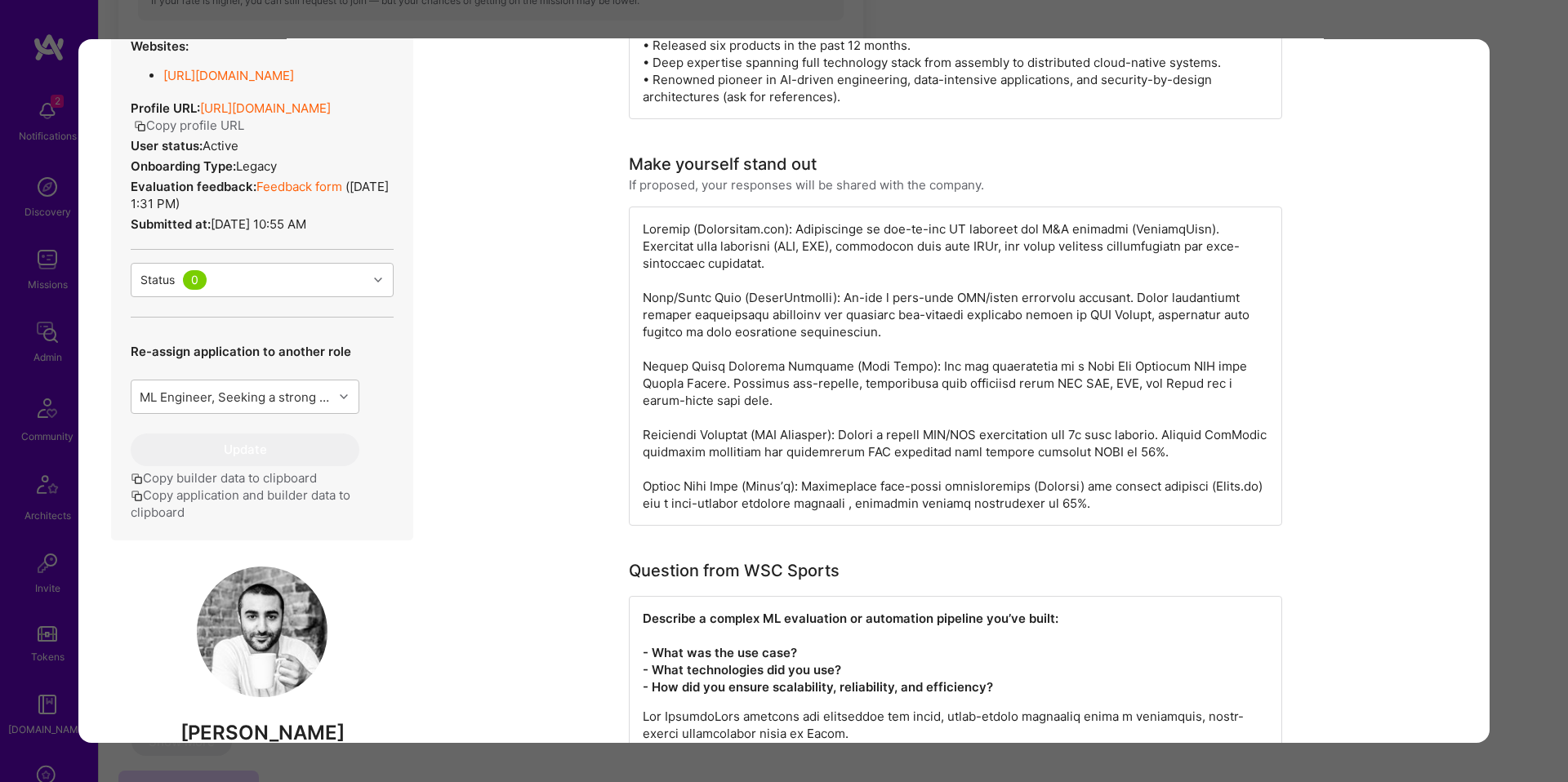
click at [968, 476] on div "modal" at bounding box center [955, 366] width 654 height 319
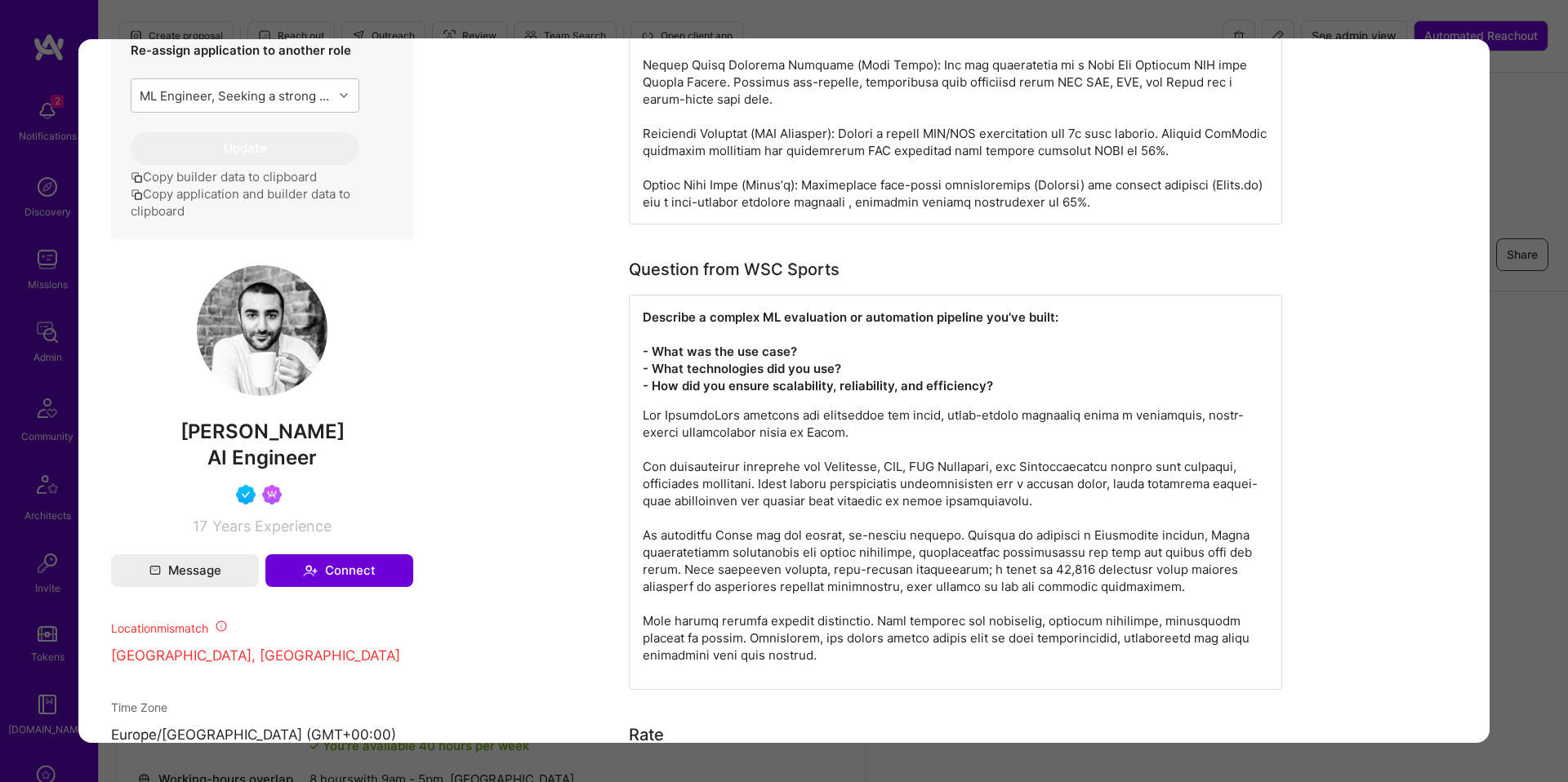
scroll to position [766, 0]
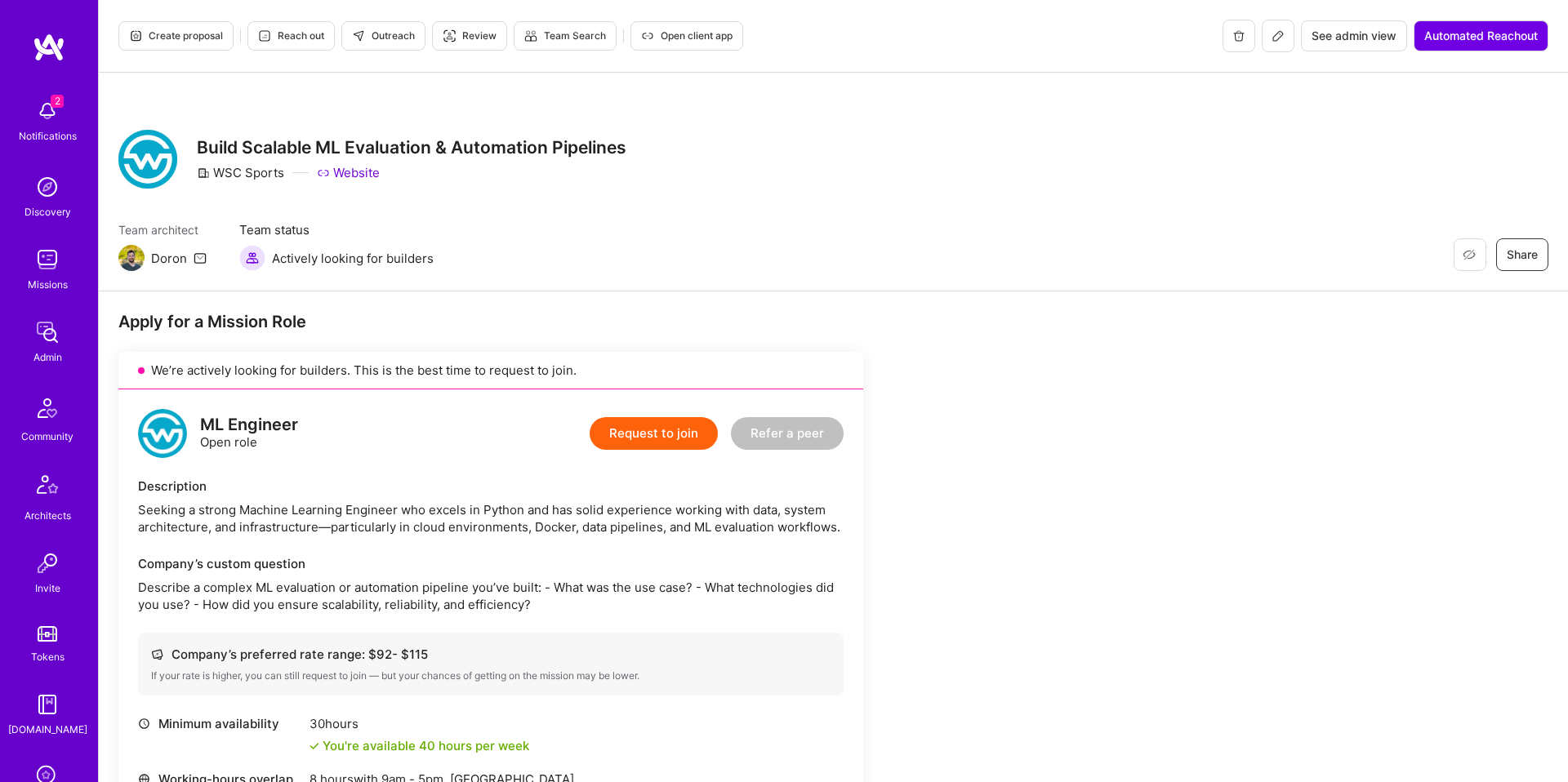
scroll to position [770, 0]
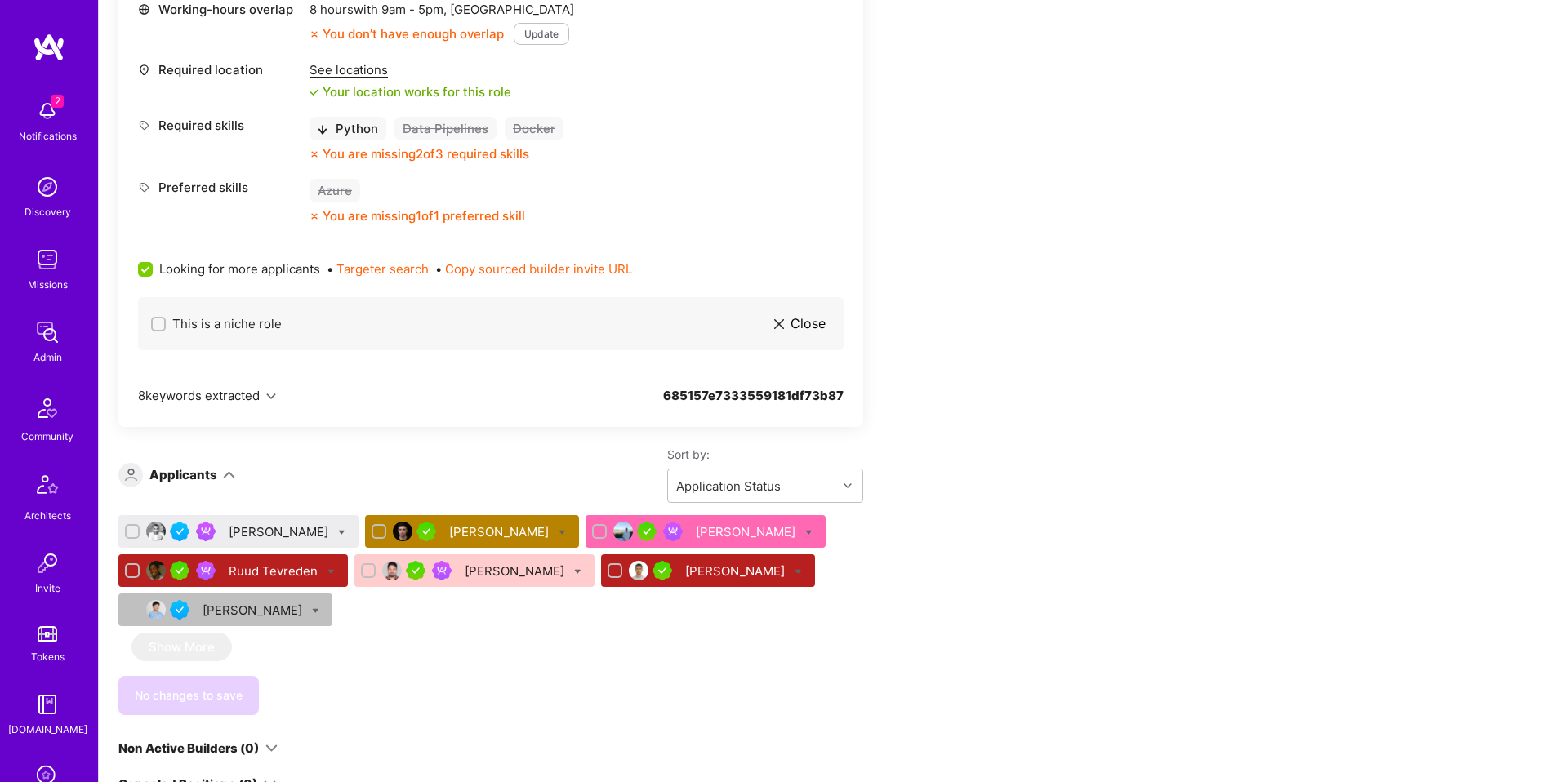
click at [559, 530] on icon at bounding box center [562, 533] width 7 height 7
checkbox input "true"
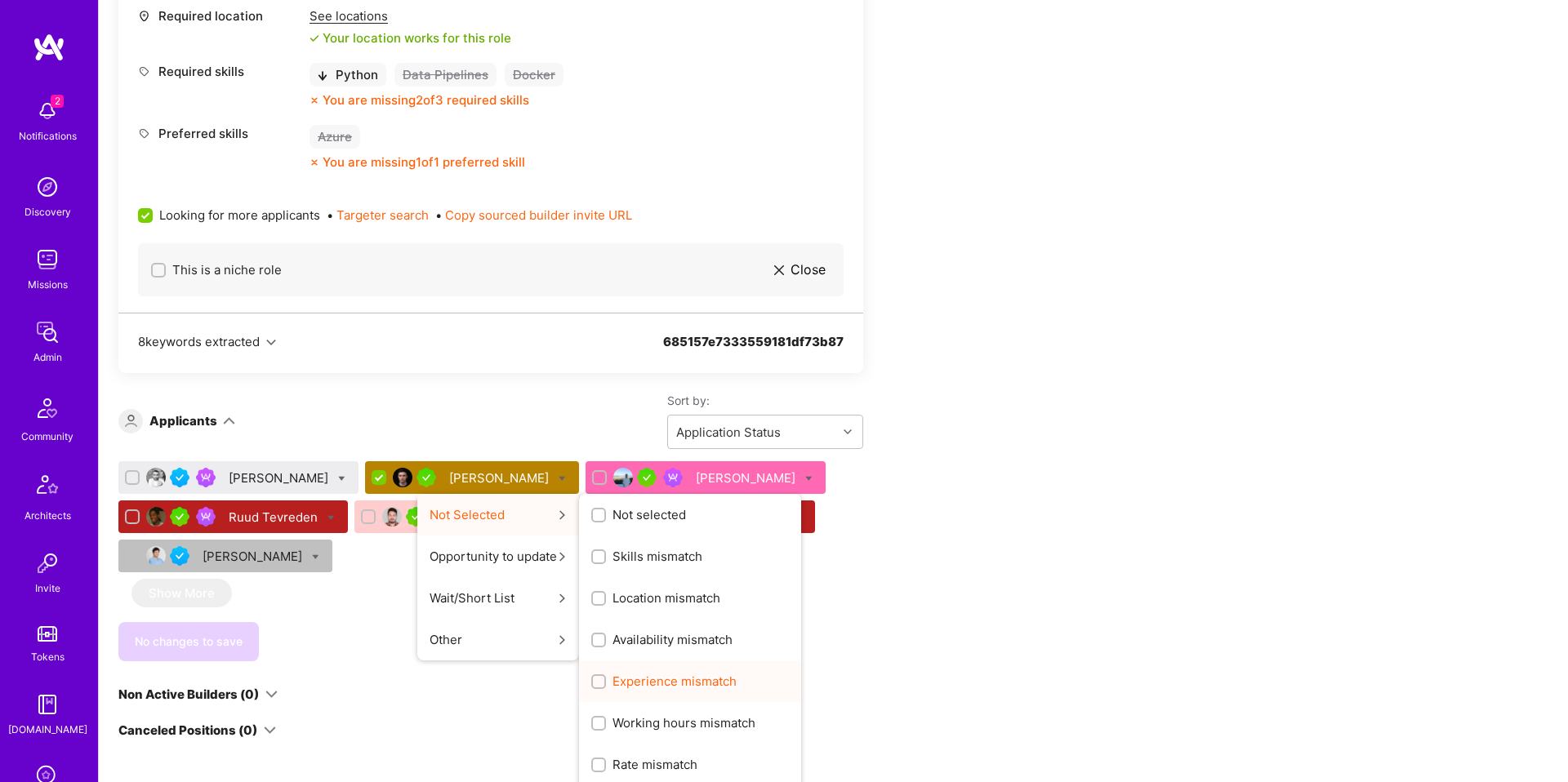
scroll to position [913, 0]
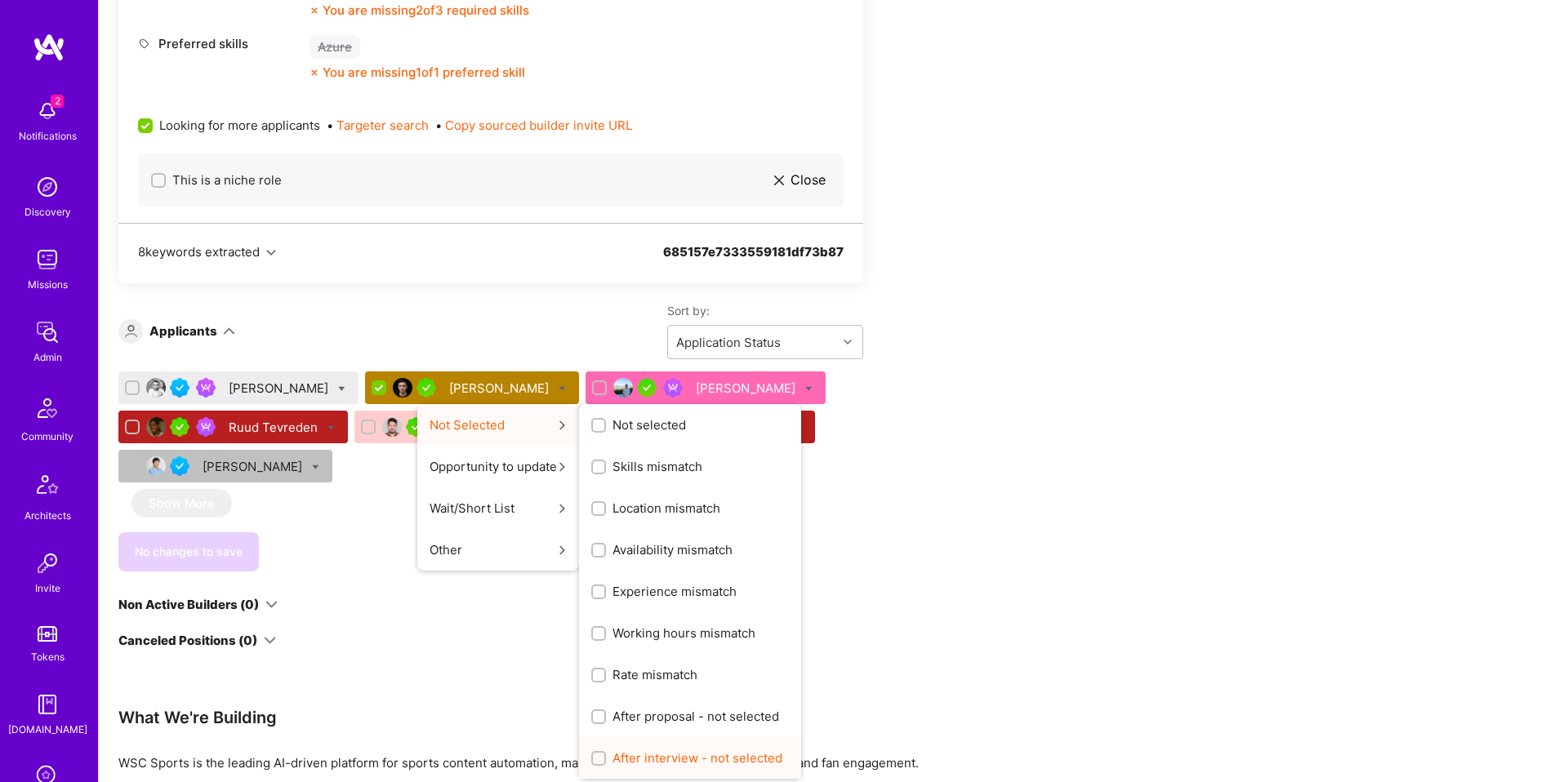
click at [691, 765] on span "After interview - not selected" at bounding box center [697, 757] width 170 height 17
click at [606, 765] on input "After interview - not selected" at bounding box center [600, 759] width 12 height 12
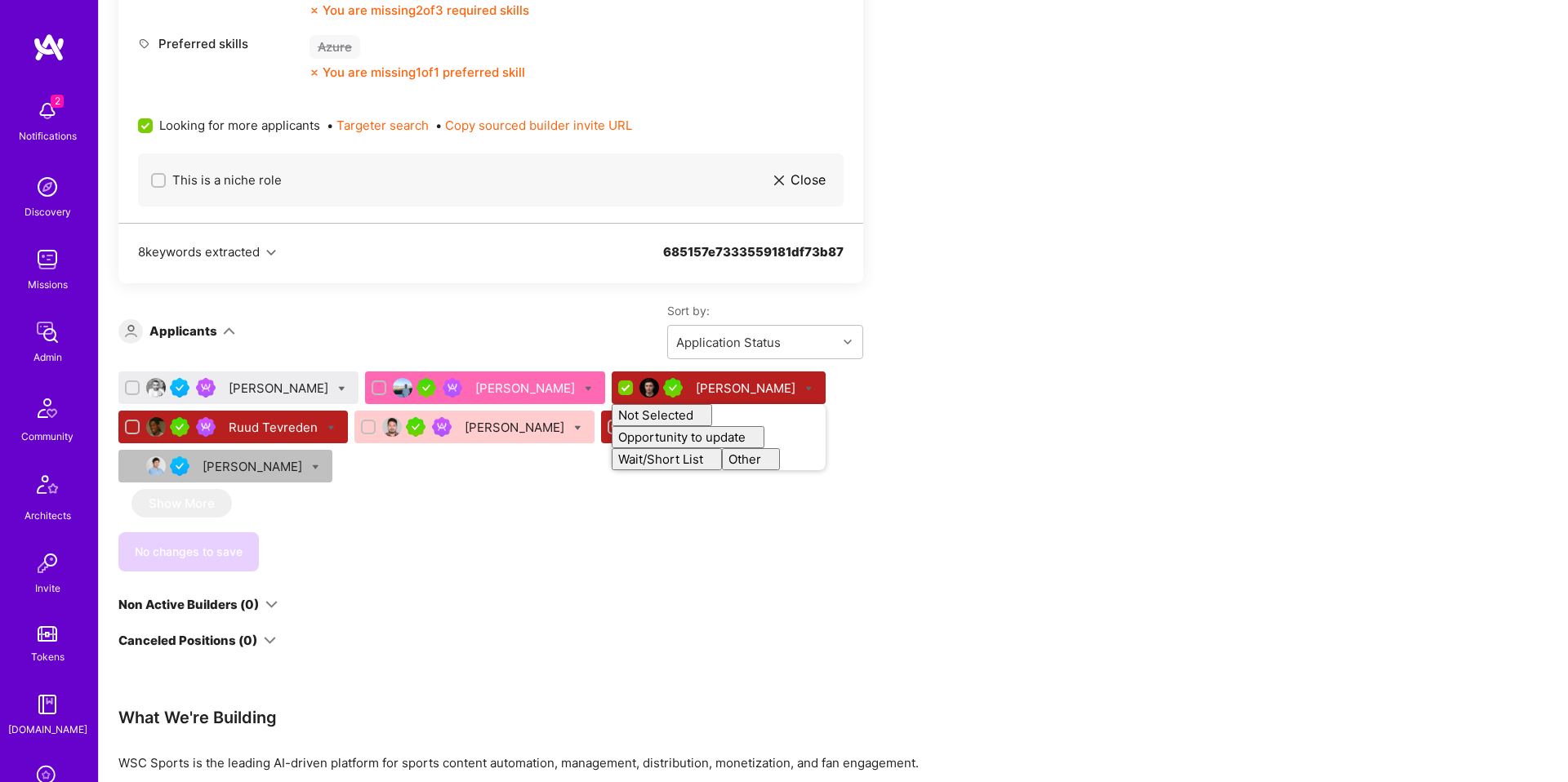
click at [539, 617] on div "We’re actively looking for builders. This is the best time to request to join. …" at bounding box center [490, 44] width 745 height 1211
checkbox input "false"
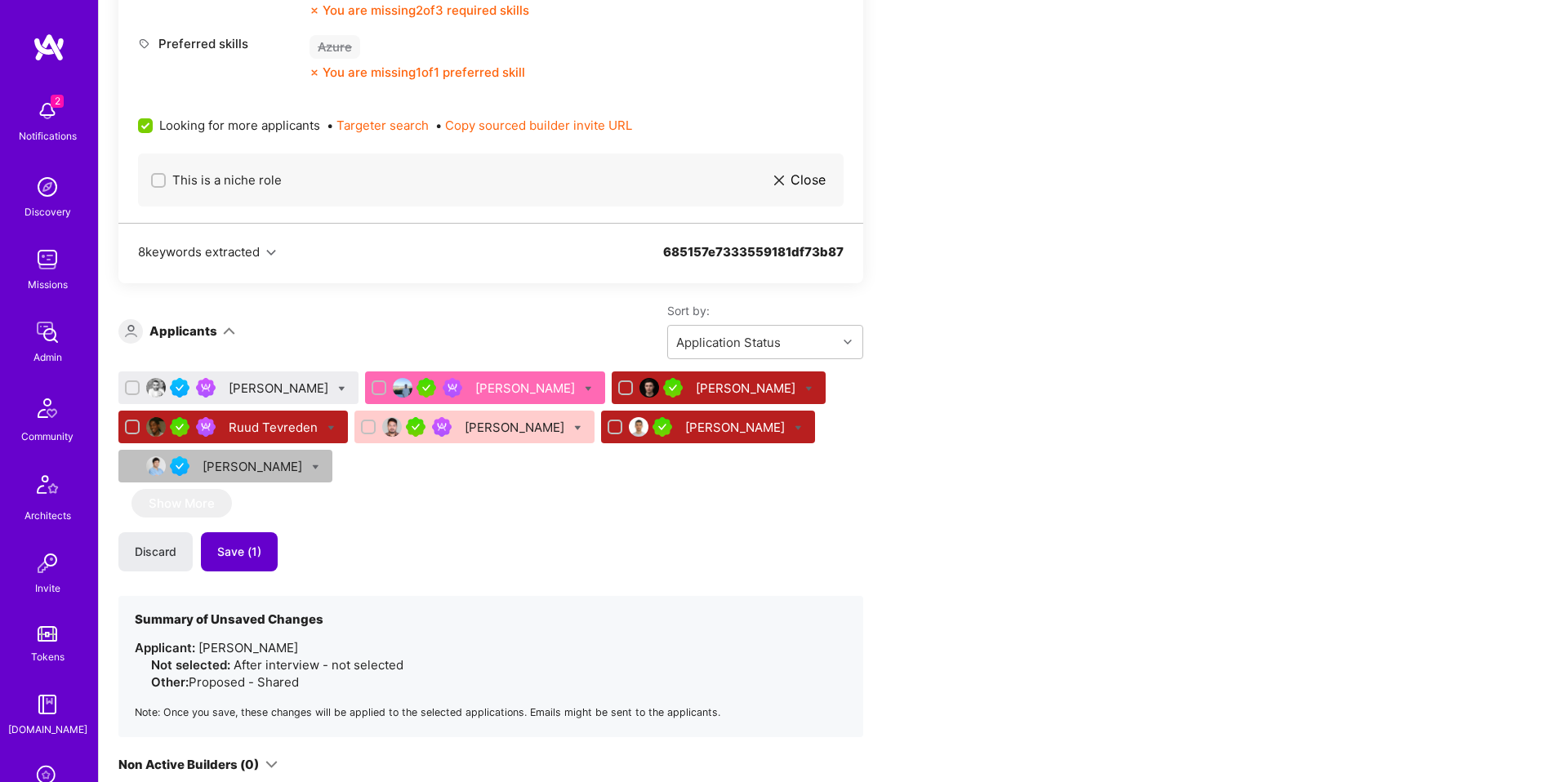
click at [266, 555] on button "Save (1)" at bounding box center [239, 551] width 77 height 39
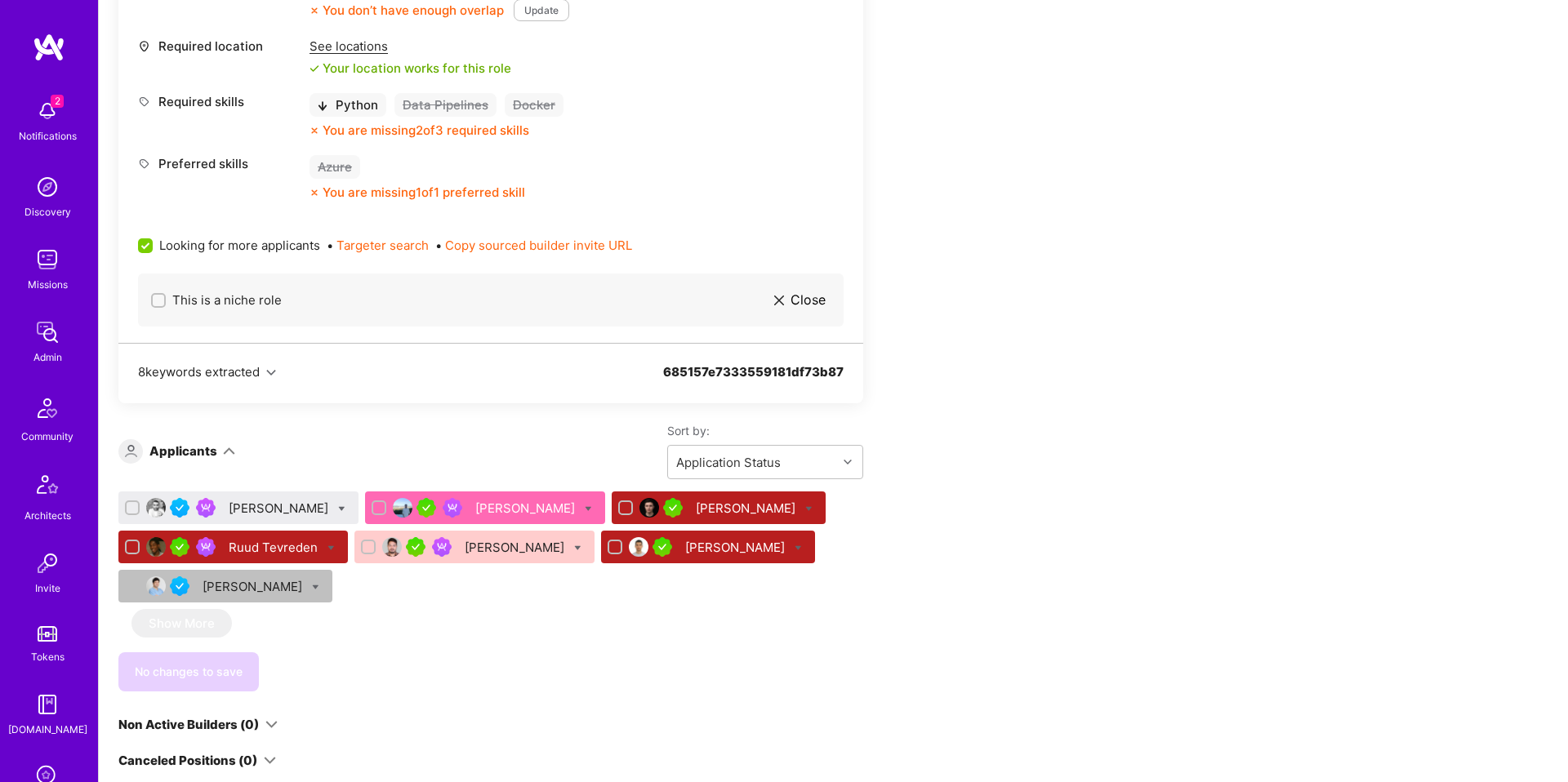
click at [577, 509] on div "Ayush Bagla" at bounding box center [484, 508] width 240 height 33
click at [584, 506] on icon at bounding box center [588, 509] width 7 height 7
checkbox input "true"
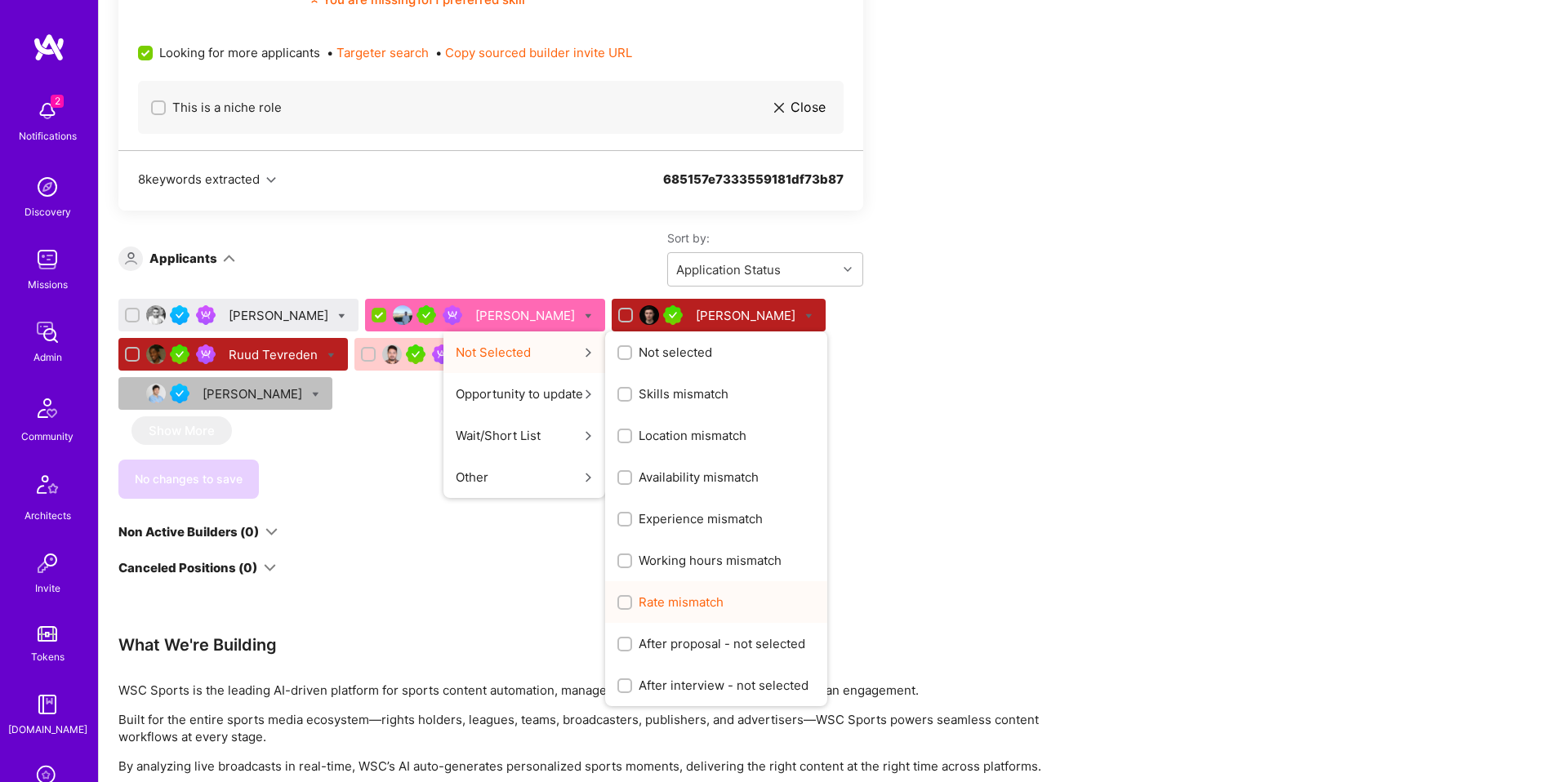
scroll to position [987, 0]
click at [685, 627] on div "After proposal - not selected" at bounding box center [717, 643] width 222 height 42
click at [677, 636] on span "After proposal - not selected" at bounding box center [722, 643] width 167 height 17
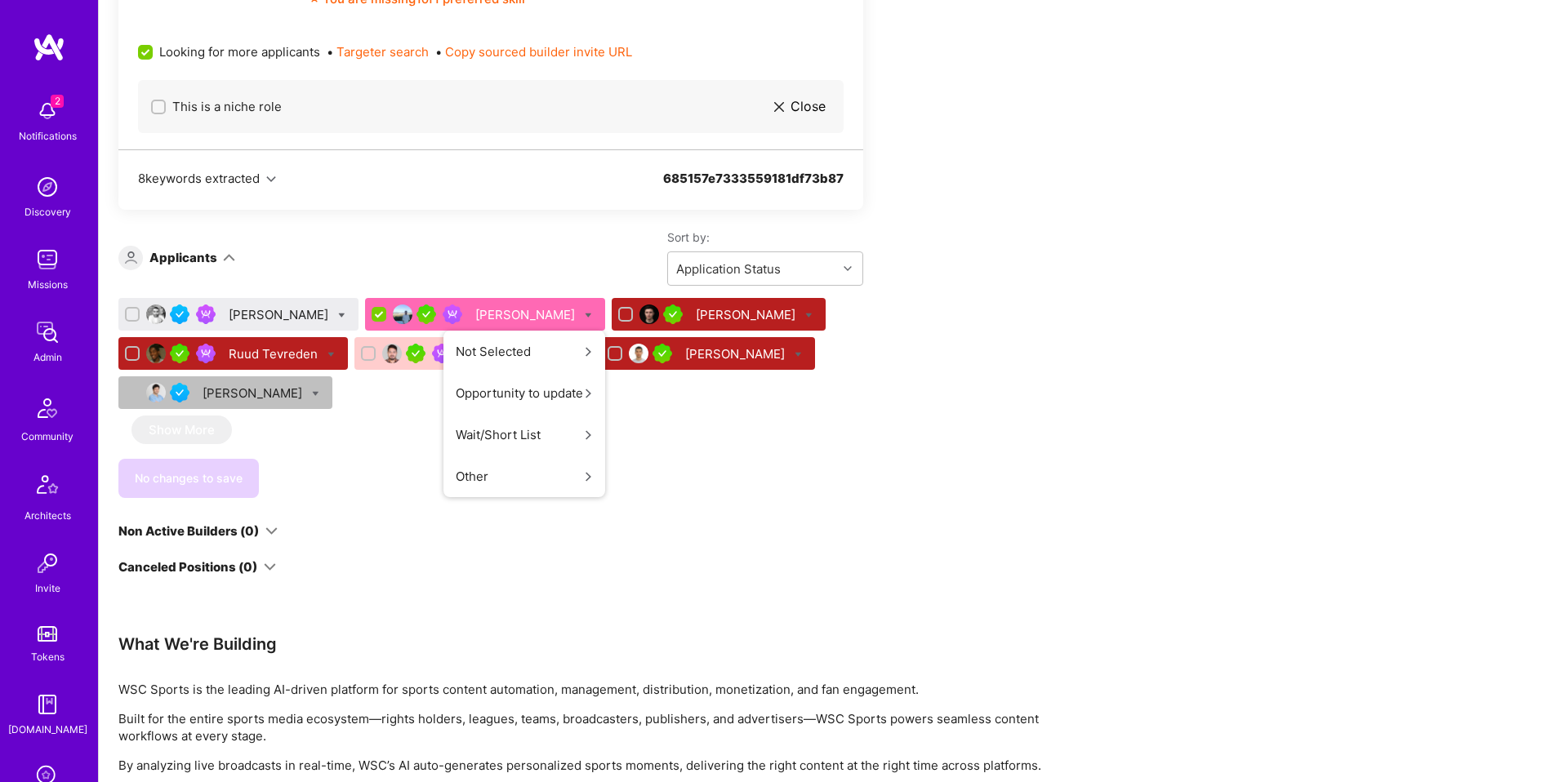
click at [0, 0] on input "After proposal - not selected" at bounding box center [0, 0] width 0 height 0
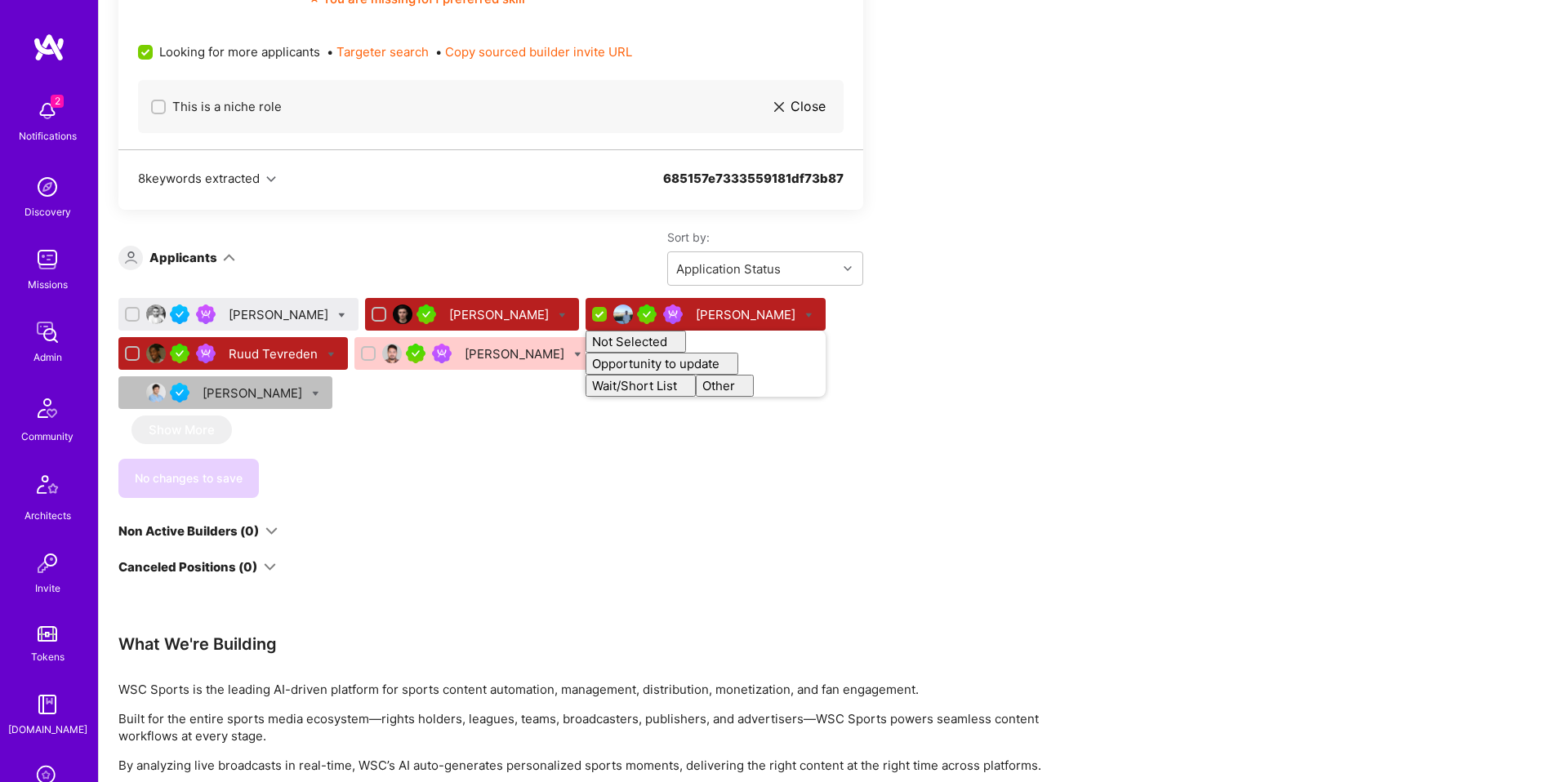
checkbox input "false"
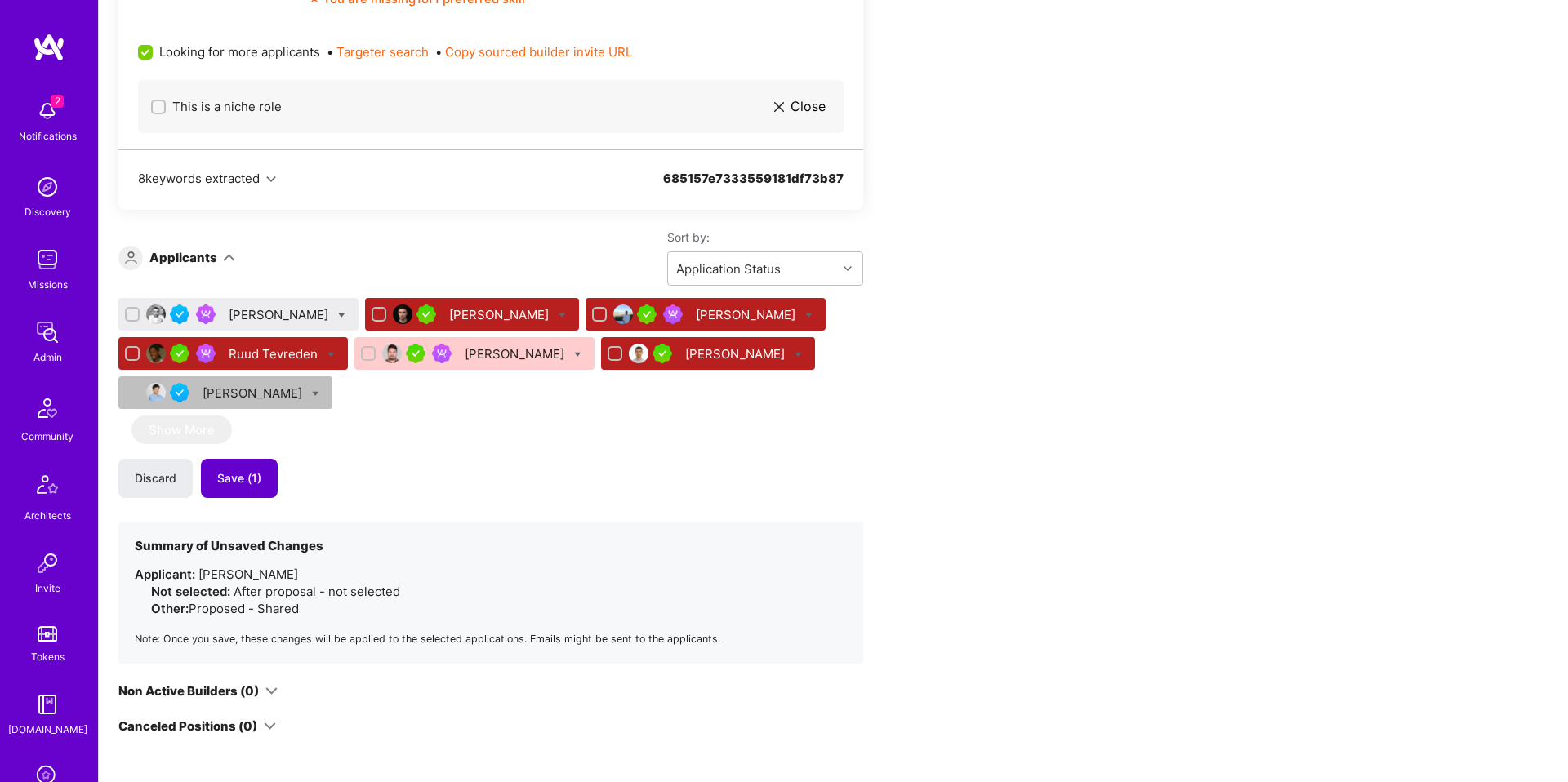
click at [264, 481] on button "Save (1)" at bounding box center [239, 478] width 77 height 39
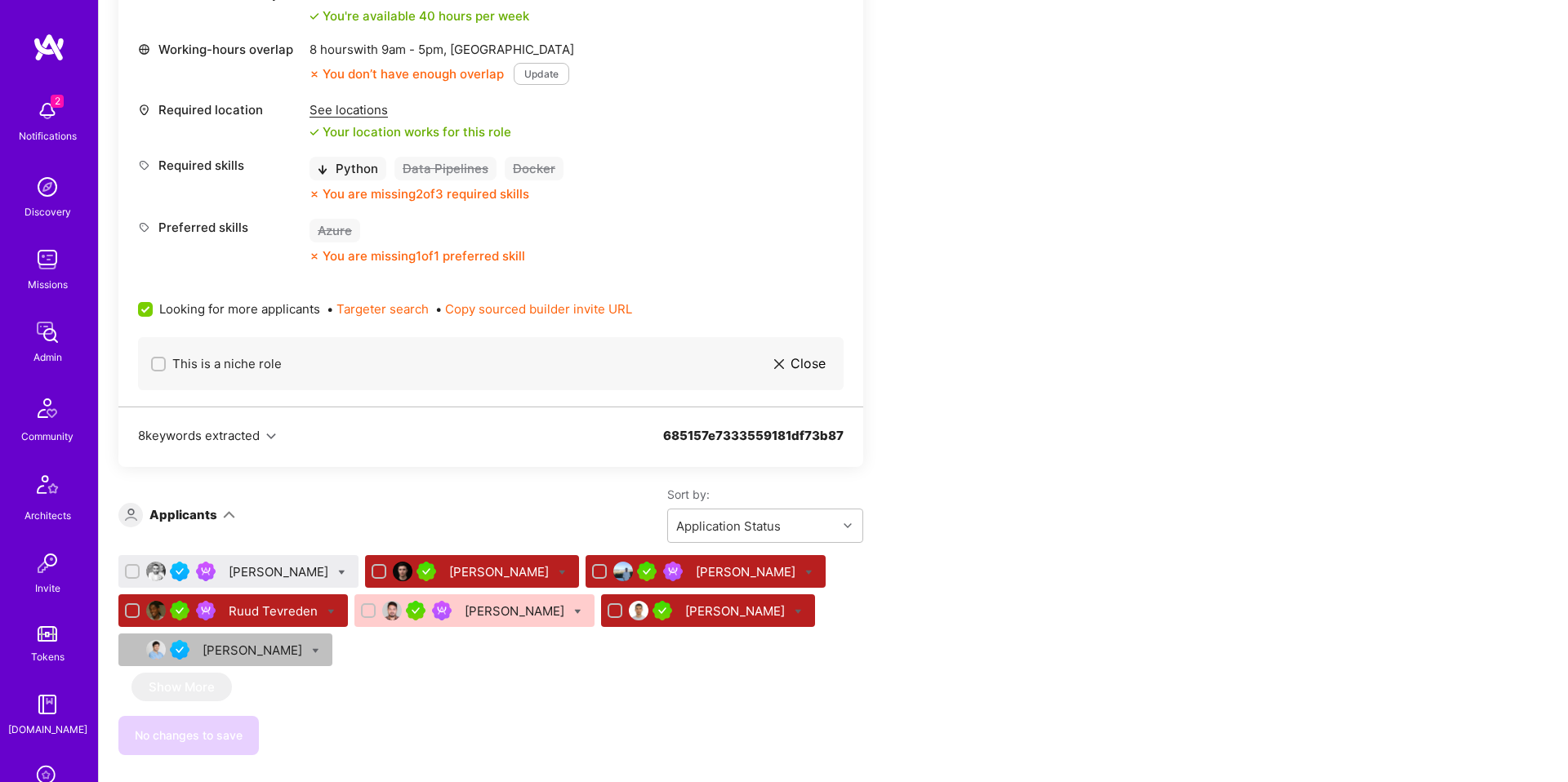
scroll to position [725, 0]
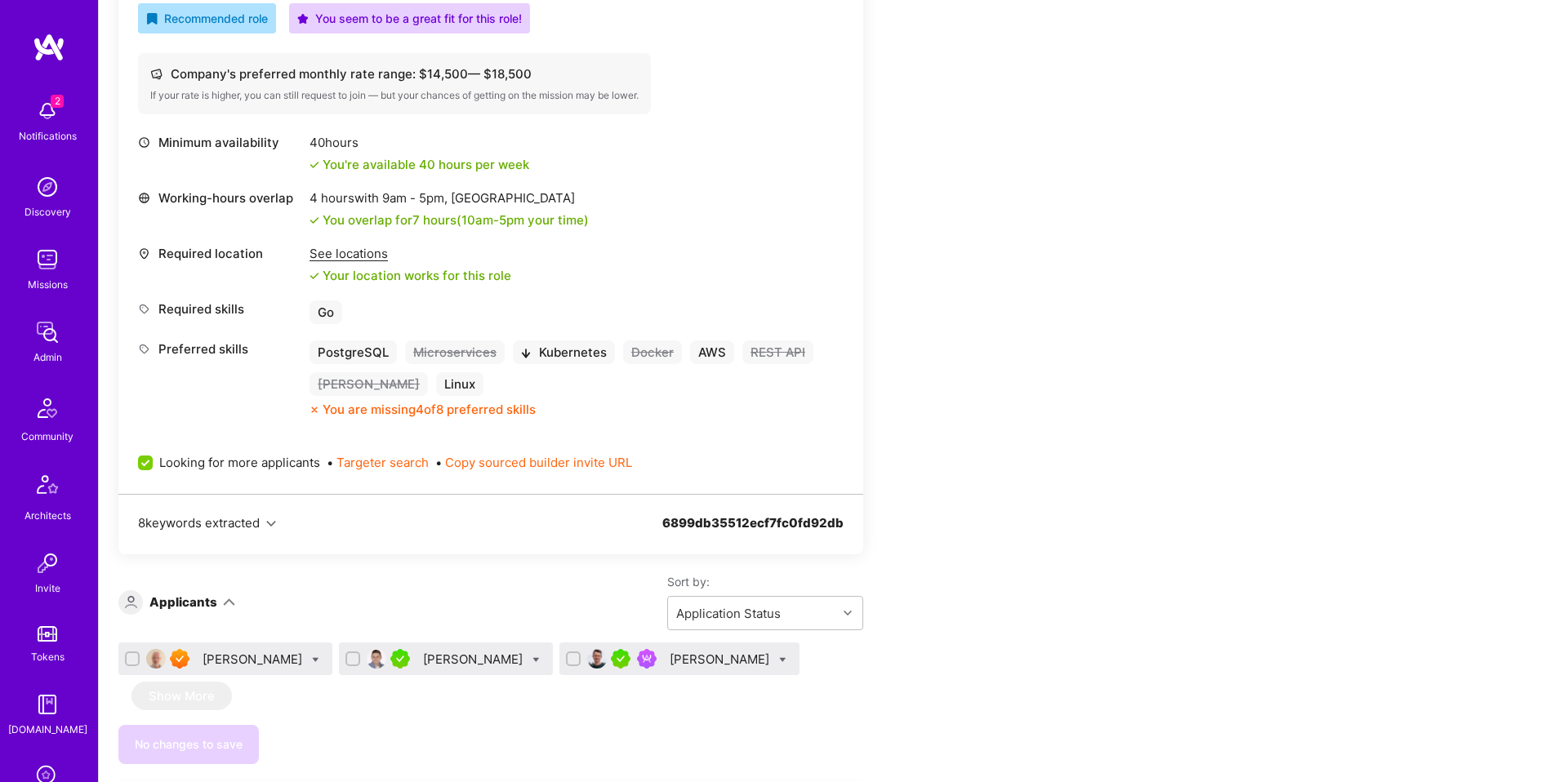
scroll to position [772, 0]
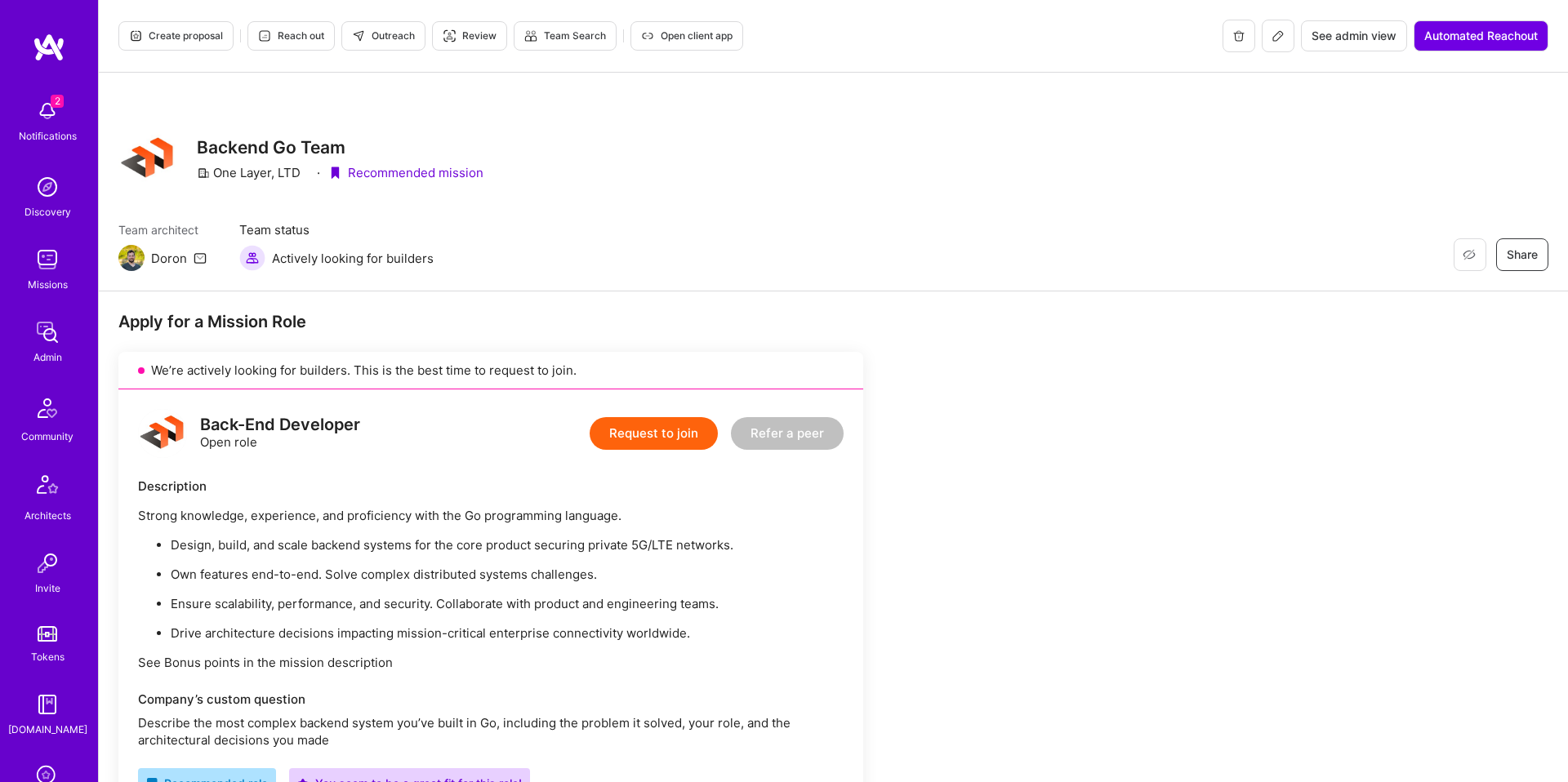
scroll to position [772, 0]
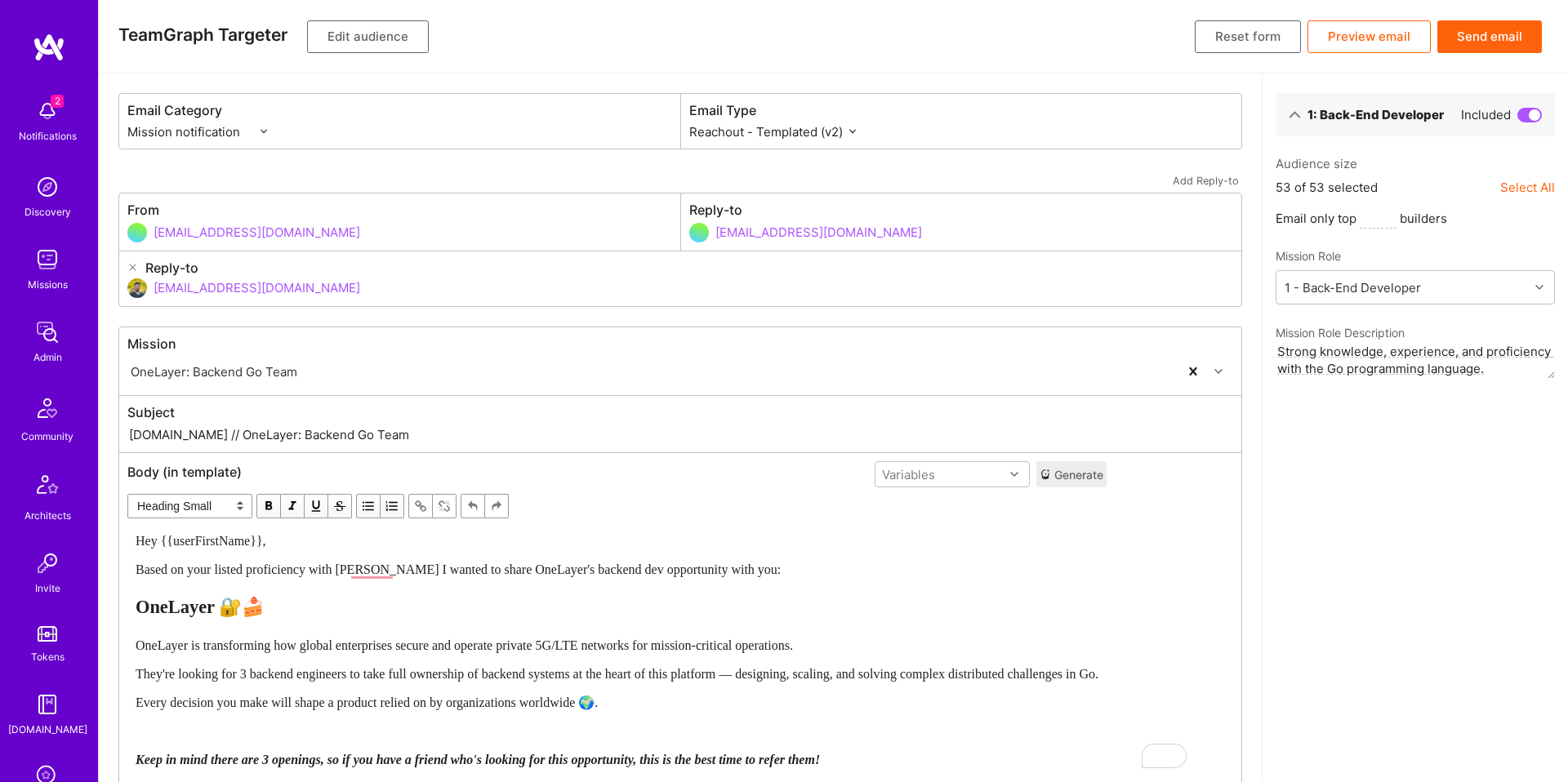
select select "rich-reachout-v2"
select select "header-three"
click at [415, 46] on button "Edit audience" at bounding box center [367, 36] width 121 height 33
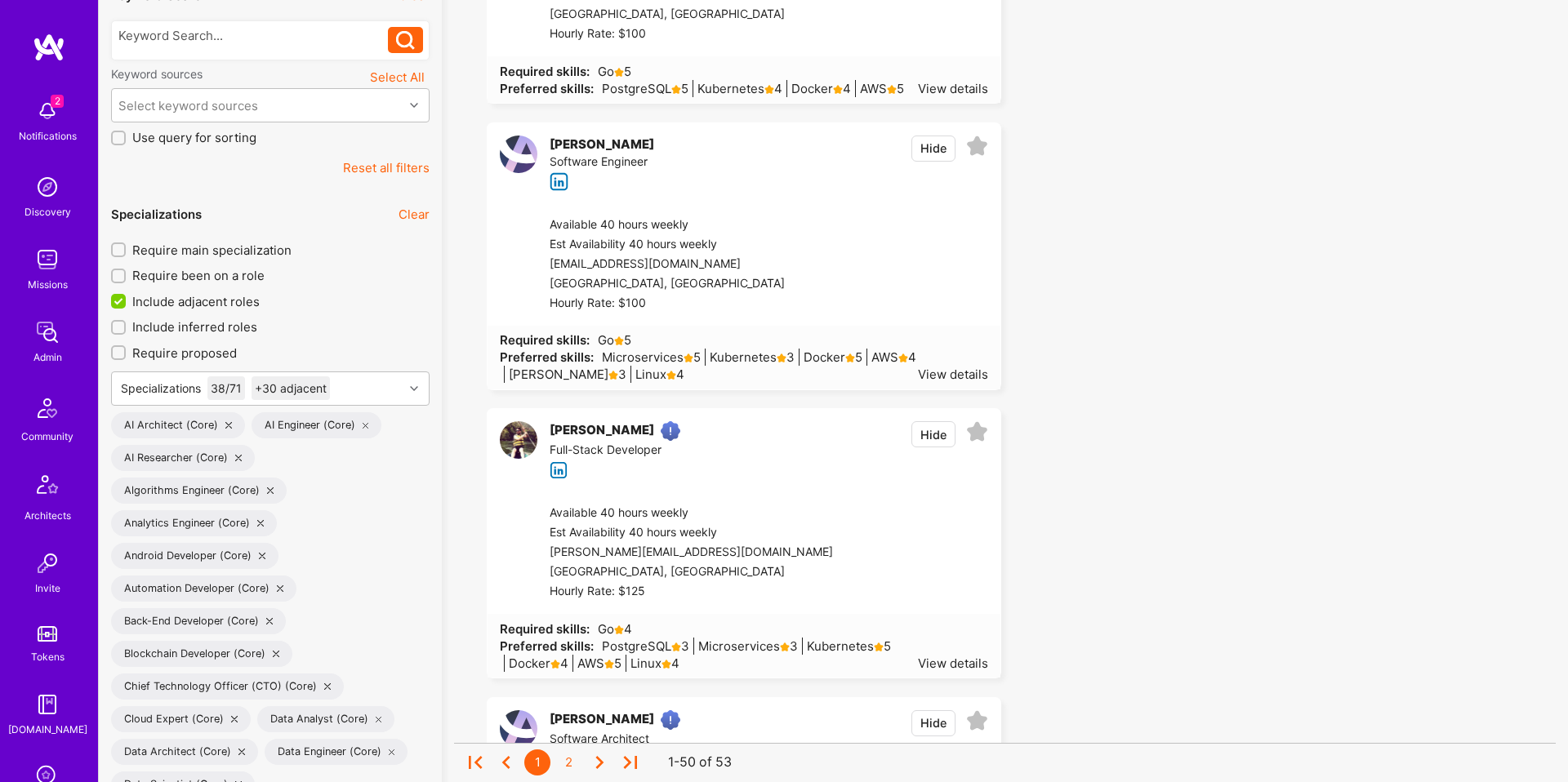
scroll to position [357, 0]
click at [218, 302] on span "Include adjacent roles" at bounding box center [196, 299] width 128 height 17
click at [128, 302] on input "Include adjacent roles" at bounding box center [120, 300] width 15 height 15
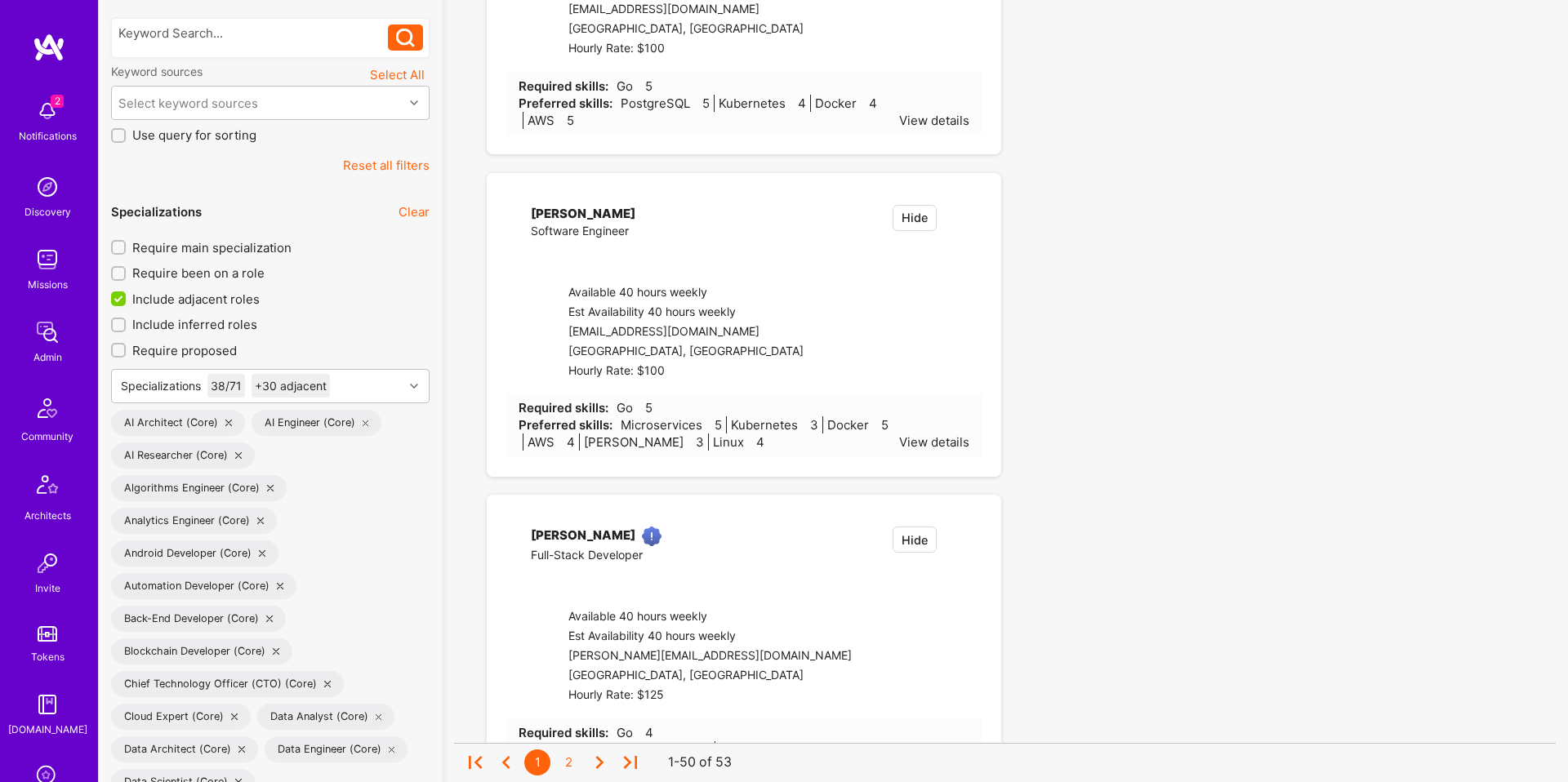
checkbox input "false"
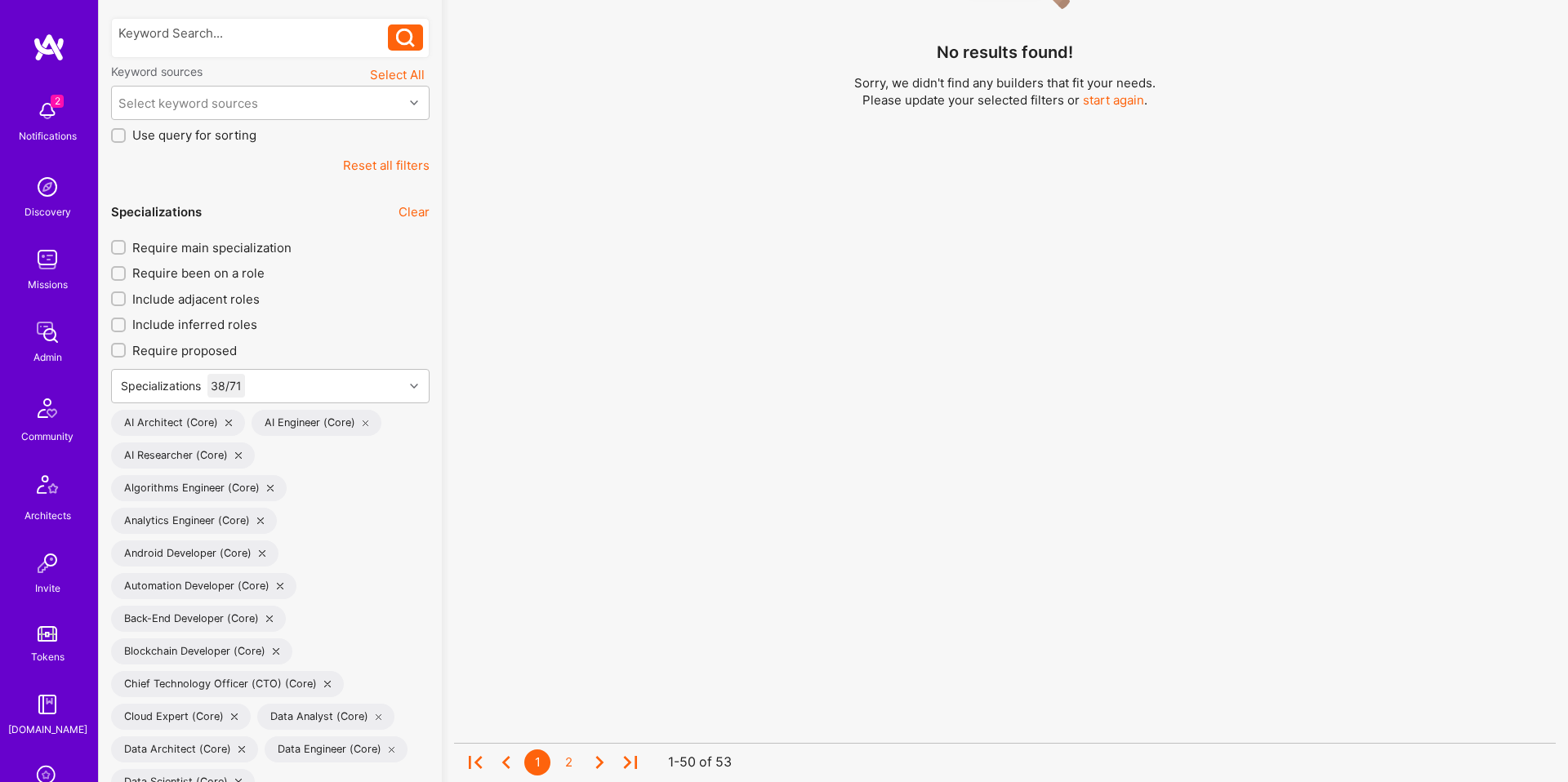
scroll to position [1, 0]
click at [189, 393] on div "Specializations" at bounding box center [161, 386] width 80 height 17
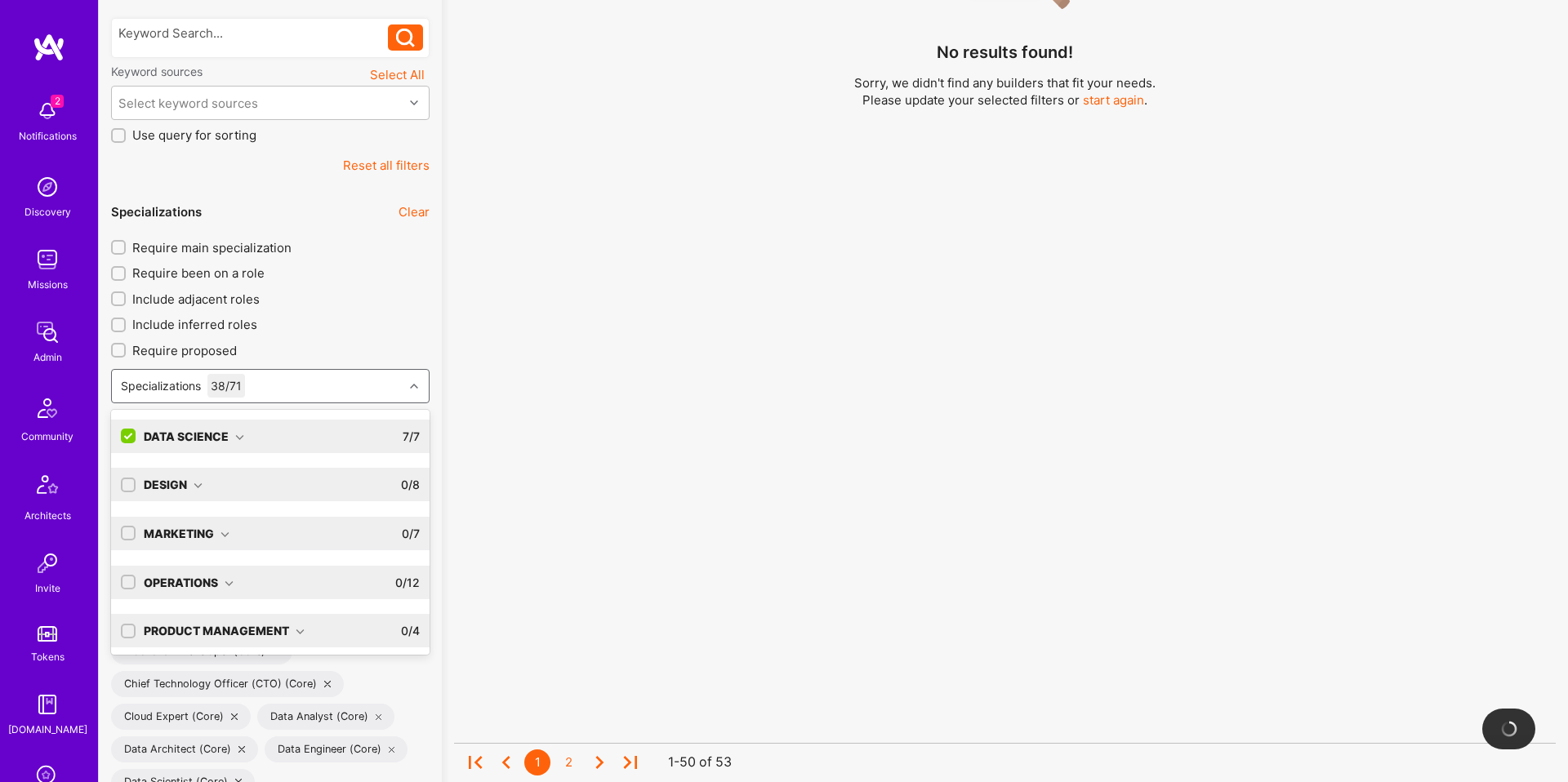
scroll to position [102, 0]
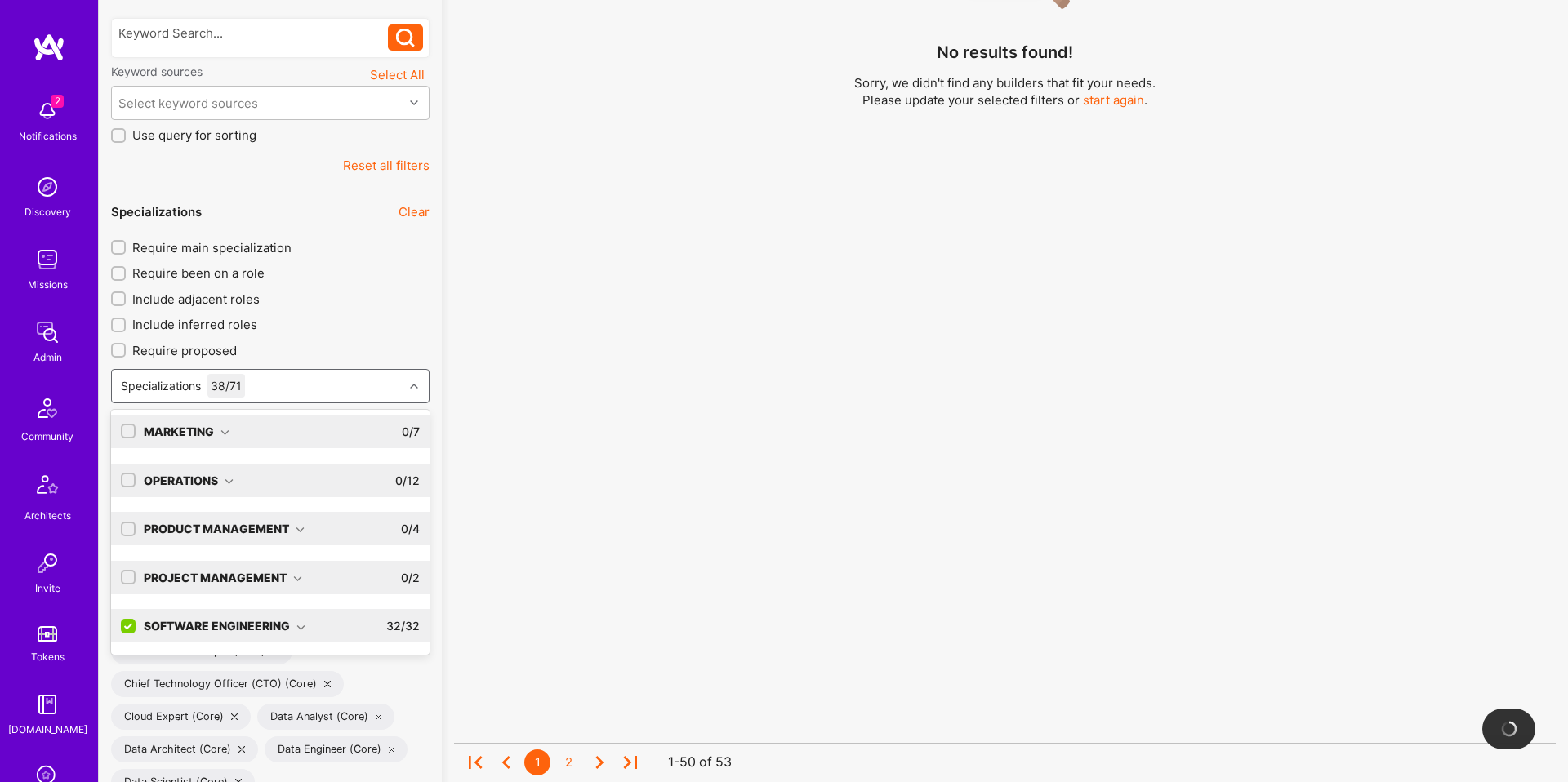
click at [129, 625] on input "checkbox" at bounding box center [129, 627] width 15 height 15
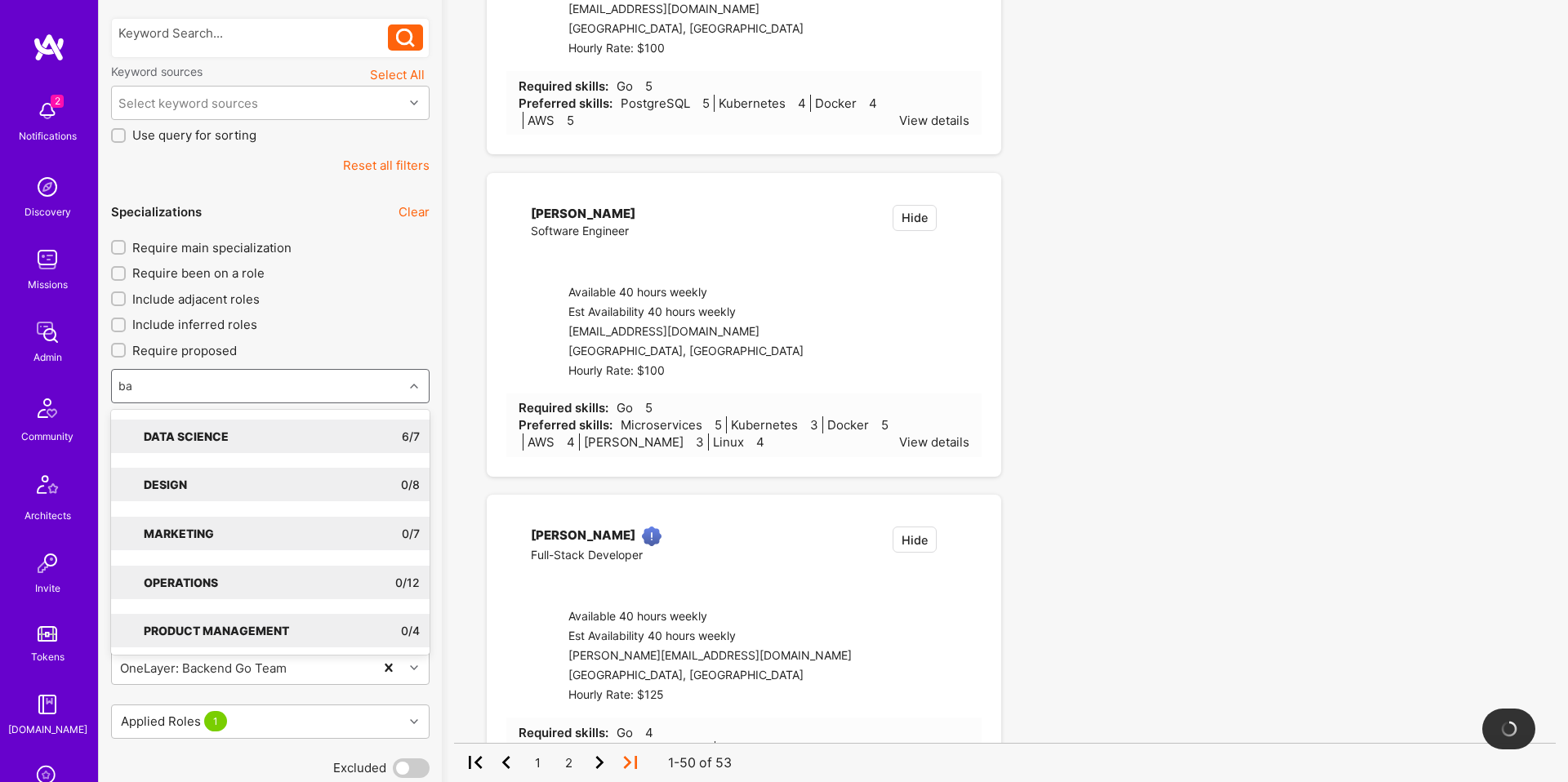
type input "bac"
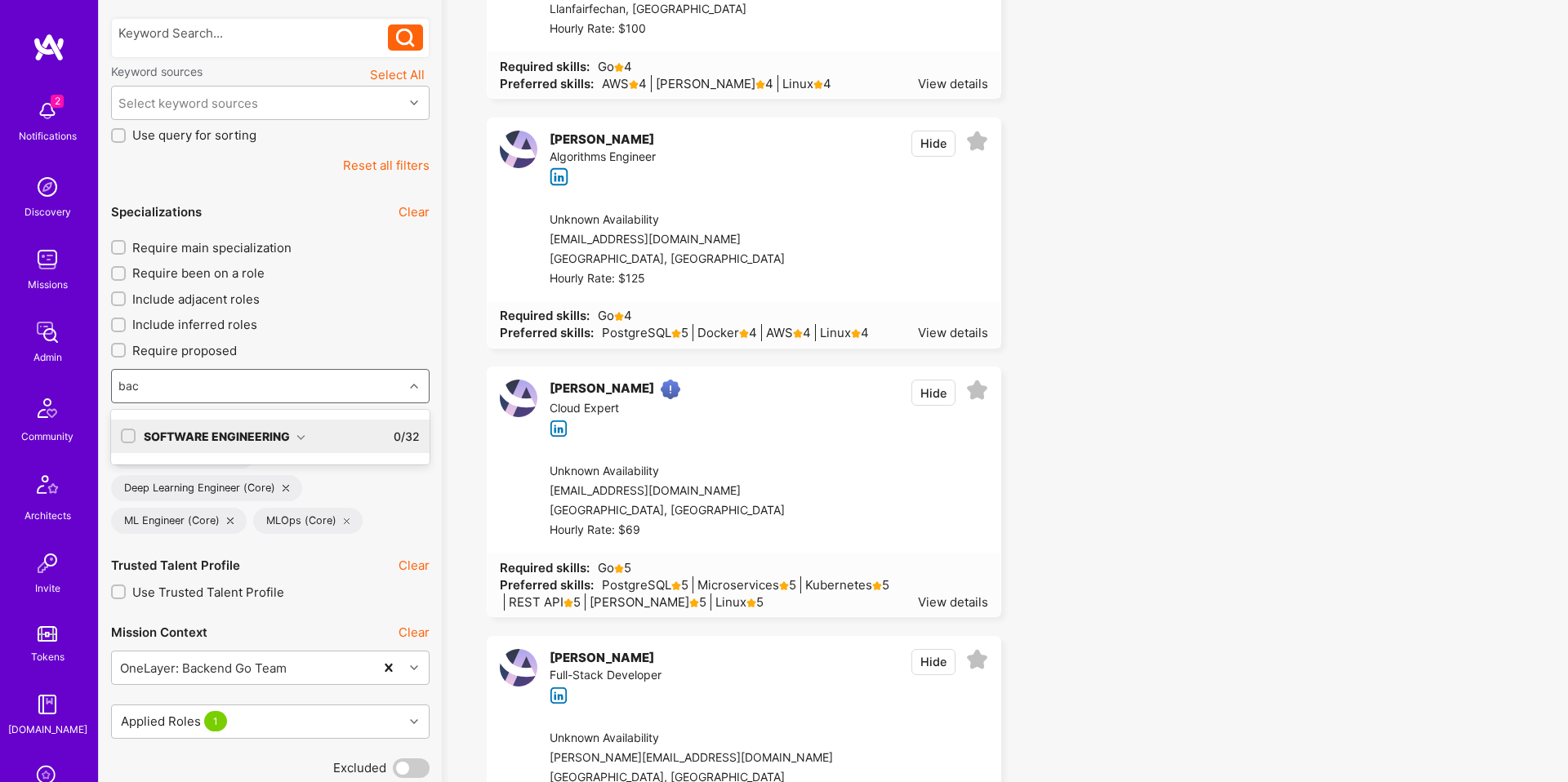
click at [290, 435] on div "Software Engineering" at bounding box center [224, 436] width 161 height 17
click at [223, 474] on div "Back-End Developer" at bounding box center [271, 469] width 299 height 17
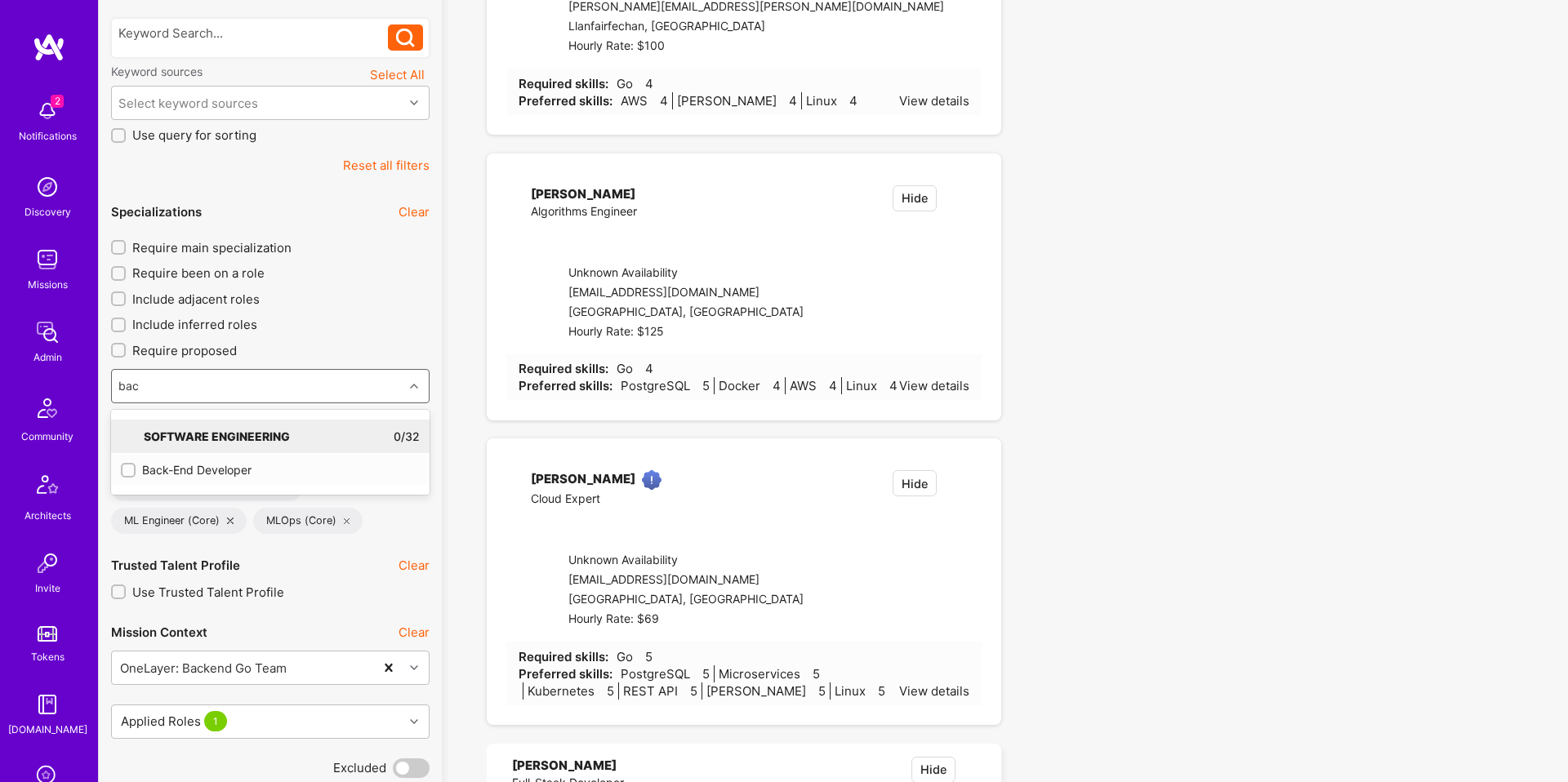
checkbox input "true"
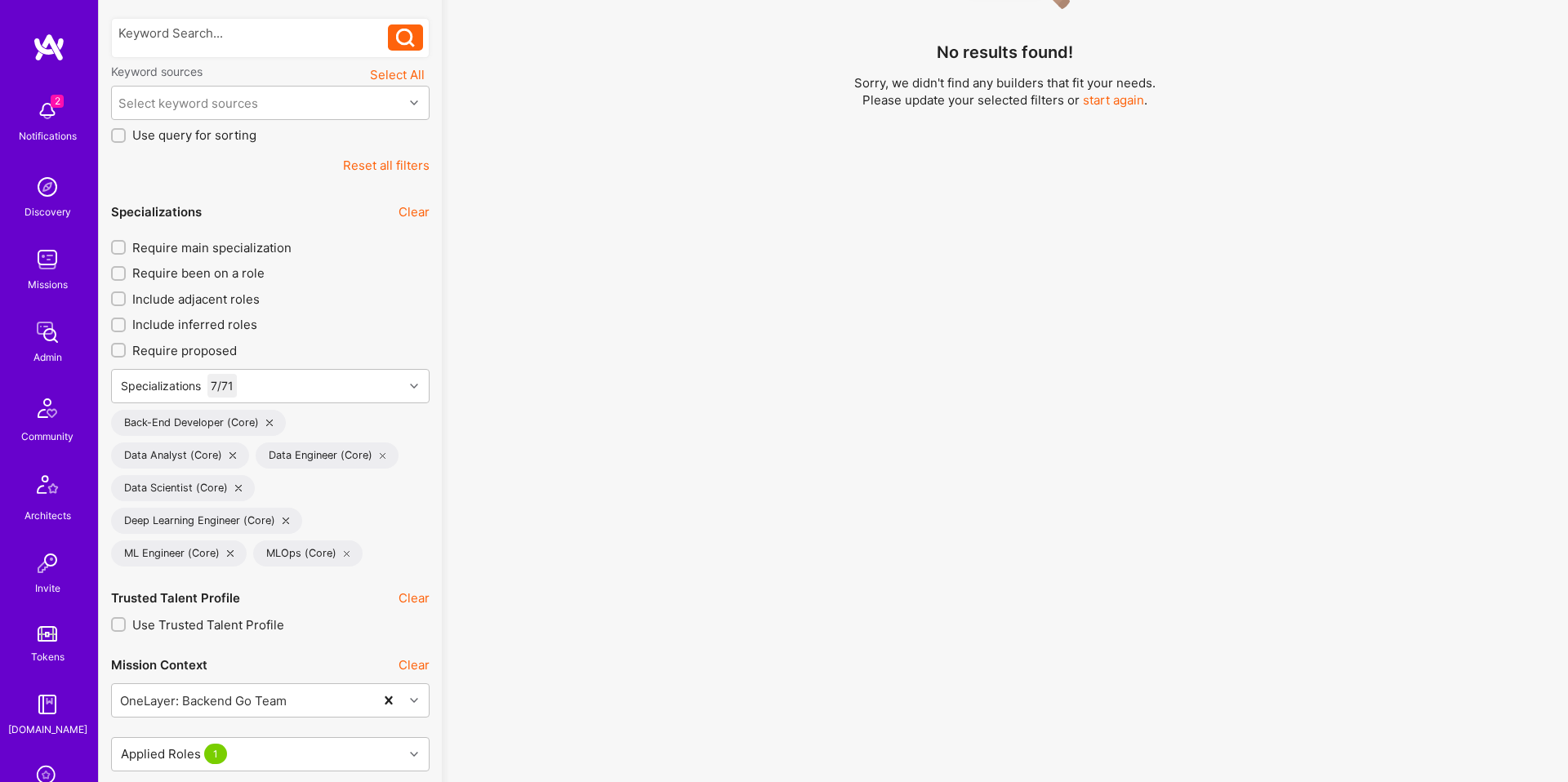
click at [455, 411] on div "No results found! Sorry, we didn't find any builders that fit your needs. Pleas…" at bounding box center [1005, 190] width 1102 height 625
click at [331, 395] on div "Specializations 7 / 71" at bounding box center [258, 386] width 292 height 33
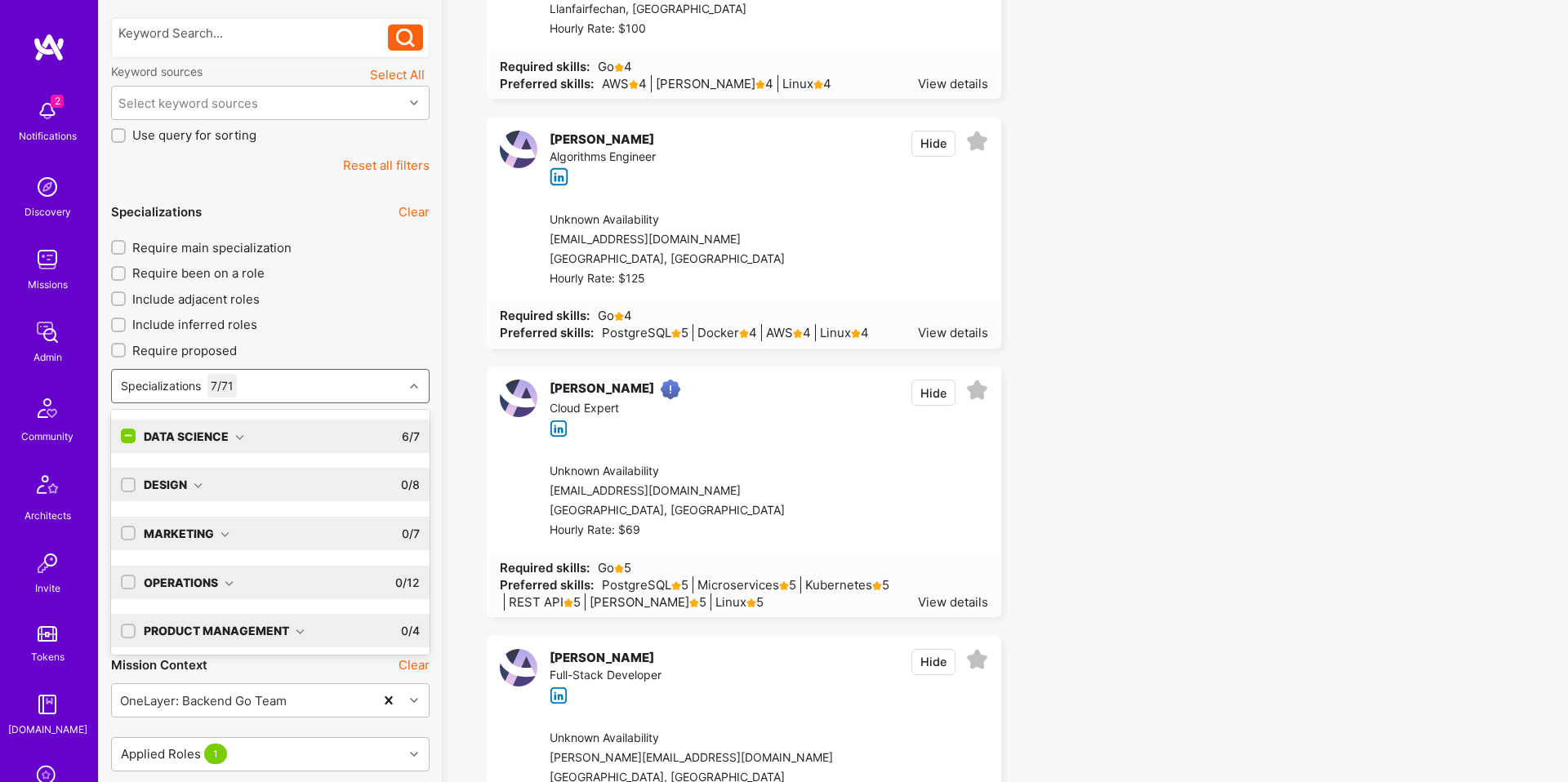
click at [128, 437] on input "checkbox" at bounding box center [129, 437] width 15 height 15
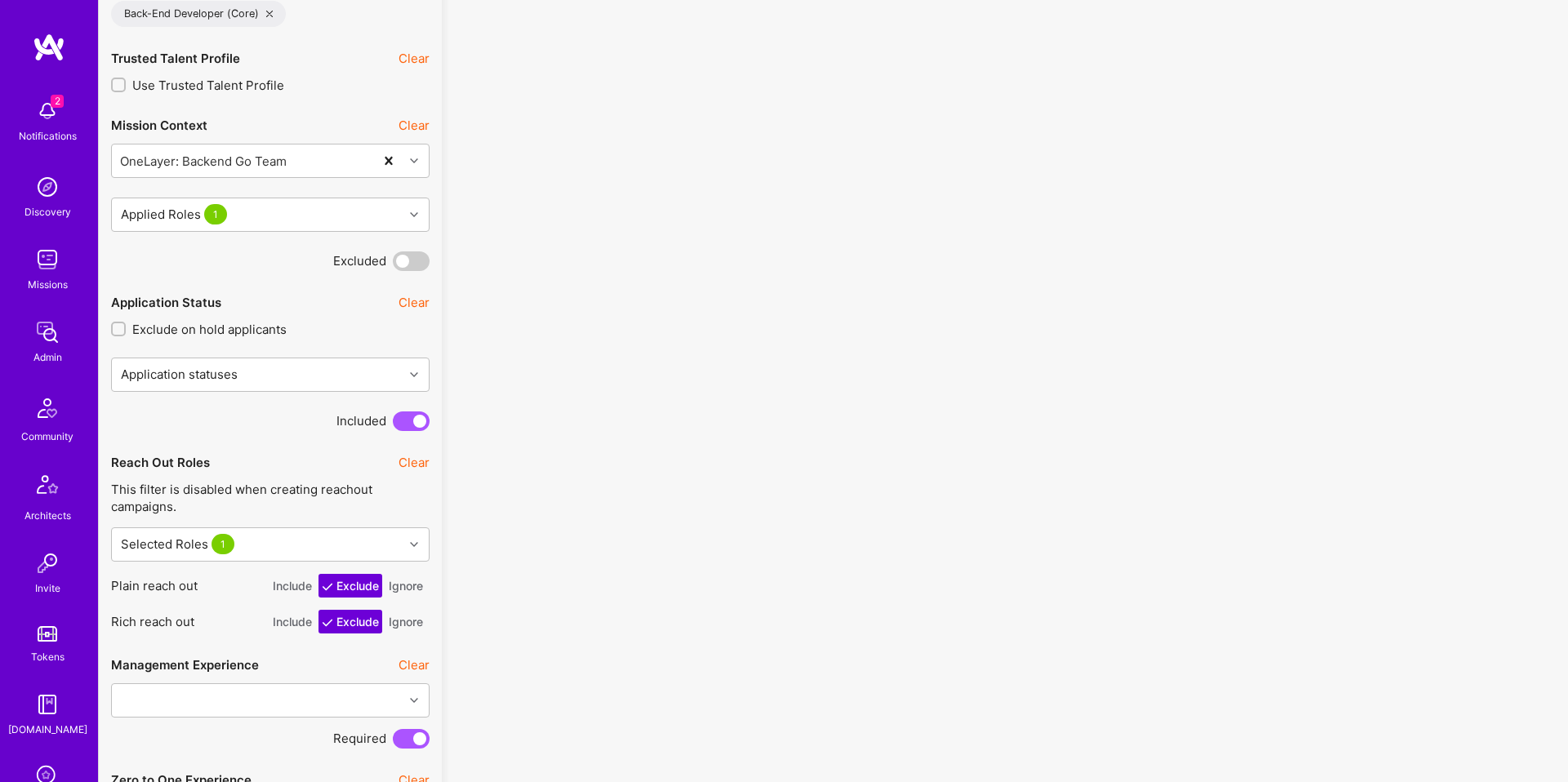
scroll to position [767, 0]
drag, startPoint x: 285, startPoint y: 582, endPoint x: 289, endPoint y: 611, distance: 29.3
click at [285, 582] on button "Include" at bounding box center [293, 585] width 46 height 24
click at [289, 615] on button "Include" at bounding box center [293, 621] width 46 height 24
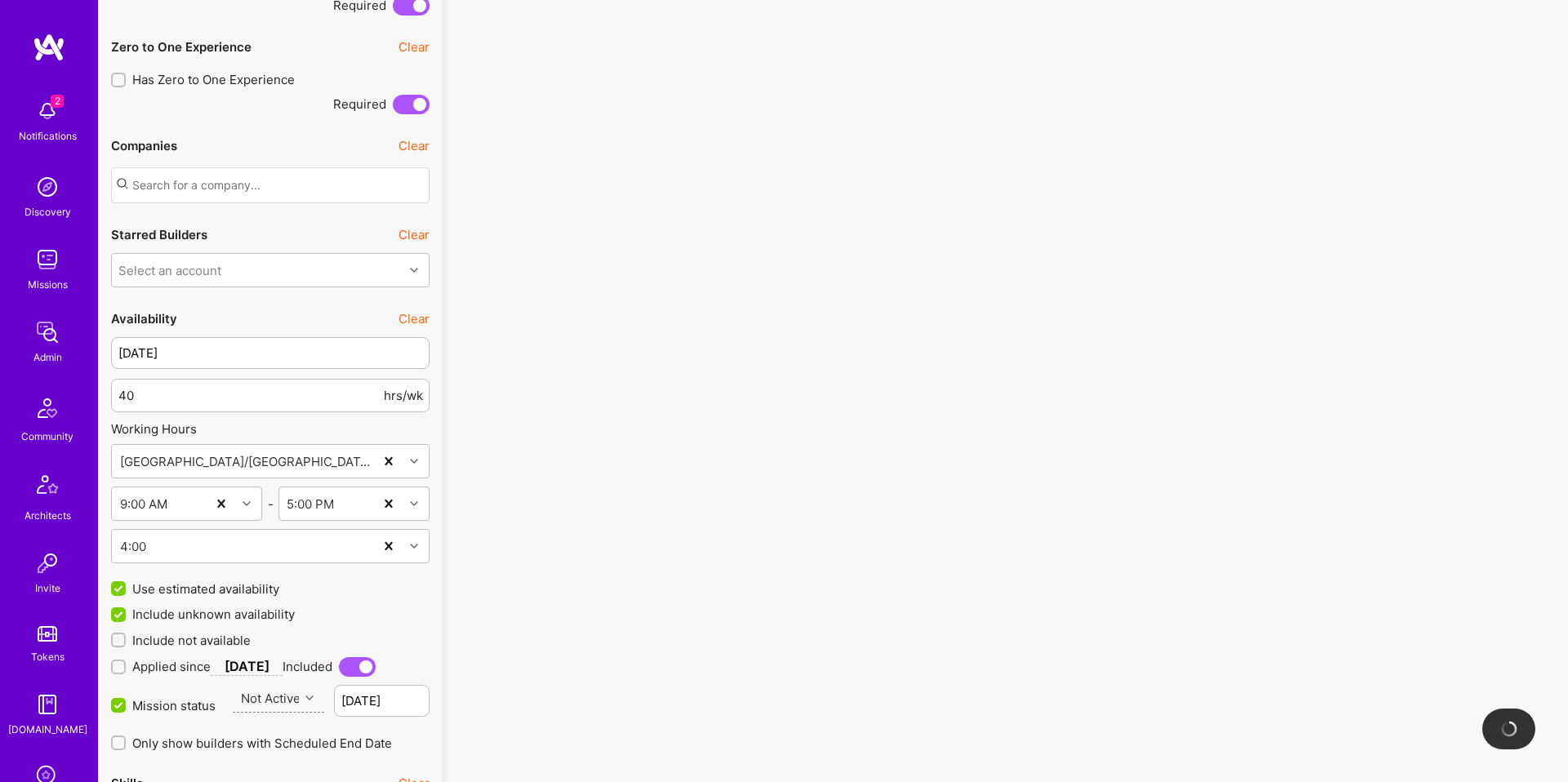
scroll to position [1972, 0]
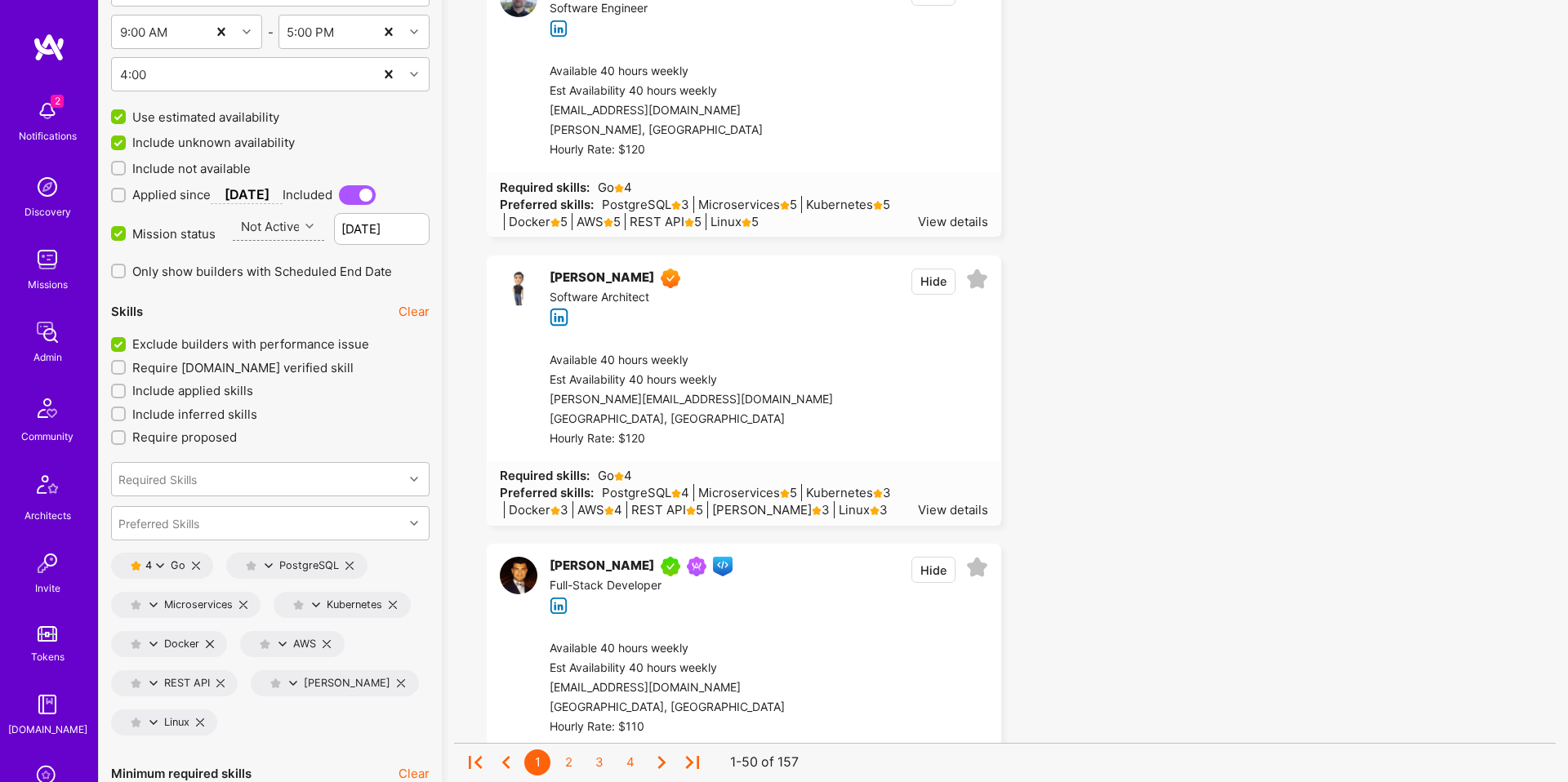
click at [160, 563] on icon at bounding box center [160, 565] width 8 height 8
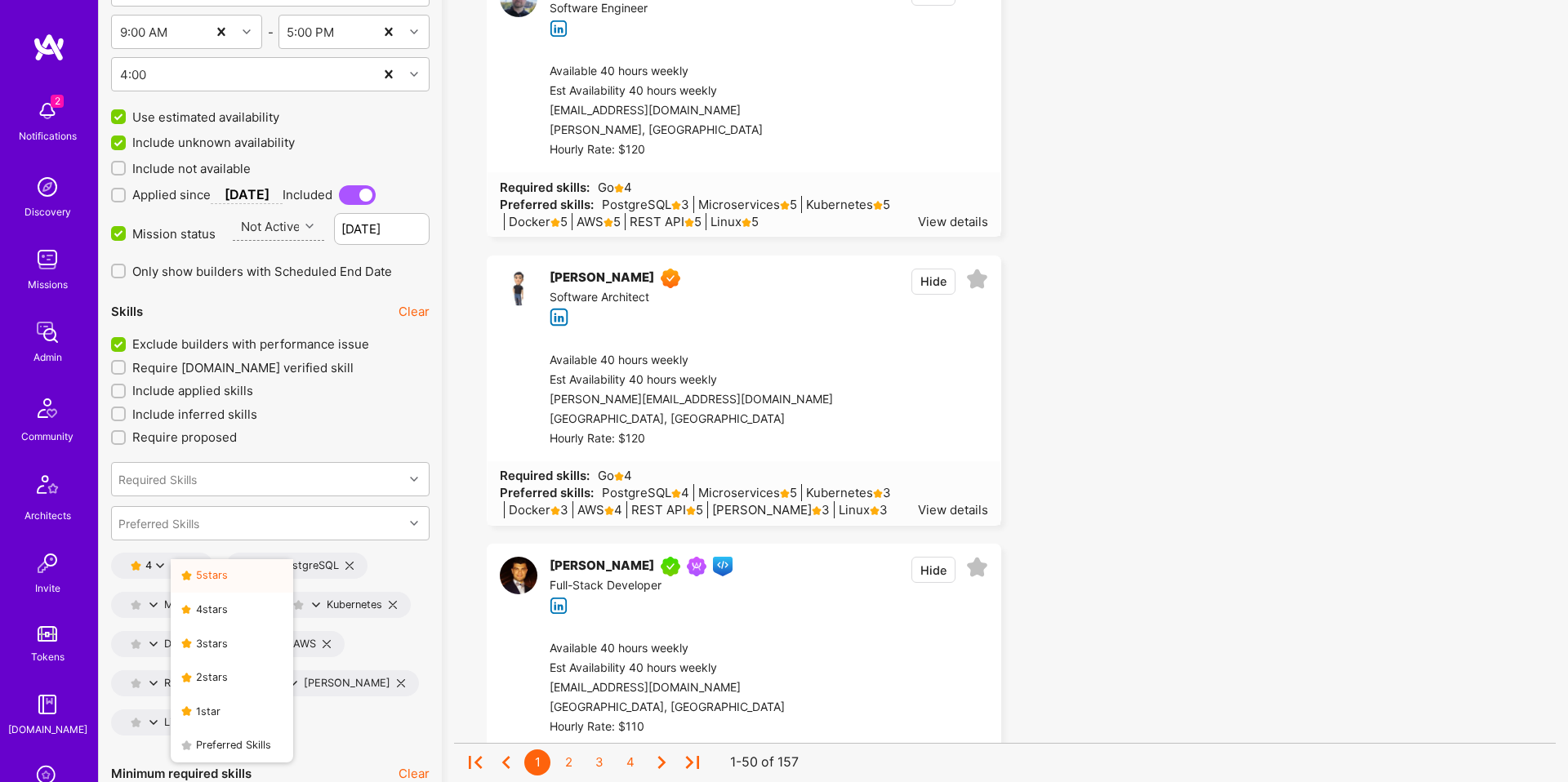
click at [210, 571] on button "5 star s" at bounding box center [232, 577] width 122 height 35
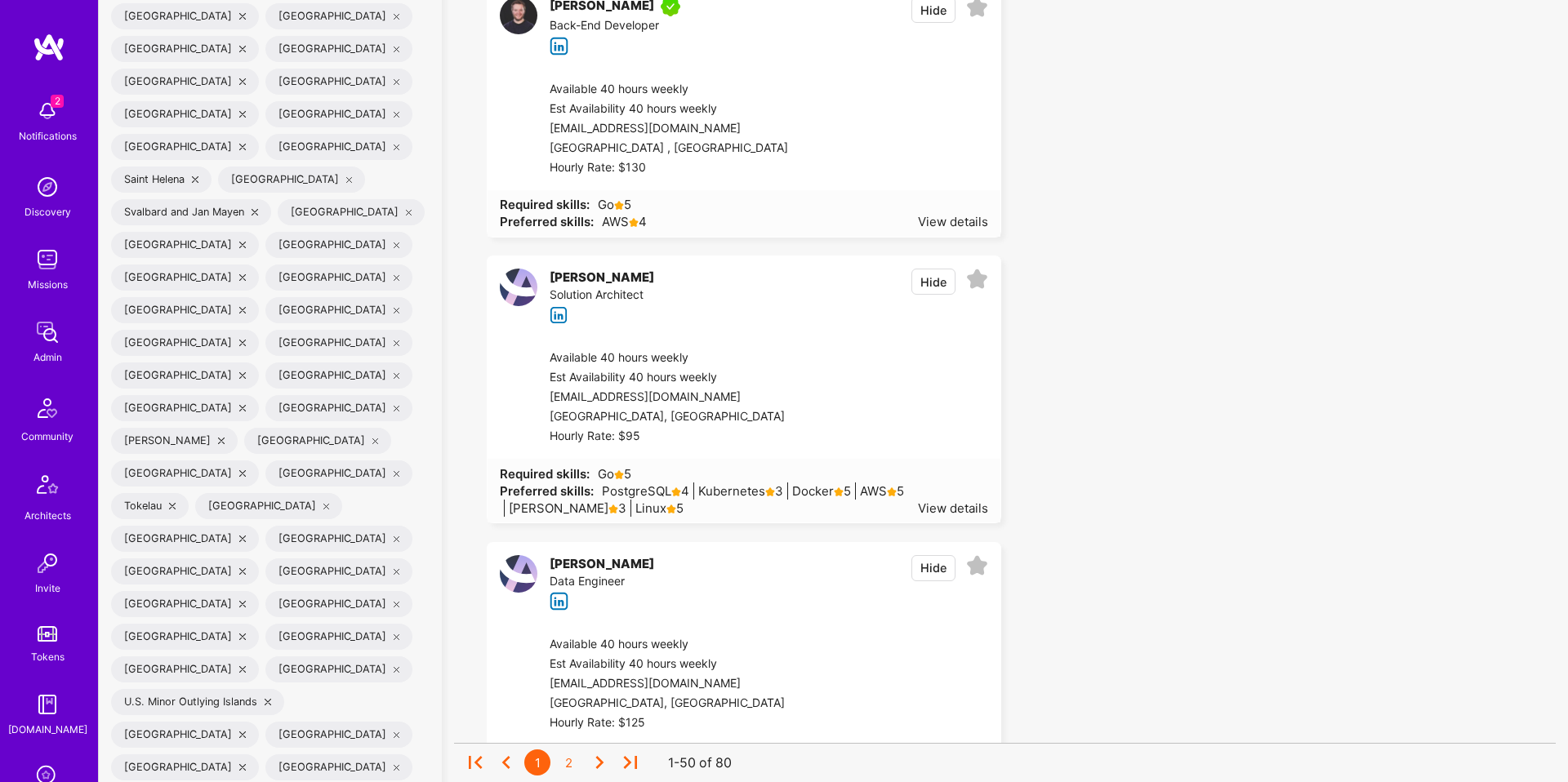
scroll to position [6539, 0]
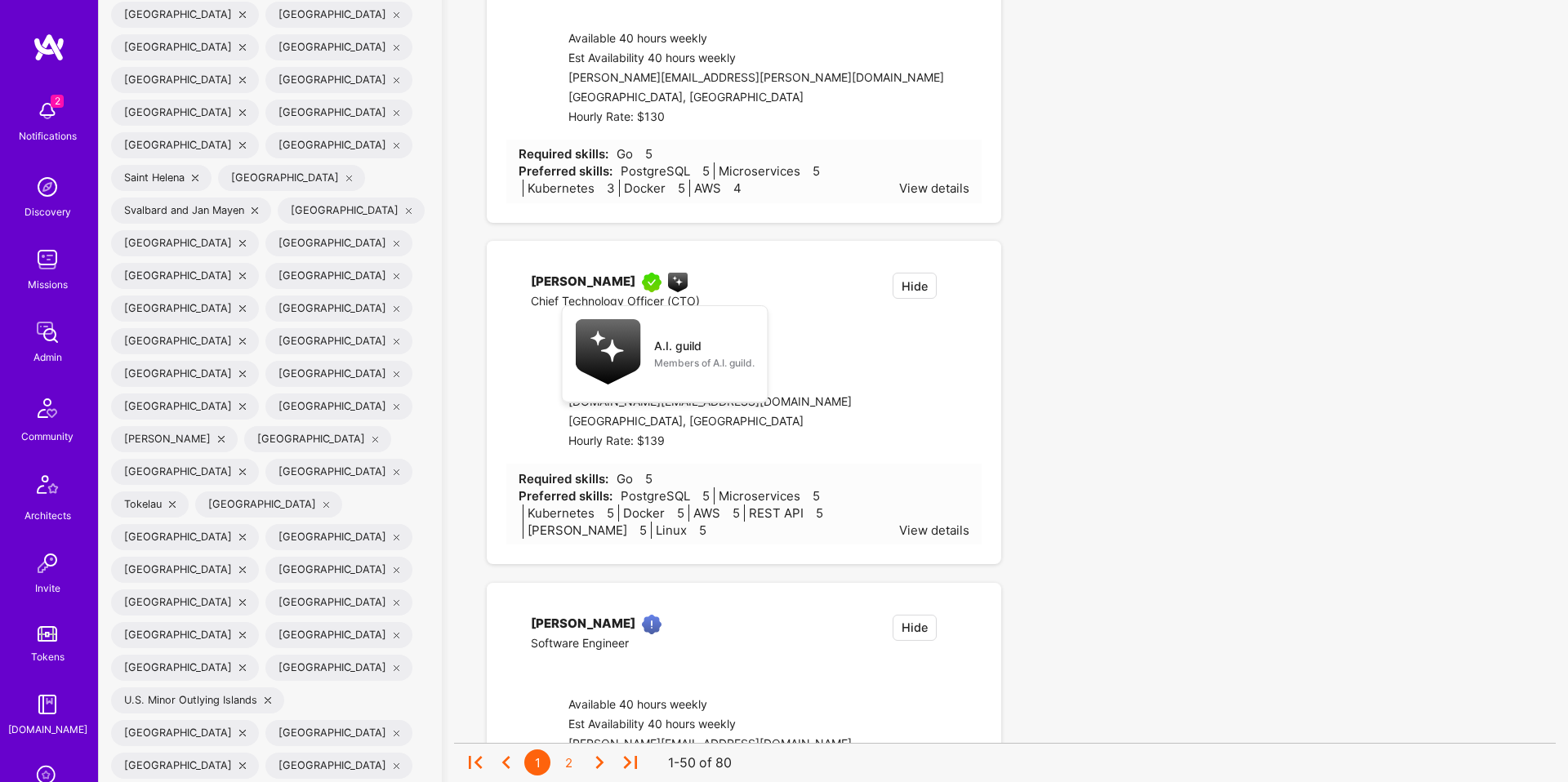
checkbox input "false"
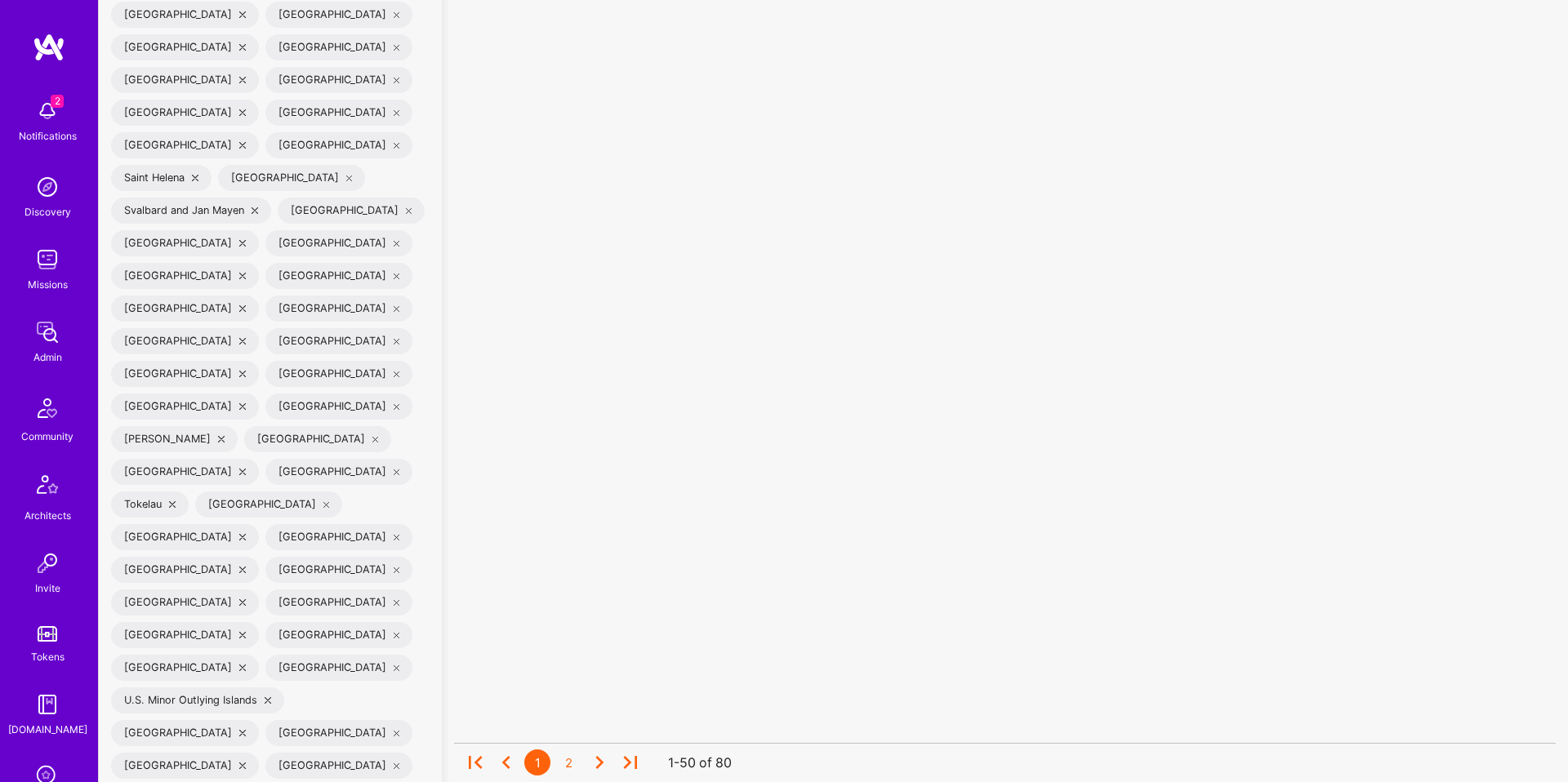
scroll to position [1, 0]
checkbox input "false"
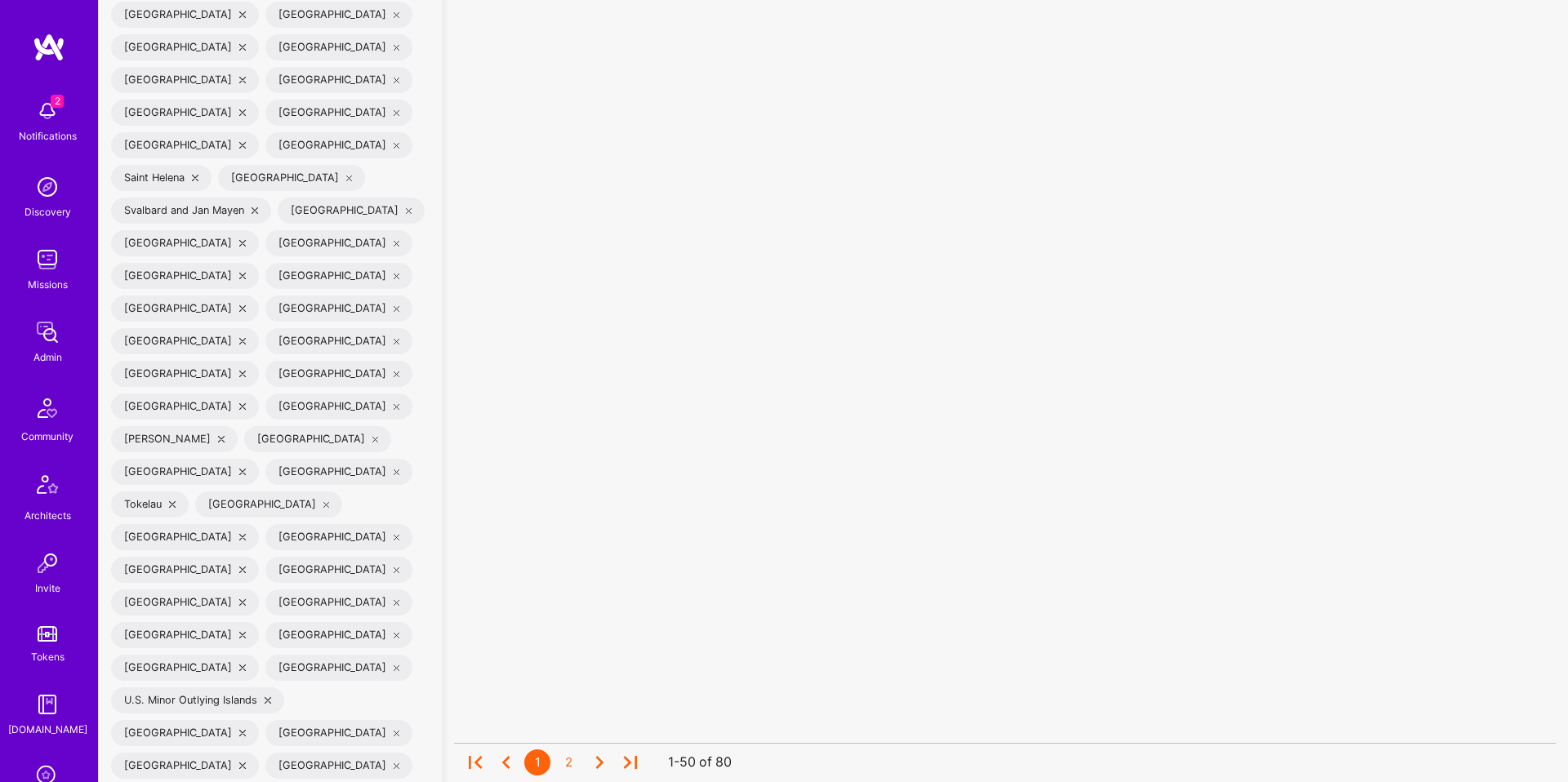
checkbox input "false"
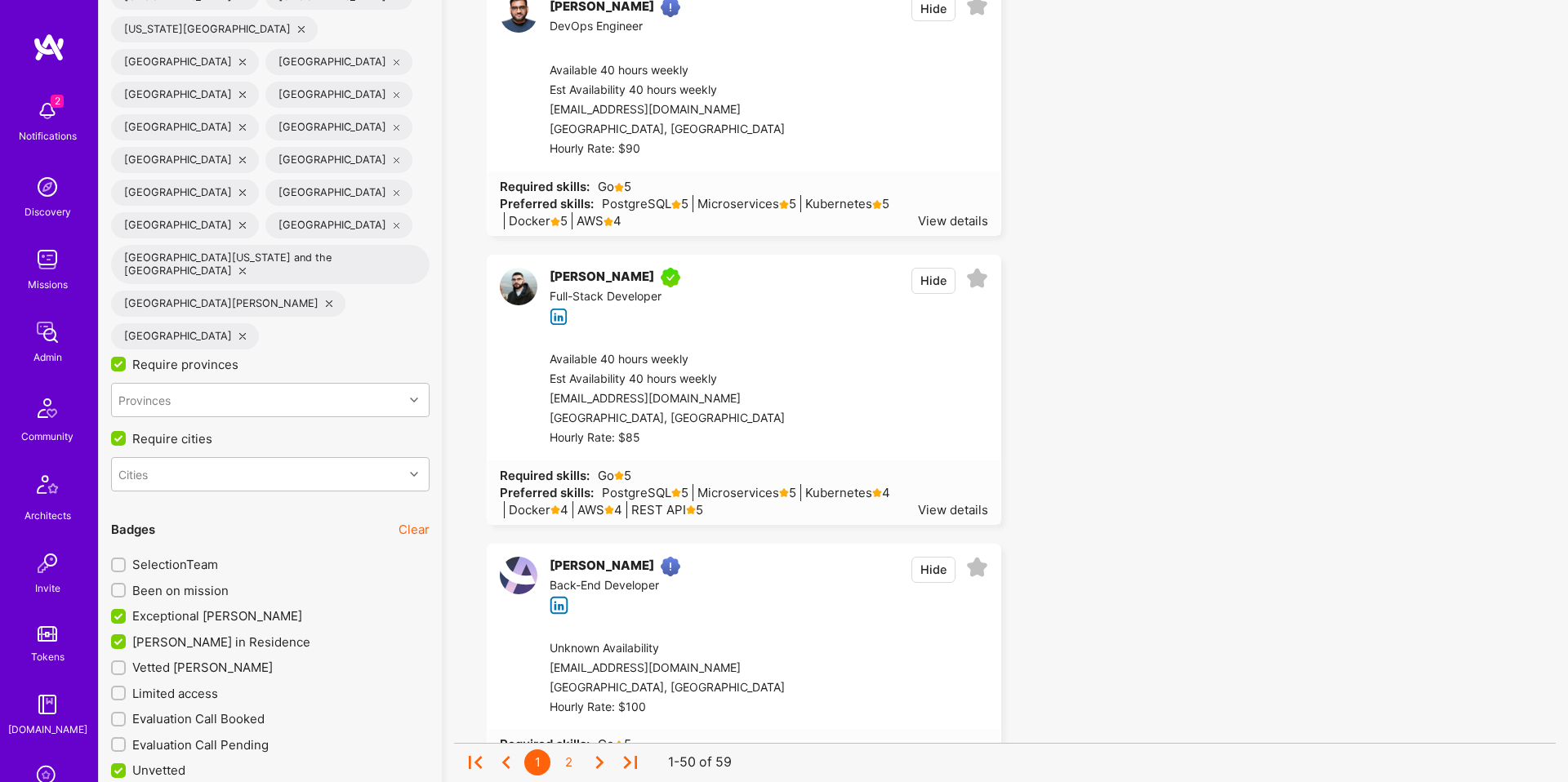
scroll to position [7374, 0]
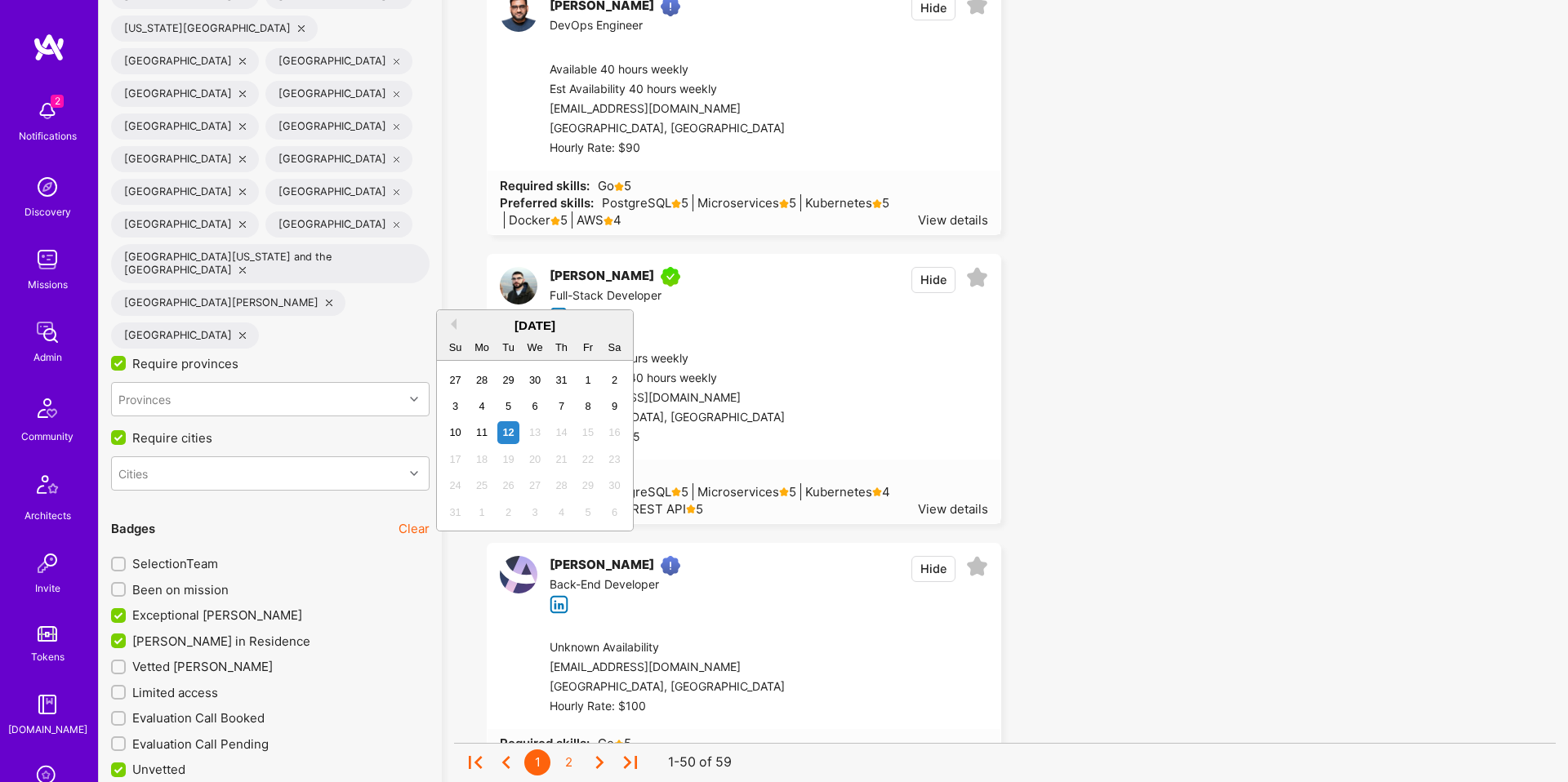
click at [453, 325] on button "Previous Month" at bounding box center [450, 324] width 12 height 12
click at [511, 380] on div "1" at bounding box center [509, 380] width 22 height 22
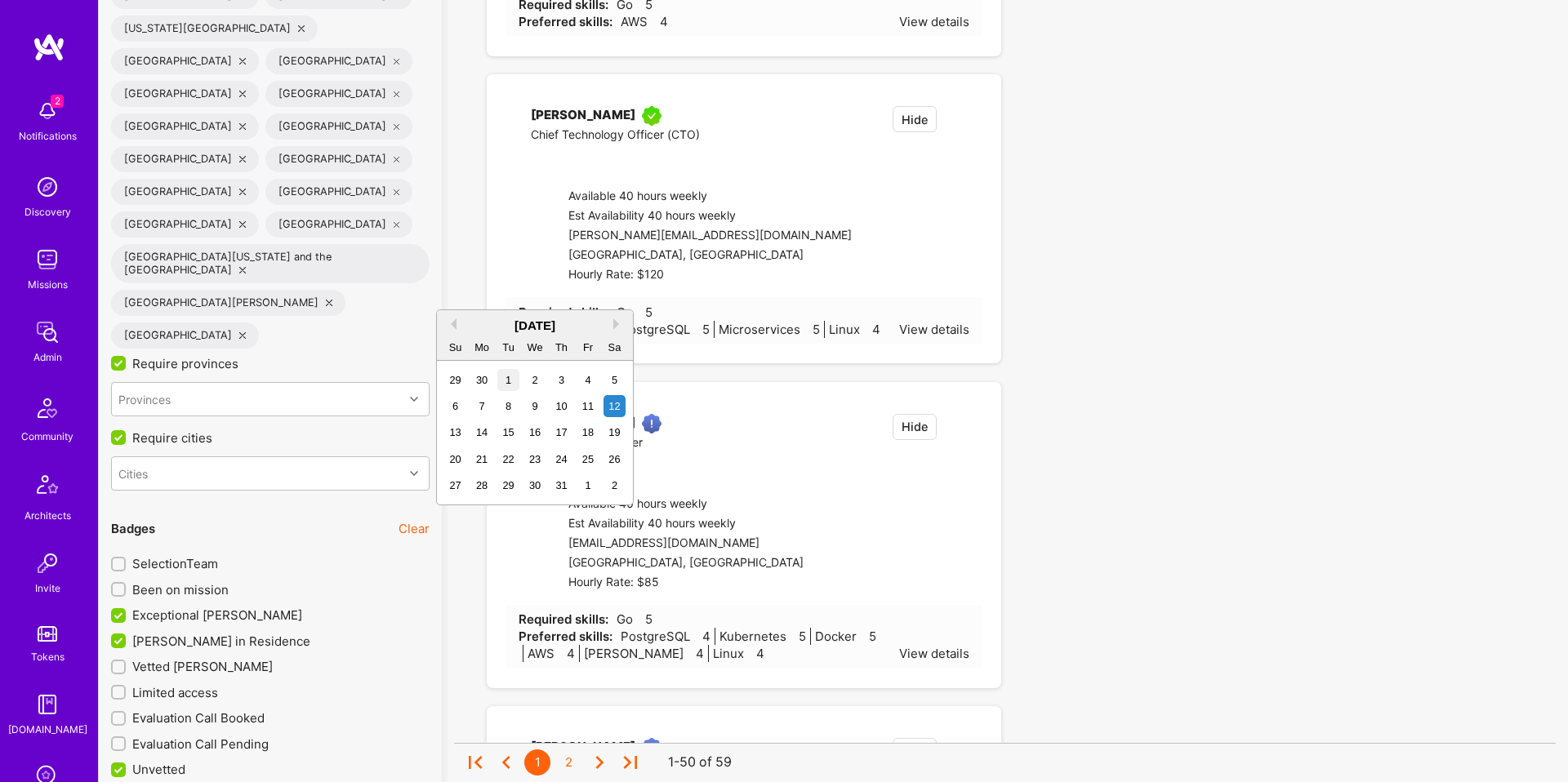
type input "[DATE]"
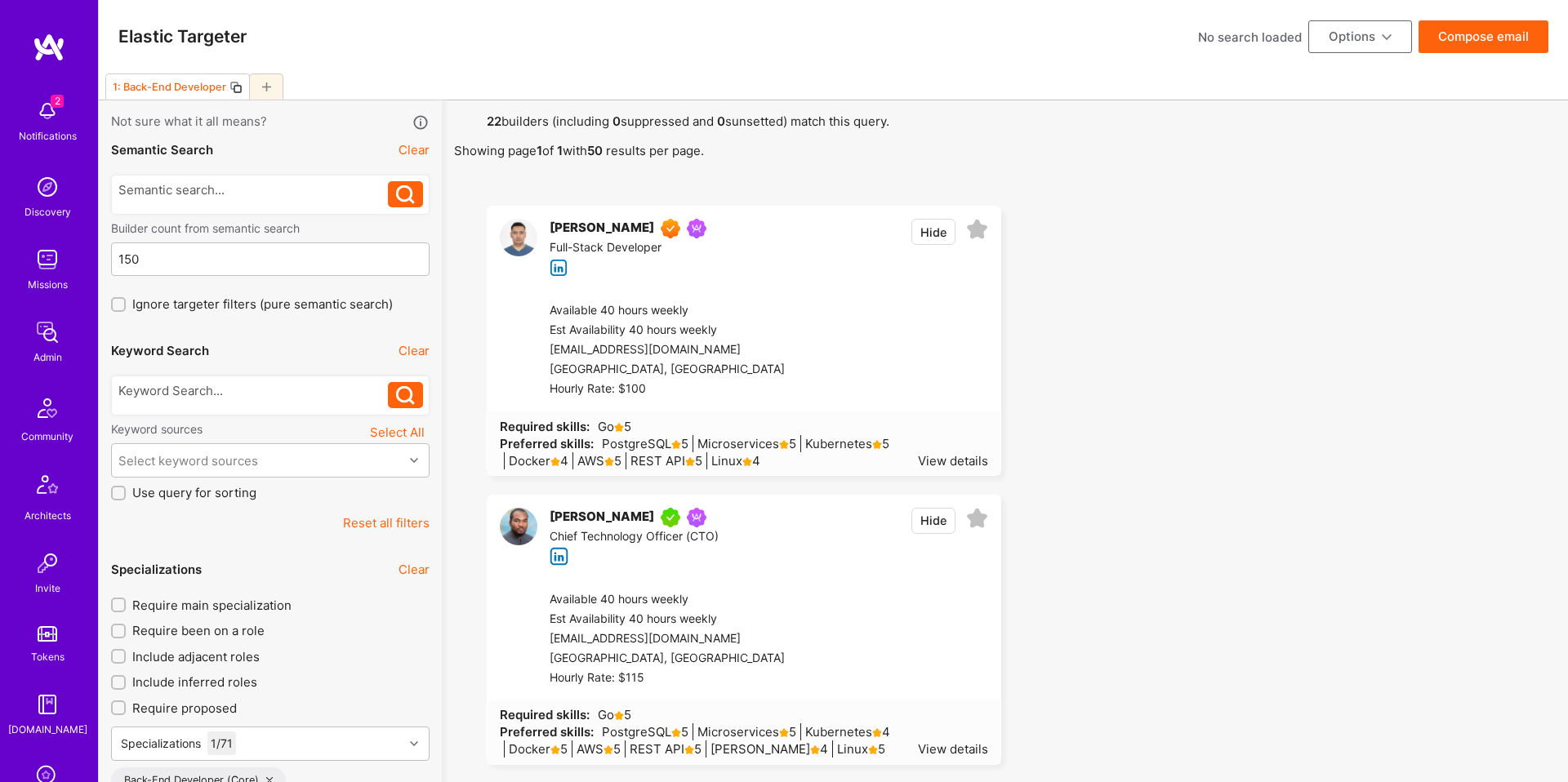
click at [1491, 46] on button "Compose email" at bounding box center [1483, 36] width 129 height 33
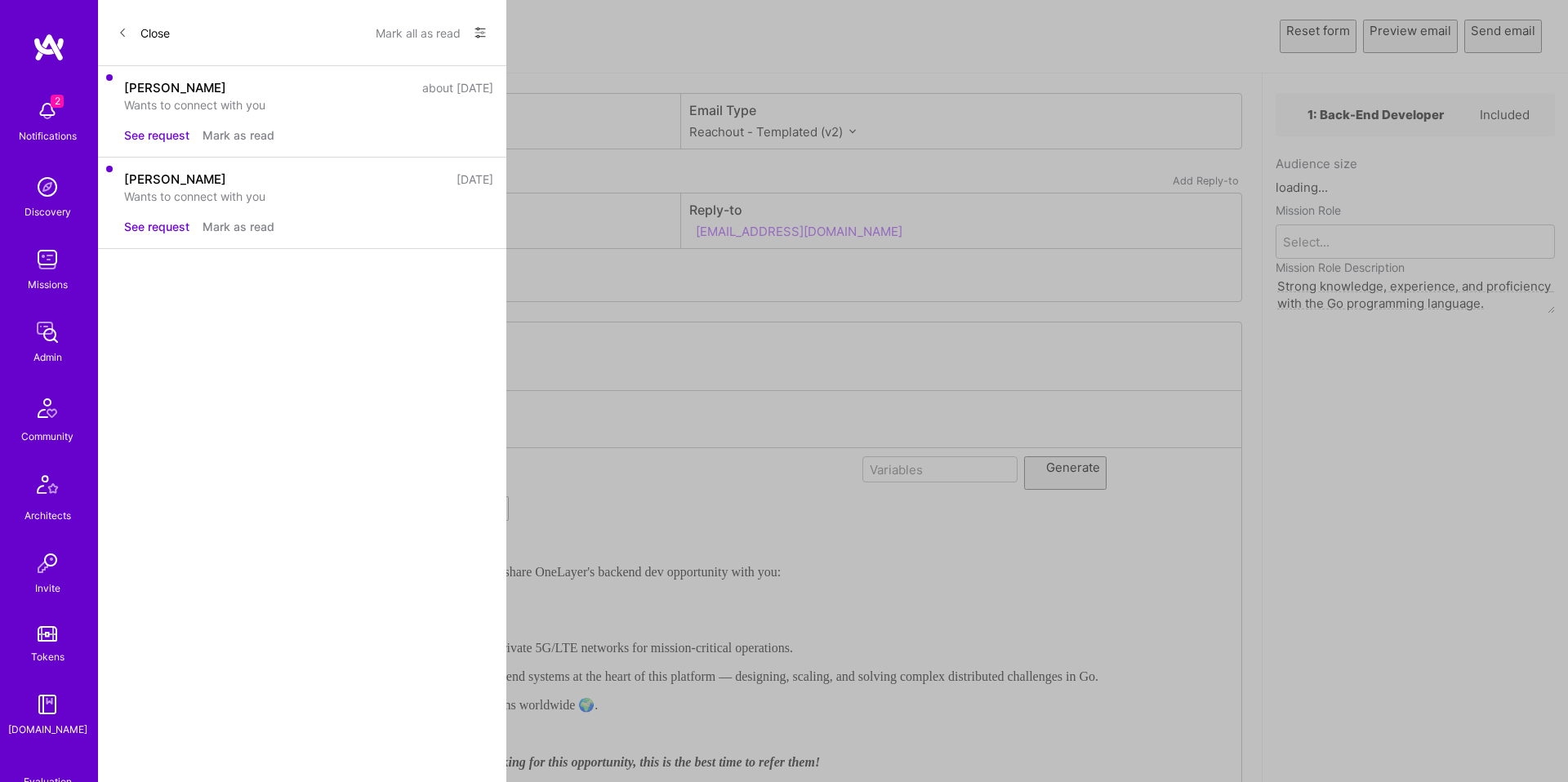
click at [810, 133] on select "Custom - Templated Custom - Plain Reachout - Templated Reachout - Templated (v2…" at bounding box center [772, 131] width 167 height 17
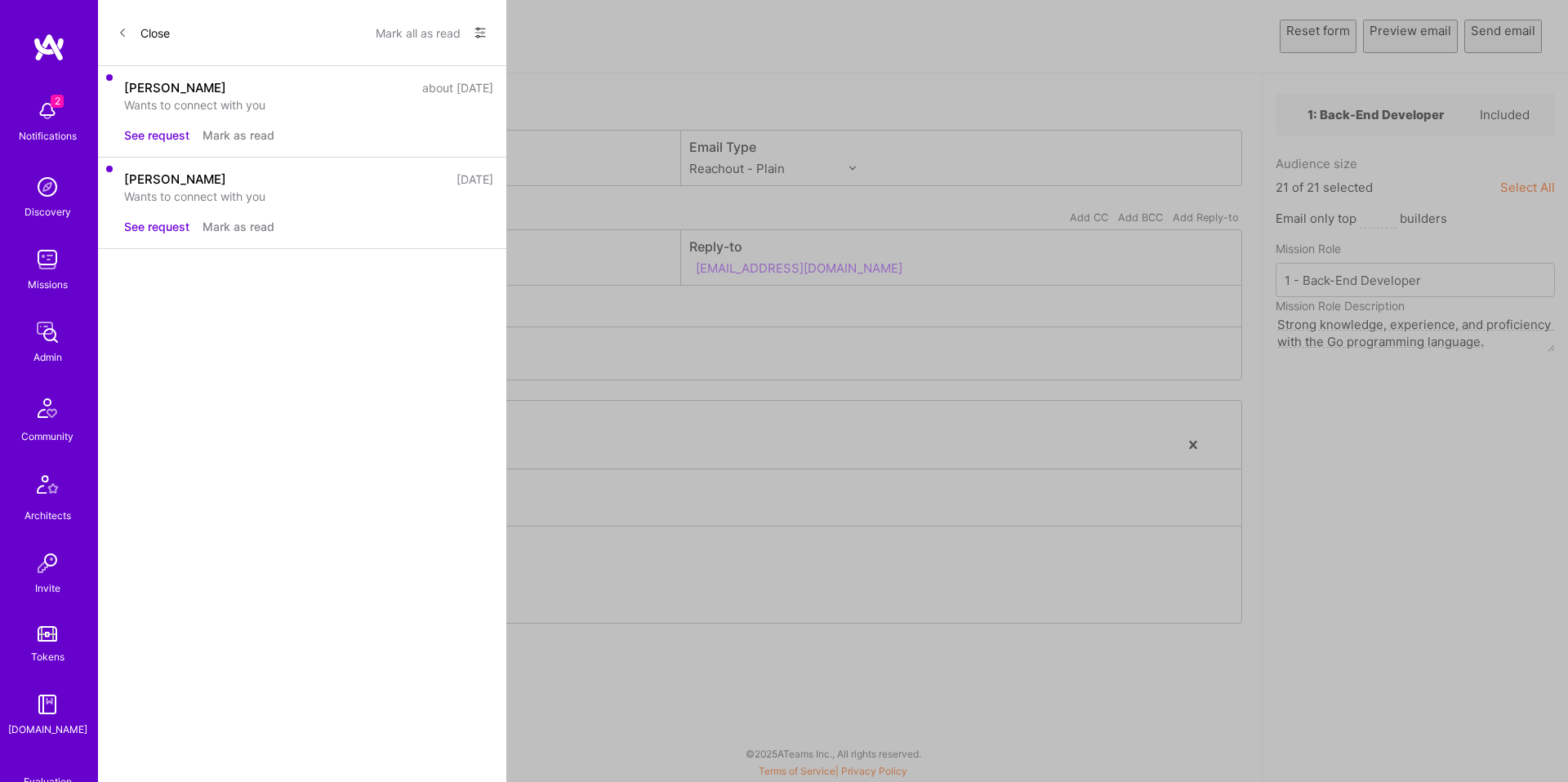
click at [804, 131] on div "Email Type Custom - Templated Custom - Plain Reachout - Templated Reachout - Te…" at bounding box center [961, 158] width 561 height 55
click at [798, 150] on label "Email Type" at bounding box center [962, 147] width 545 height 17
click at [795, 162] on select "Custom - Templated Custom - Plain Reachout - Templated Reachout - Templated (v2…" at bounding box center [772, 169] width 167 height 17
select select "custom-plain"
type input "[EMAIL_ADDRESS][DOMAIN_NAME]"
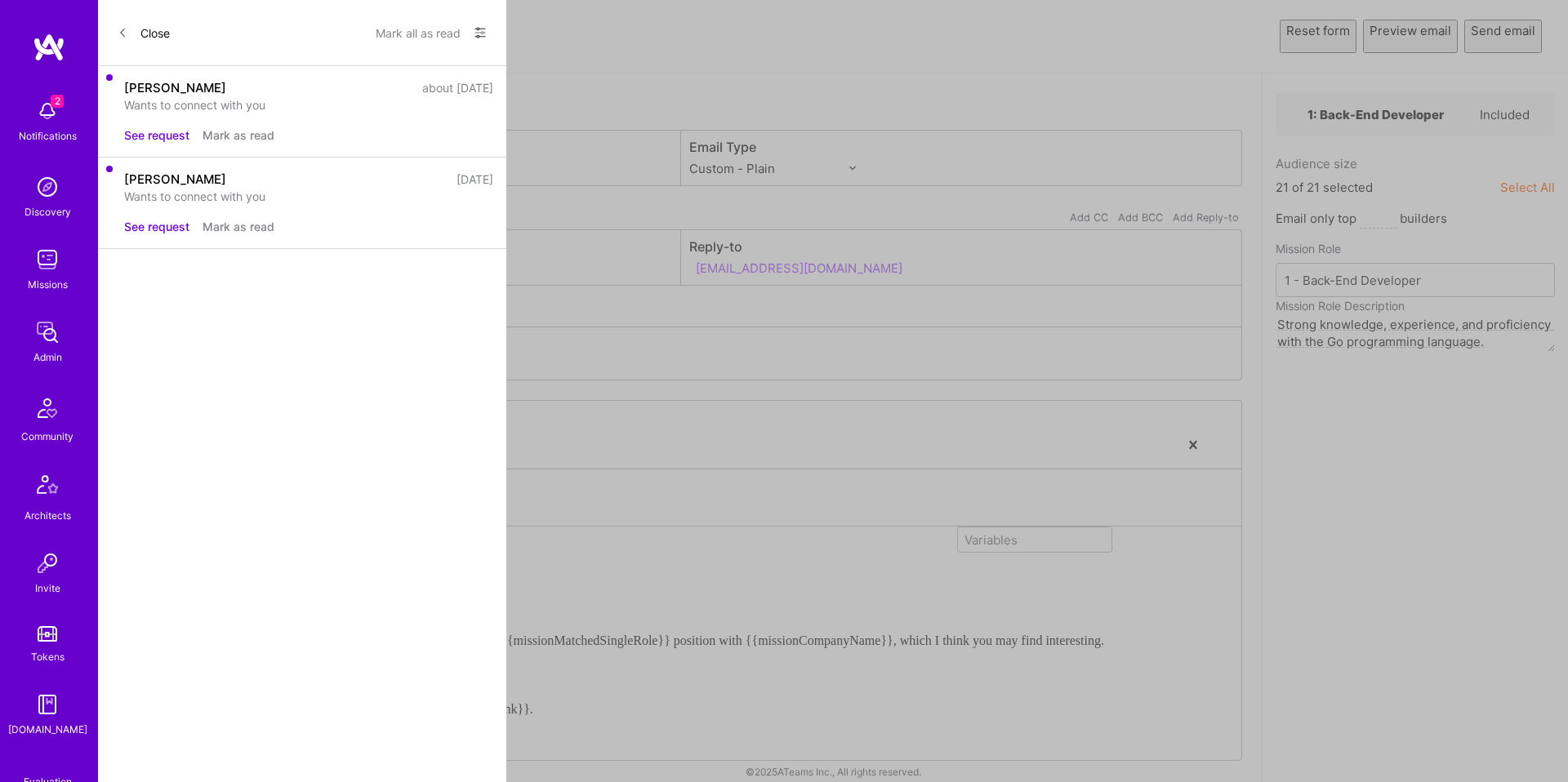
type input "[EMAIL_ADDRESS][DOMAIN_NAME]"
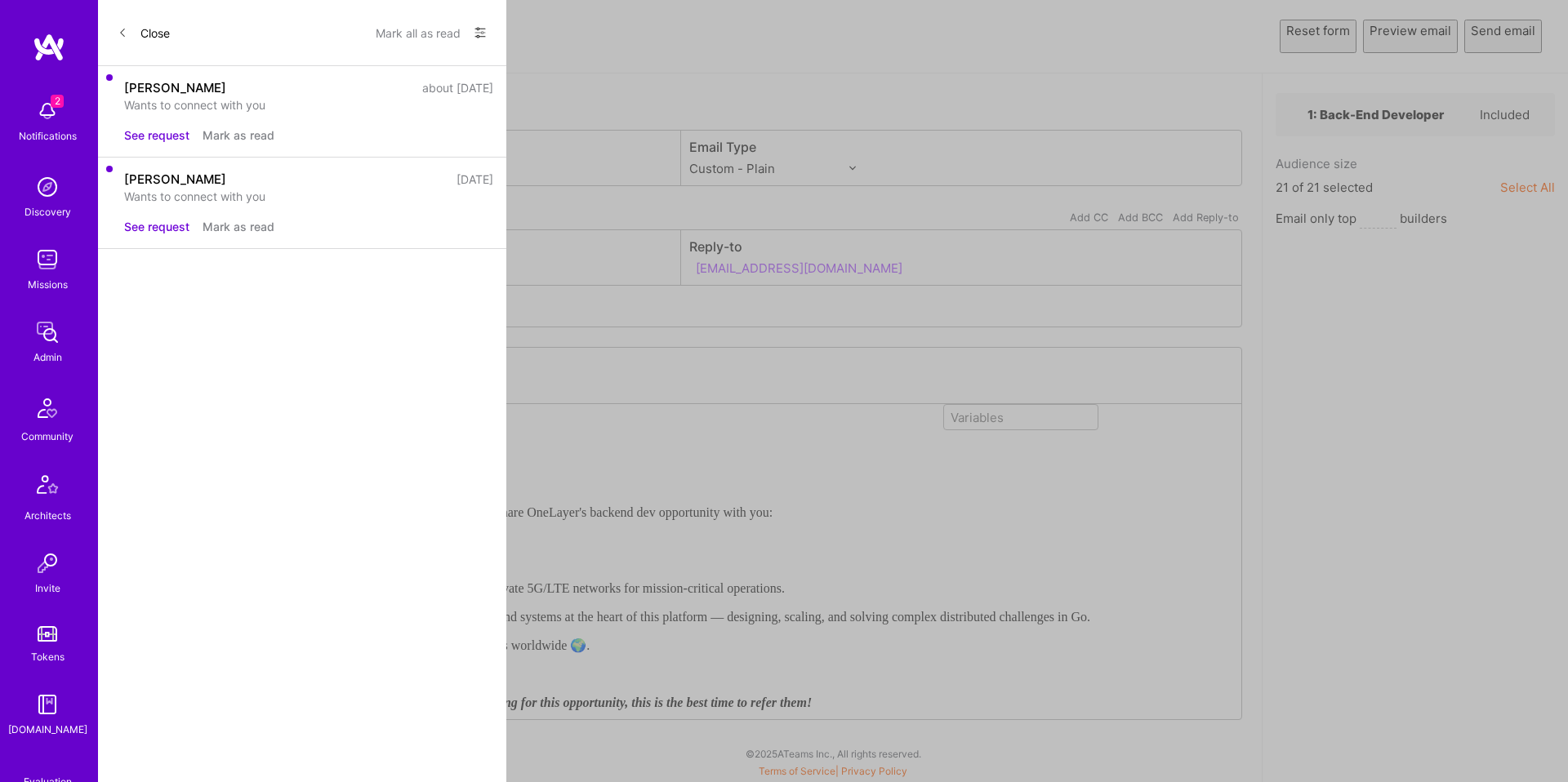
click at [460, 520] on span "Based on your listed proficiency with Golang I wanted to share OneLayer's backe…" at bounding box center [450, 512] width 645 height 14
drag, startPoint x: 520, startPoint y: 547, endPoint x: 525, endPoint y: 539, distance: 9.4
click at [520, 547] on div "Hey {{userFirstName}}, Based on your listed proficiency with Golang I wanted to…" at bounding box center [609, 592] width 963 height 236
click at [527, 520] on span "Based on your listed proficiency with Golang I wanted to share OneLayer's backe…" at bounding box center [450, 512] width 645 height 14
select select "unstyled"
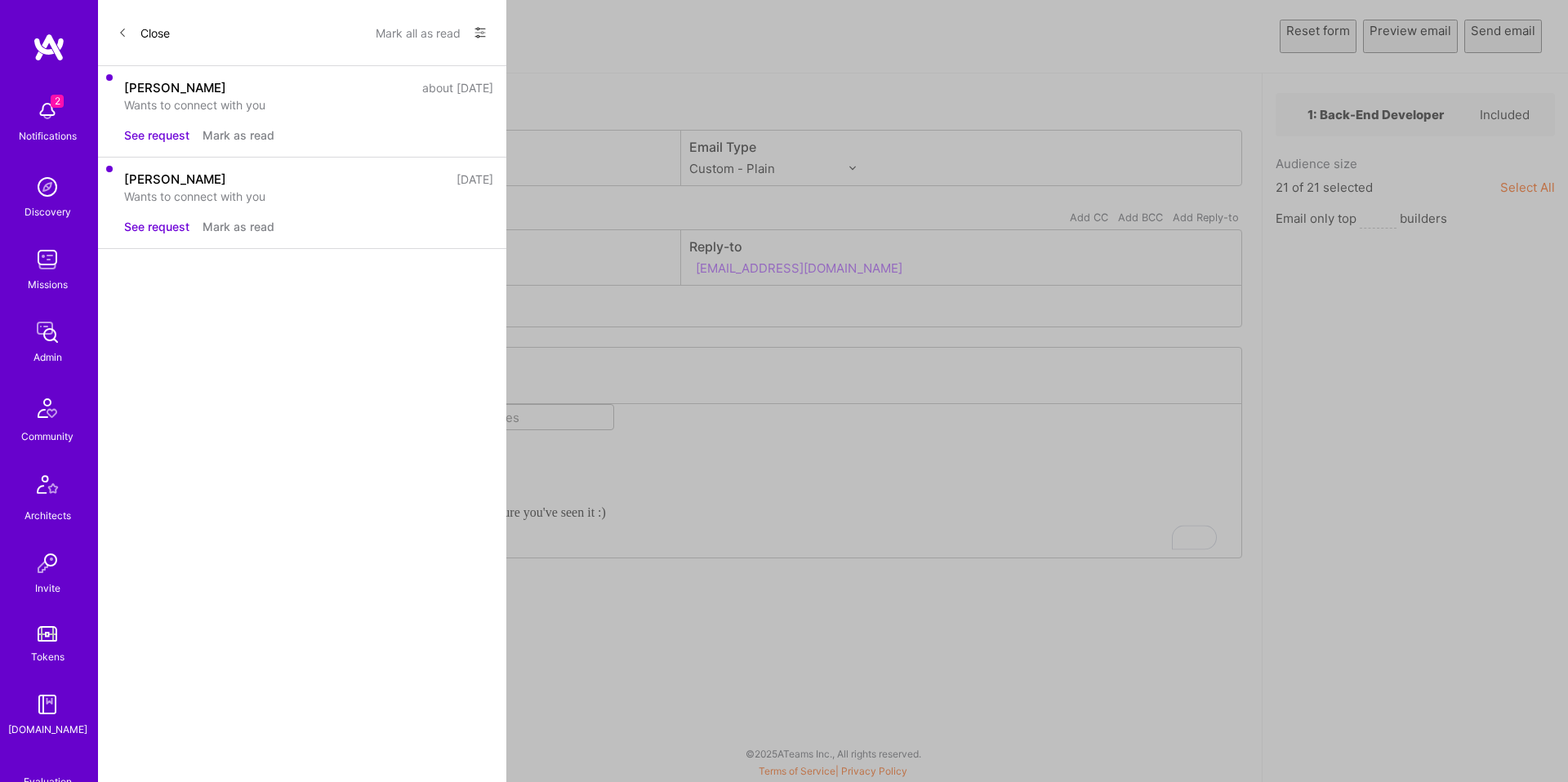
click at [588, 429] on div "Variables" at bounding box center [523, 417] width 129 height 24
click at [812, 607] on div "Warning: This email doesn't contain an unsubscribe link. Email Category Mission…" at bounding box center [680, 428] width 1163 height 709
click at [606, 521] on div "I shared this opportunity with OneLayer with you and wanted to make sure you've…" at bounding box center [366, 512] width 479 height 17
click at [421, 458] on span "button" at bounding box center [413, 449] width 18 height 18
type input "[URL][DOMAIN_NAME]"
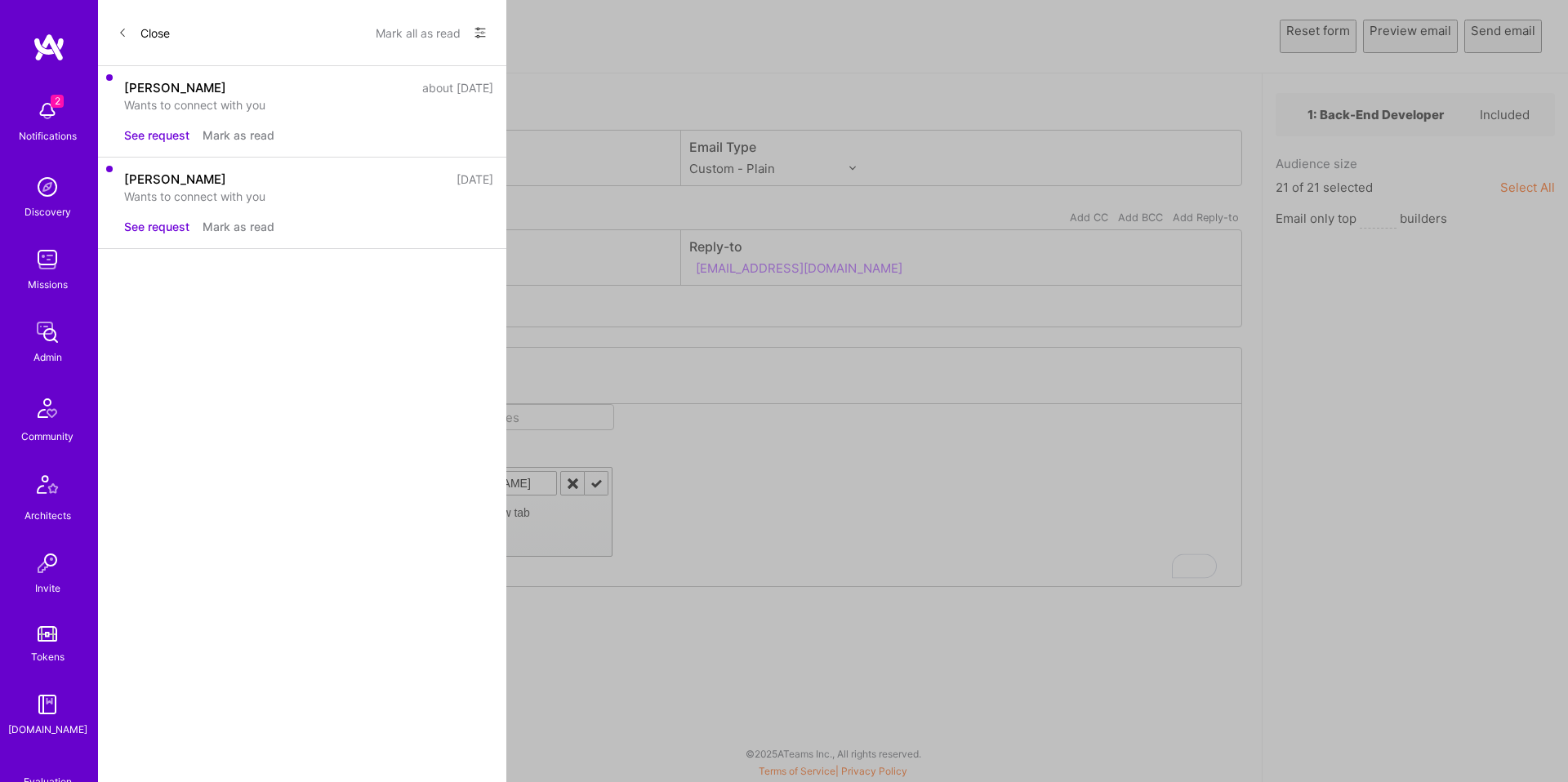
scroll to position [0, 158]
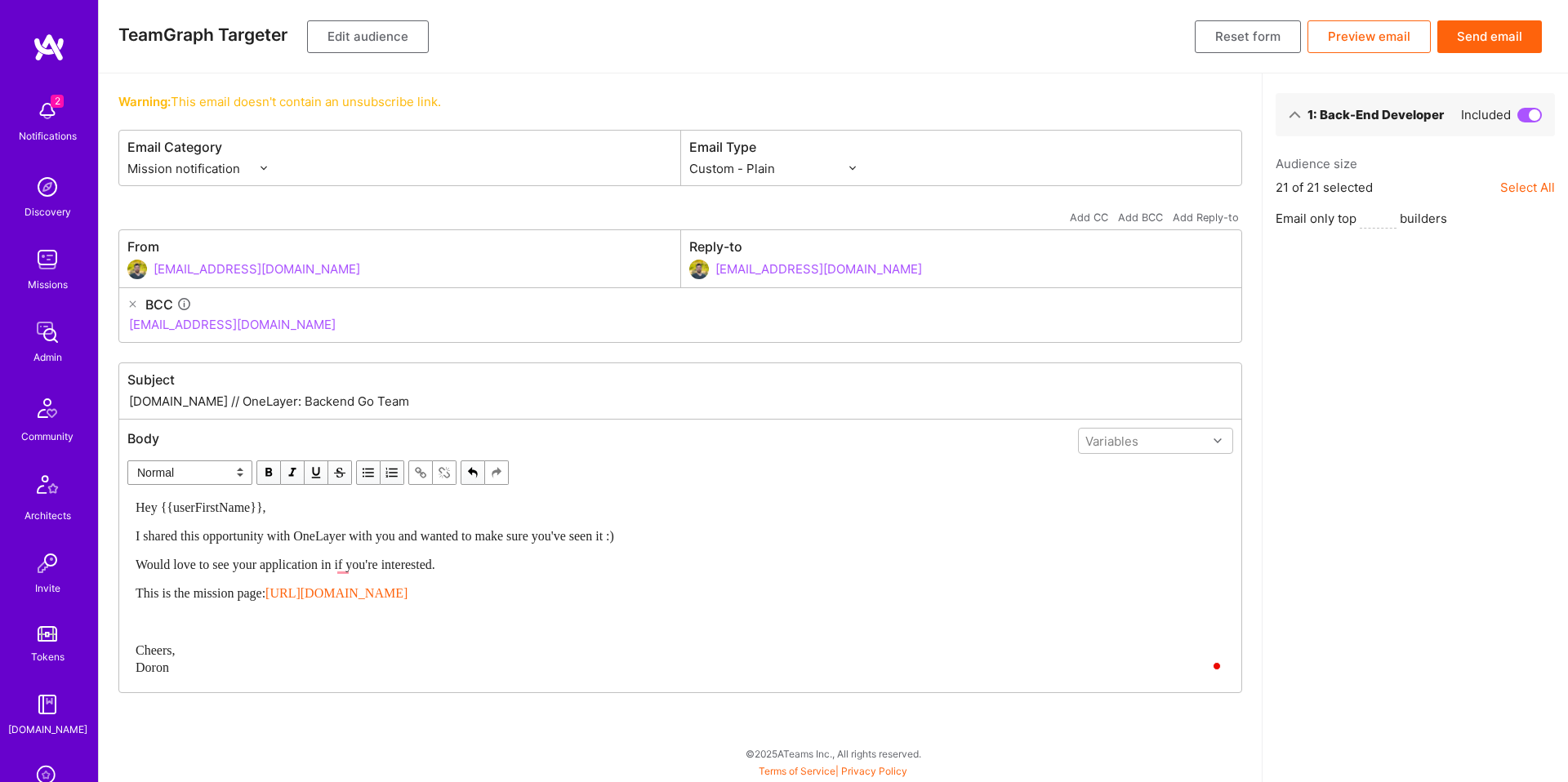
select select "custom-plain"
click at [432, 37] on div "TeamGraph Targeter Edit audience Reset form Preview email Send email" at bounding box center [833, 36] width 1470 height 74
click at [413, 38] on button "Edit audience" at bounding box center [367, 36] width 121 height 33
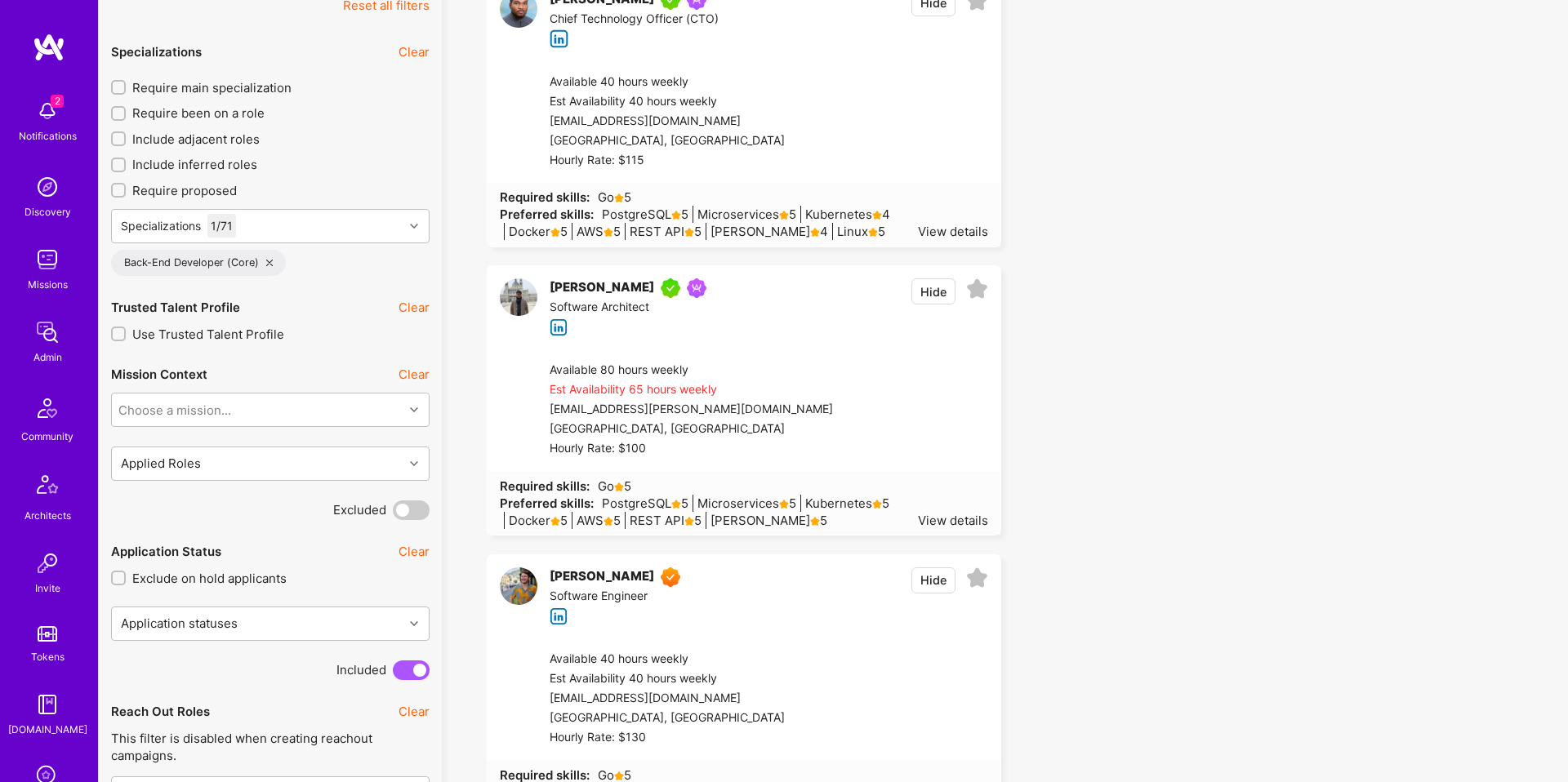
scroll to position [521, 0]
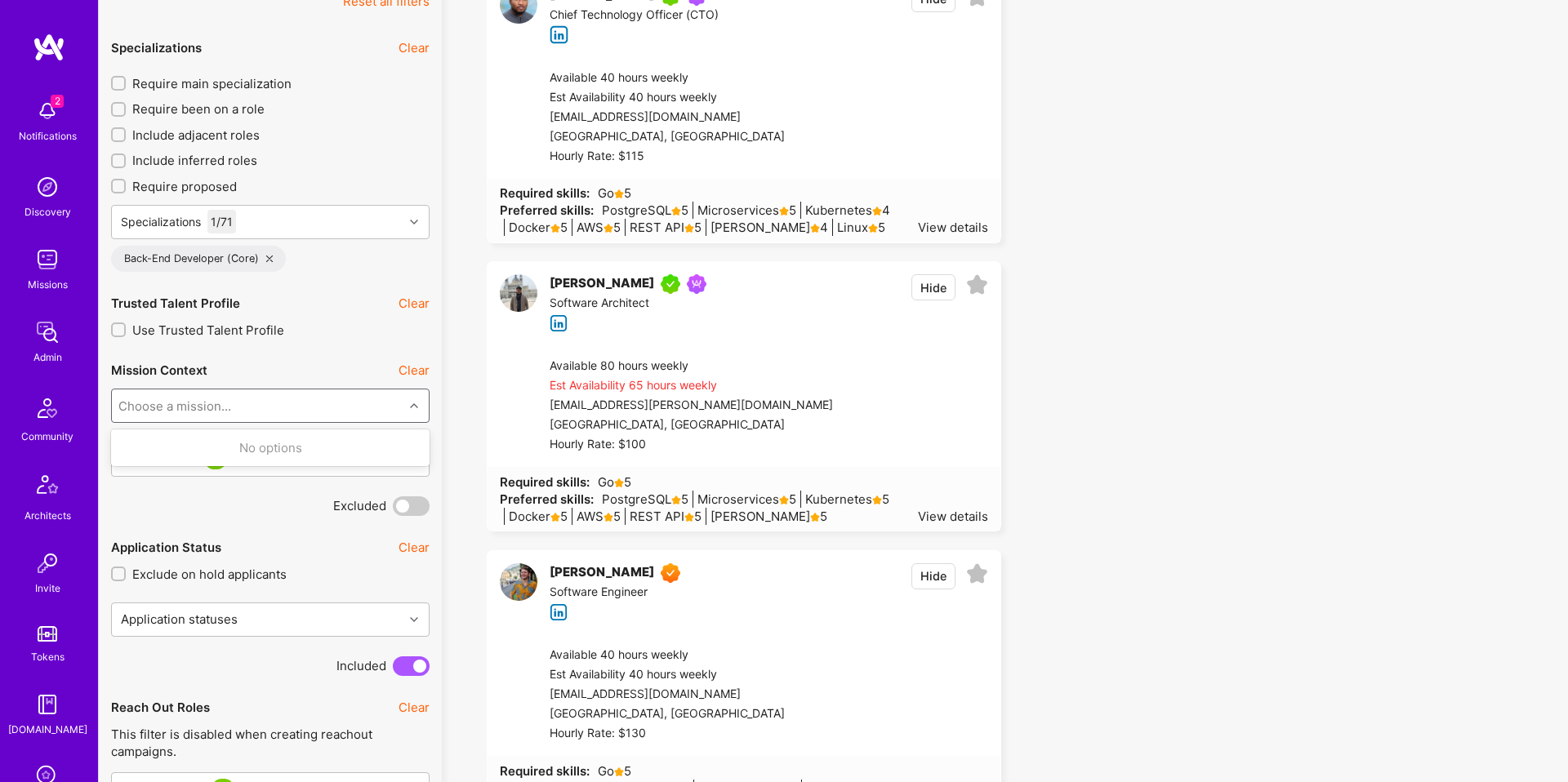
click at [290, 407] on div "Choose a mission..." at bounding box center [258, 406] width 292 height 33
click at [344, 456] on div "Applied Roles 1" at bounding box center [258, 459] width 292 height 33
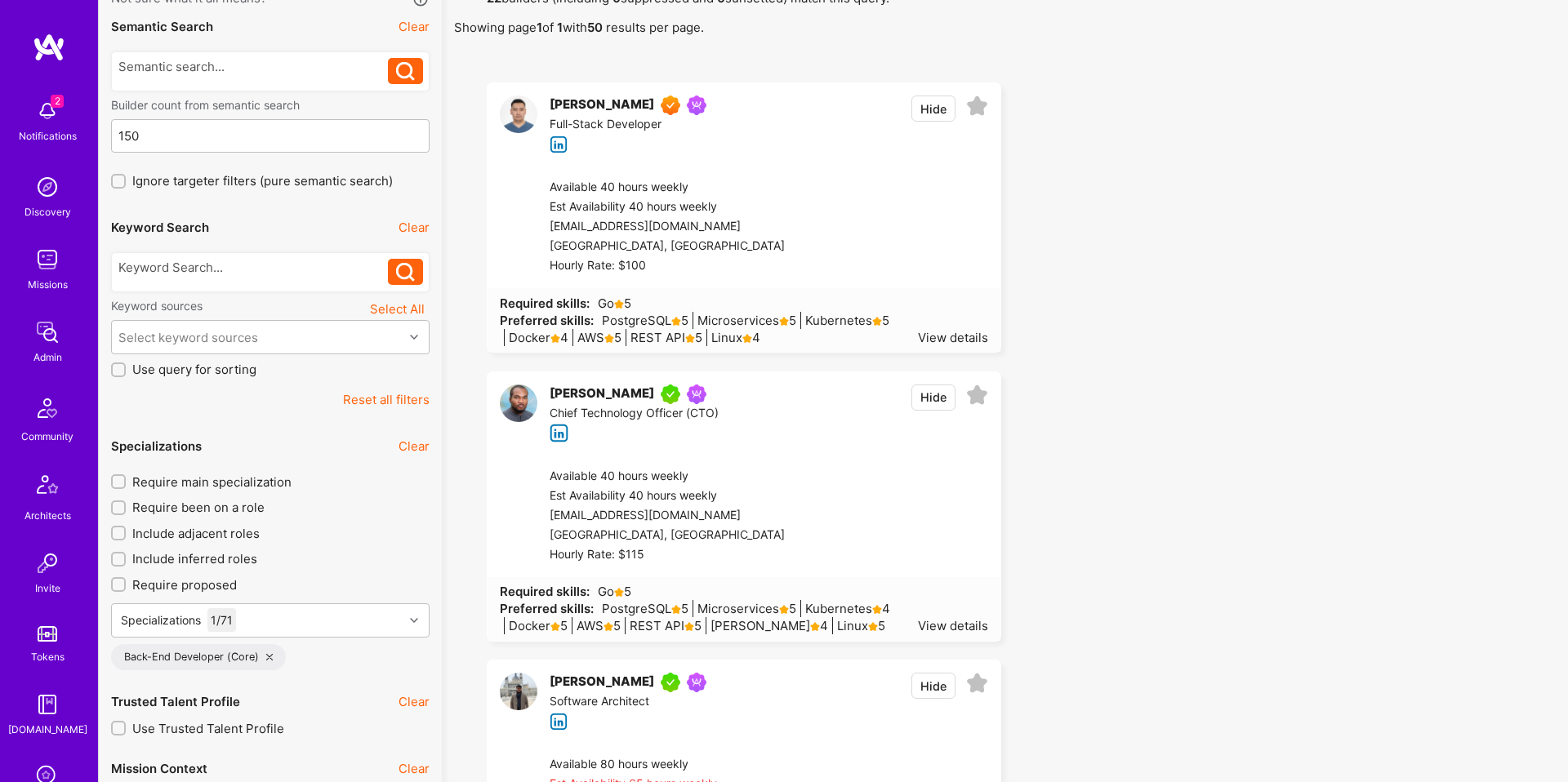
scroll to position [0, 0]
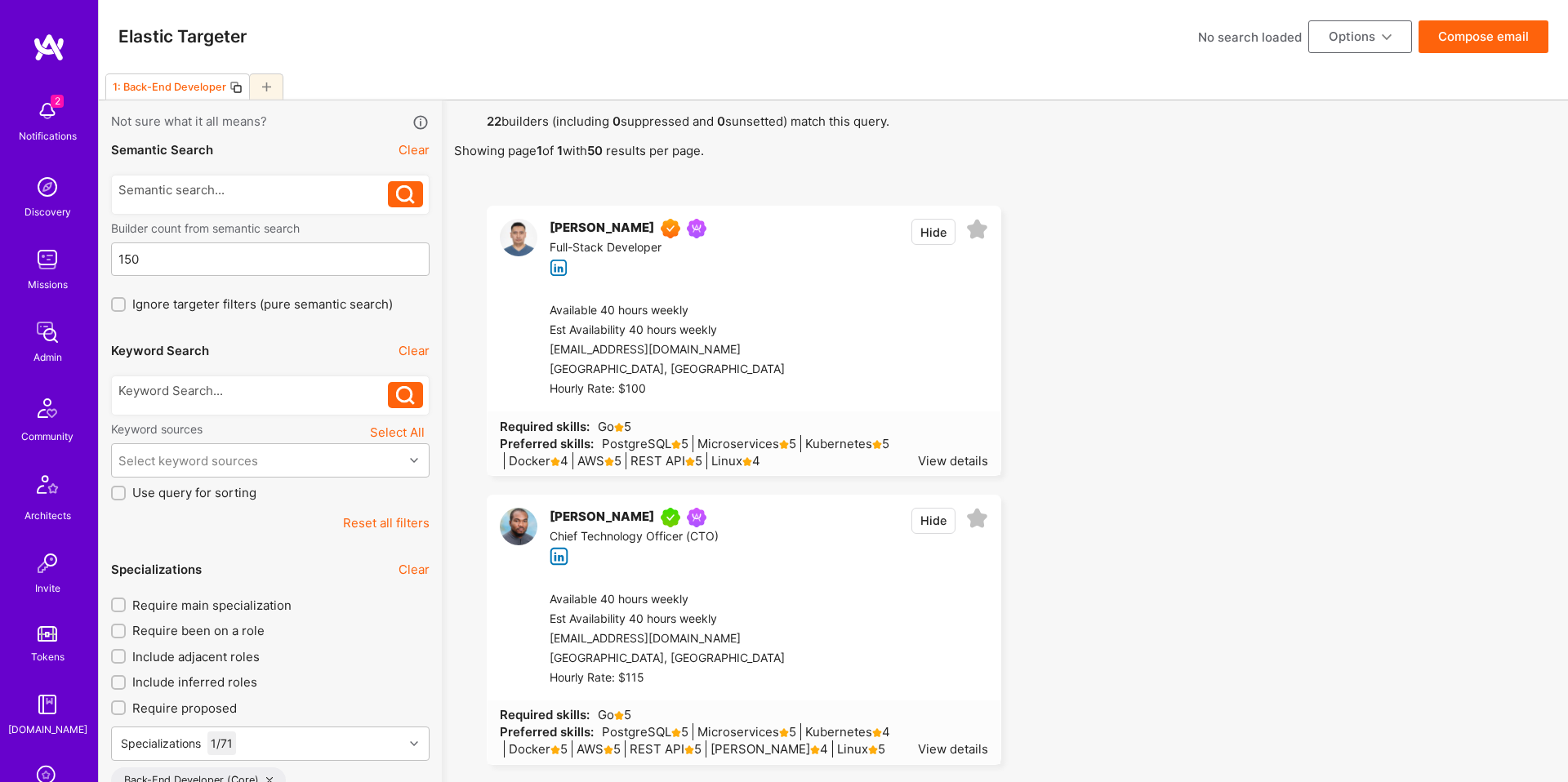
click at [1494, 42] on button "Compose email" at bounding box center [1483, 36] width 129 height 33
select select "custom-plain"
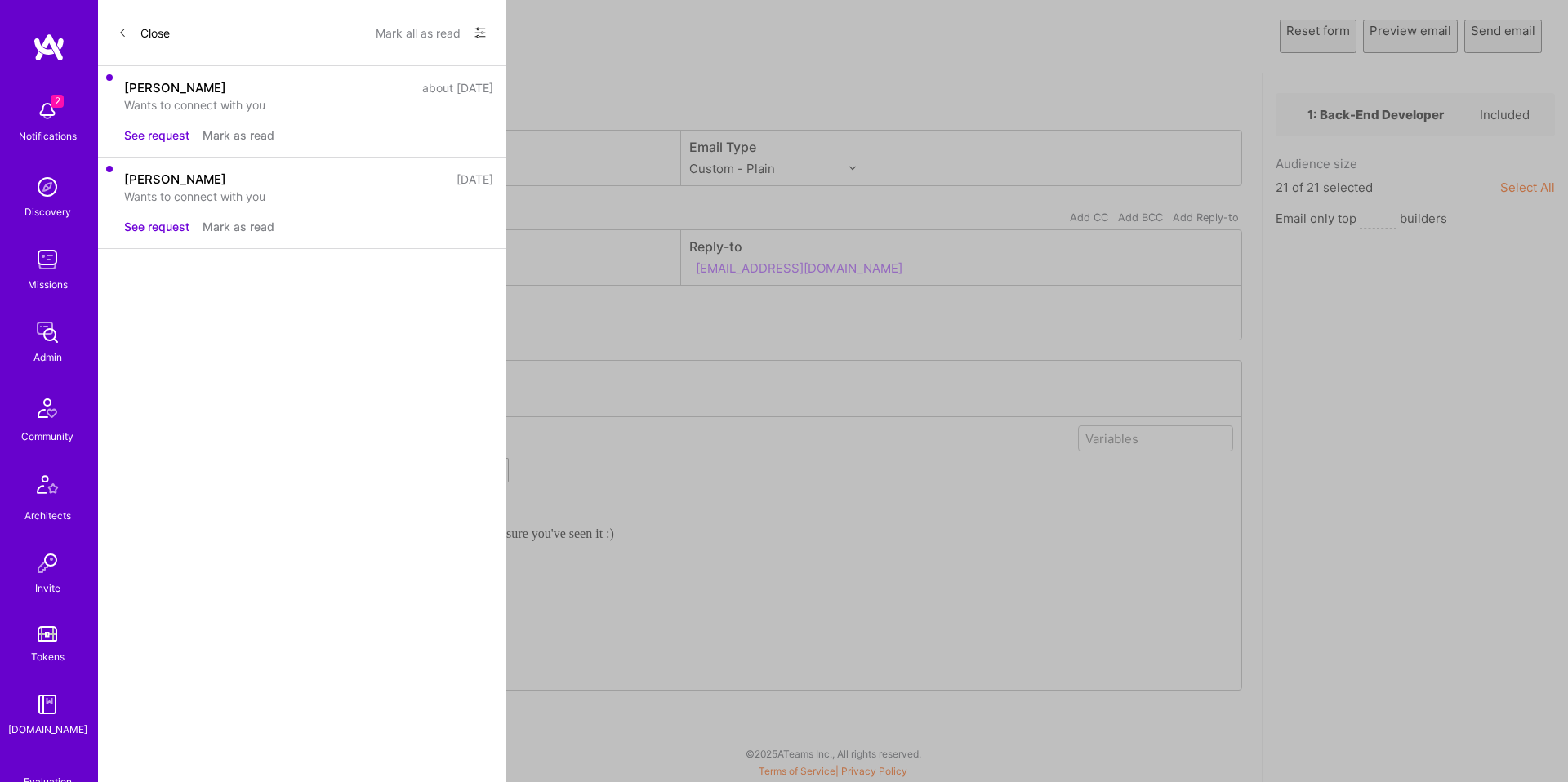
click at [606, 524] on div "Hey {{userFirstName}}, I shared this opportunity with OneLayer with you and wan…" at bounding box center [680, 585] width 1089 height 177
click at [615, 513] on div "Hey {{userFirstName}}," at bounding box center [680, 505] width 1089 height 17
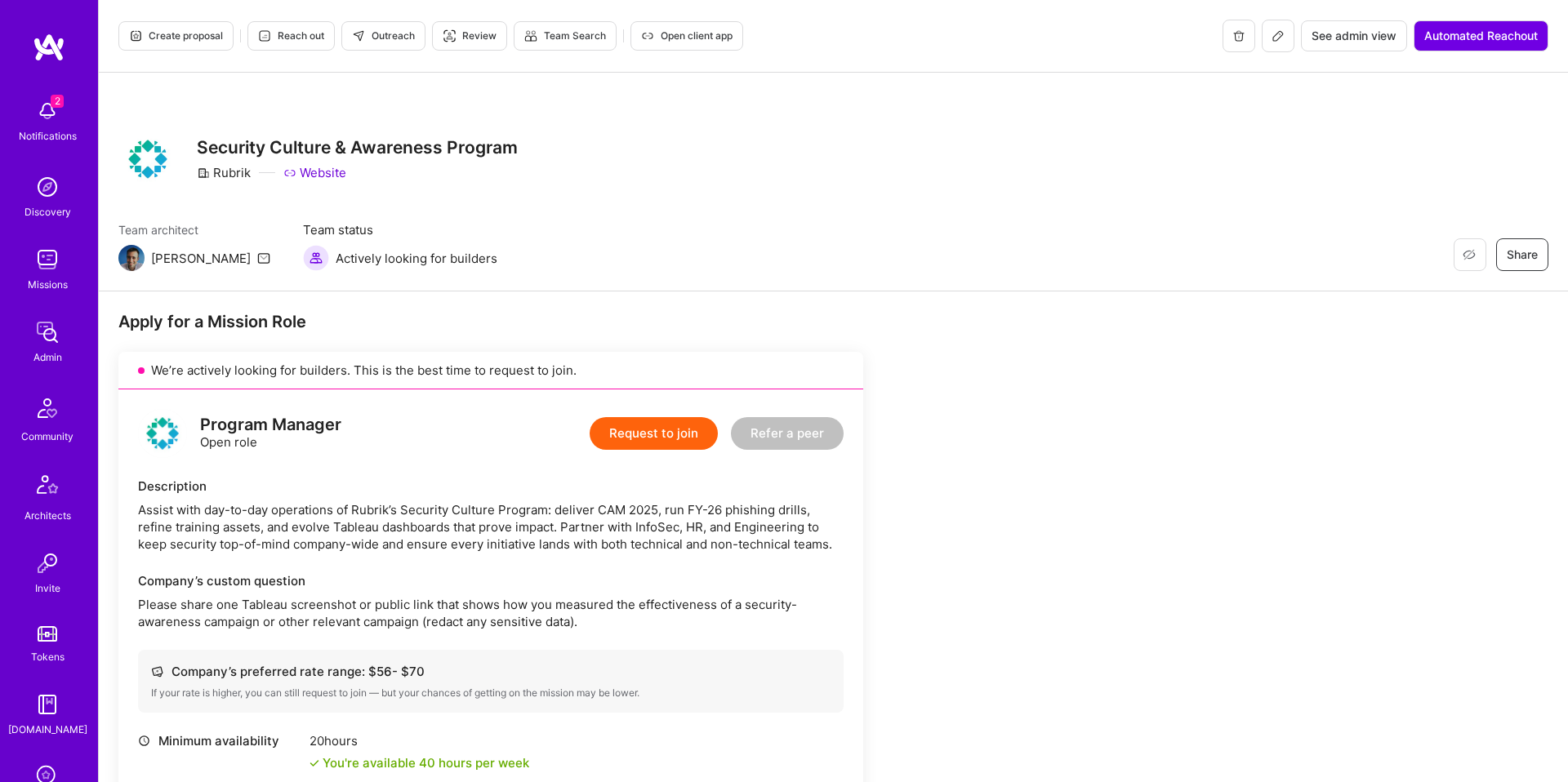
click at [416, 435] on div "Program Manager Open role Request to join Refer a peer" at bounding box center [490, 434] width 706 height 49
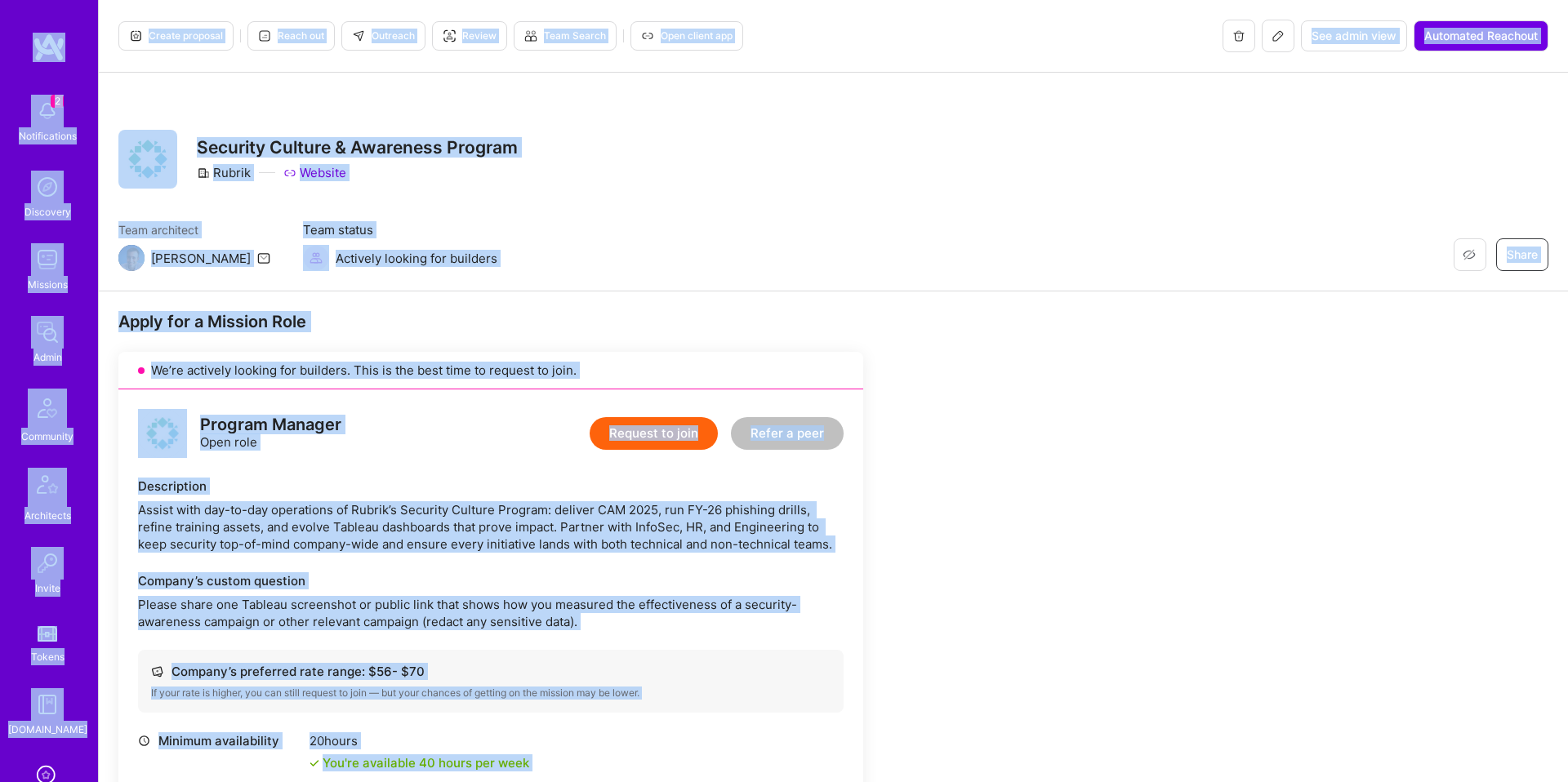
copy div "2 Notifications Discovery Missions Admin Community Architects Invite Tokens A.G…"
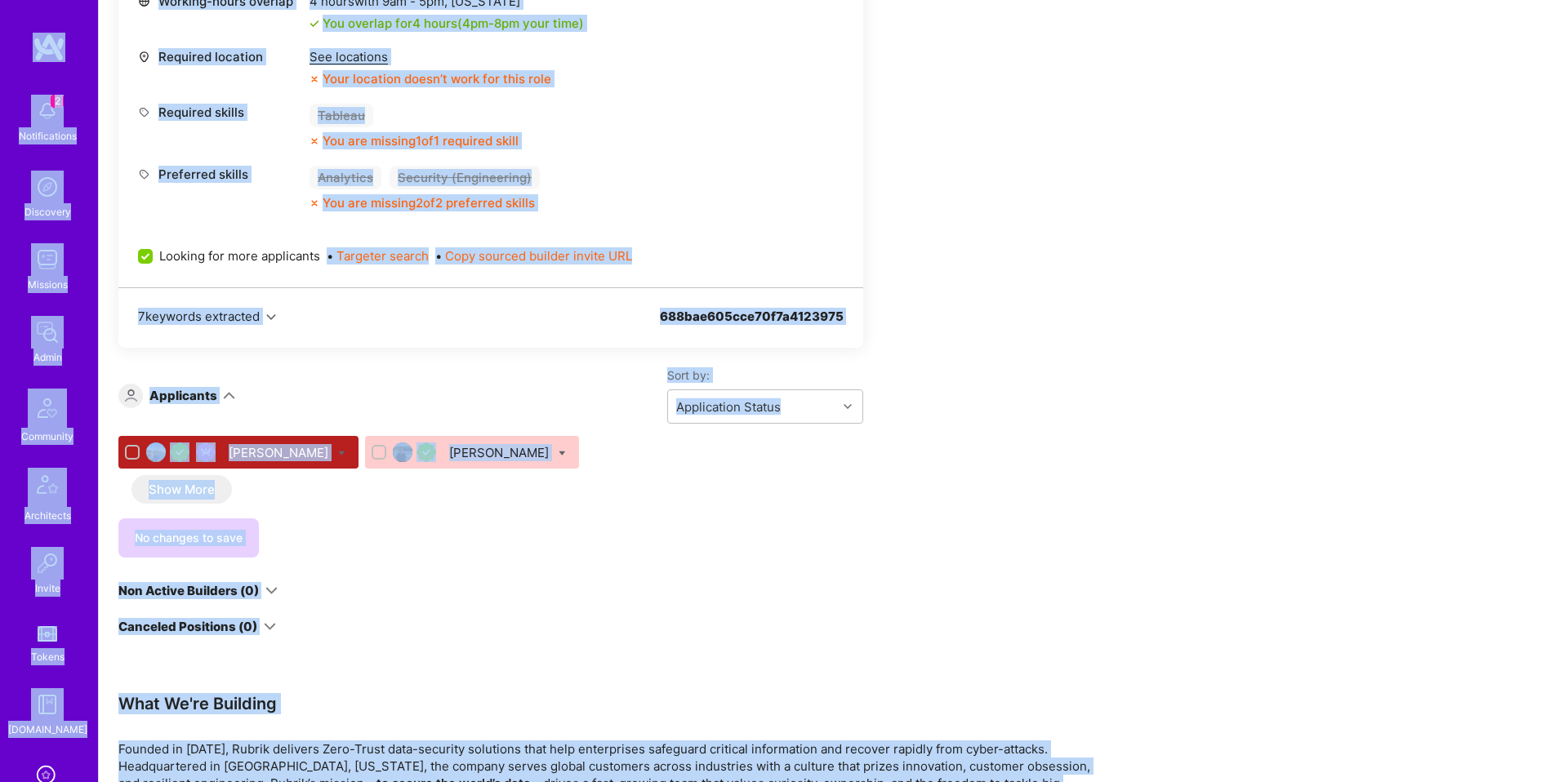
scroll to position [1228, 0]
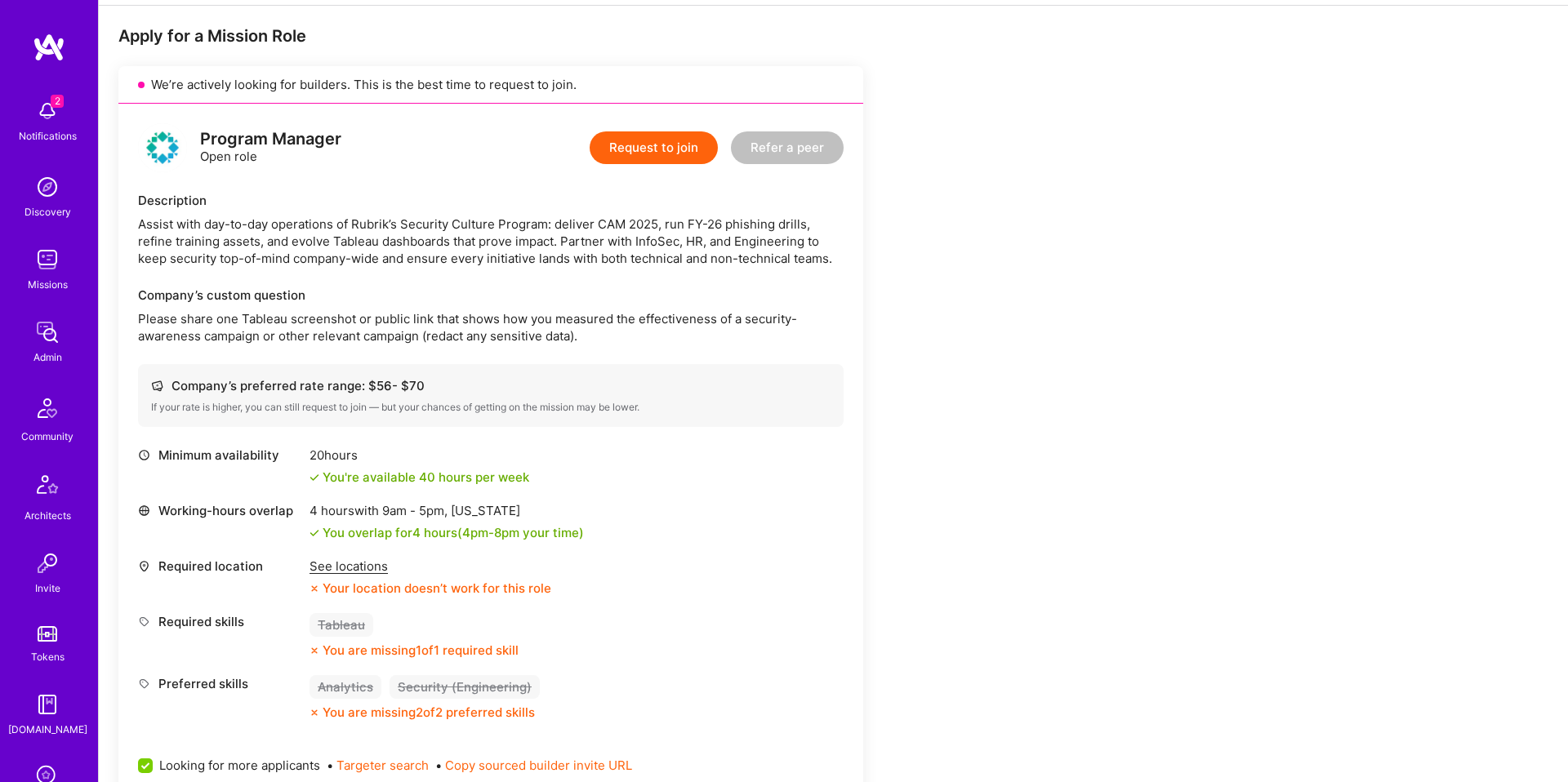
scroll to position [290, 0]
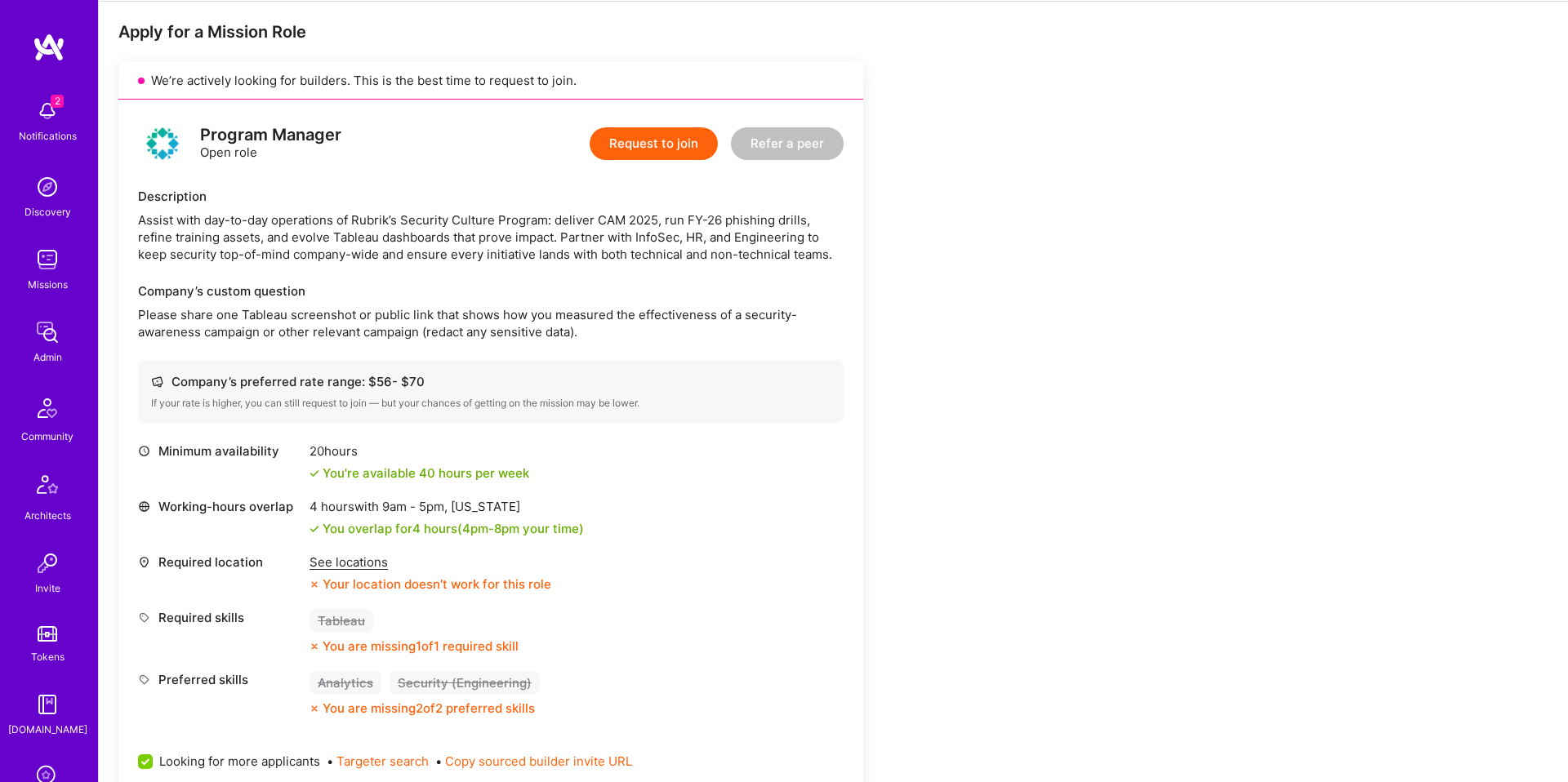
click at [660, 143] on button "Request to join" at bounding box center [654, 144] width 129 height 33
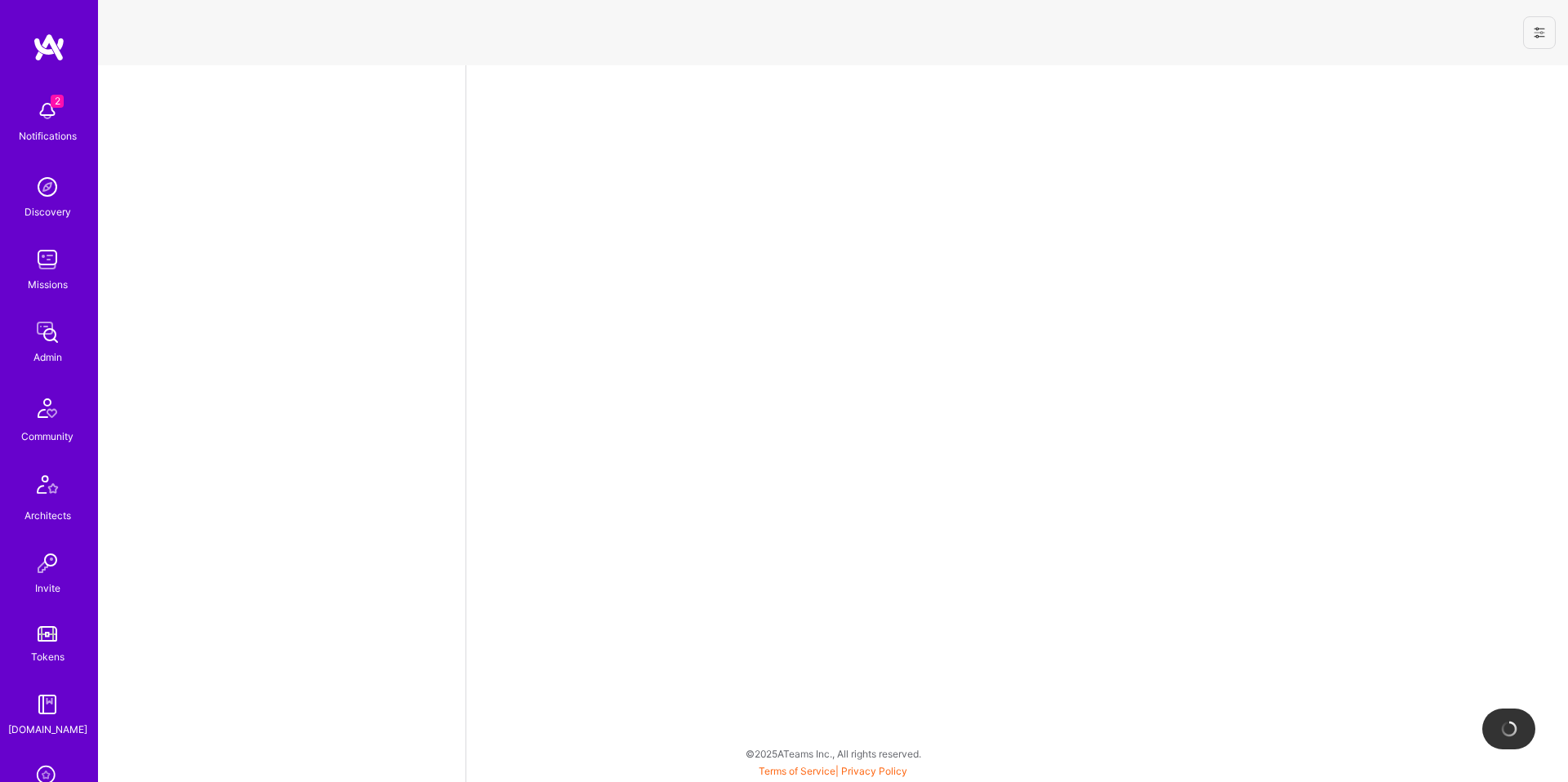
select select "US"
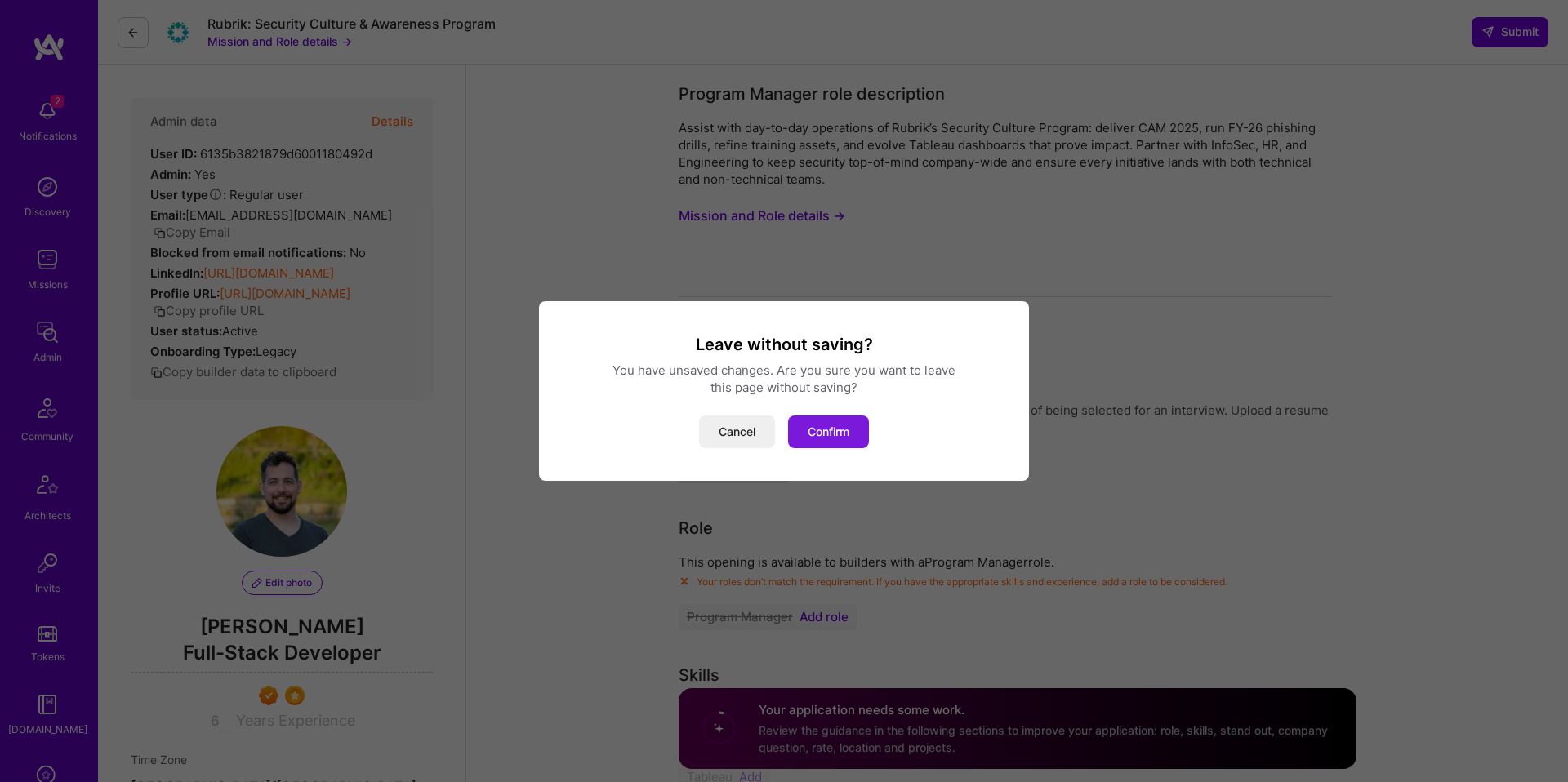
click at [816, 425] on button "Confirm" at bounding box center [829, 432] width 81 height 33
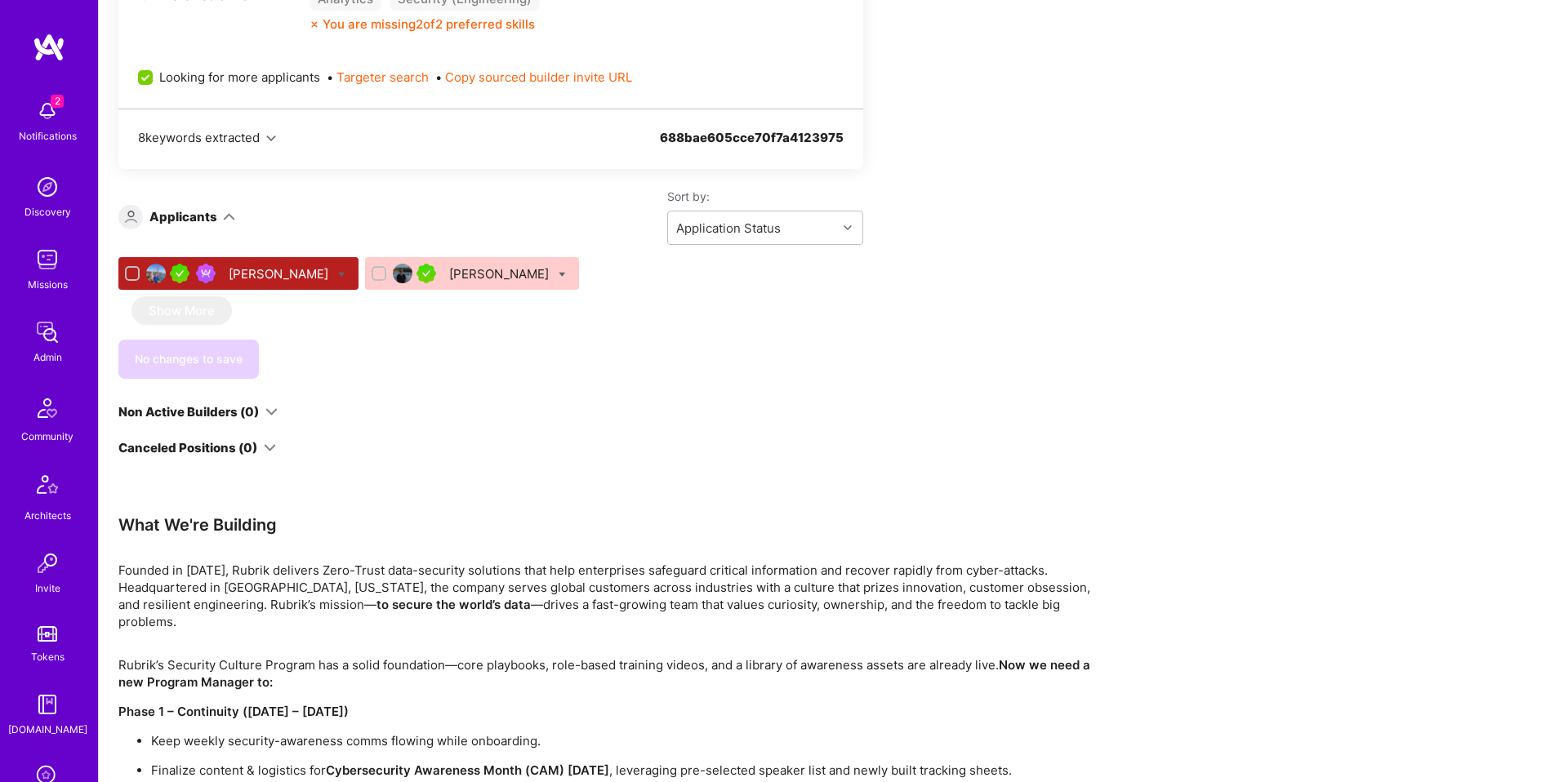
scroll to position [973, 0]
click at [1078, 208] on div "Apply for a Mission Role We’re actively looking for builders. This is the best …" at bounding box center [608, 170] width 980 height 1665
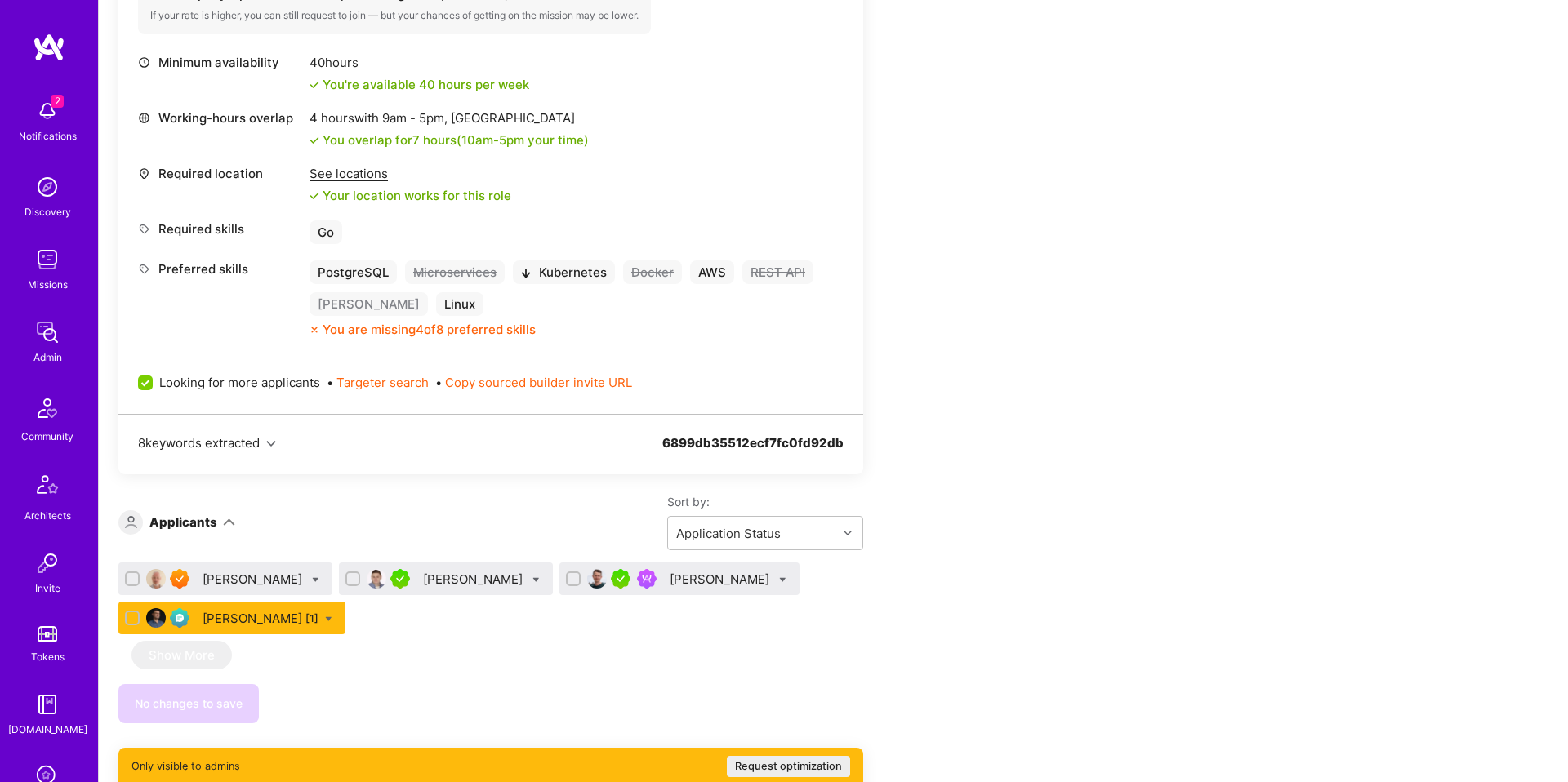
scroll to position [865, 0]
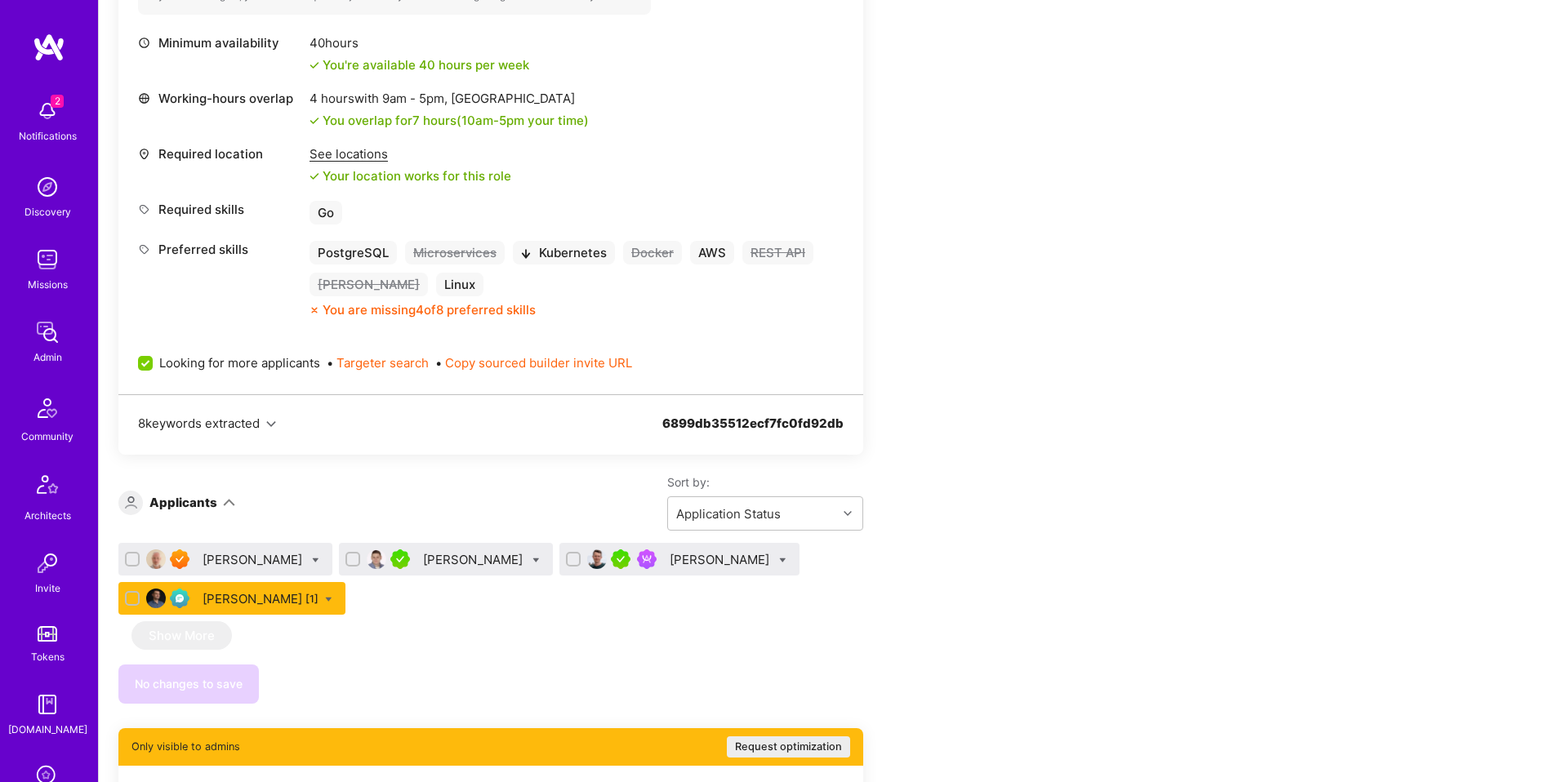
click at [249, 603] on div "[PERSON_NAME] [1]" at bounding box center [260, 599] width 116 height 17
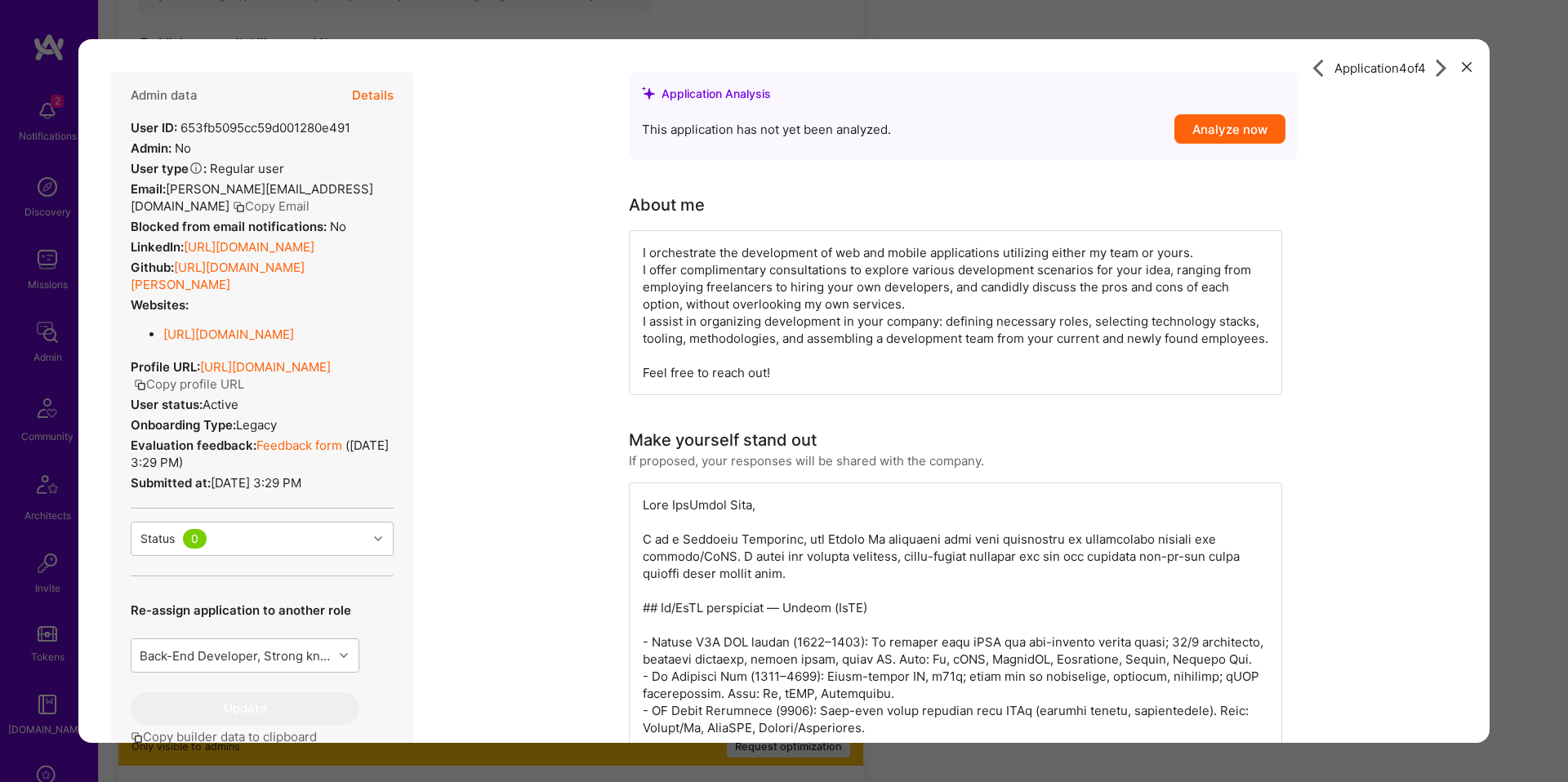
click at [365, 92] on button "Details" at bounding box center [373, 96] width 42 height 47
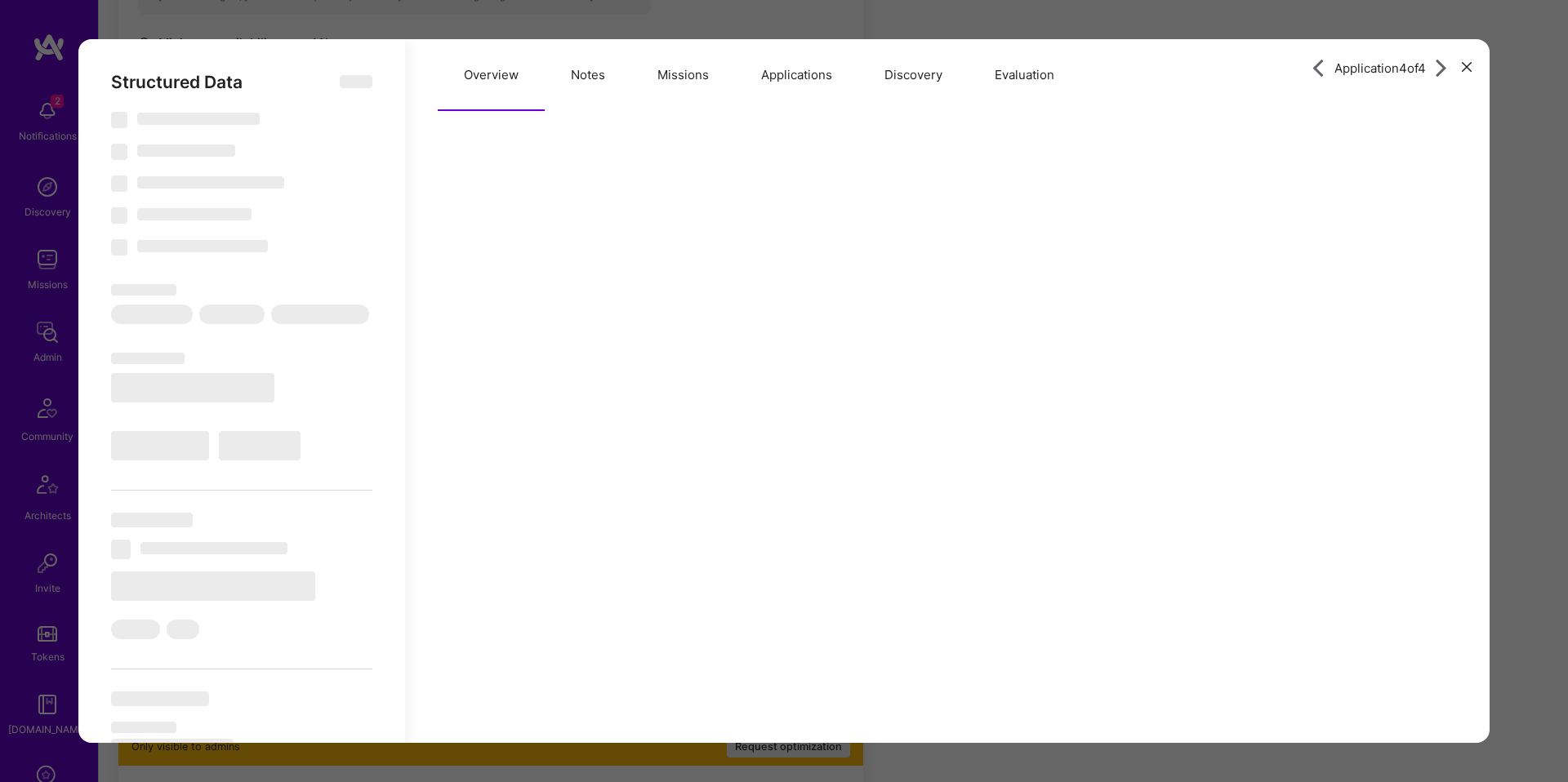
select select "Right Now"
select select "Verified"
select select "RS"
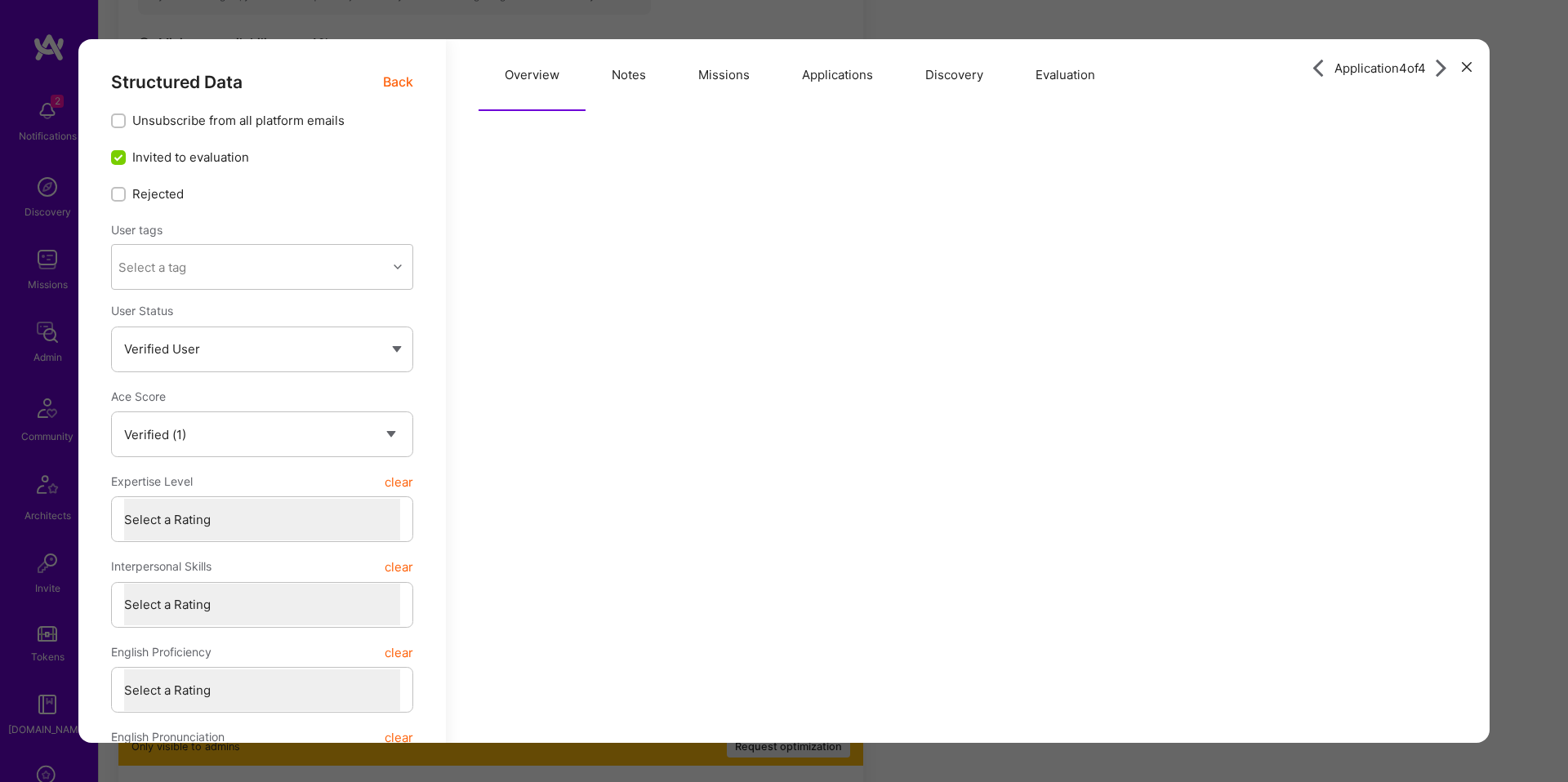
click at [1049, 69] on button "Evaluation" at bounding box center [1065, 75] width 112 height 72
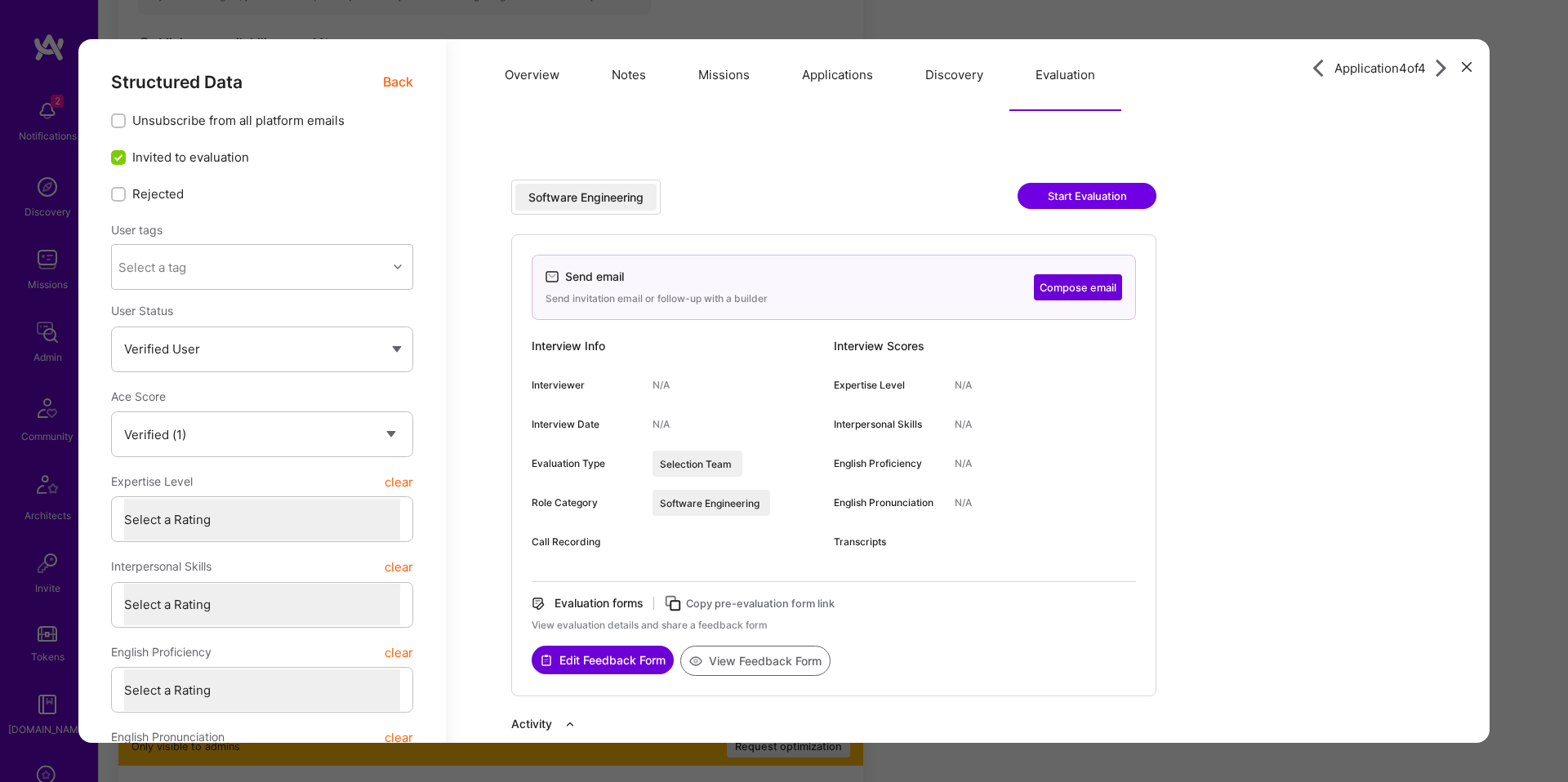
click at [401, 78] on span "Back" at bounding box center [397, 82] width 30 height 20
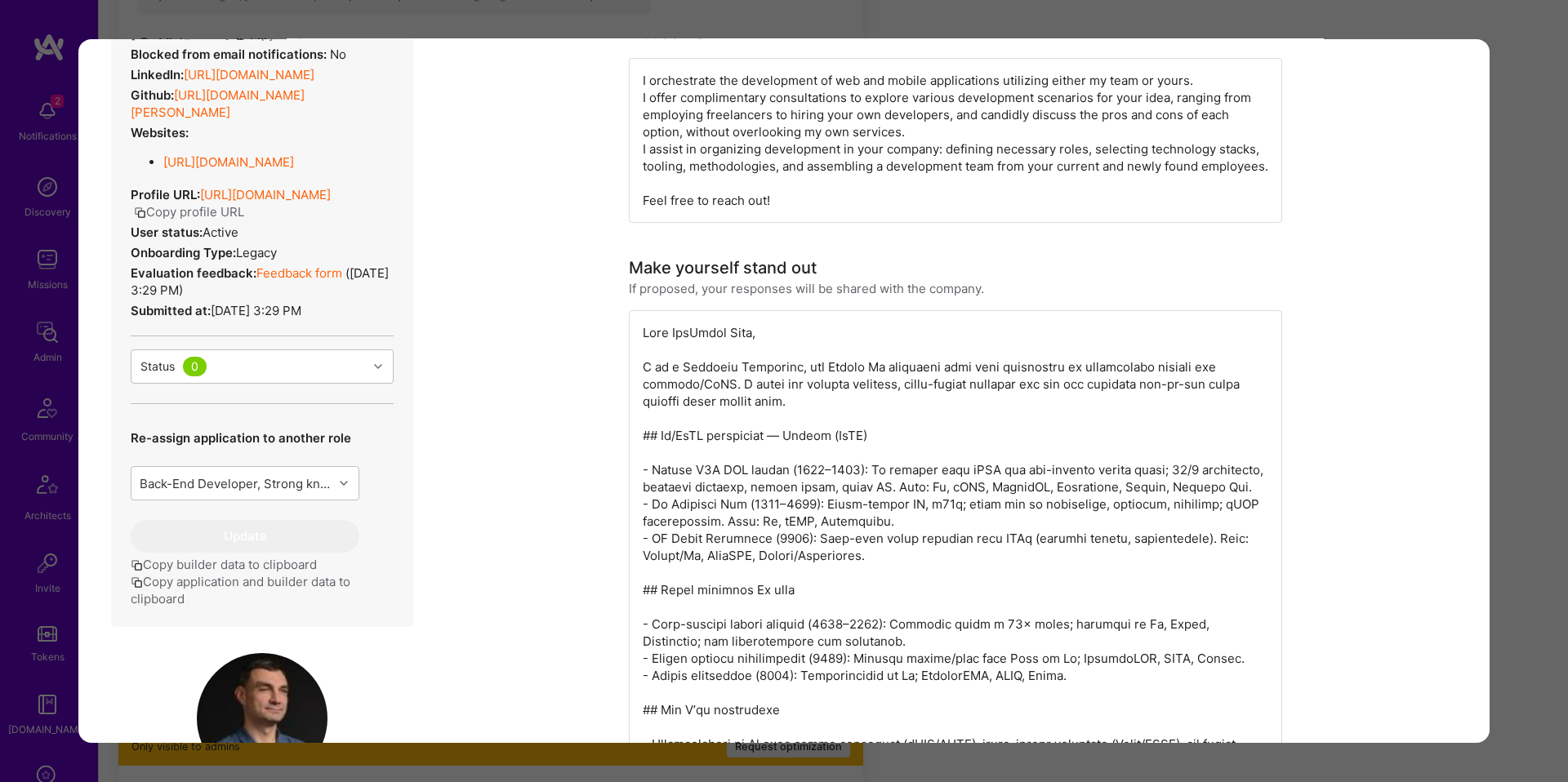
scroll to position [646, 0]
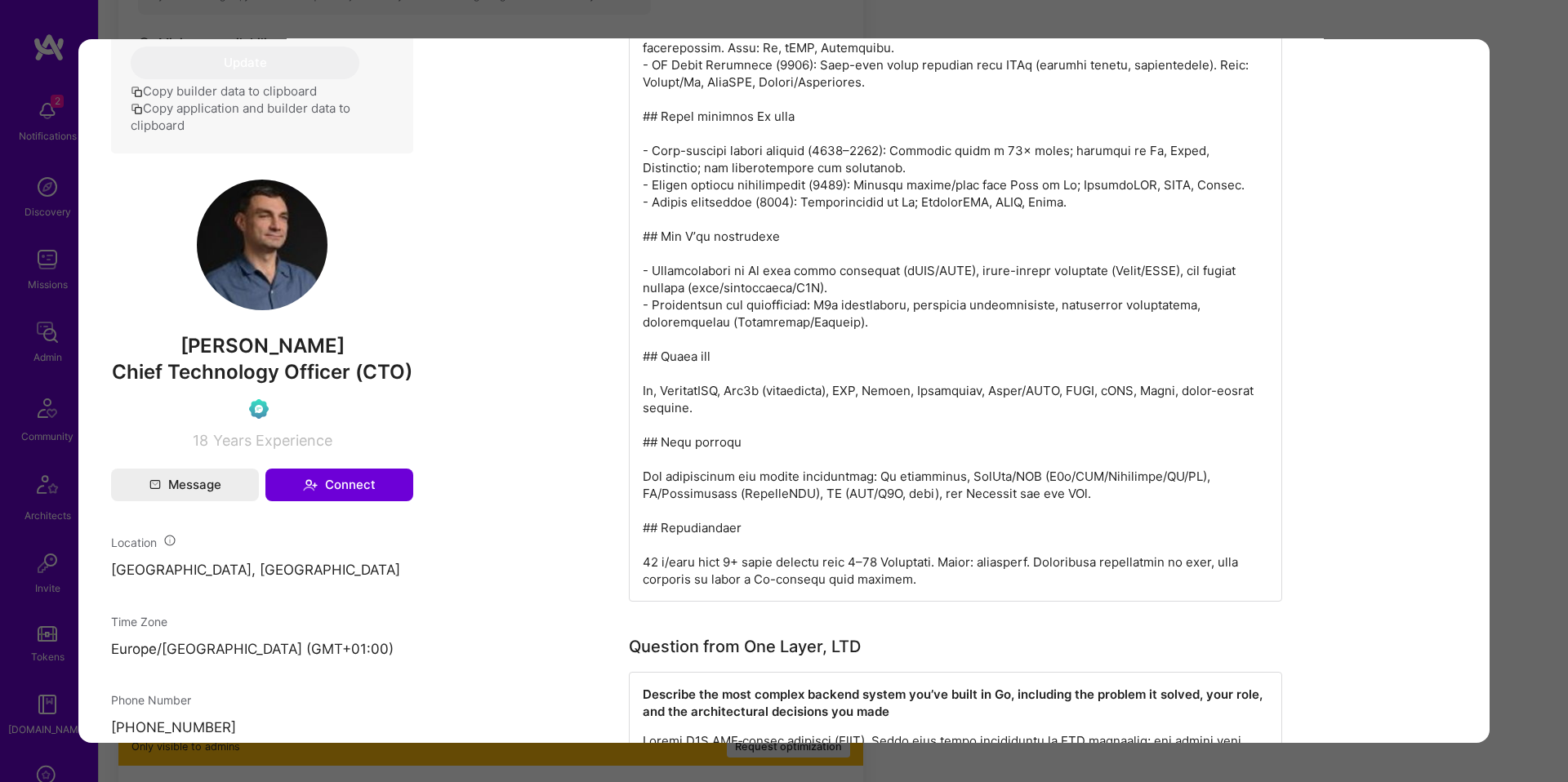
click at [229, 344] on span "[PERSON_NAME]" at bounding box center [262, 345] width 302 height 25
copy span "[PERSON_NAME]"
click at [412, 337] on span "[PERSON_NAME]" at bounding box center [262, 345] width 302 height 25
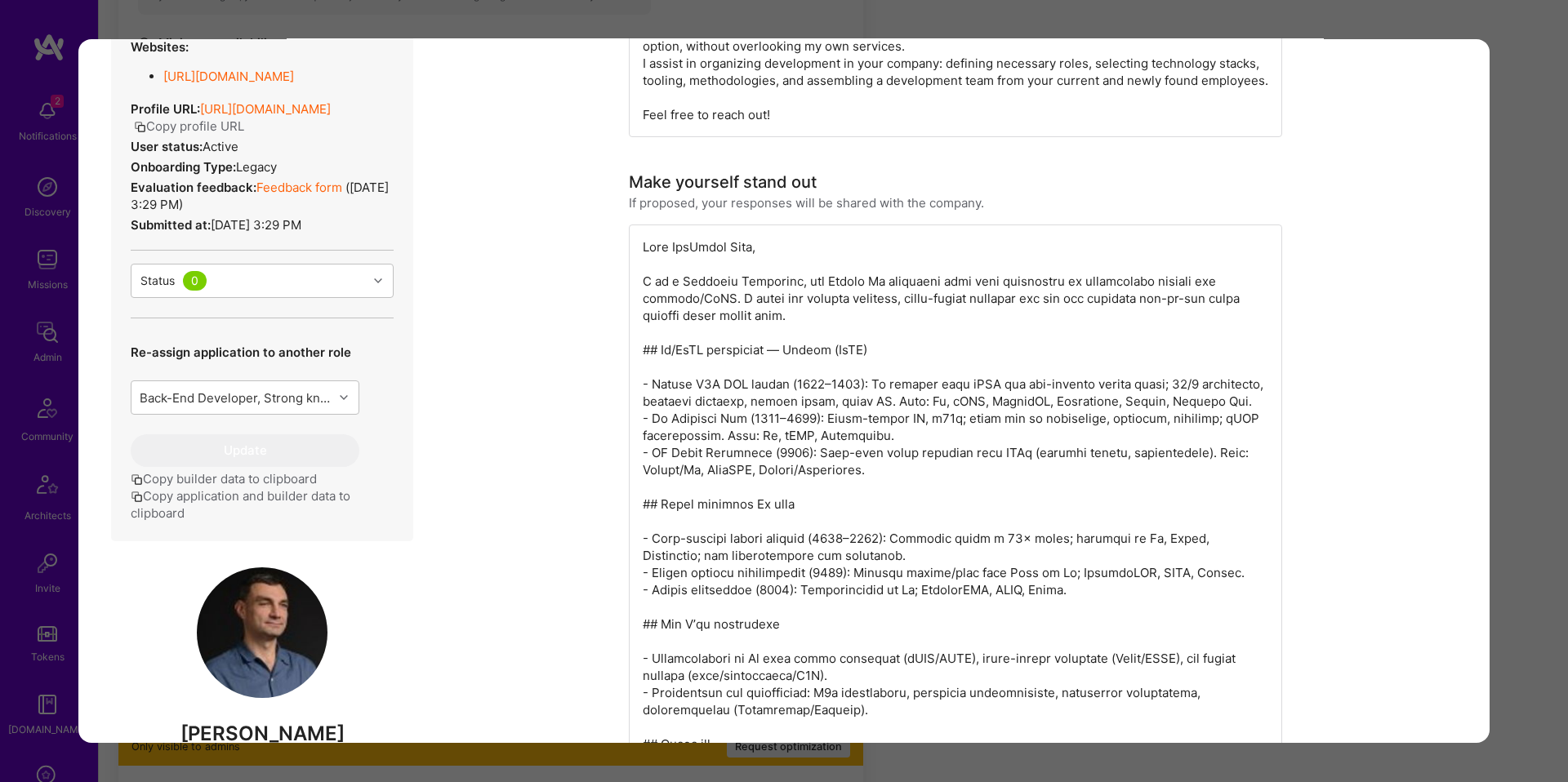
scroll to position [0, 0]
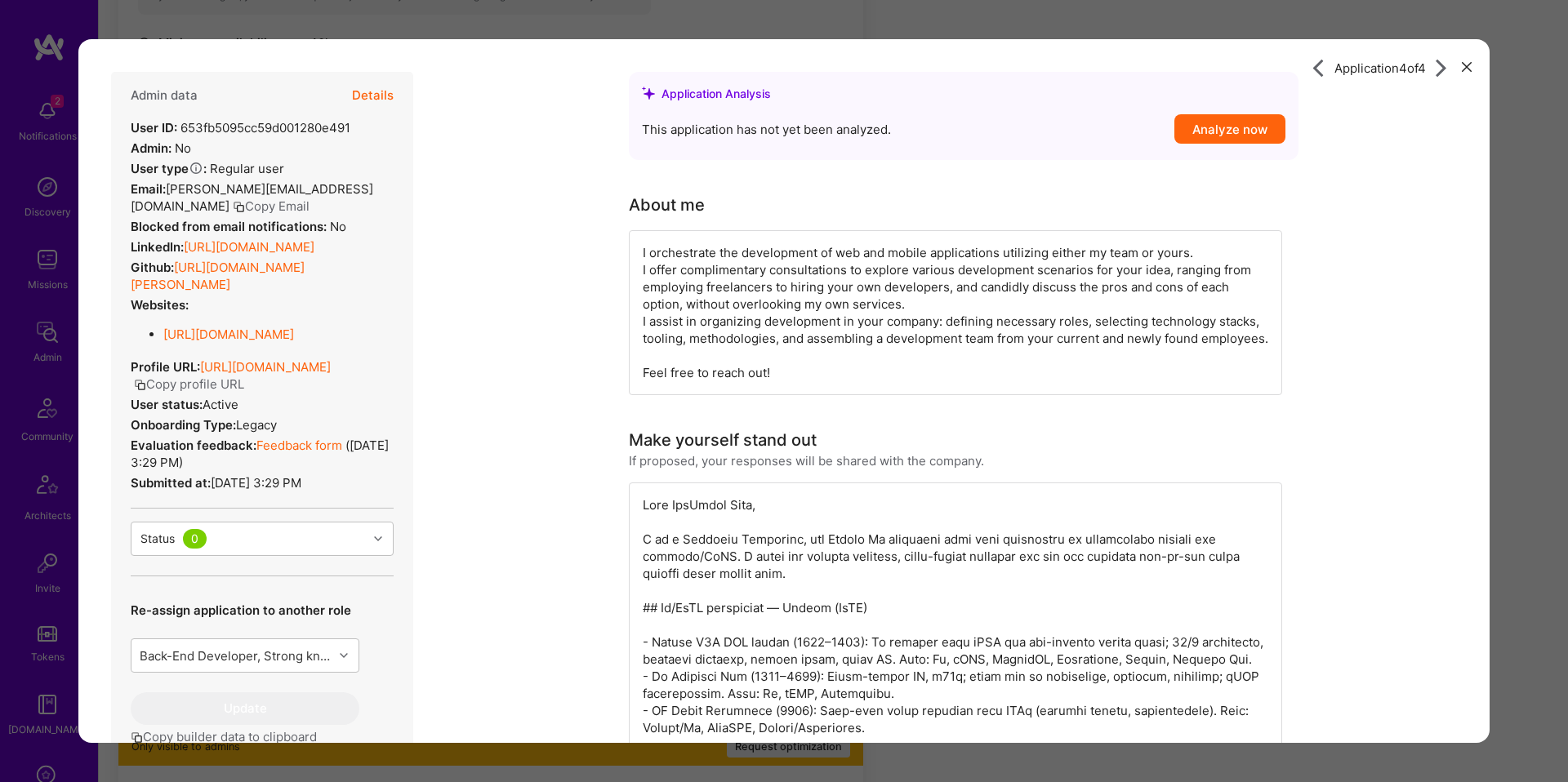
click at [728, 33] on div "Application 4 of 4 Admin data Details User ID: 653fb5095cc59d001280e491 Admin: …" at bounding box center [784, 391] width 1568 height 782
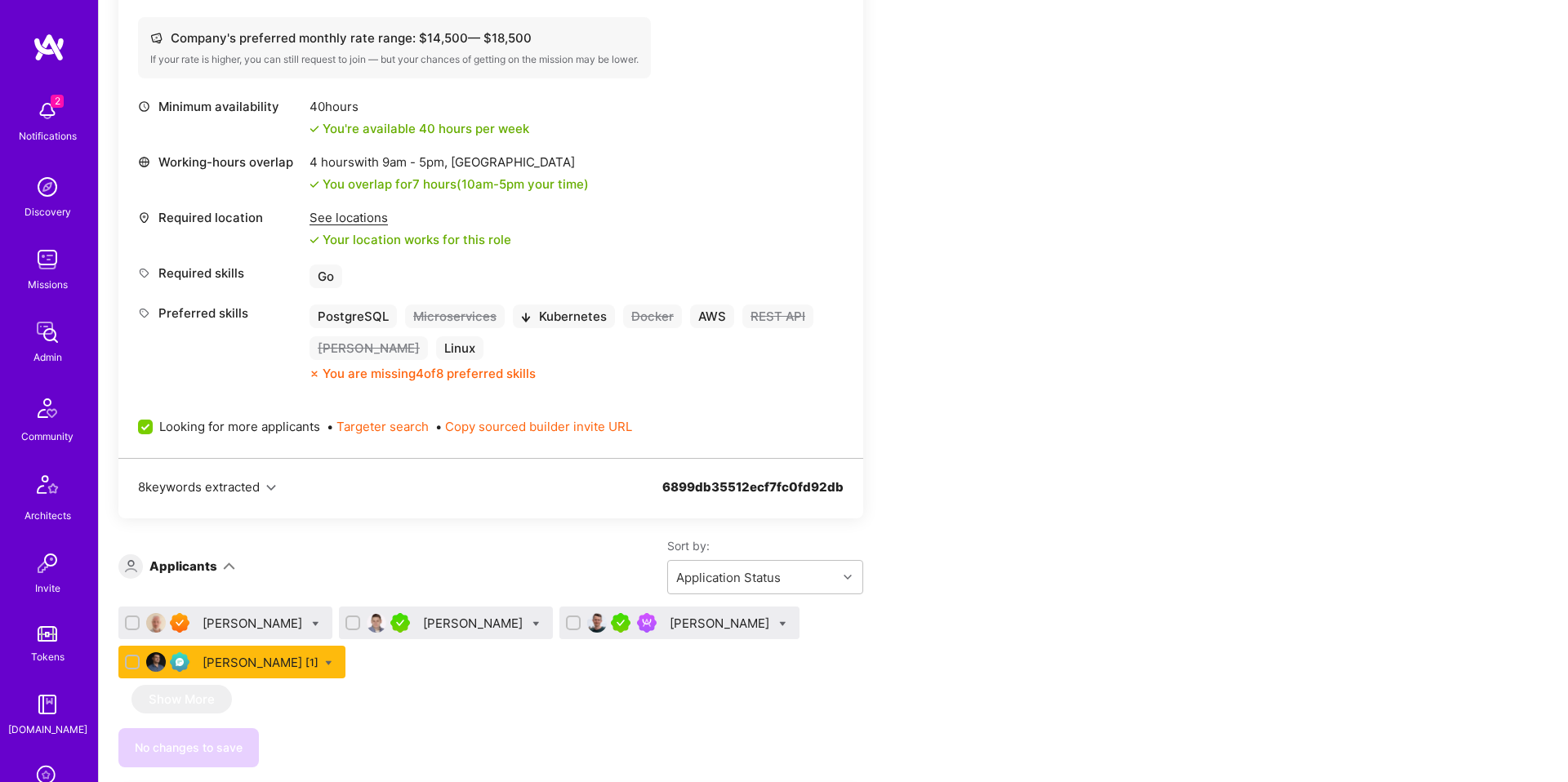
scroll to position [839, 0]
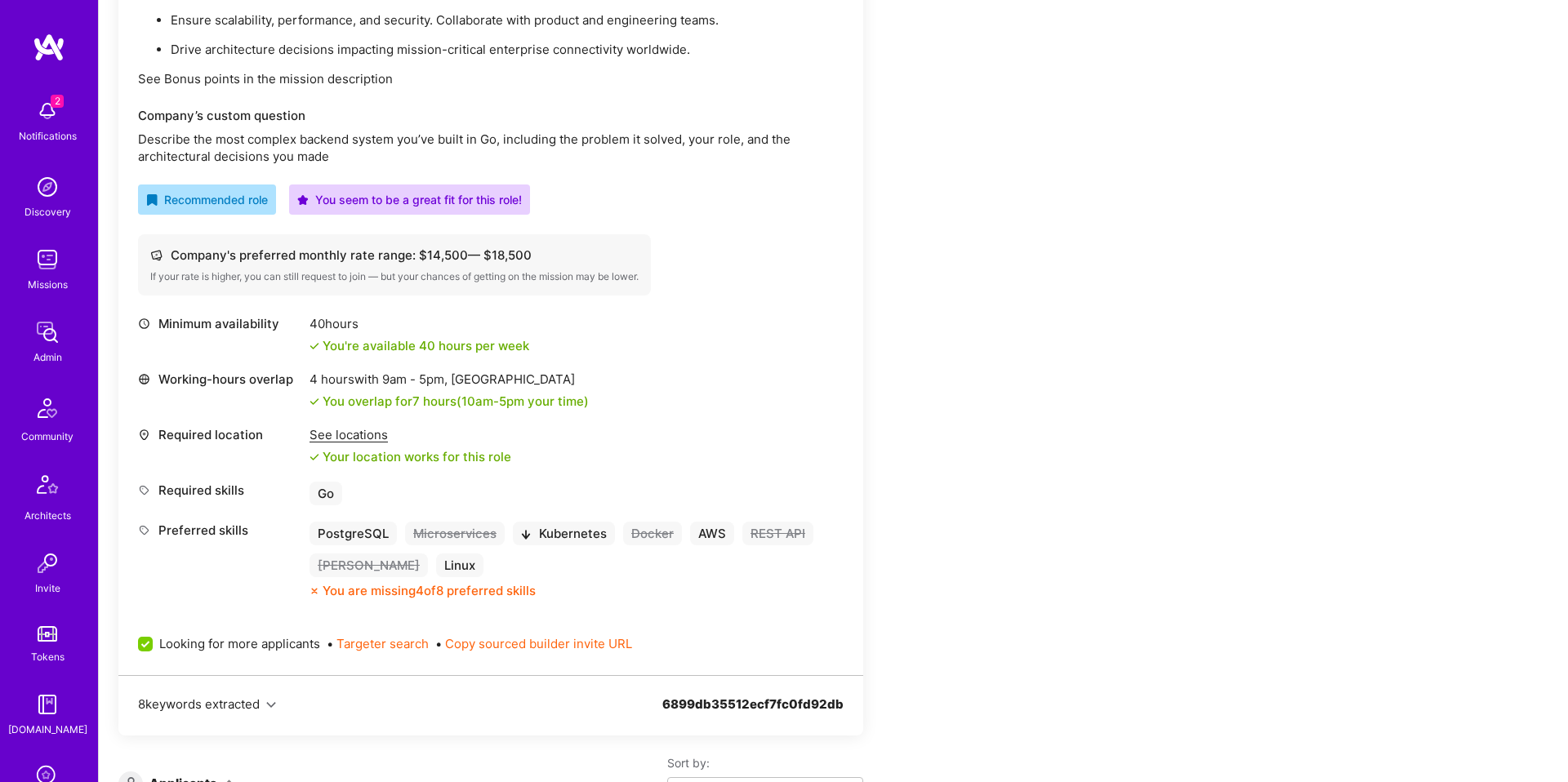
scroll to position [552, 0]
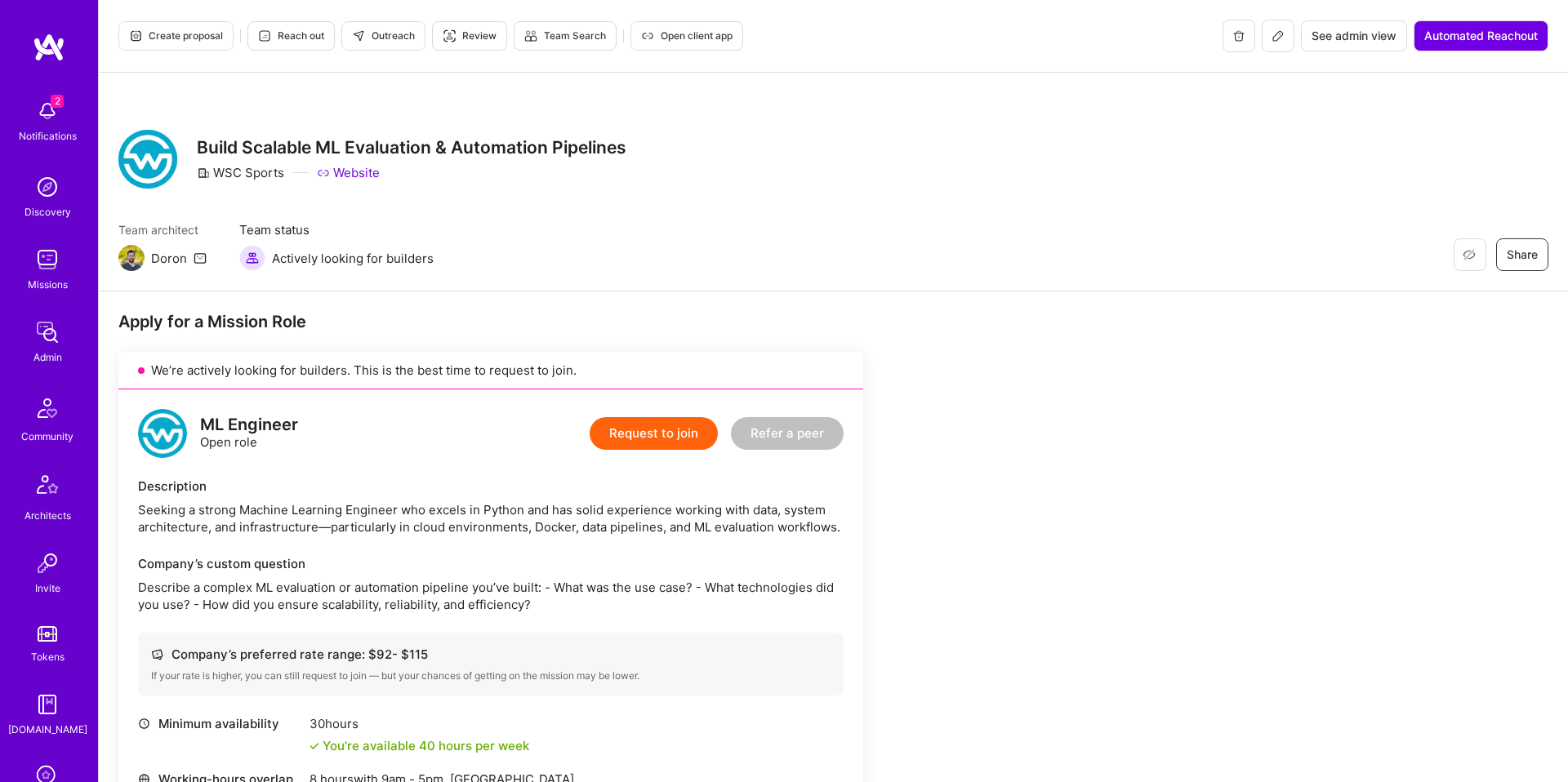
click at [973, 251] on div "Team architect [PERSON_NAME] Team status Actively looking for builders Restore …" at bounding box center [833, 246] width 1430 height 50
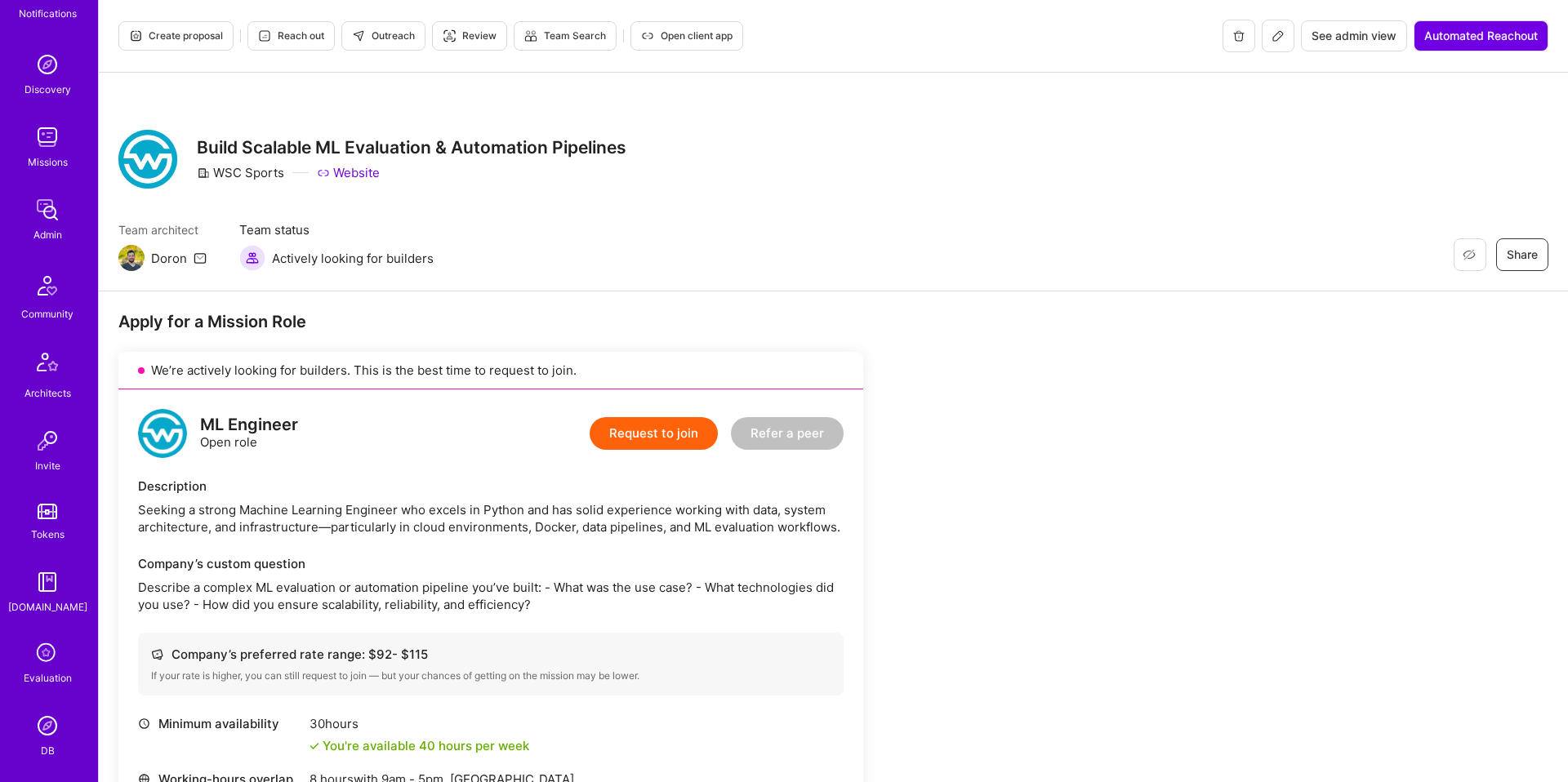
scroll to position [164, 0]
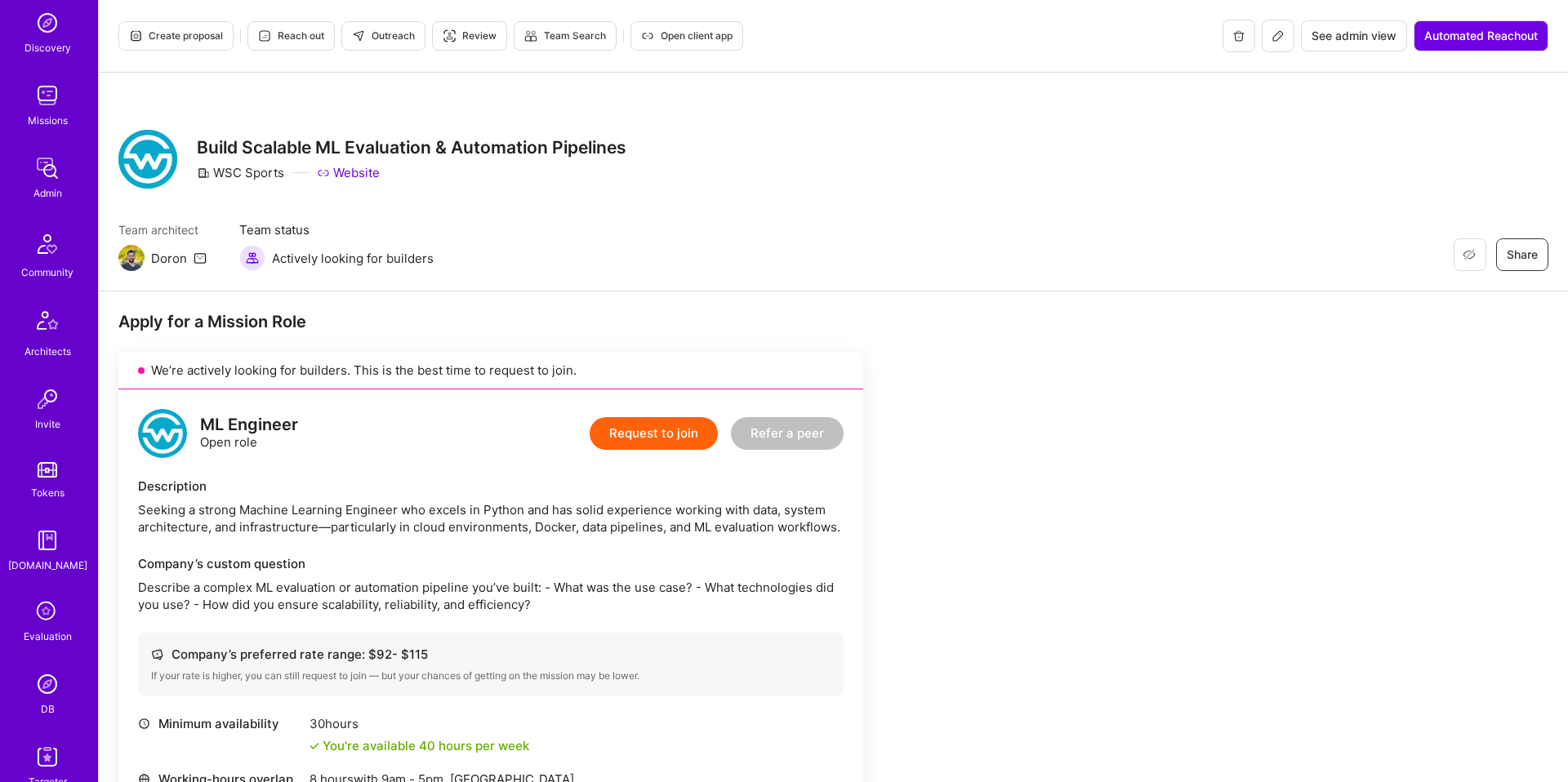
click at [46, 672] on img at bounding box center [47, 684] width 33 height 33
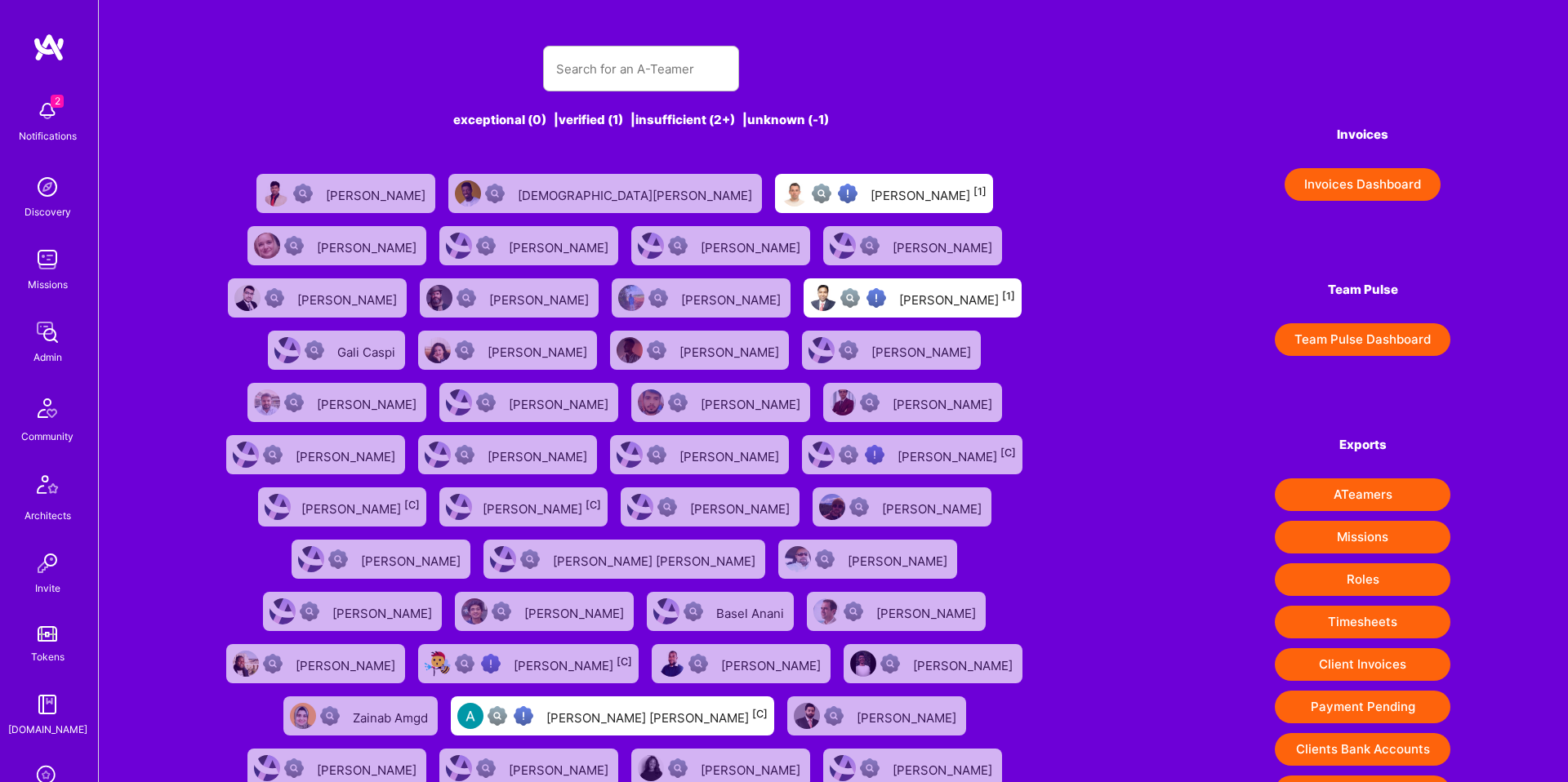
drag, startPoint x: 675, startPoint y: 90, endPoint x: 675, endPoint y: 75, distance: 15.0
click at [675, 90] on div at bounding box center [641, 68] width 196 height 46
click at [675, 75] on input "text" at bounding box center [641, 69] width 170 height 42
paste input "[EMAIL_ADDRESS][DOMAIN_NAME]"
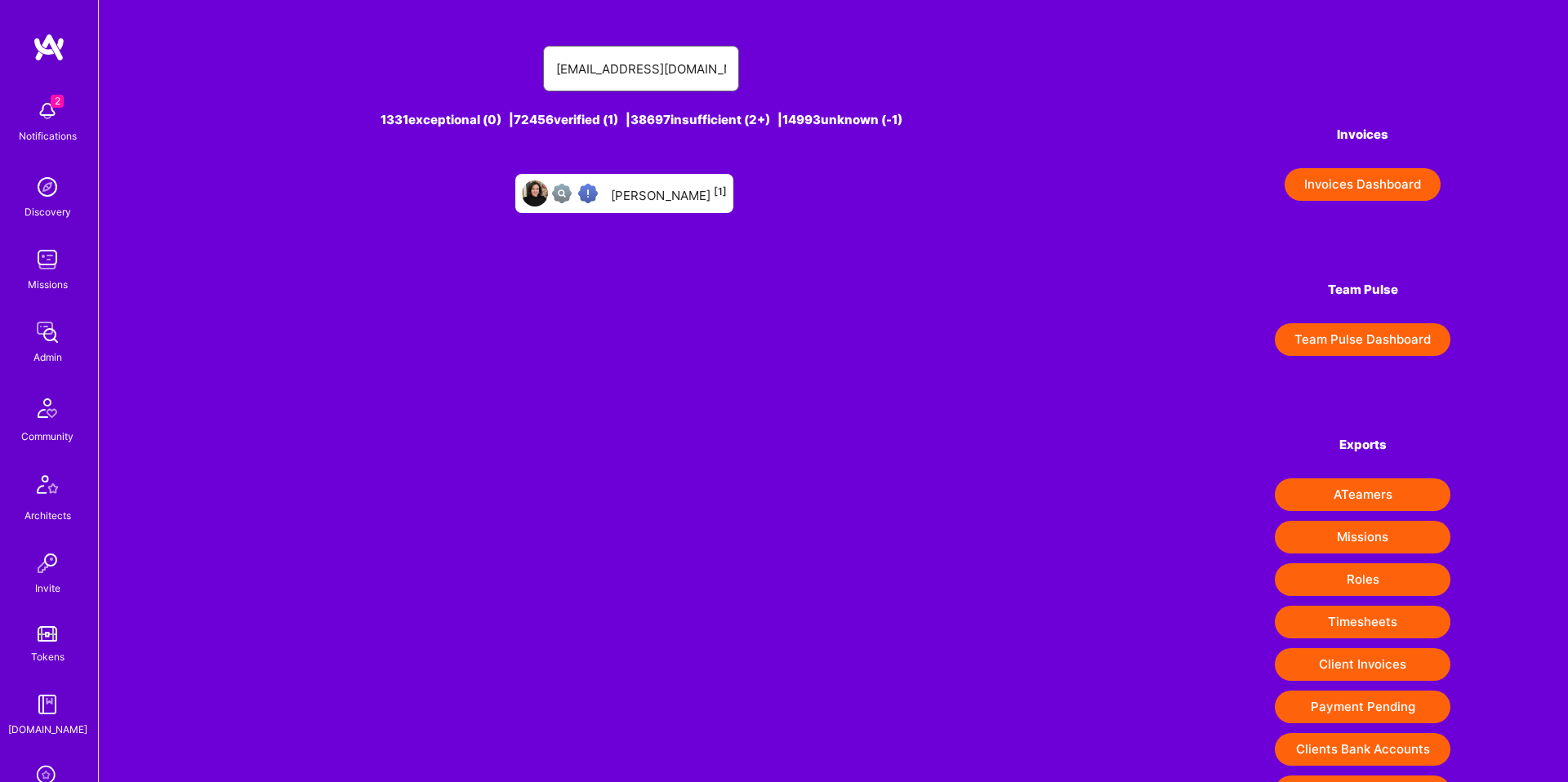
type input "[EMAIL_ADDRESS][DOMAIN_NAME]"
click at [648, 195] on div "[PERSON_NAME] [1]" at bounding box center [668, 193] width 116 height 21
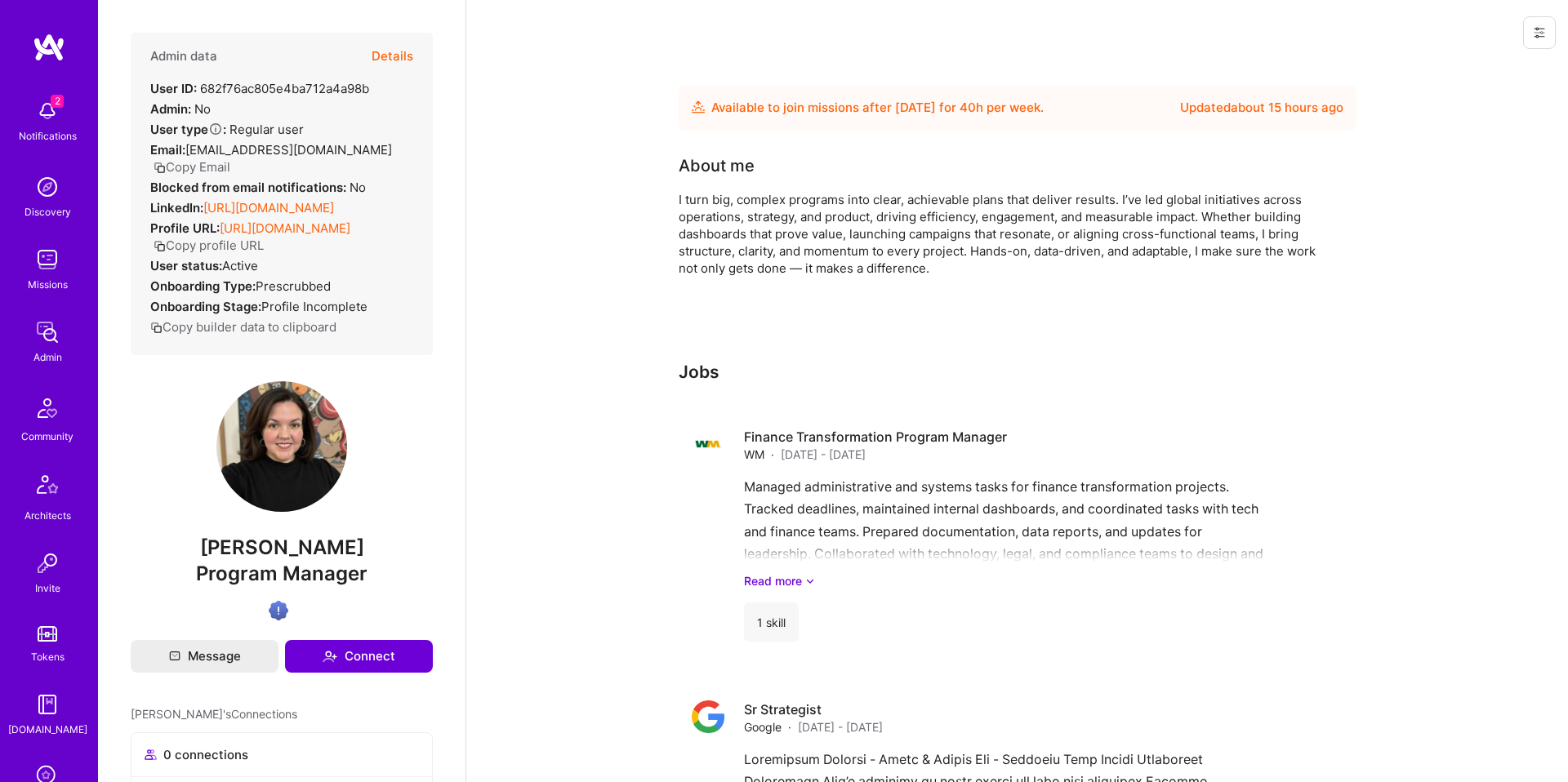
click at [377, 63] on button "Details" at bounding box center [393, 57] width 42 height 47
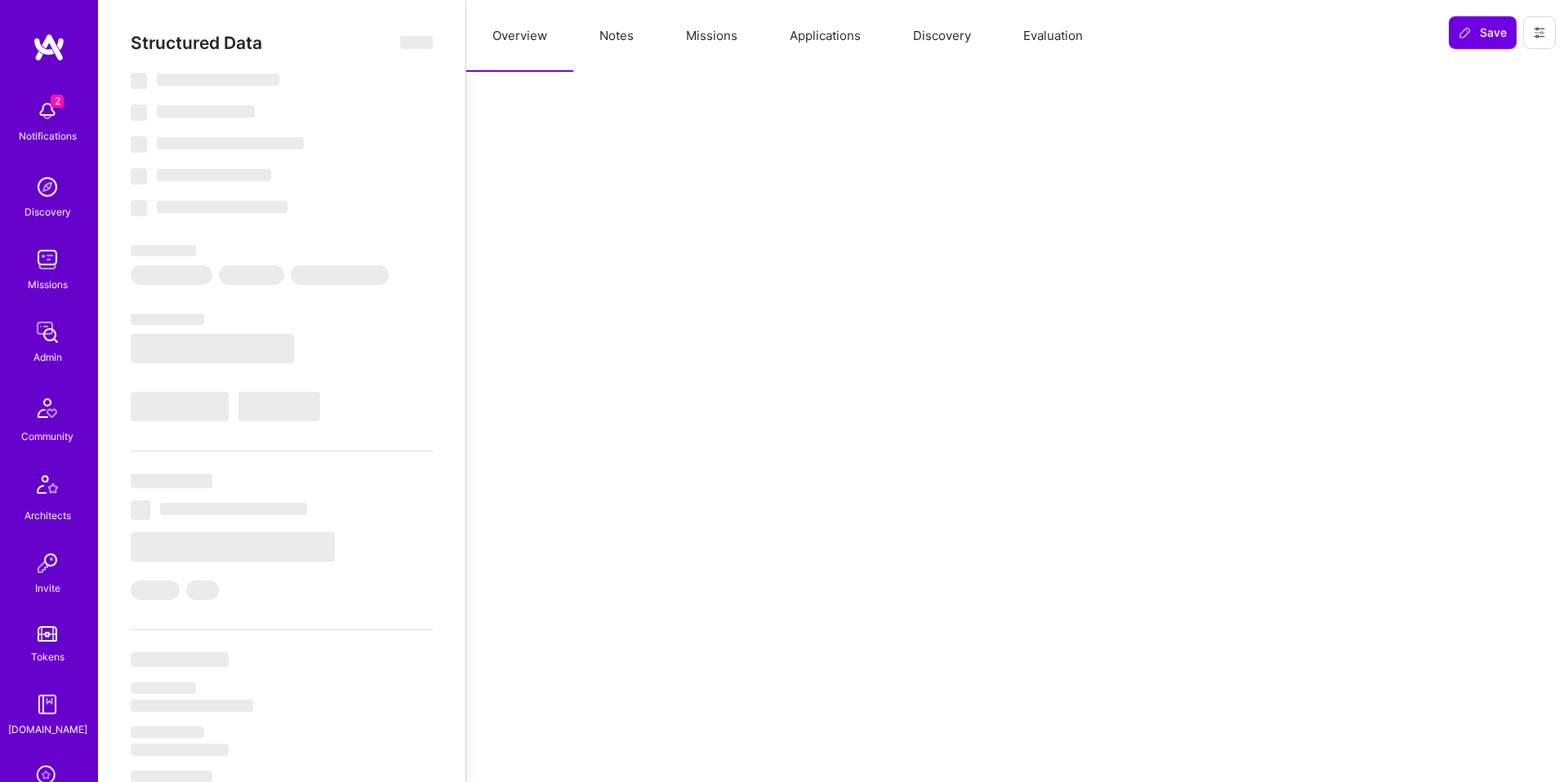
select select "Future Date"
select select "Verified"
select select "US"
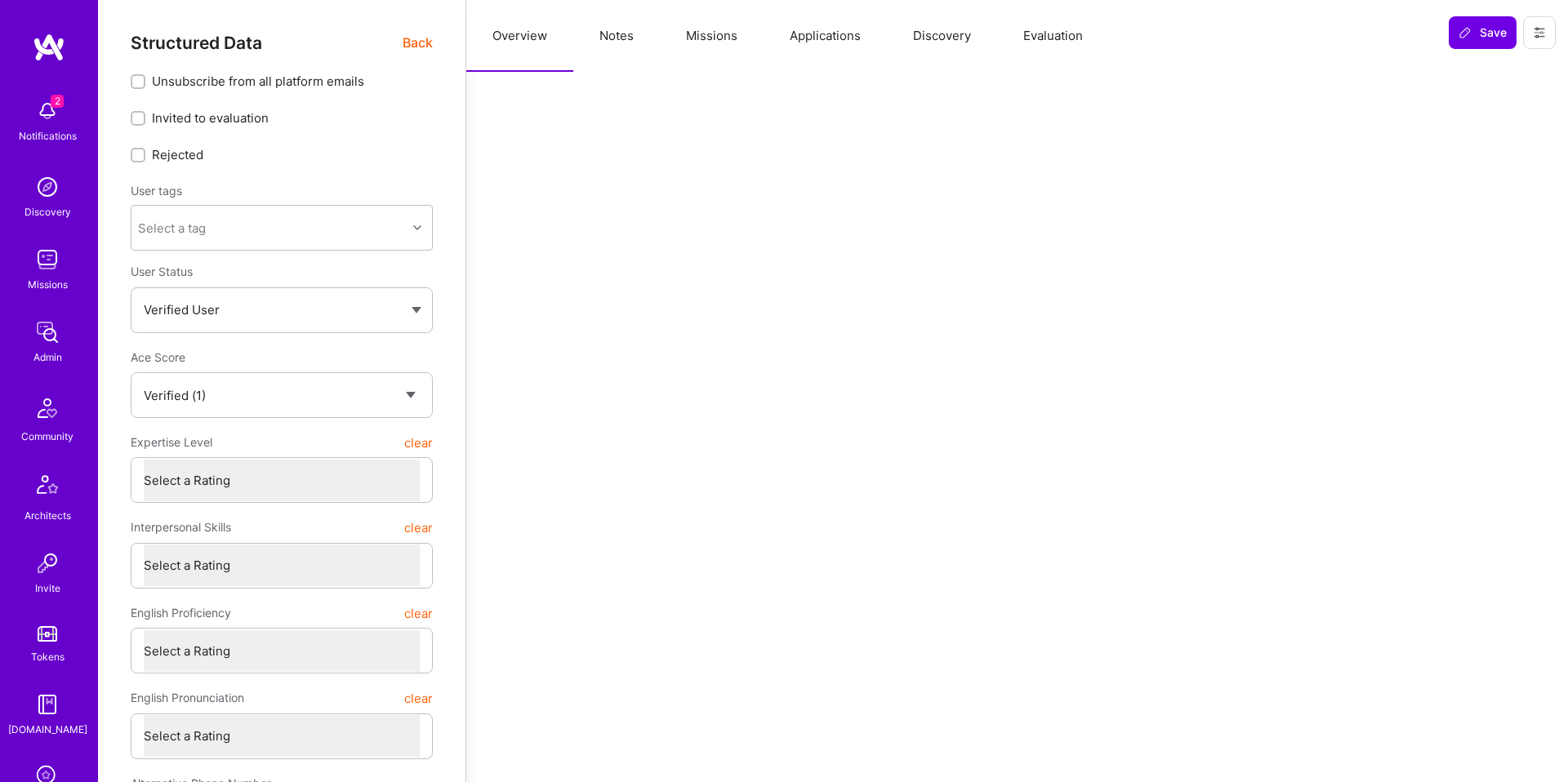
click at [642, 46] on button "Notes" at bounding box center [616, 36] width 87 height 72
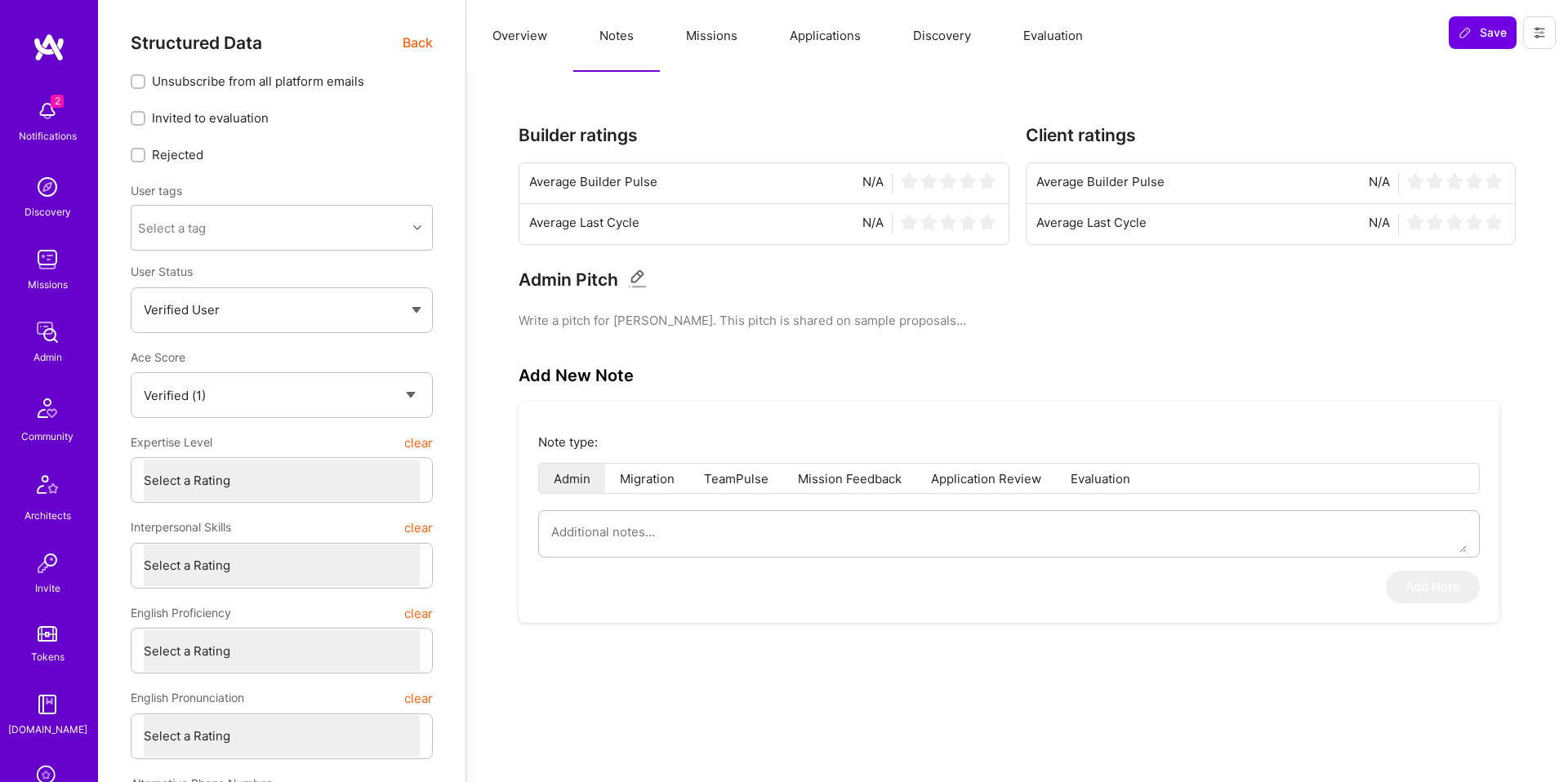
click at [1055, 51] on button "Evaluation" at bounding box center [1053, 36] width 112 height 72
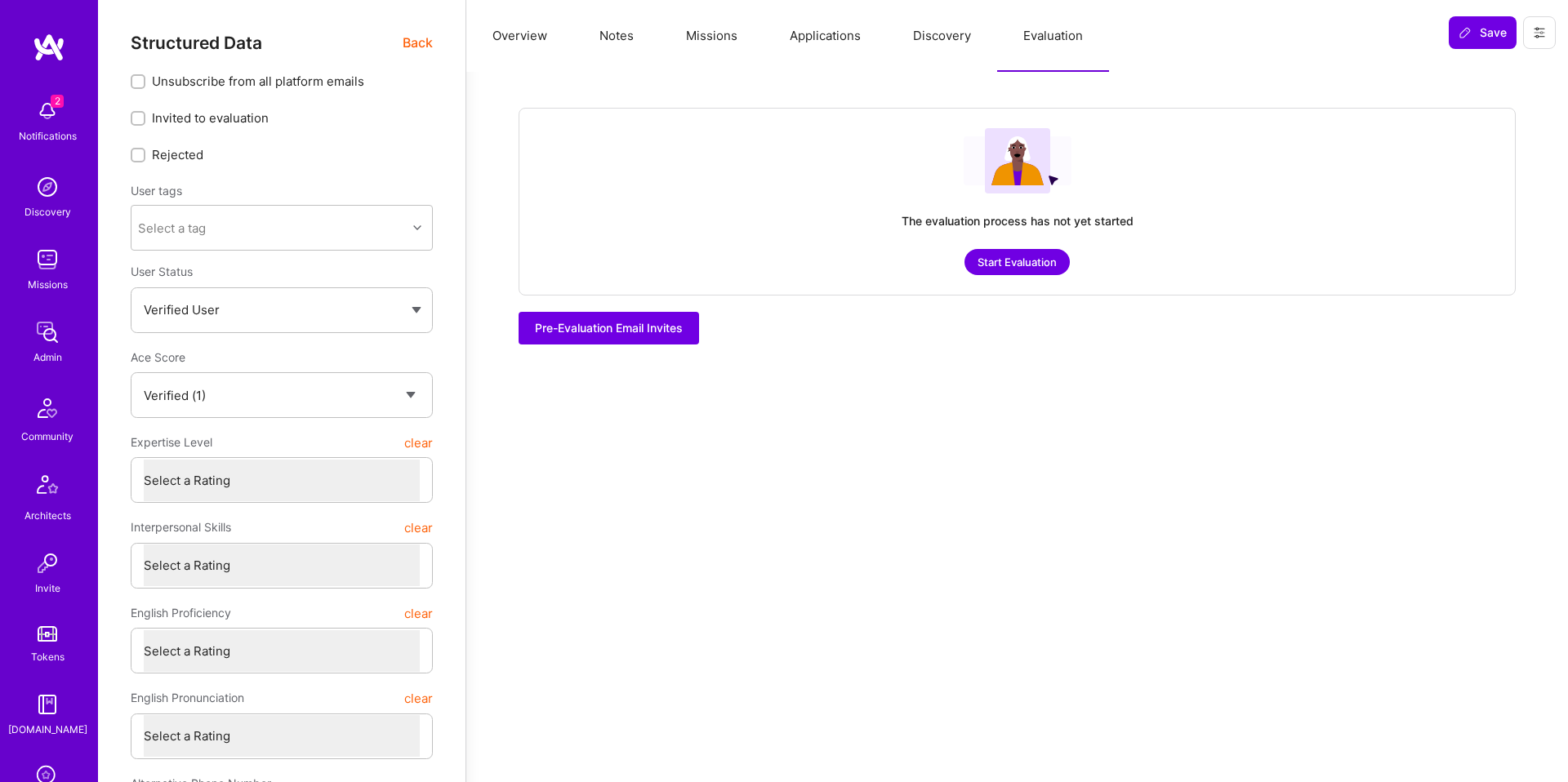
click at [861, 41] on button "Applications" at bounding box center [825, 36] width 123 height 72
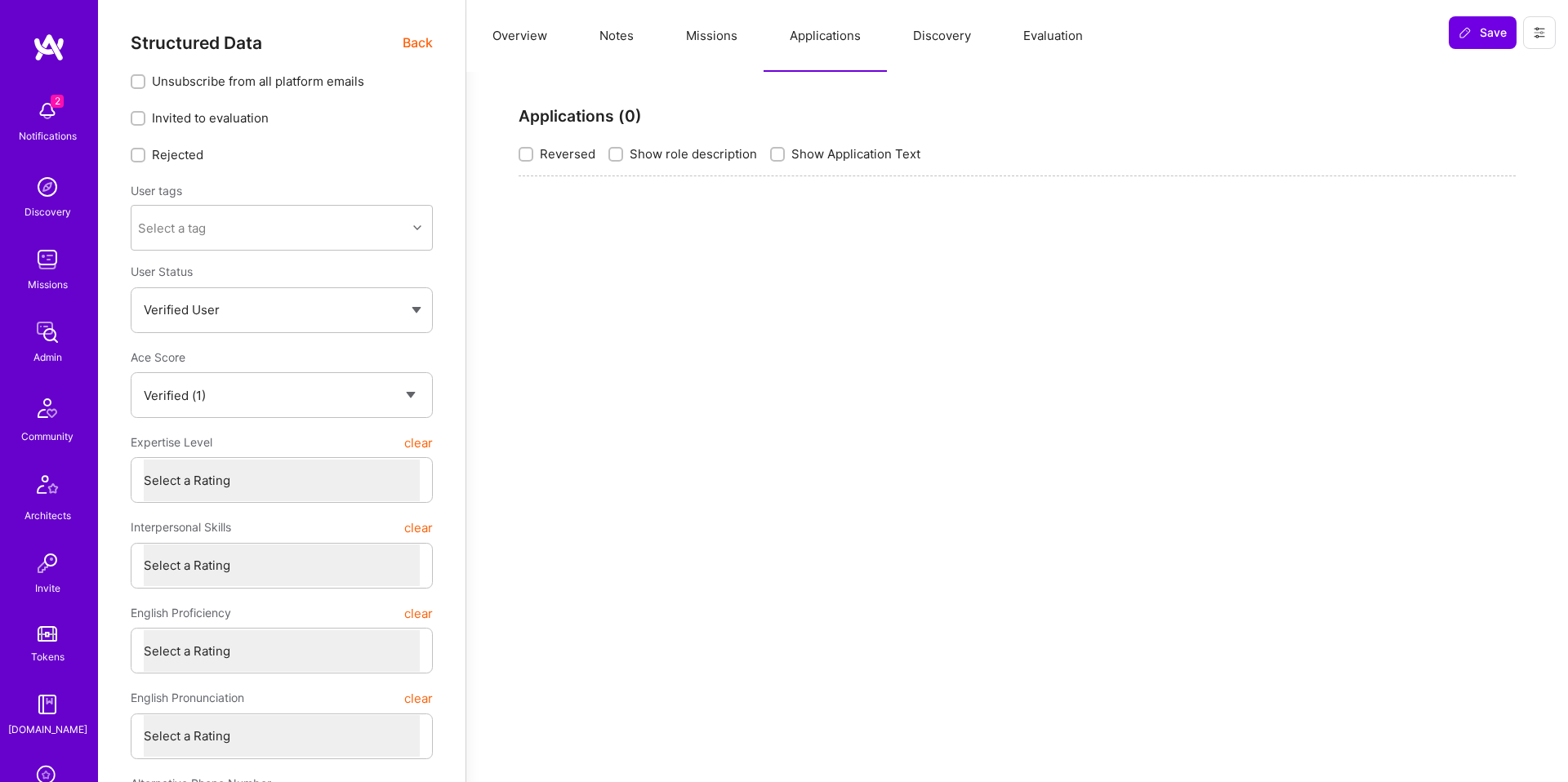
click at [906, 31] on button "Discovery" at bounding box center [942, 36] width 110 height 72
click at [693, 36] on button "Missions" at bounding box center [712, 36] width 104 height 72
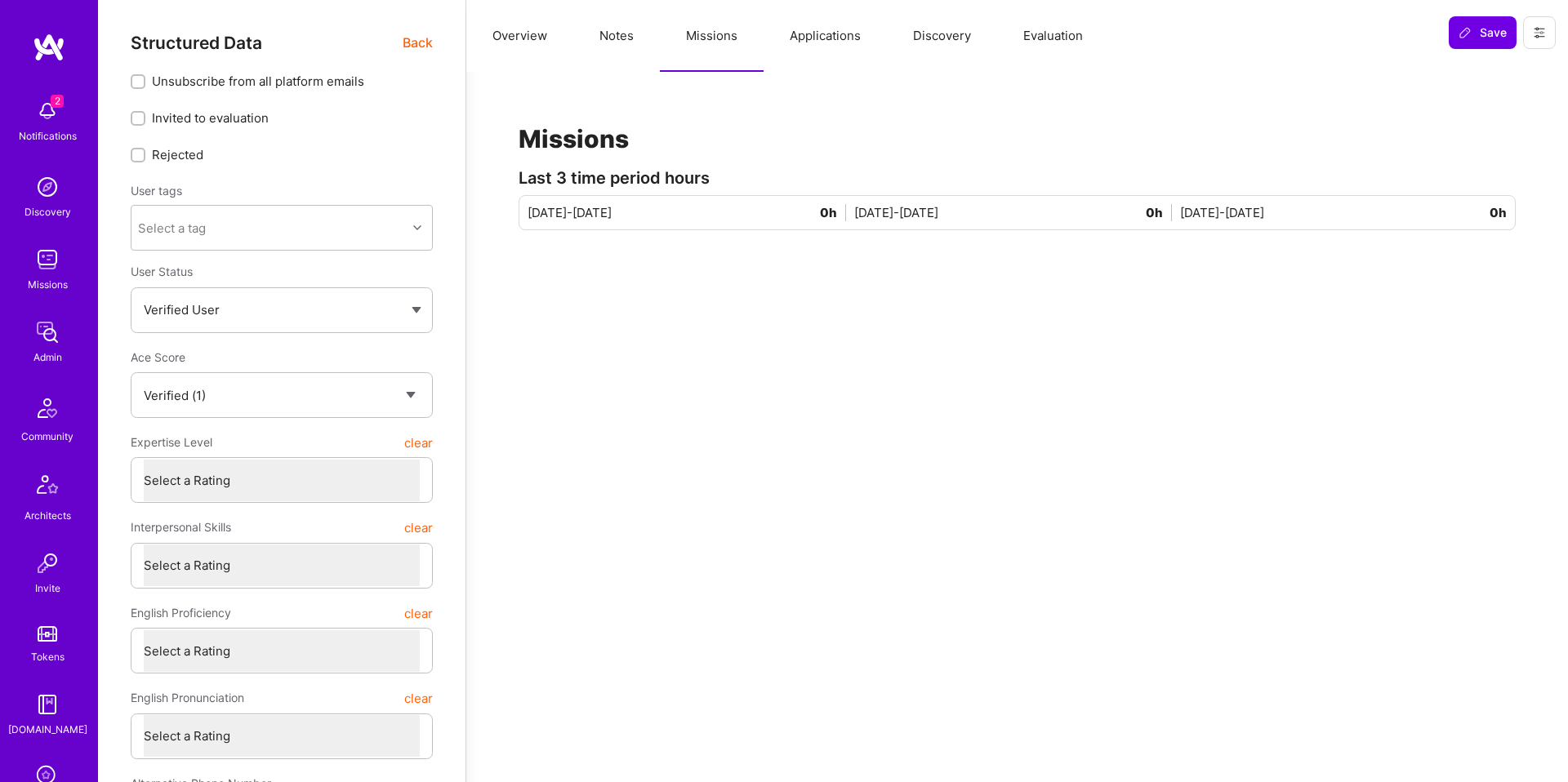
click at [636, 36] on button "Notes" at bounding box center [616, 36] width 87 height 72
type textarea "x"
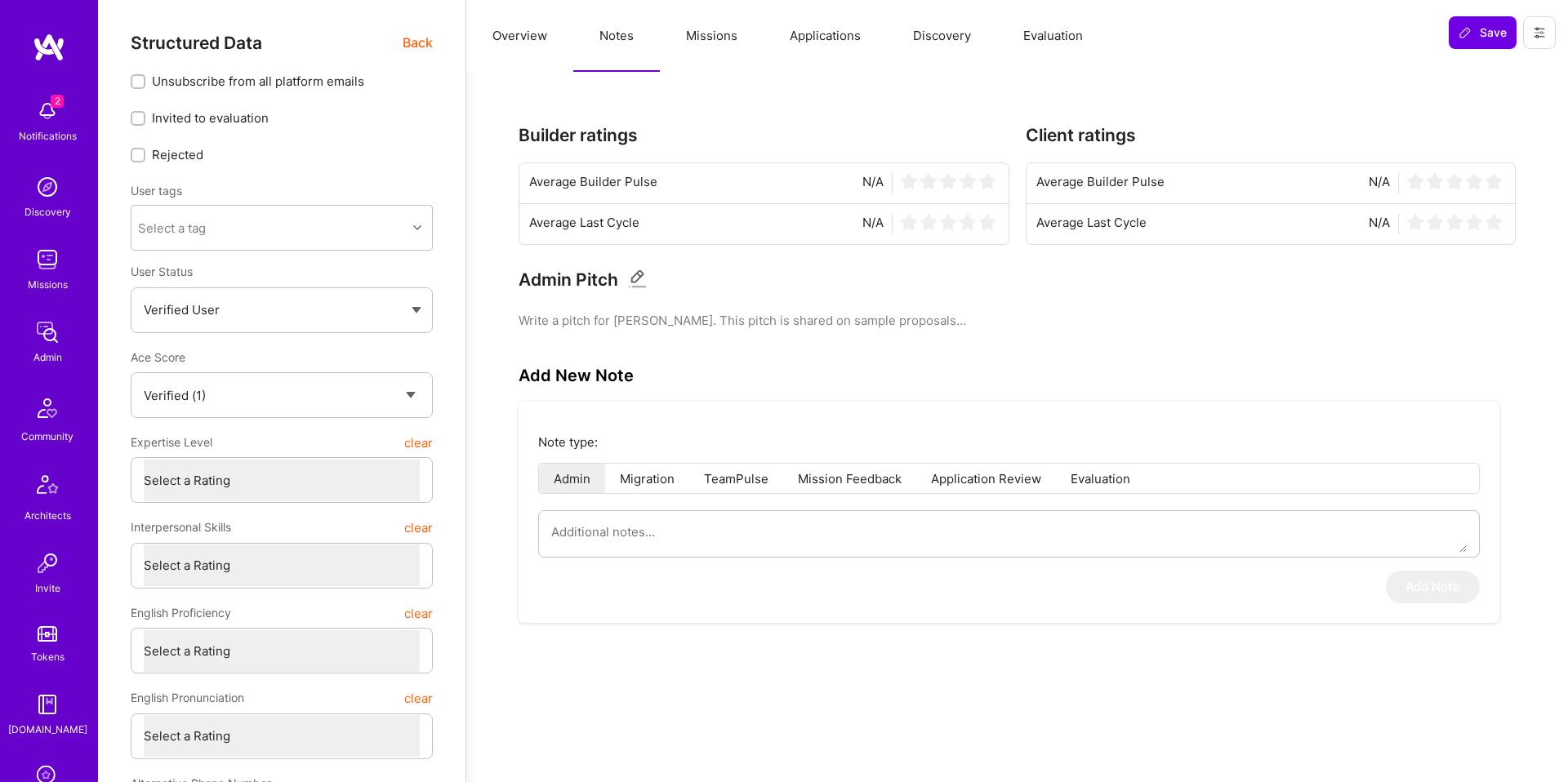
click at [521, 42] on button "Overview" at bounding box center [520, 36] width 107 height 72
